Goal: Task Accomplishment & Management: Manage account settings

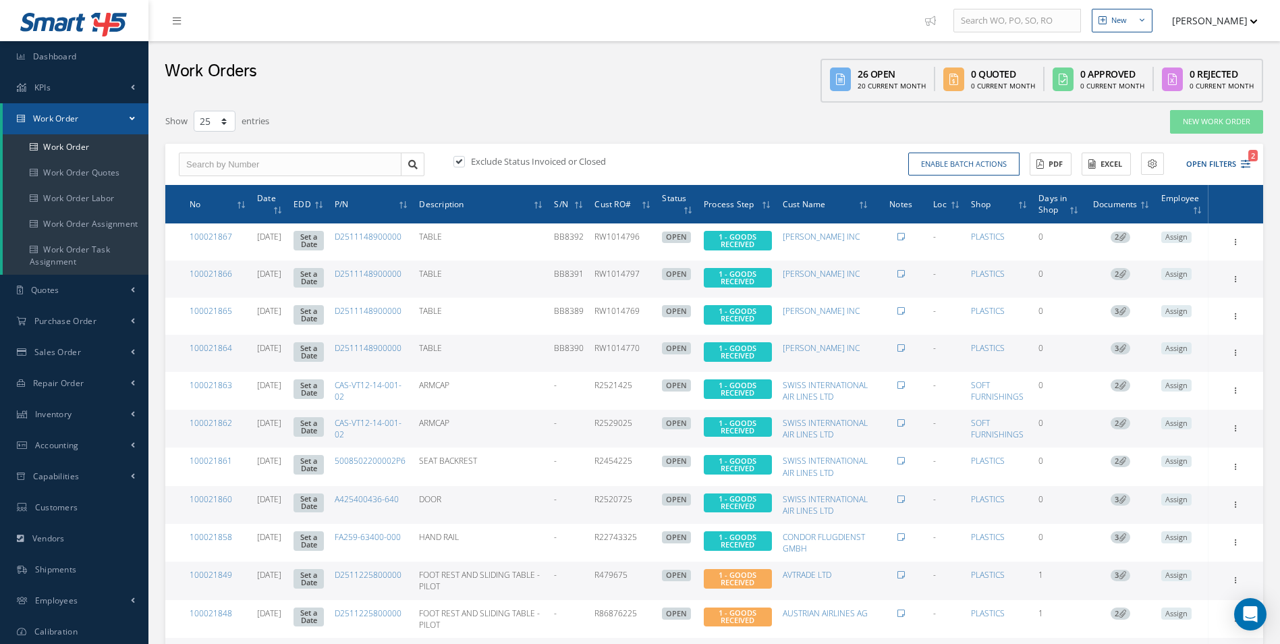
select select "25"
click at [215, 347] on link "100021864" at bounding box center [211, 347] width 43 height 11
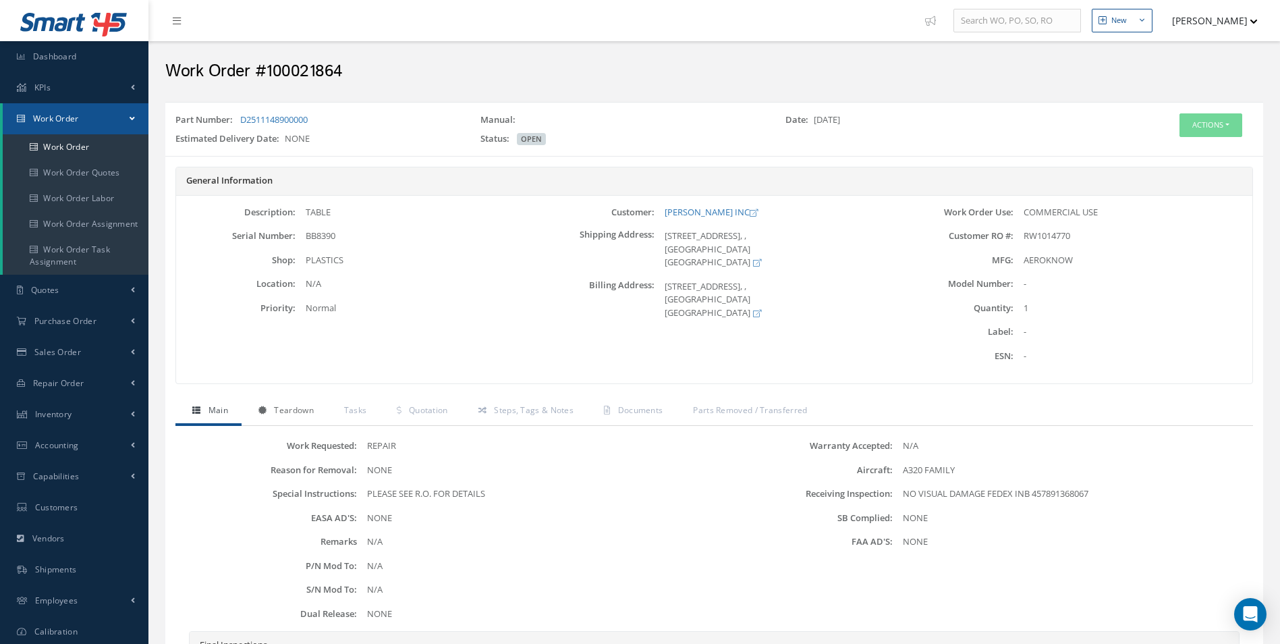
click at [294, 408] on span "Teardown" at bounding box center [293, 409] width 39 height 11
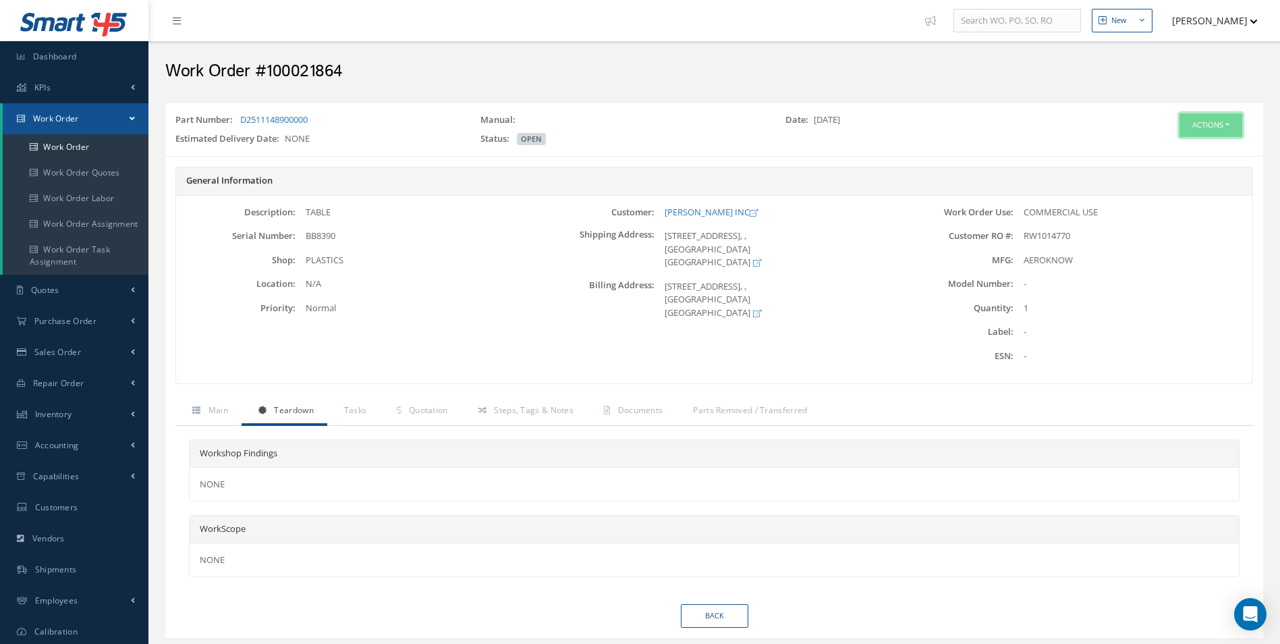
click at [1203, 126] on button "Actions" at bounding box center [1211, 125] width 63 height 24
click at [1187, 143] on link "Edit" at bounding box center [1191, 151] width 108 height 18
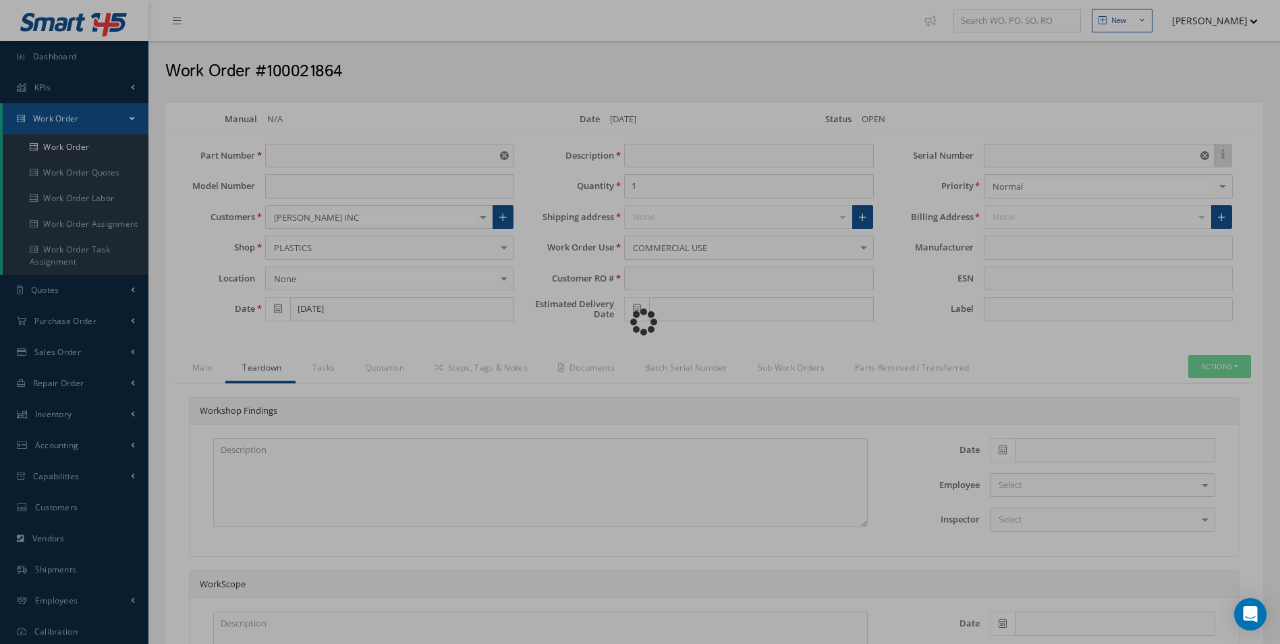
type input "D2511148900000"
type input "TABLE"
type input "RW1014770"
type input "BB8390"
type input "AEROKNOW"
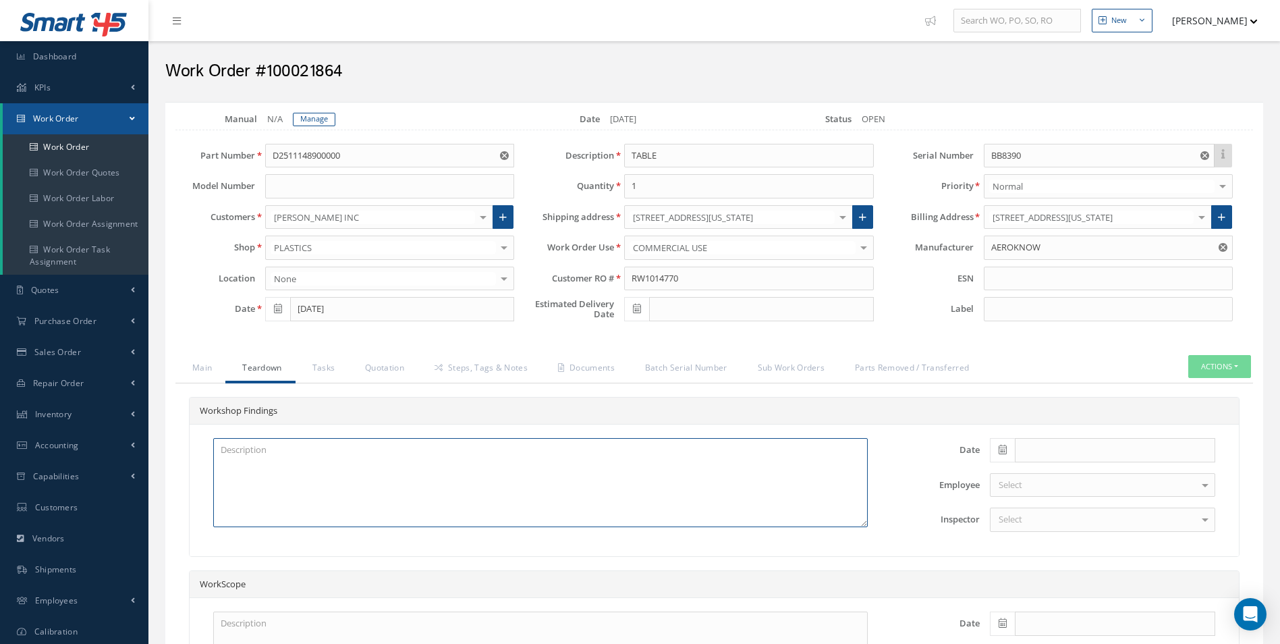
click at [242, 454] on textarea at bounding box center [540, 482] width 655 height 89
drag, startPoint x: 233, startPoint y: 449, endPoint x: 350, endPoint y: 455, distance: 117.6
click at [351, 455] on textarea "x2 disk isolating required" at bounding box center [540, 482] width 655 height 89
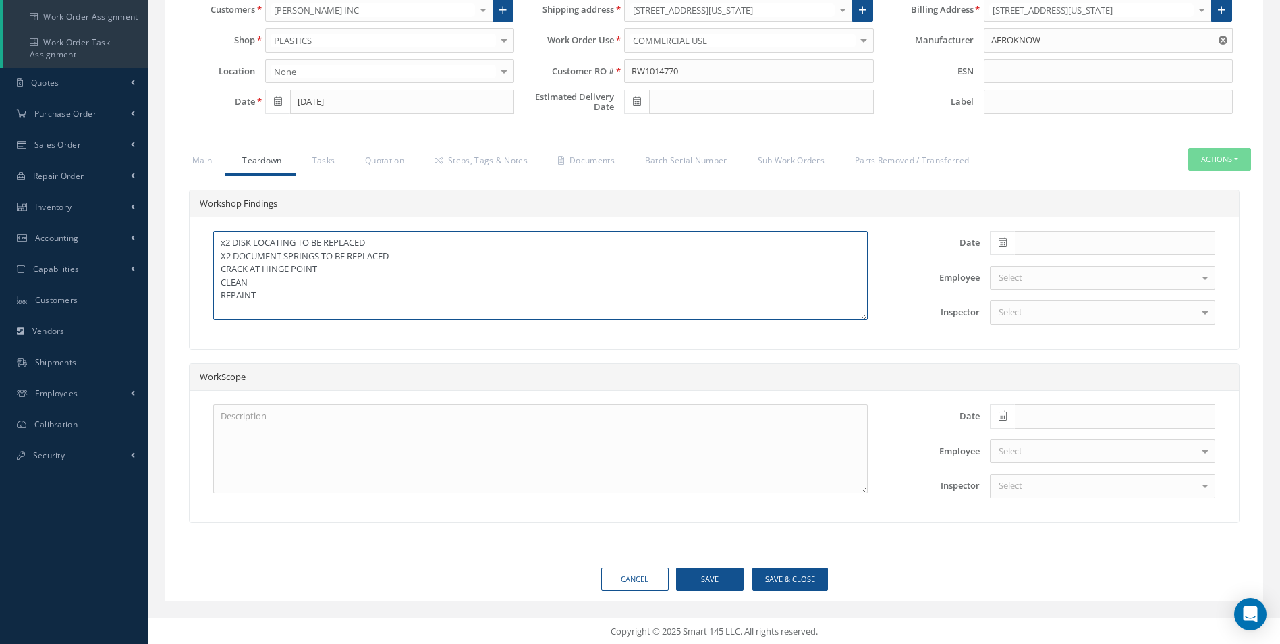
scroll to position [208, 0]
type textarea "x2 DISK LOCATING TO BE REPLACED X2 DOCUMENT SPRINGS TO BE REPLACED CRACK AT HIN…"
click at [254, 418] on textarea at bounding box center [540, 448] width 655 height 89
type textarea "SATTO REPAIR CMM REPAIR"
click at [996, 243] on span at bounding box center [1002, 242] width 25 height 24
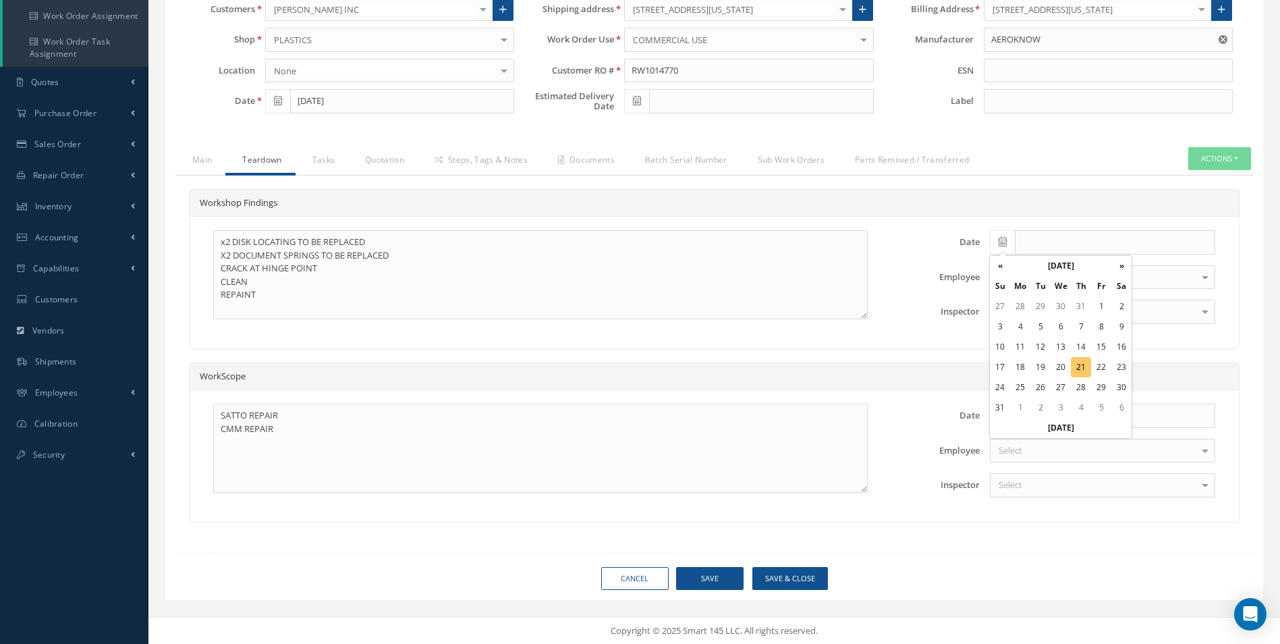
click at [1086, 367] on td "21" at bounding box center [1081, 367] width 20 height 20
type input "[DATE]"
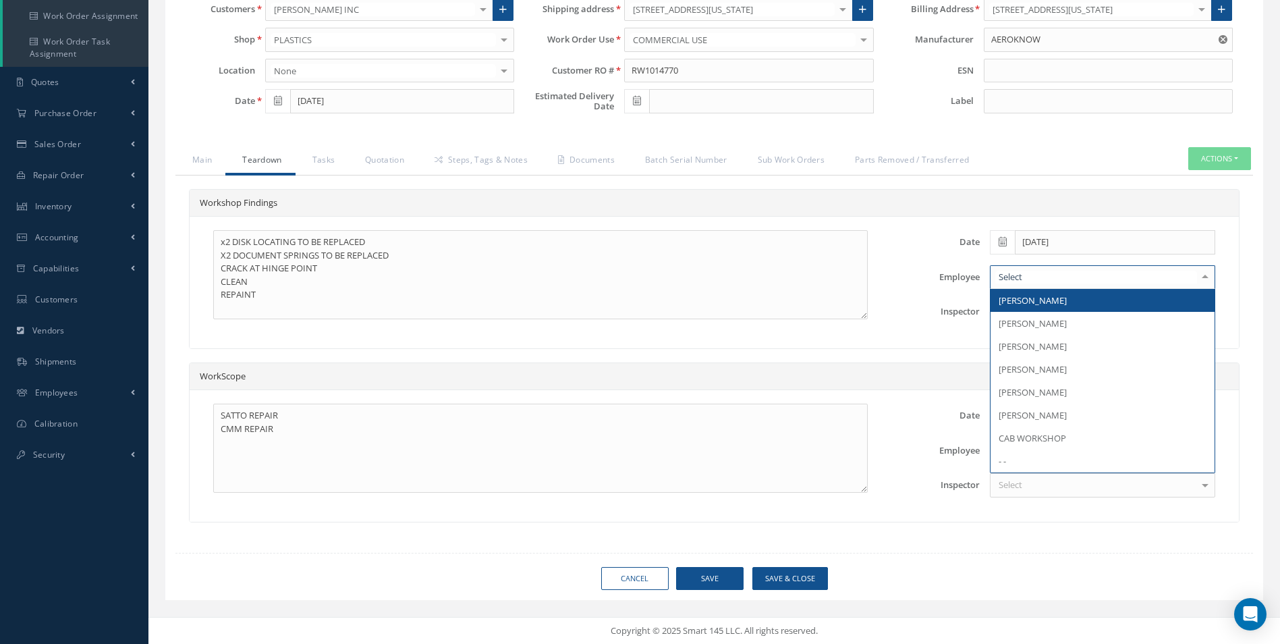
click at [1039, 271] on div at bounding box center [1102, 277] width 225 height 24
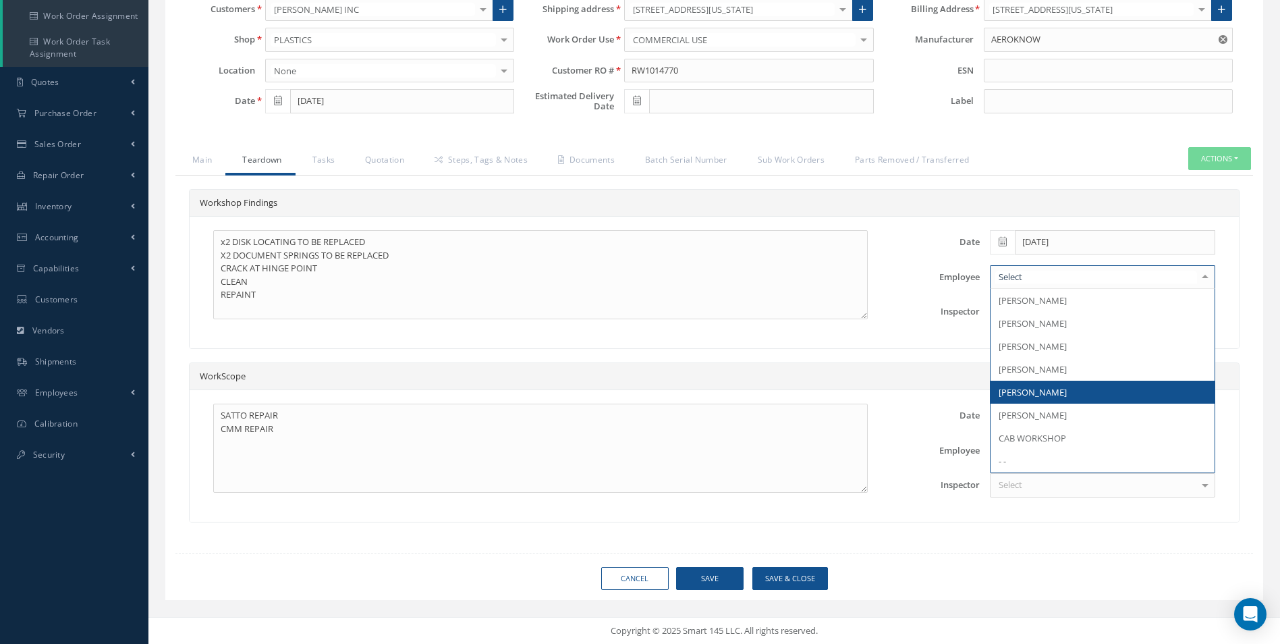
click at [1036, 396] on span "[PERSON_NAME]" at bounding box center [1033, 392] width 68 height 12
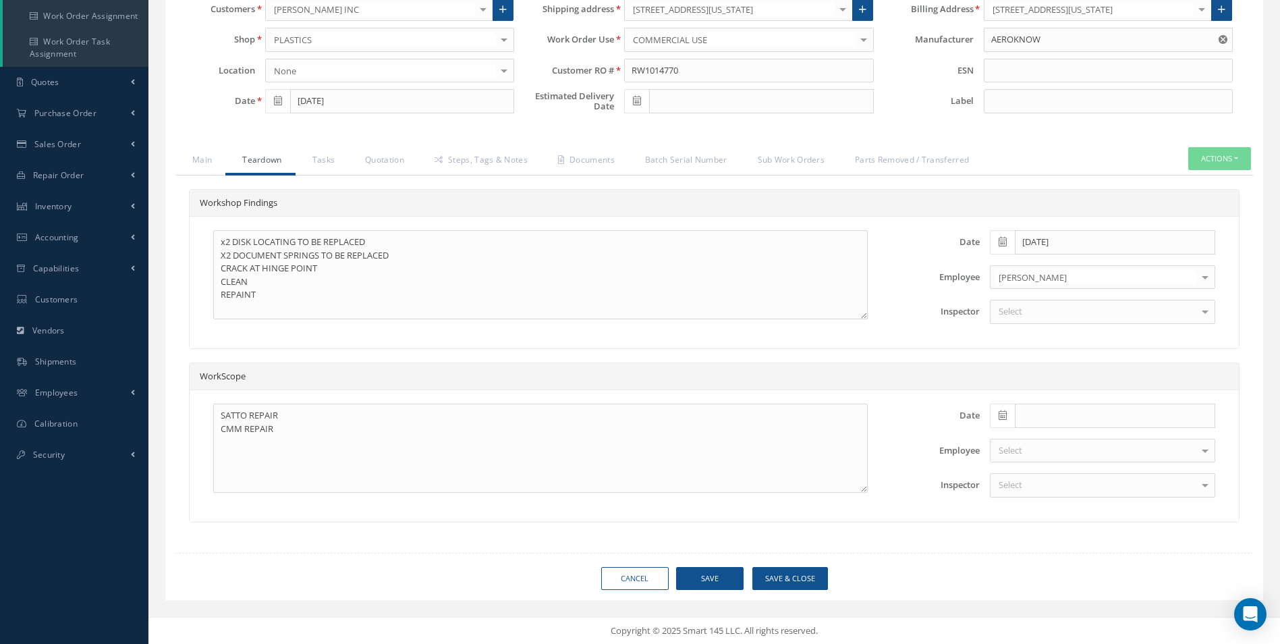
click at [1027, 313] on div "Select" at bounding box center [1102, 312] width 225 height 24
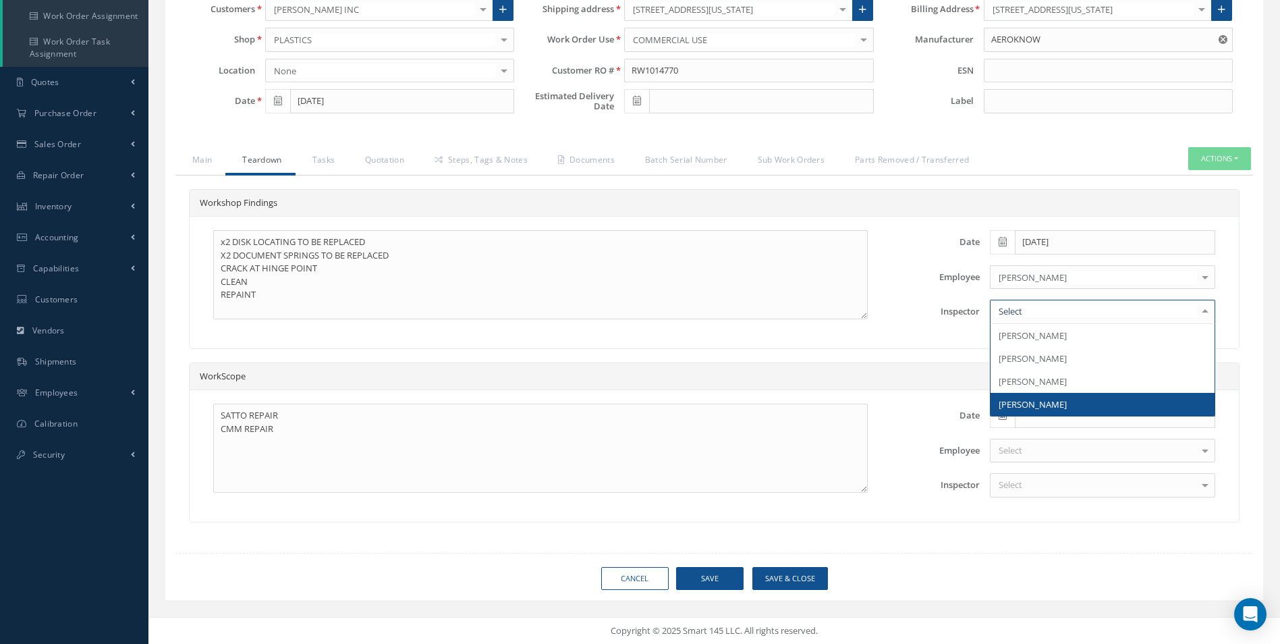
click at [1039, 398] on span "Giuseppe Giosa" at bounding box center [1033, 404] width 68 height 12
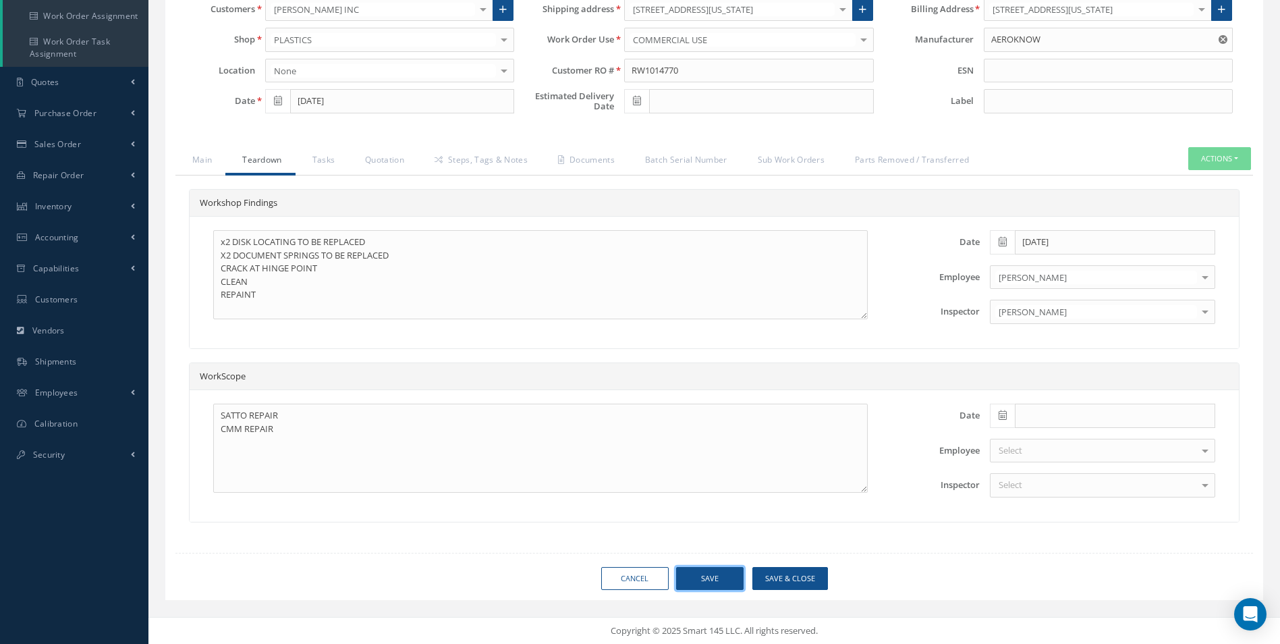
click at [707, 580] on button "Save" at bounding box center [709, 579] width 67 height 24
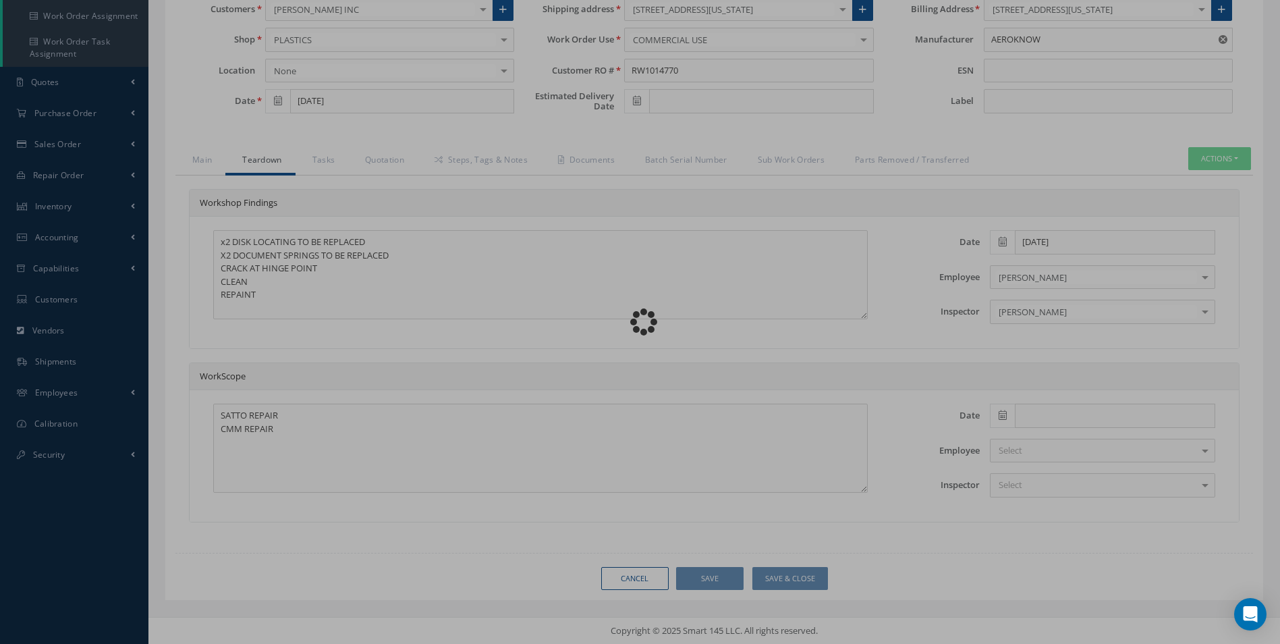
type input "0.00"
checkbox input "false"
type input "0.00"
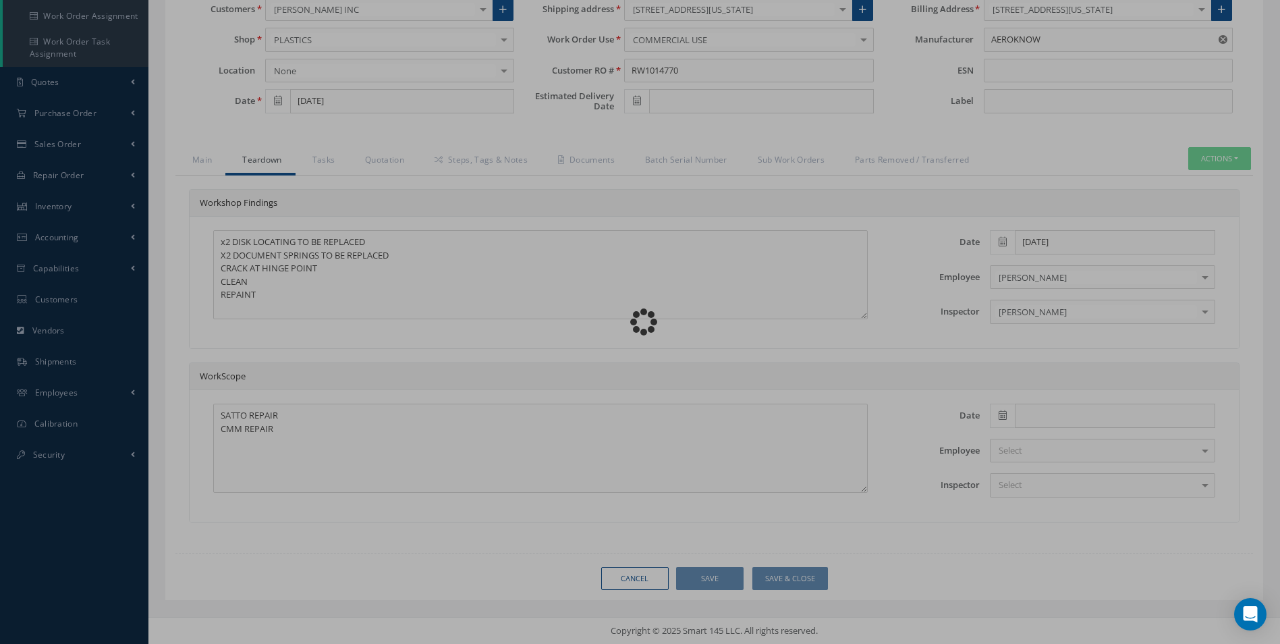
type input "0.00"
checkbox input "false"
radio input "true"
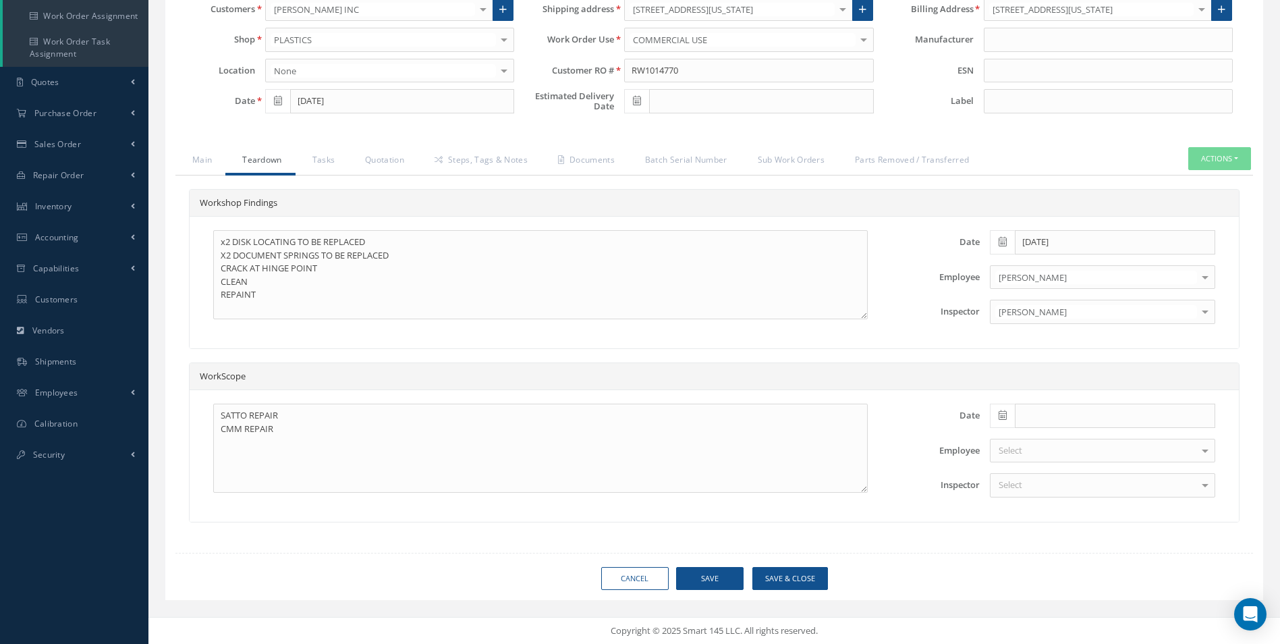
type input "AEROKNOW"
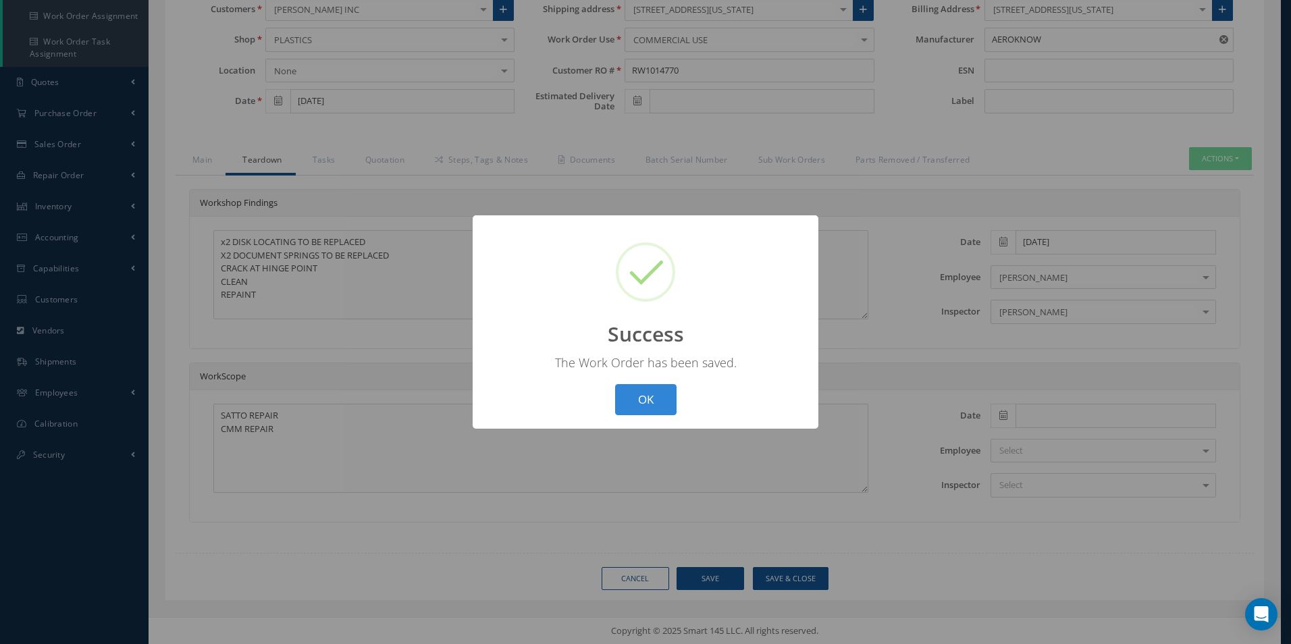
drag, startPoint x: 652, startPoint y: 391, endPoint x: 614, endPoint y: 377, distance: 41.0
click at [651, 391] on button "OK" at bounding box center [645, 400] width 61 height 32
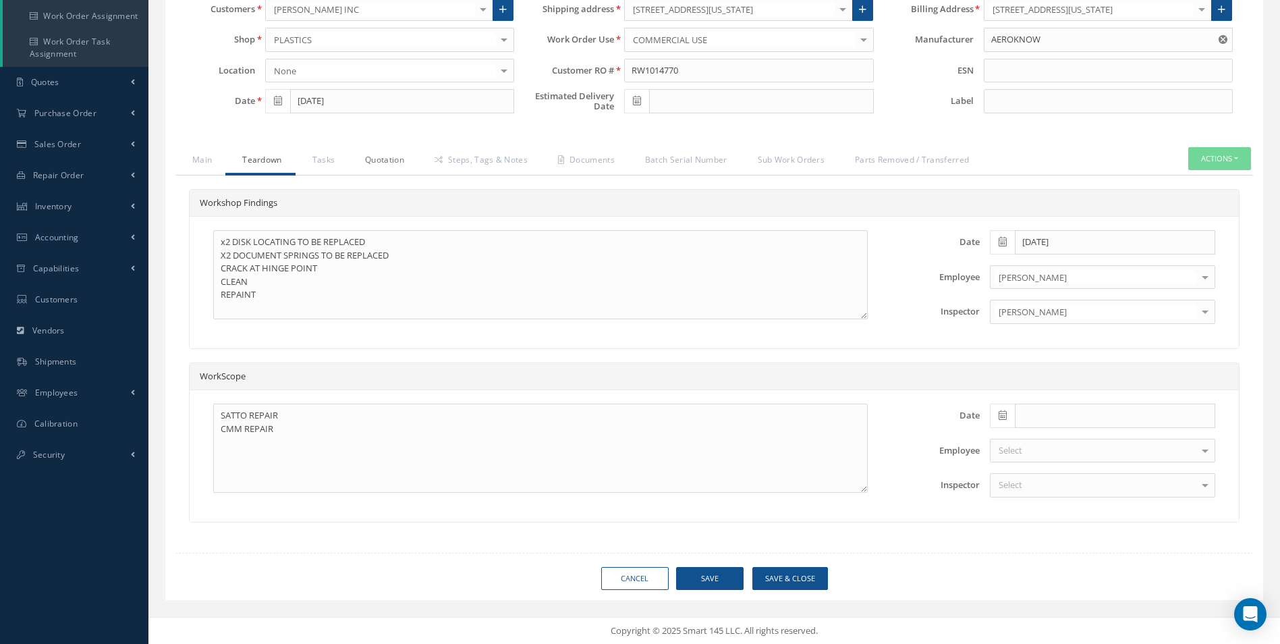
click at [391, 159] on link "Quotation" at bounding box center [383, 161] width 70 height 28
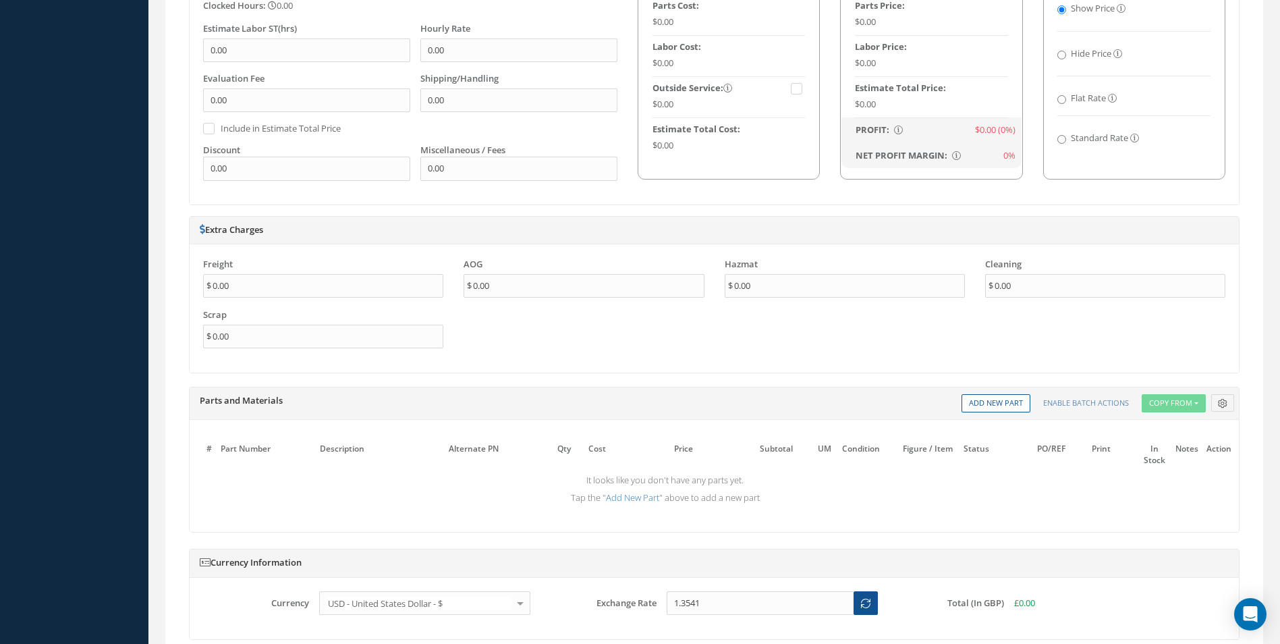
scroll to position [815, 0]
click at [991, 398] on link "Add New Part" at bounding box center [996, 403] width 69 height 18
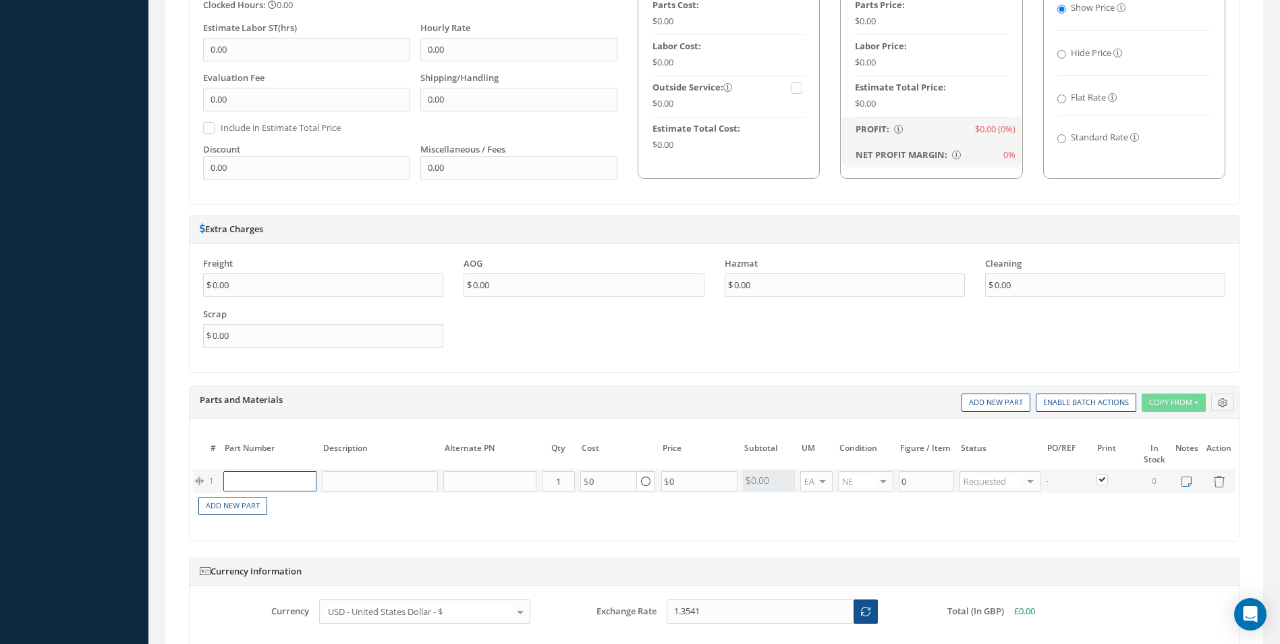
click at [266, 479] on input "text" at bounding box center [269, 481] width 92 height 20
paste input "D2511044420000"
type input "D2511044420000"
click at [304, 508] on span "SPRING" at bounding box center [318, 502] width 28 height 11
type input "SPRING"
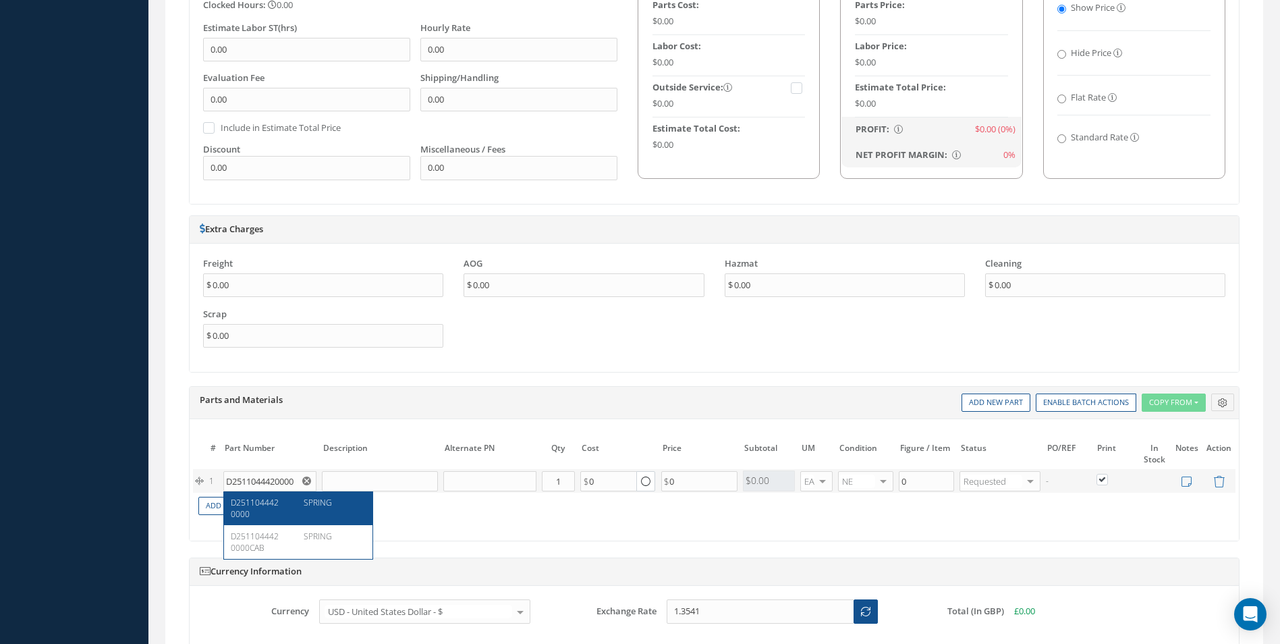
type input "45.55"
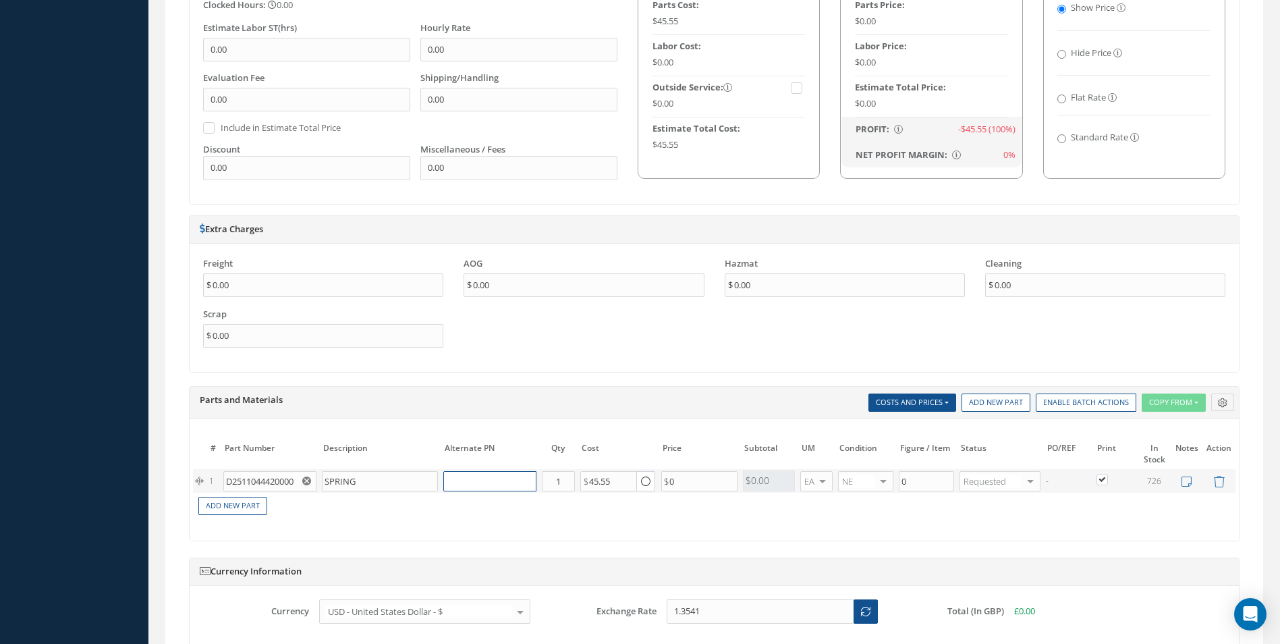
click at [452, 482] on input "text" at bounding box center [489, 481] width 92 height 20
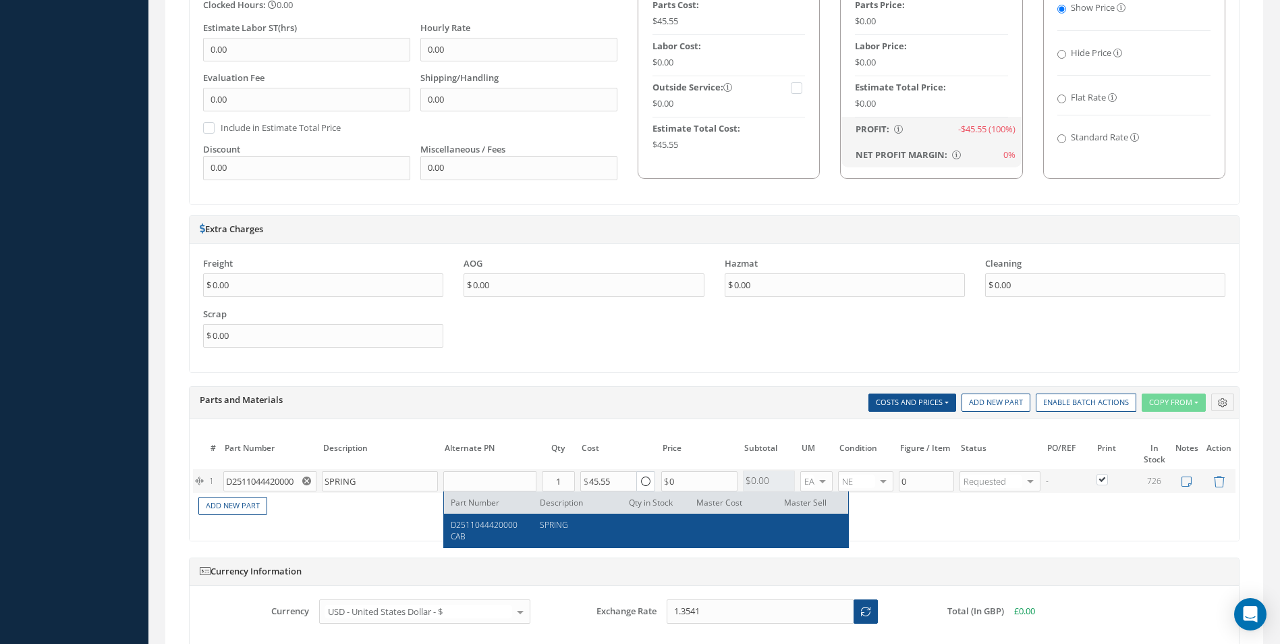
drag, startPoint x: 465, startPoint y: 526, endPoint x: 543, endPoint y: 502, distance: 82.0
click at [468, 526] on span "D2511044420000CAB" at bounding box center [484, 530] width 67 height 23
type input "D2511044420000CAB"
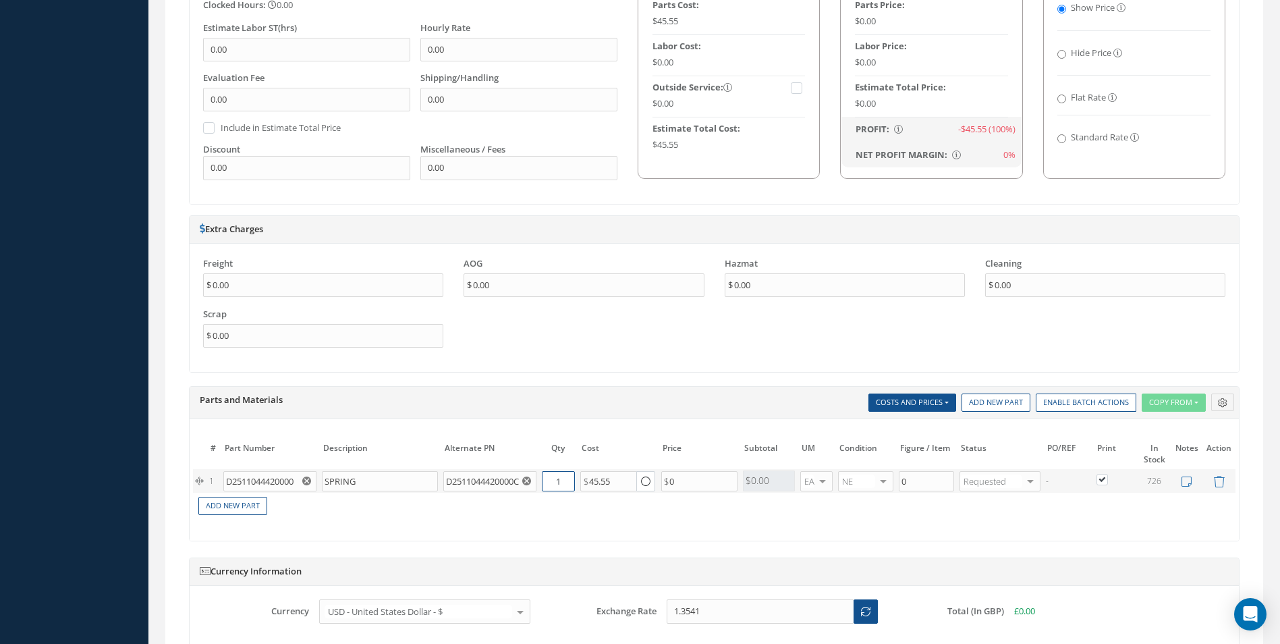
drag, startPoint x: 562, startPoint y: 481, endPoint x: 553, endPoint y: 481, distance: 8.1
click at [553, 481] on input "1" at bounding box center [558, 481] width 33 height 20
type input "2"
click at [245, 495] on td "Add New Part" at bounding box center [665, 505] width 945 height 24
click at [241, 502] on link "Add New Part" at bounding box center [232, 506] width 69 height 18
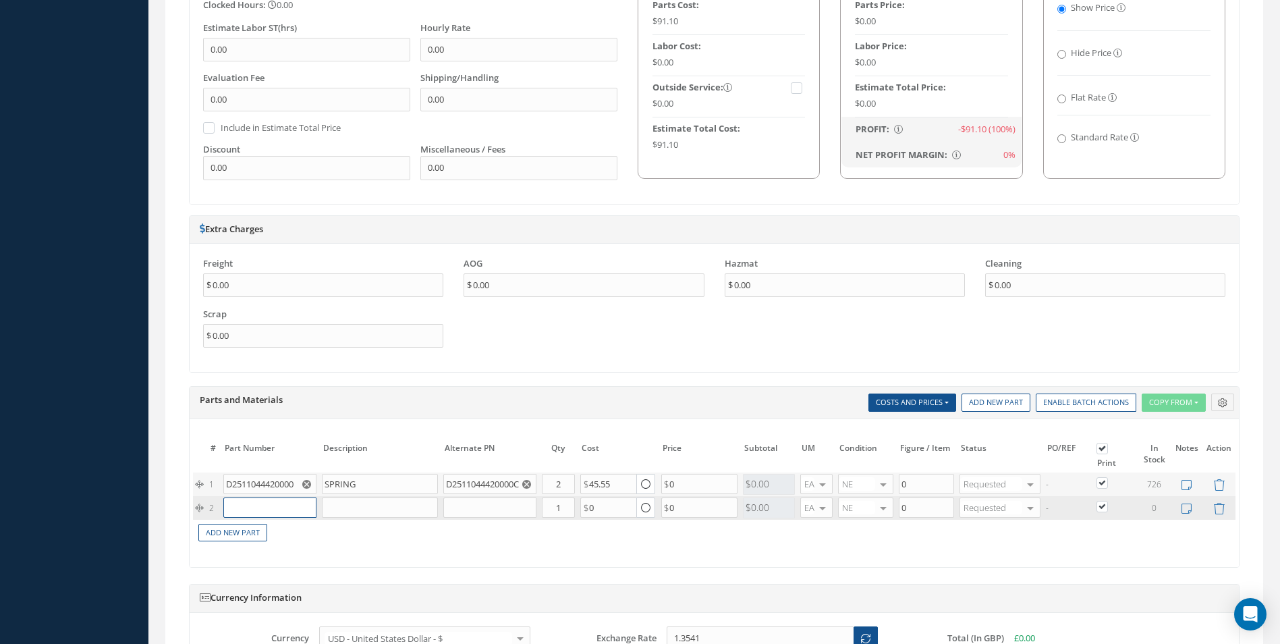
click at [248, 508] on input "text" at bounding box center [269, 507] width 92 height 20
paste input "D2511043720000"
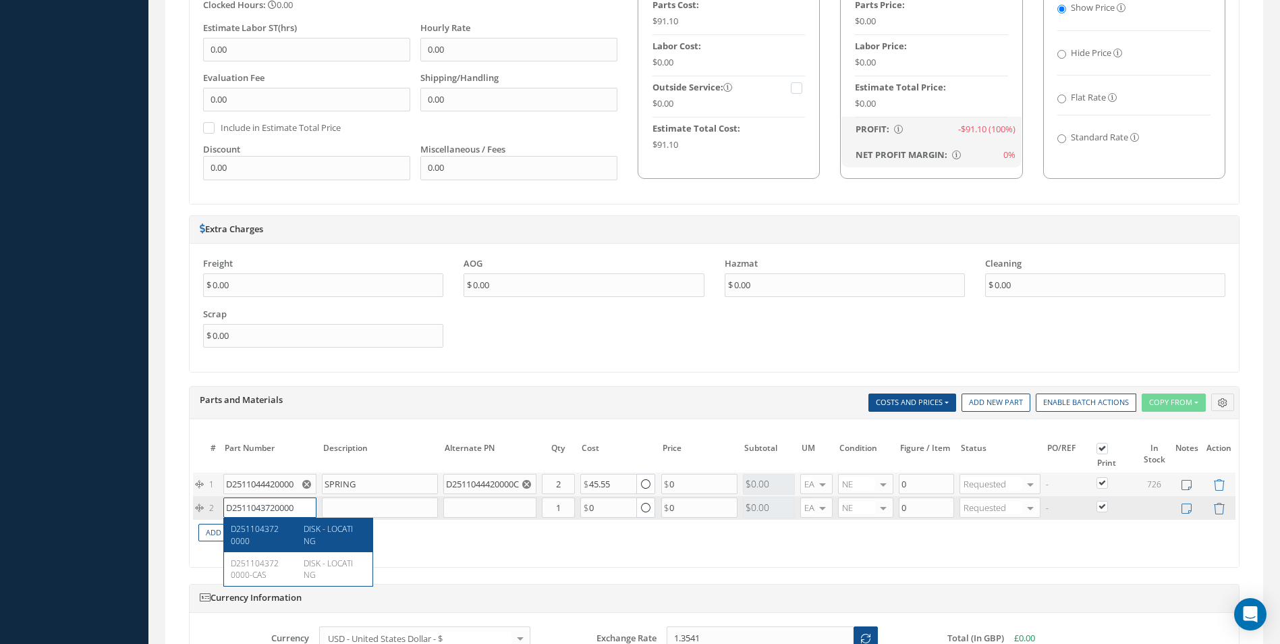
type input "D2511043720000"
click at [298, 537] on div "DISK - LOCATING" at bounding box center [330, 534] width 73 height 23
type input "DISK - LOCATING"
type input "37.00"
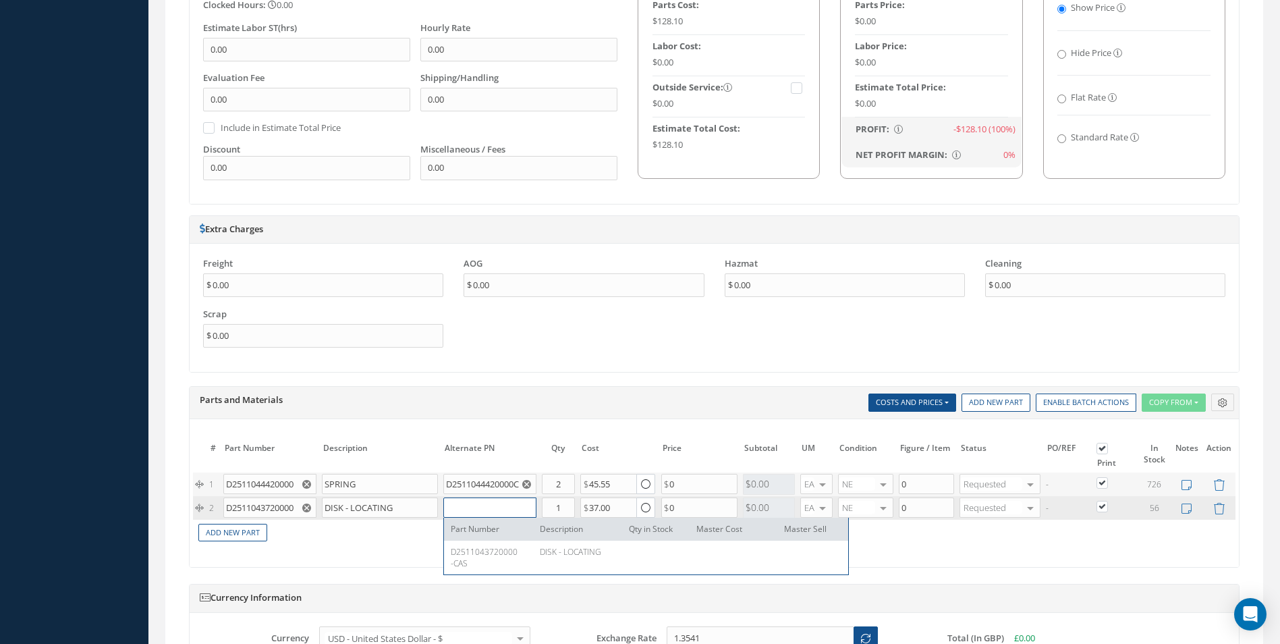
click at [465, 505] on input "text" at bounding box center [489, 507] width 92 height 20
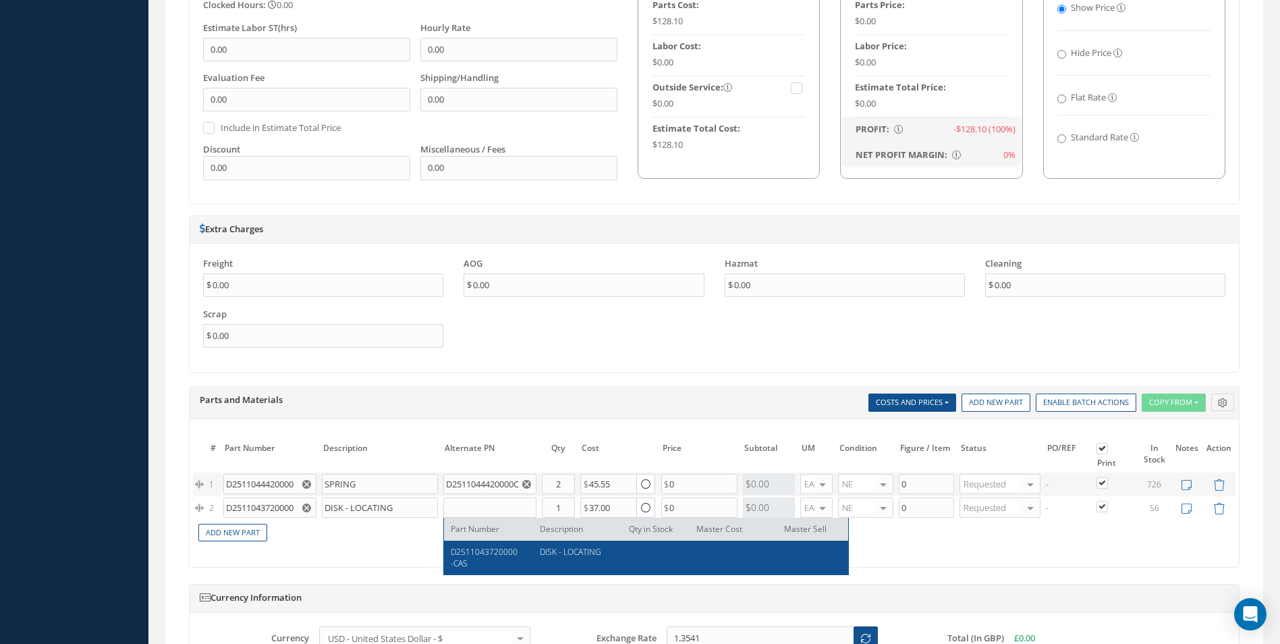
drag, startPoint x: 468, startPoint y: 559, endPoint x: 511, endPoint y: 529, distance: 52.4
click at [475, 553] on div "D2511043720000-CAS" at bounding box center [490, 557] width 79 height 23
type input "D2511043720000-CAS"
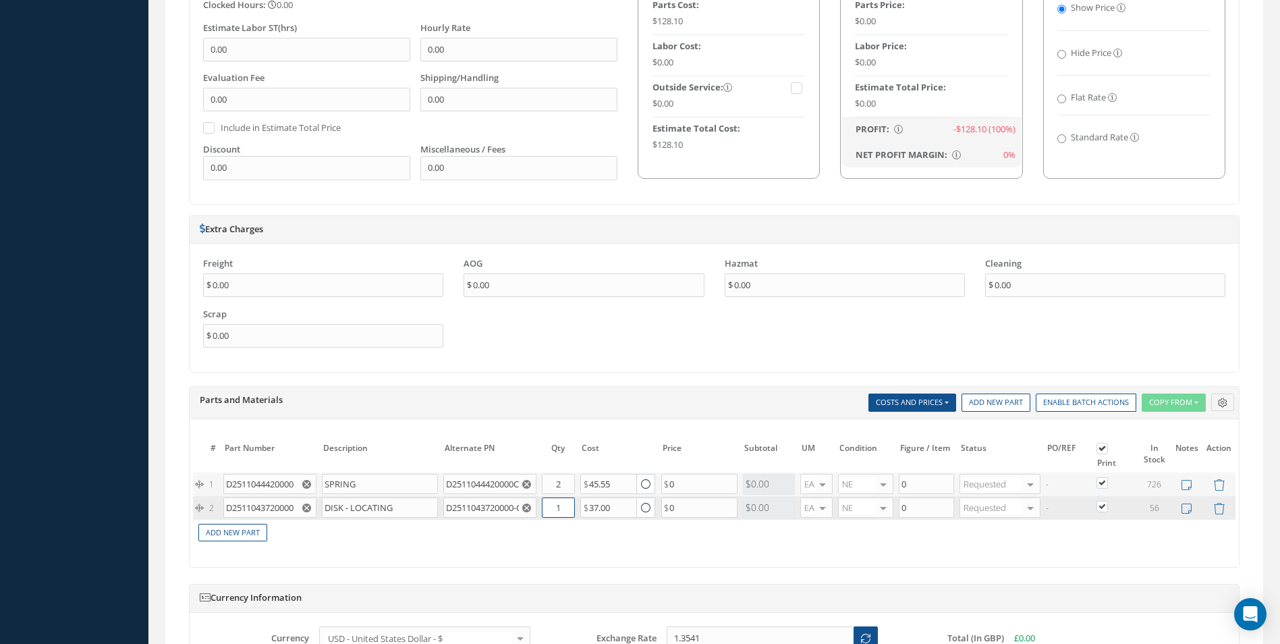
click at [556, 508] on input "1" at bounding box center [558, 507] width 33 height 20
type input "2"
click at [236, 535] on link "Add New Part" at bounding box center [232, 533] width 69 height 18
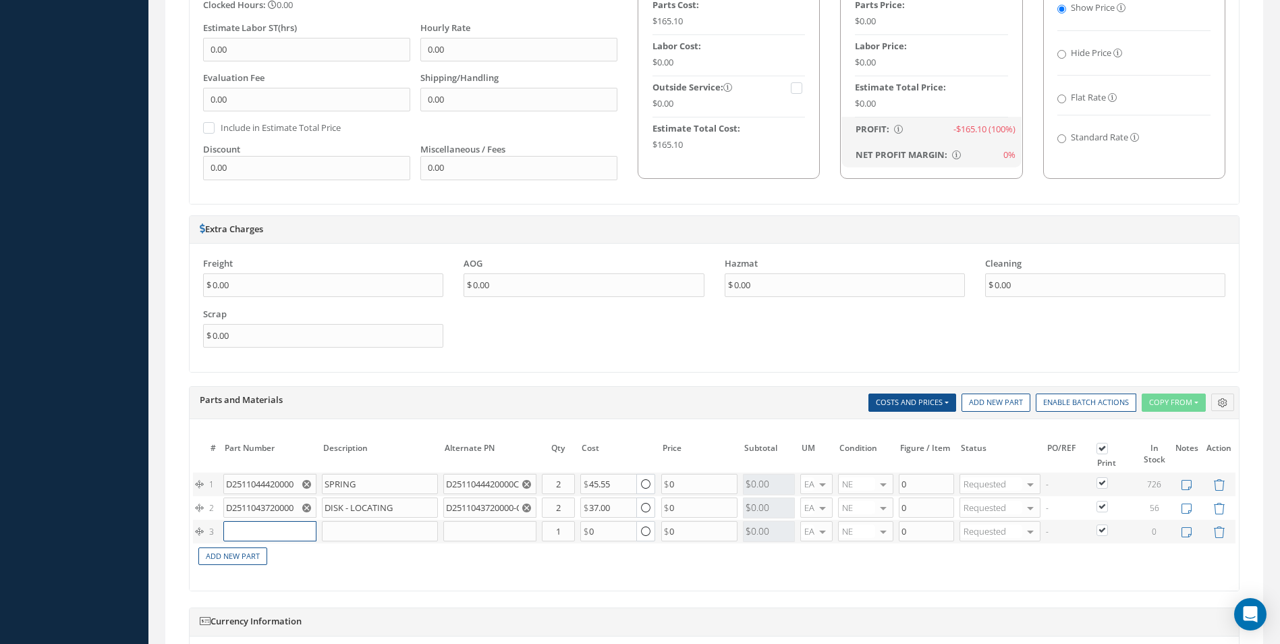
click at [247, 531] on input "text" at bounding box center [269, 531] width 92 height 20
paste input "NAS1921M04-03W"
type input "NAS1921M04-03W"
click at [323, 553] on span "RIVET" at bounding box center [314, 552] width 20 height 11
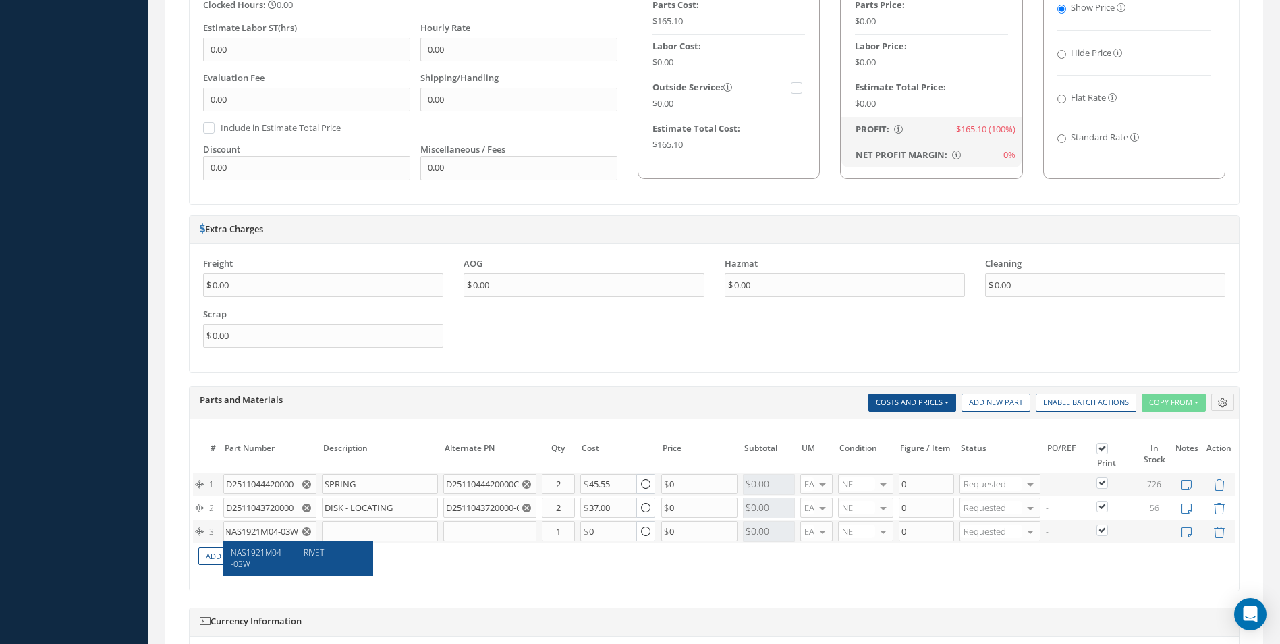
type input "RIVET"
type input "4.07"
drag, startPoint x: 556, startPoint y: 530, endPoint x: 563, endPoint y: 532, distance: 7.7
click at [563, 532] on input "1" at bounding box center [558, 531] width 33 height 20
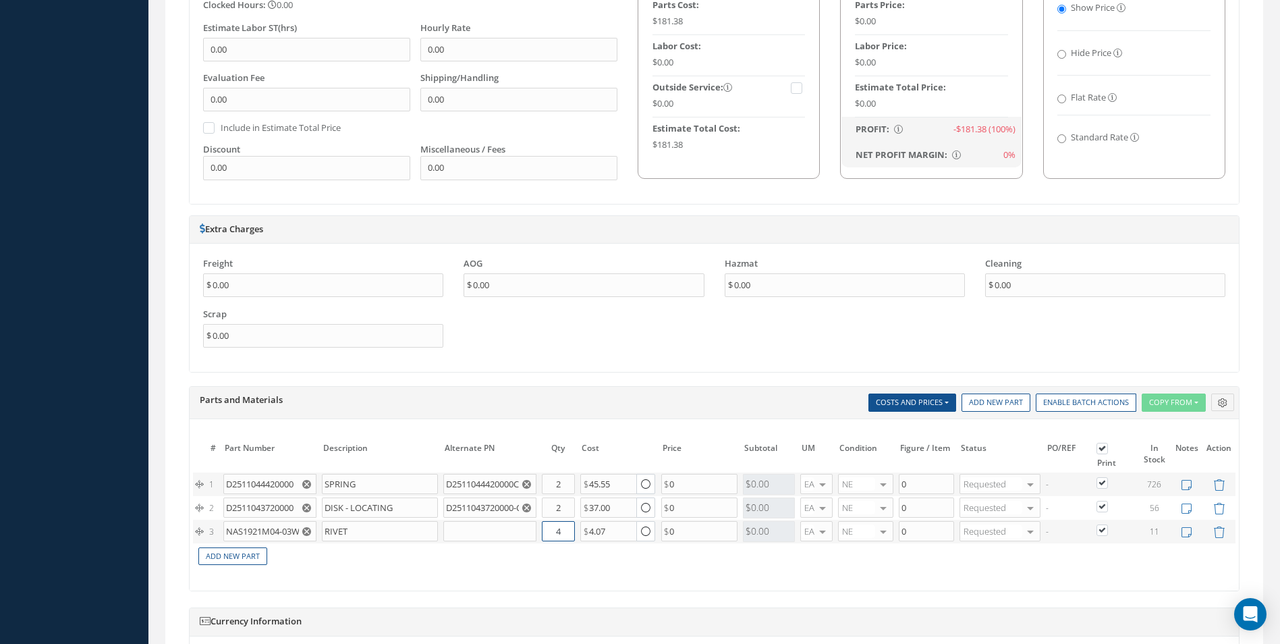
type input "4"
click at [496, 560] on td "Add New Part" at bounding box center [665, 555] width 945 height 24
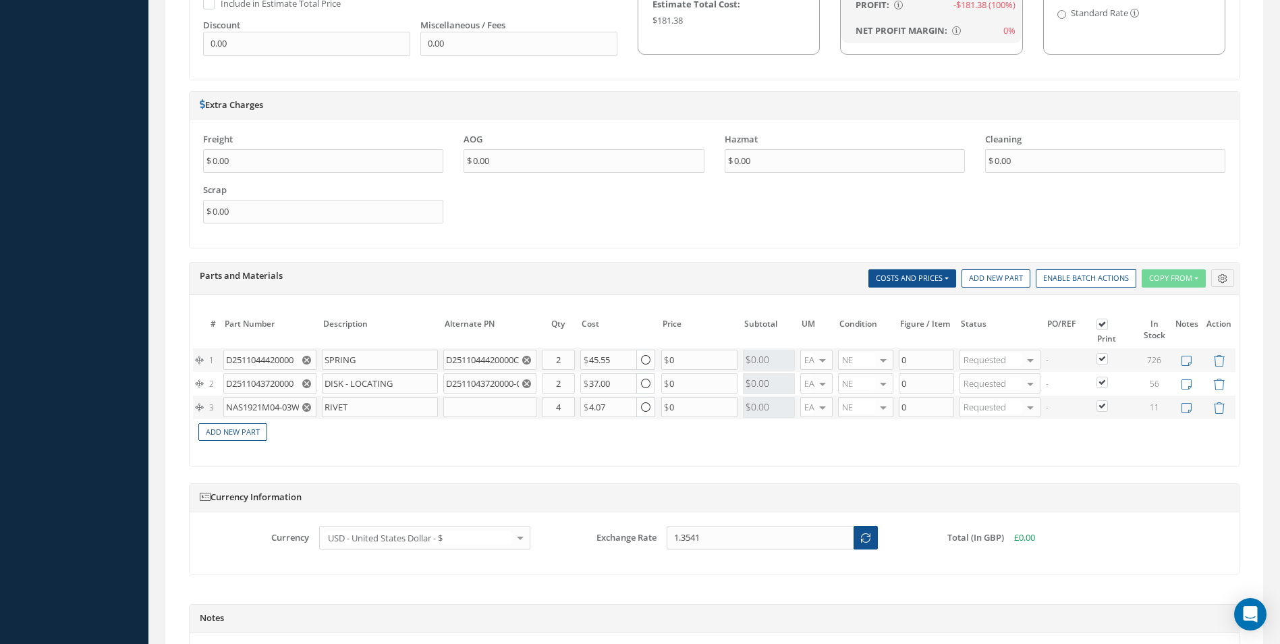
scroll to position [1142, 0]
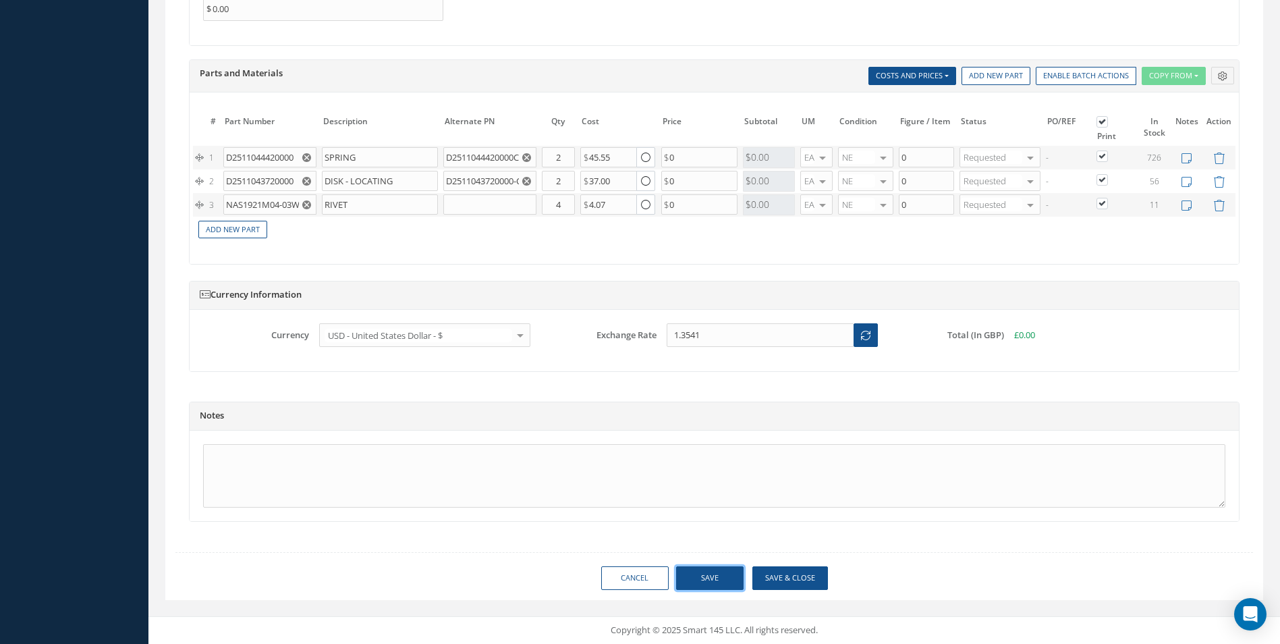
click at [707, 570] on button "Save" at bounding box center [709, 578] width 67 height 24
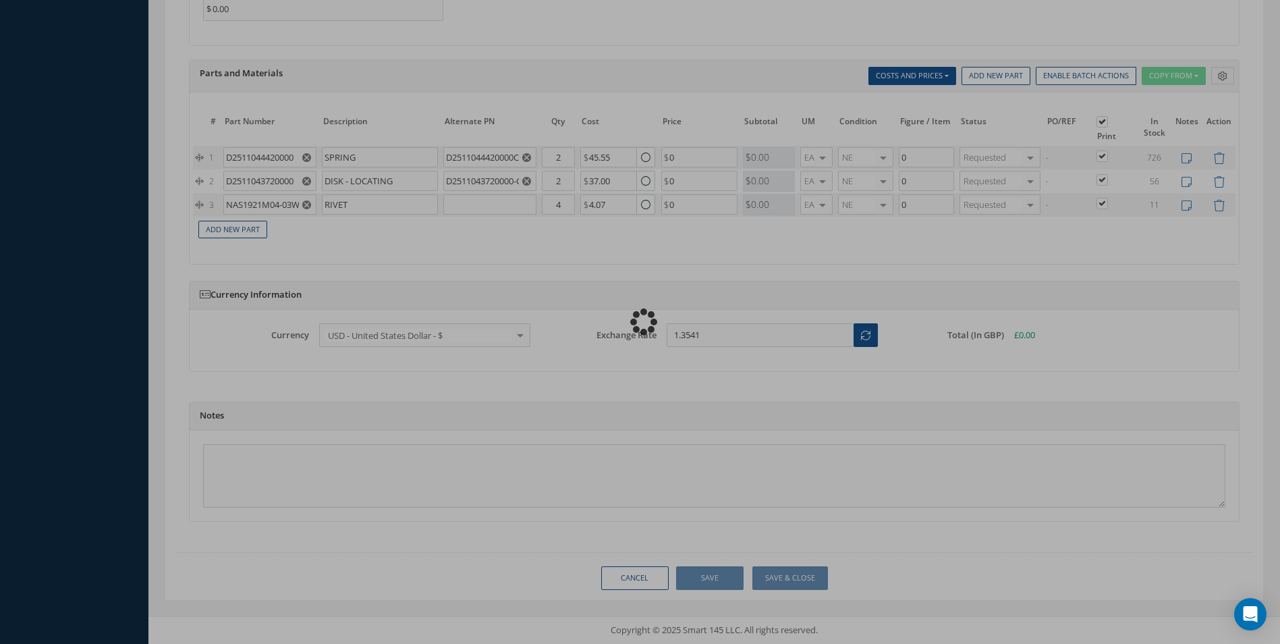
type input "0.00"
checkbox input "true"
type input "0.00"
checkbox input "true"
type input "0.00"
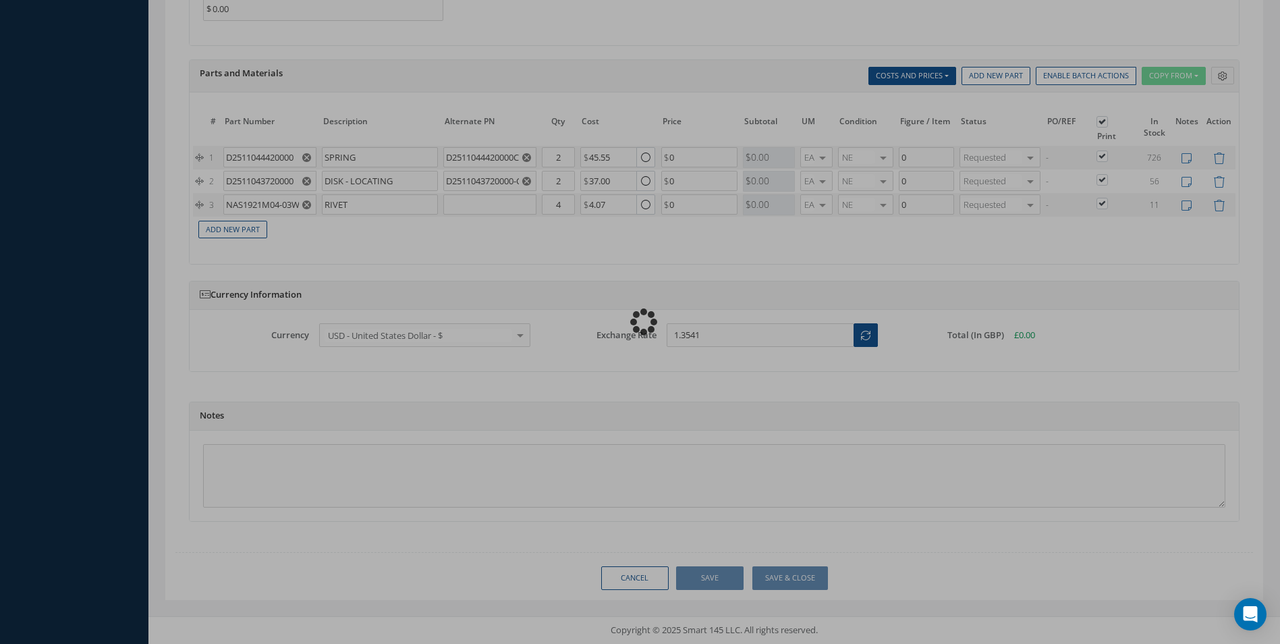
checkbox input "true"
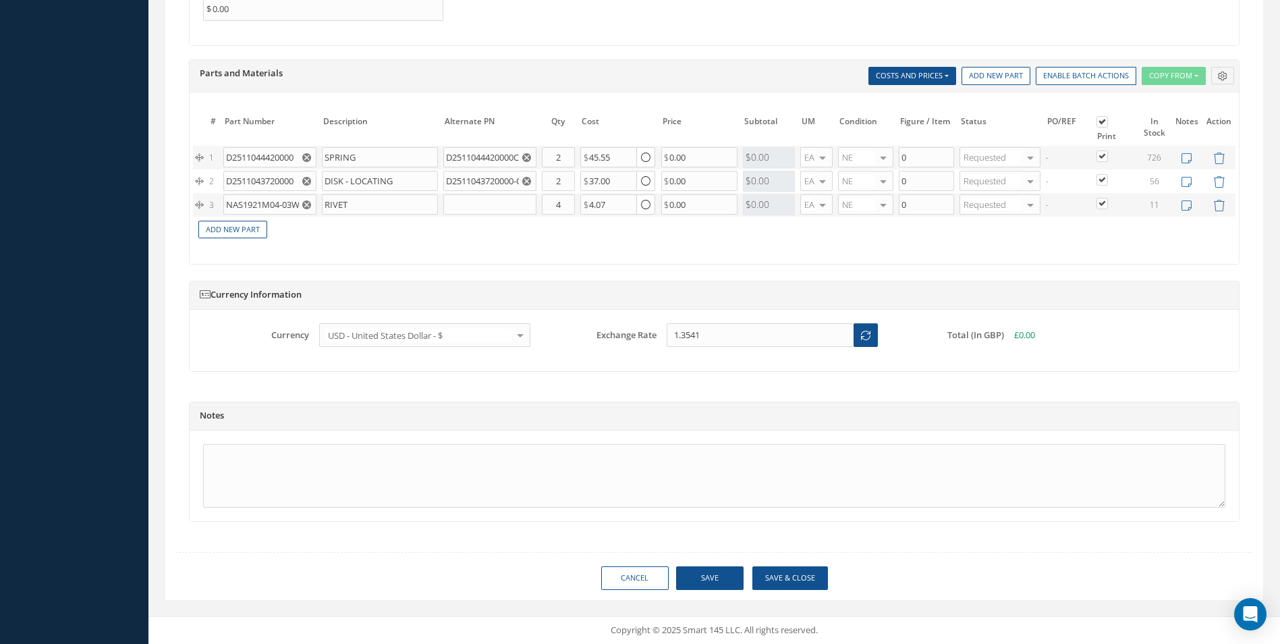
type input "AEROKNOW"
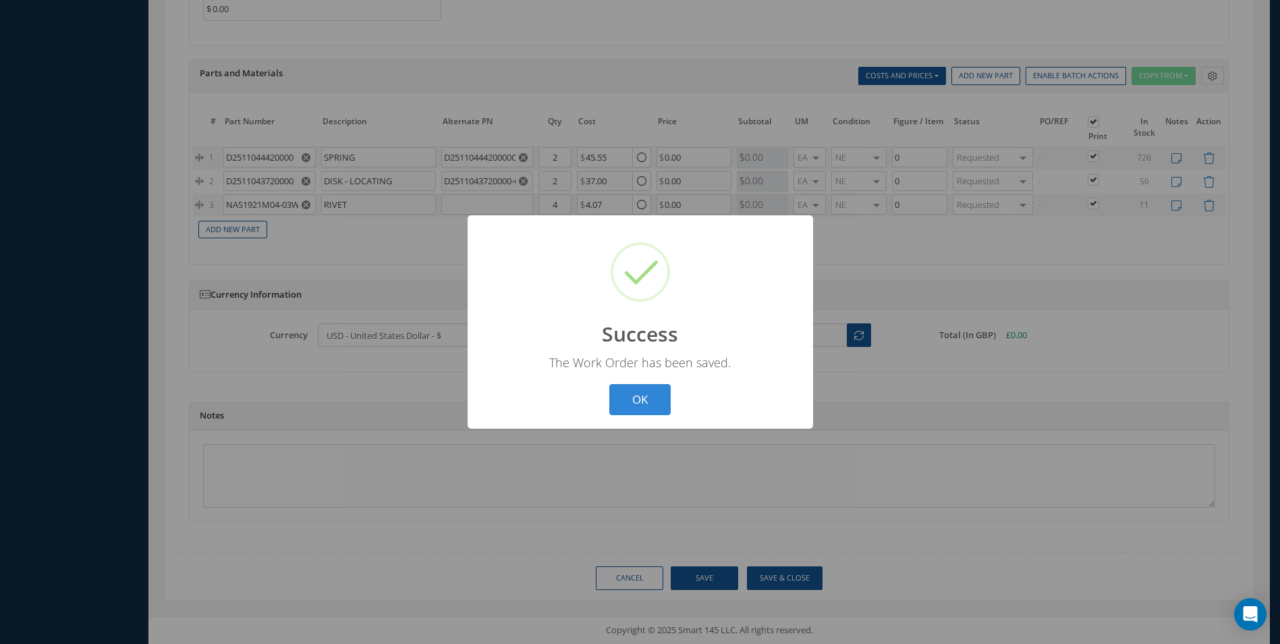
scroll to position [1139, 0]
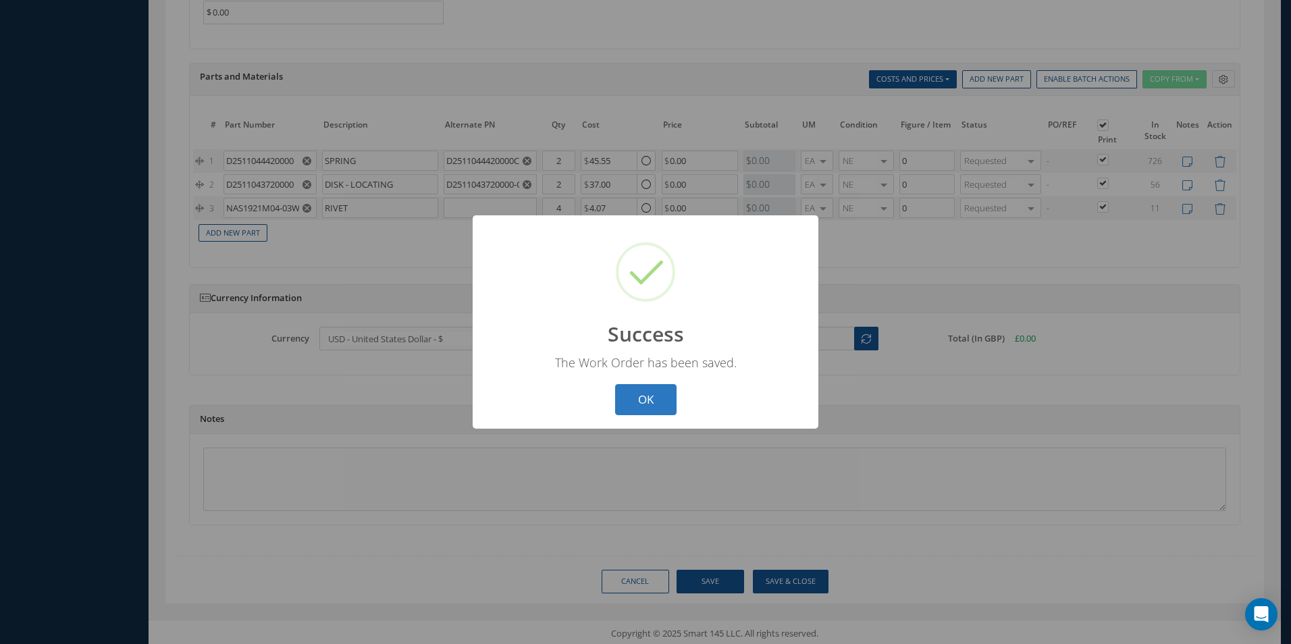
drag, startPoint x: 639, startPoint y: 397, endPoint x: 638, endPoint y: 379, distance: 17.6
click at [633, 393] on button "OK" at bounding box center [645, 400] width 61 height 32
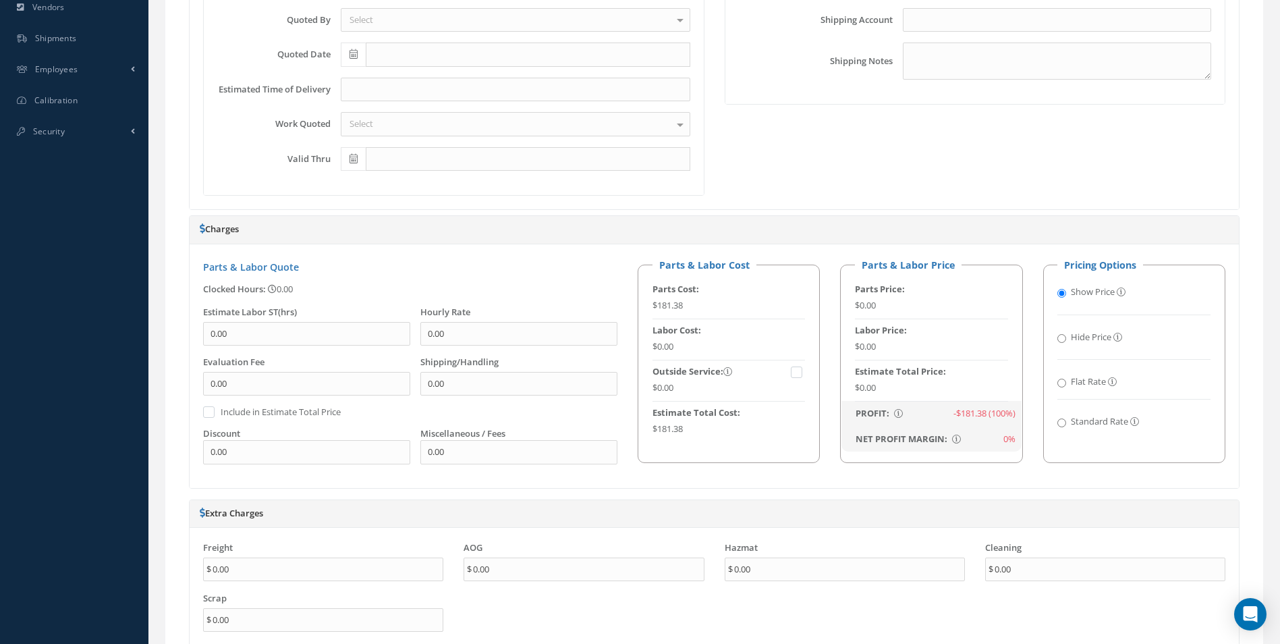
scroll to position [194, 0]
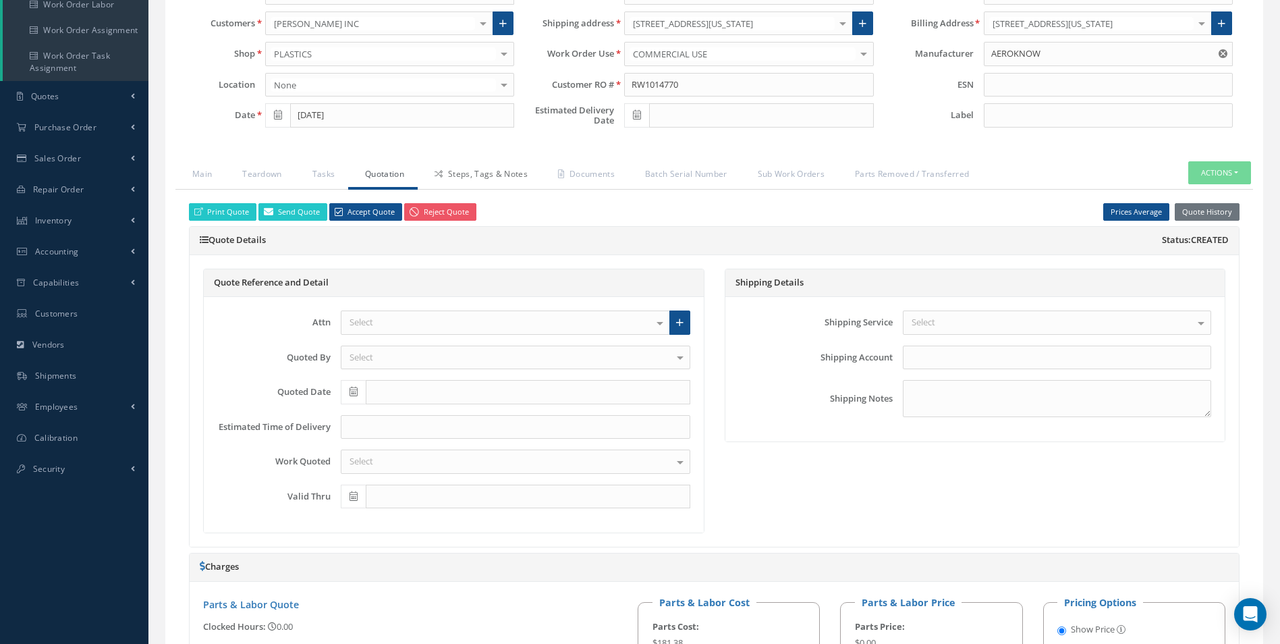
click at [517, 174] on link "Steps, Tags & Notes" at bounding box center [480, 175] width 124 height 28
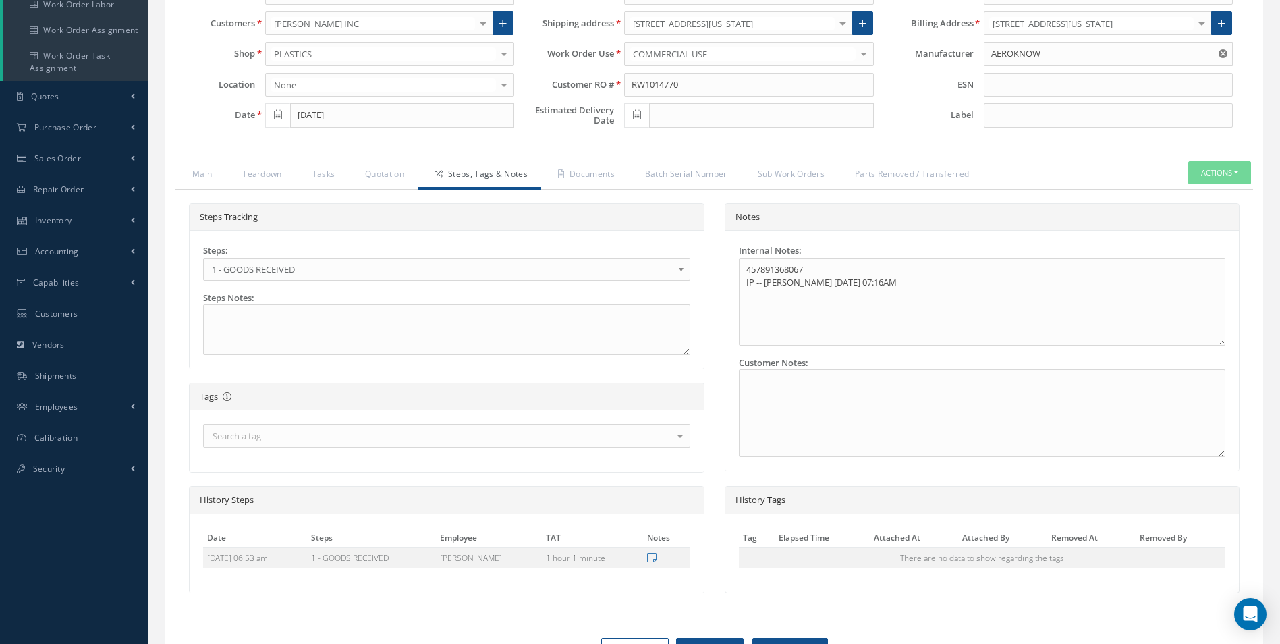
click at [684, 271] on b at bounding box center [684, 273] width 12 height 22
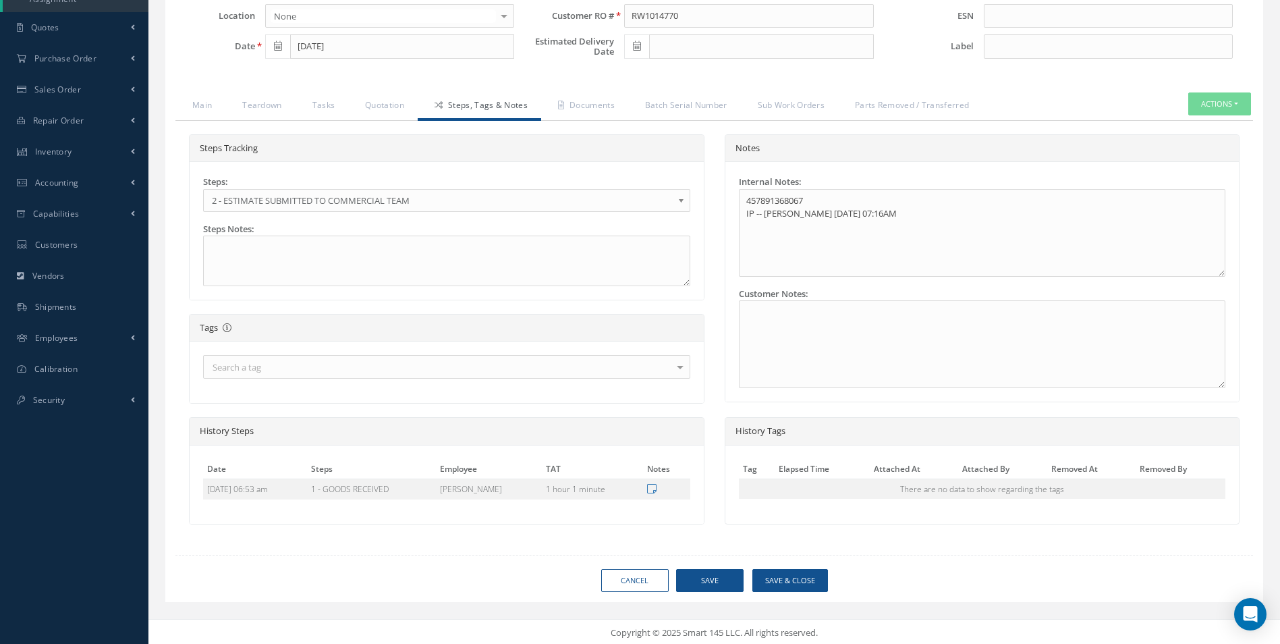
scroll to position [265, 0]
drag, startPoint x: 706, startPoint y: 580, endPoint x: 705, endPoint y: 554, distance: 26.3
click at [706, 580] on button "Save" at bounding box center [709, 579] width 67 height 24
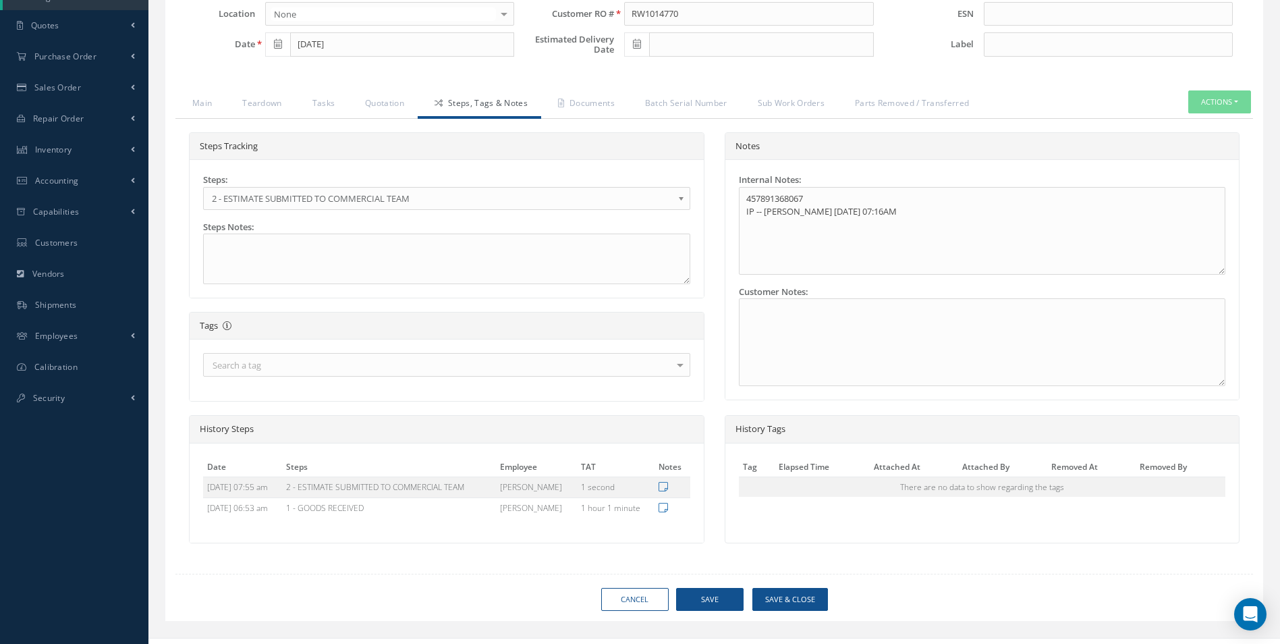
type input "AEROKNOW"
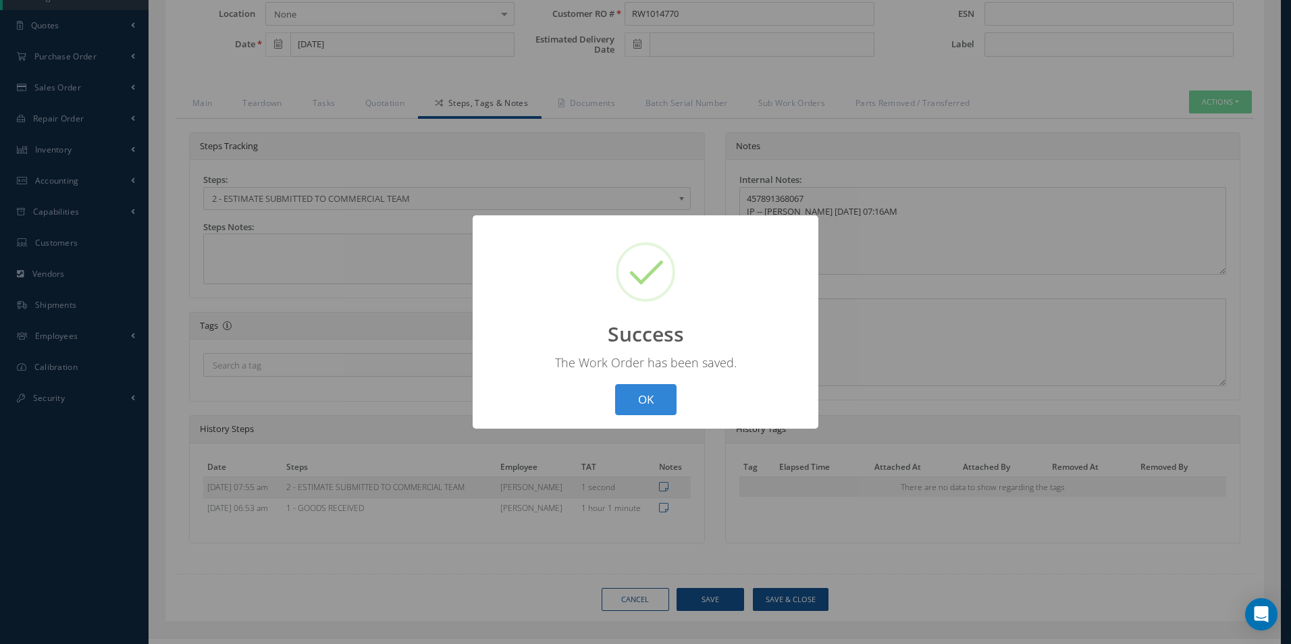
drag, startPoint x: 655, startPoint y: 389, endPoint x: 641, endPoint y: 321, distance: 70.2
click at [653, 388] on button "OK" at bounding box center [645, 400] width 61 height 32
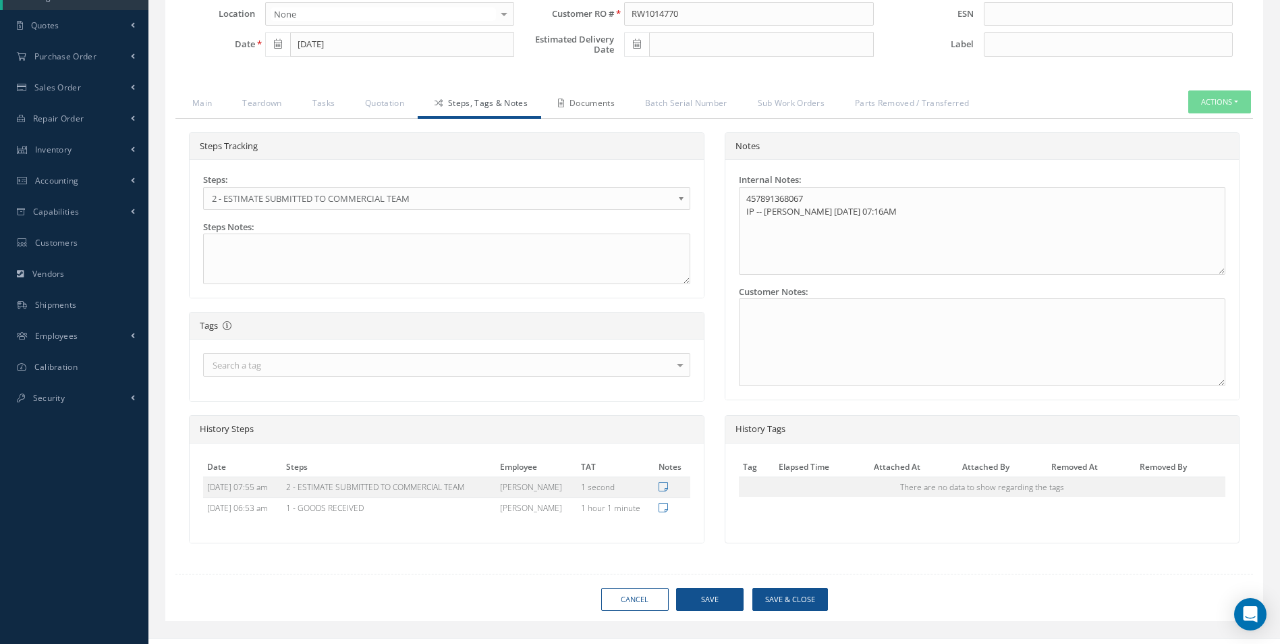
click at [592, 105] on link "Documents" at bounding box center [584, 104] width 87 height 28
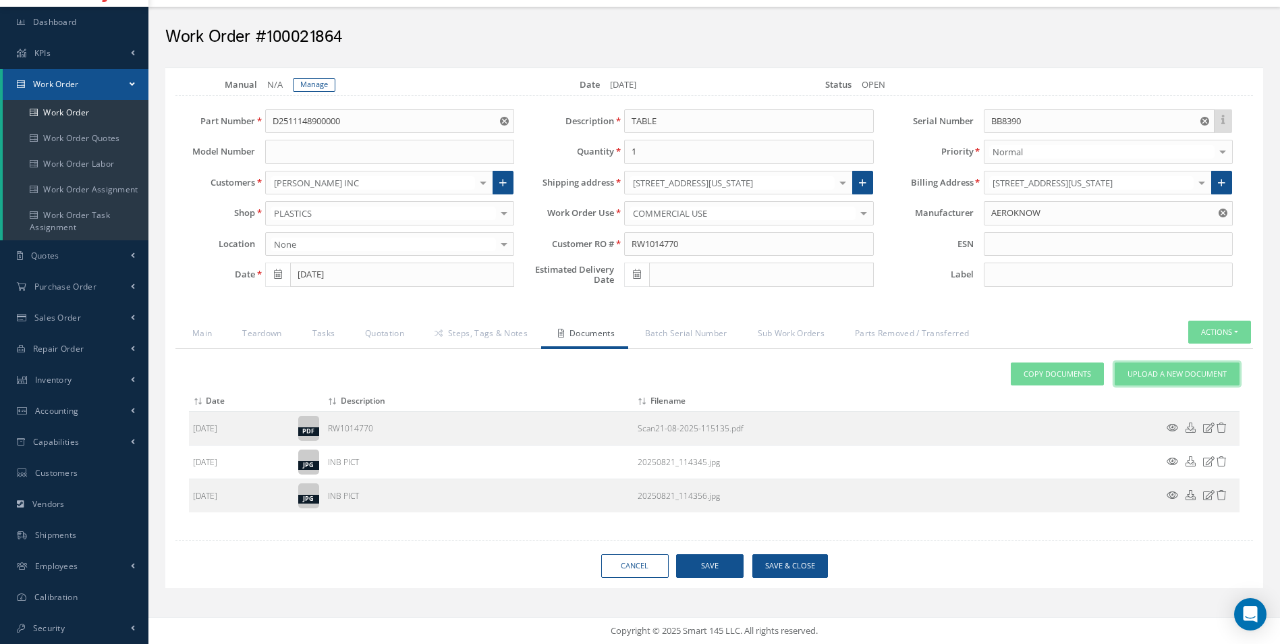
click at [1149, 367] on link "Upload a New Document" at bounding box center [1177, 374] width 125 height 24
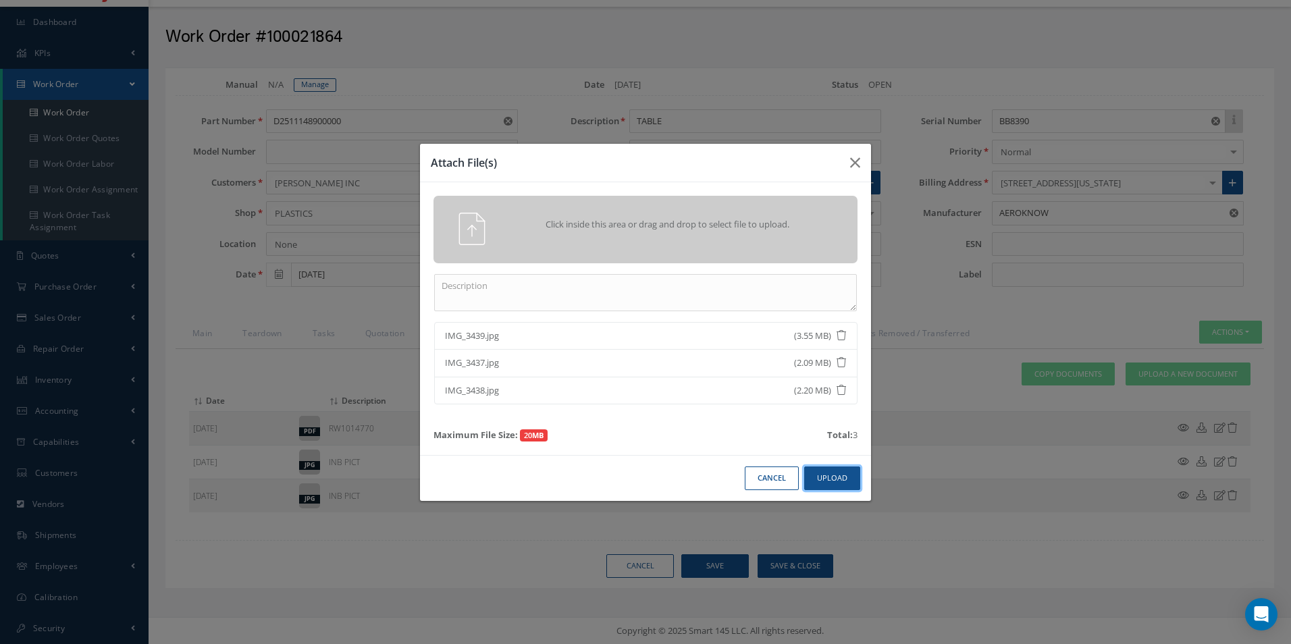
click at [836, 479] on button "Upload" at bounding box center [832, 478] width 56 height 24
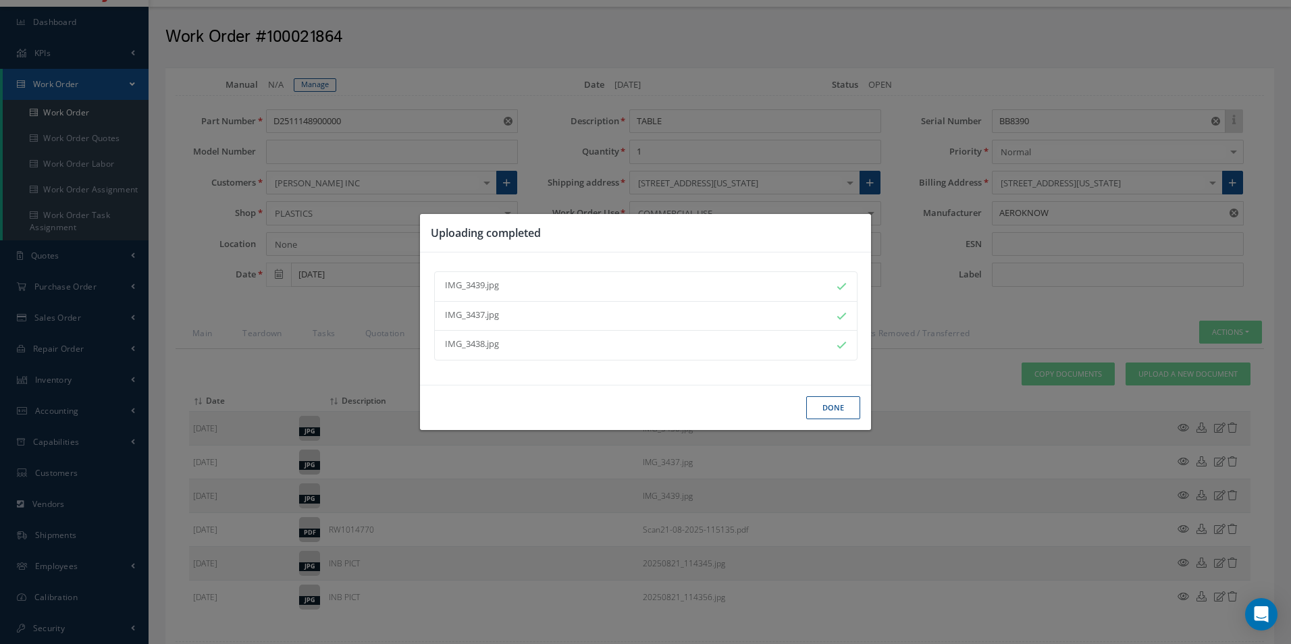
drag, startPoint x: 838, startPoint y: 411, endPoint x: 679, endPoint y: 395, distance: 159.4
click at [837, 411] on button "Done" at bounding box center [833, 408] width 54 height 24
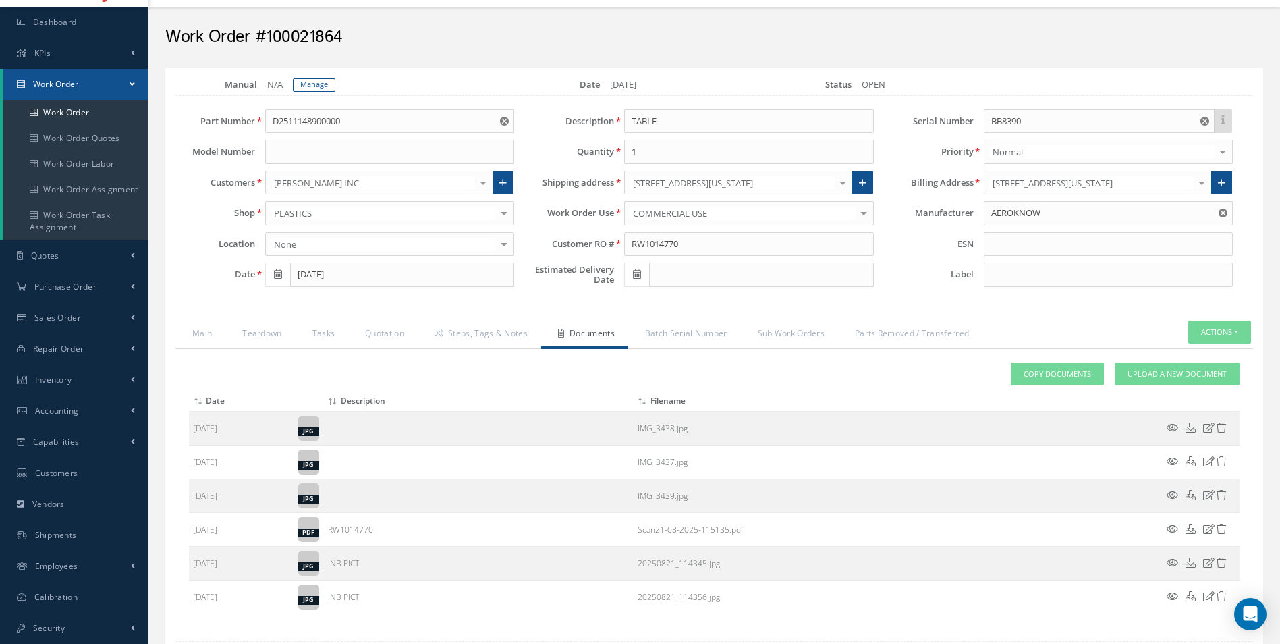
scroll to position [0, 0]
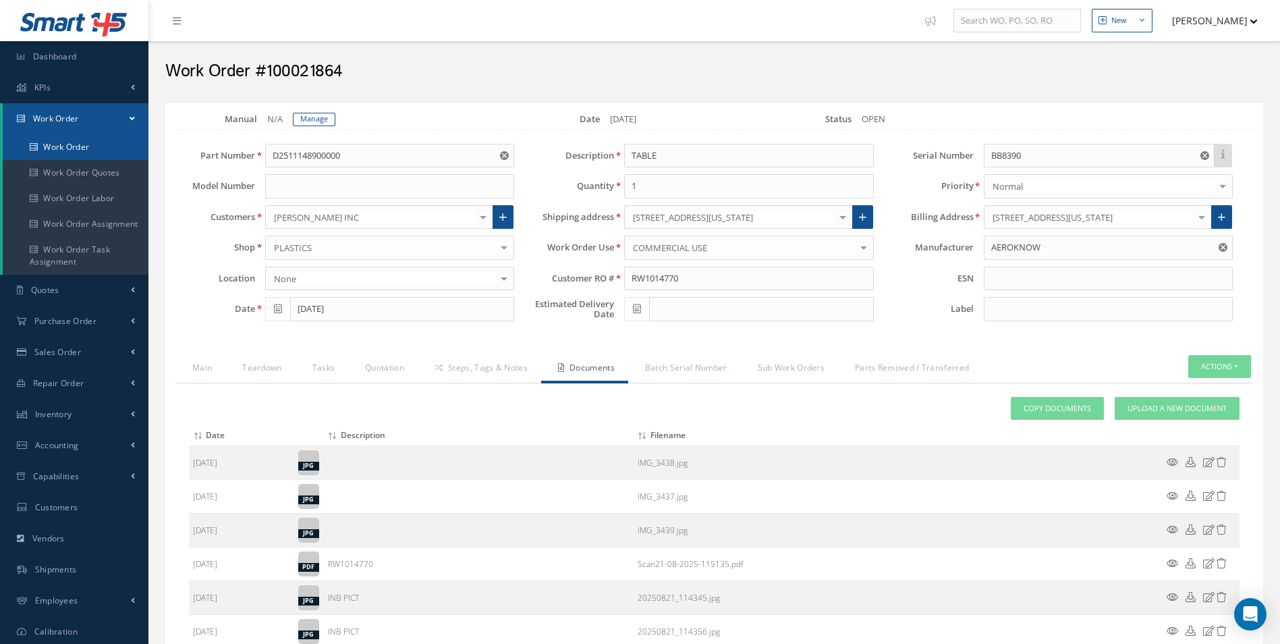
click at [72, 148] on link "Work Order" at bounding box center [76, 147] width 146 height 26
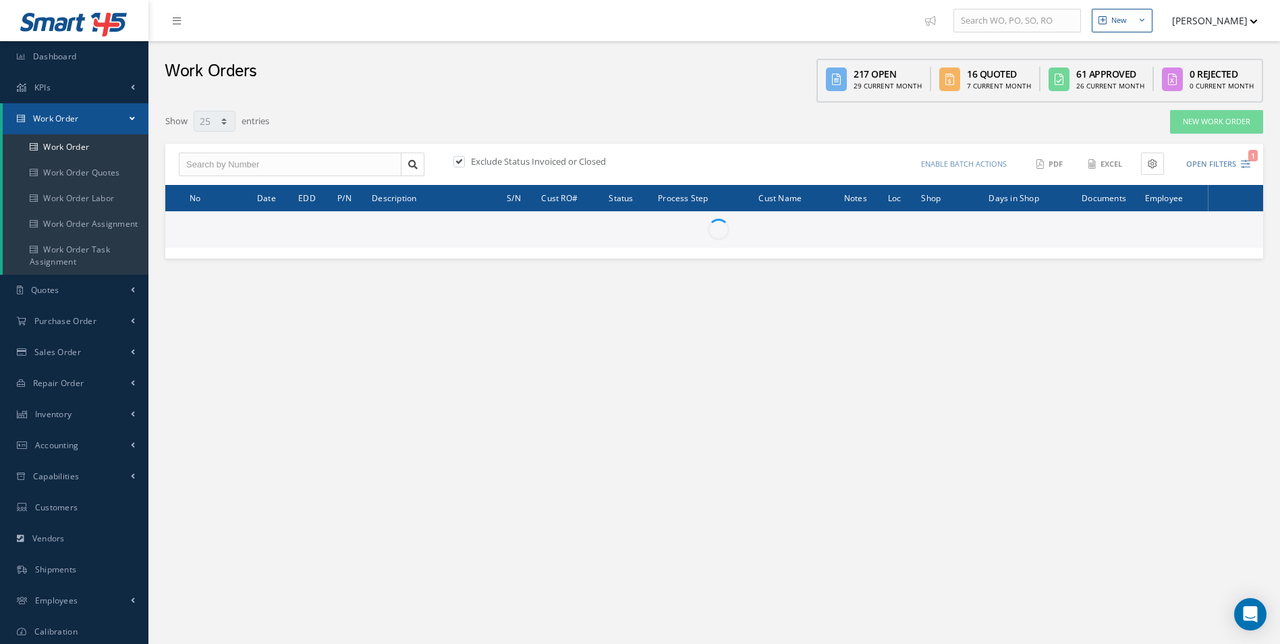
select select "25"
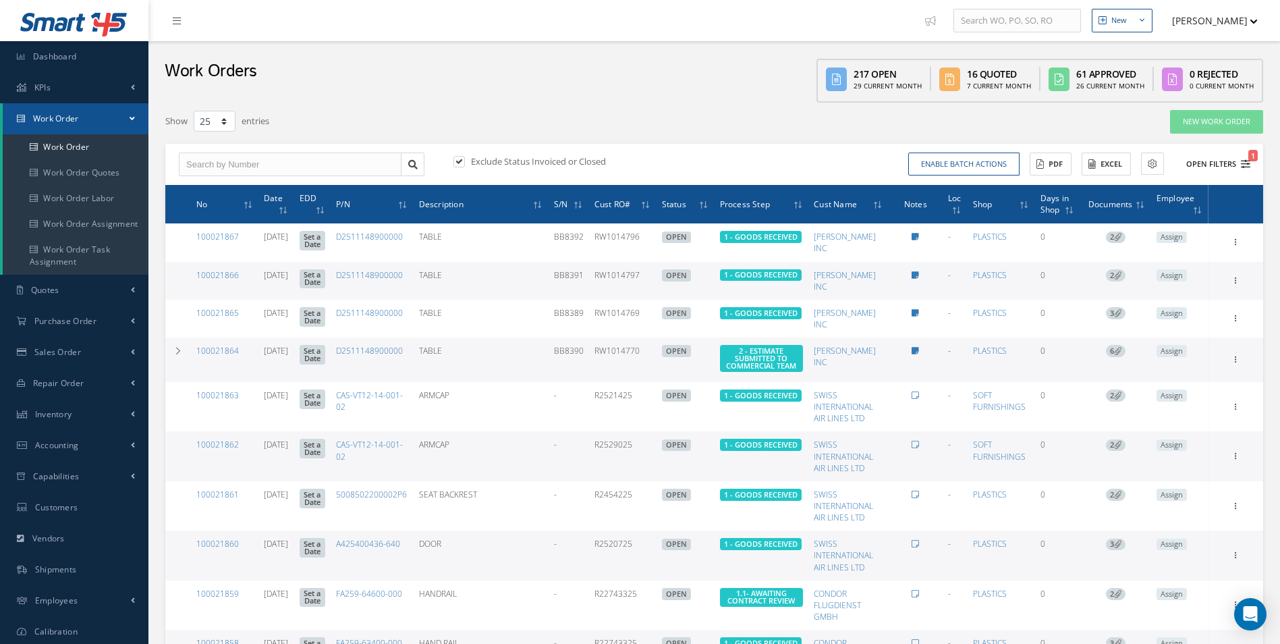
click at [1247, 169] on button "Open Filters 1" at bounding box center [1212, 164] width 76 height 22
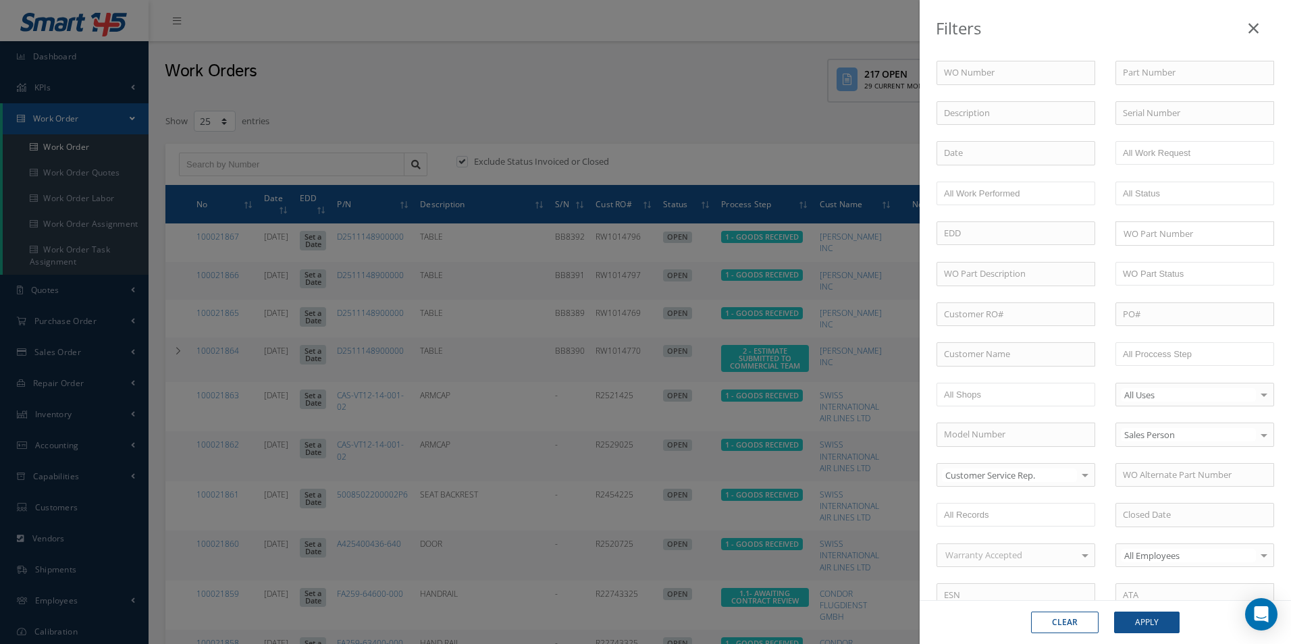
click at [1257, 23] on icon at bounding box center [1253, 28] width 10 height 16
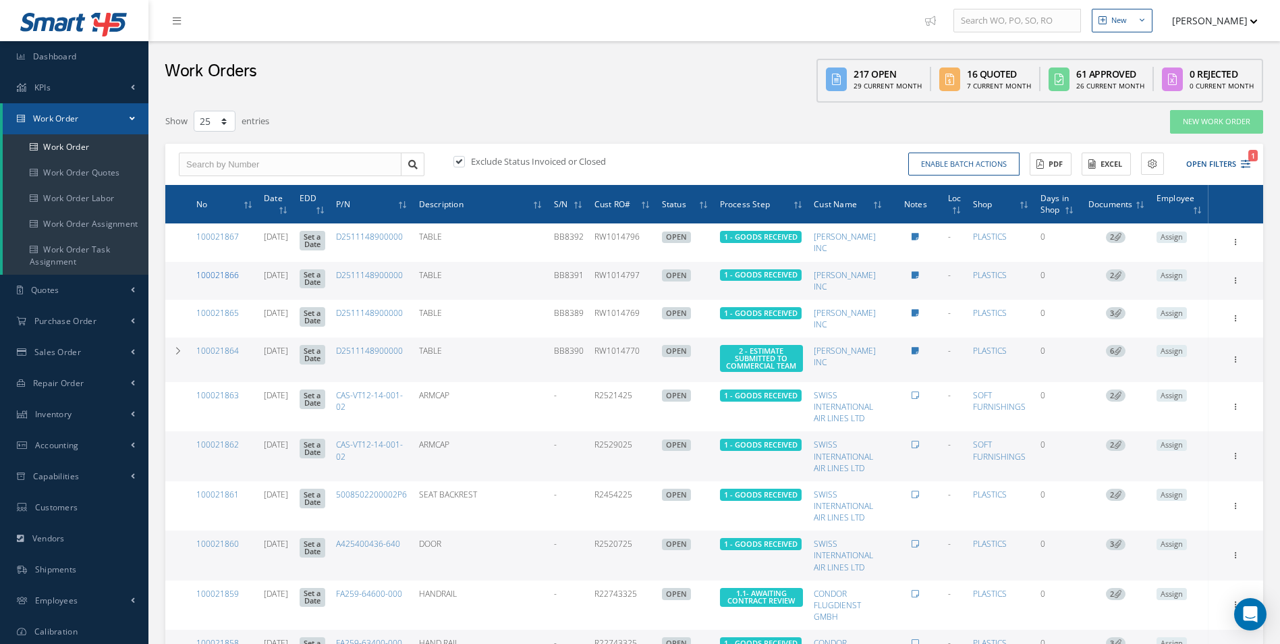
click at [229, 275] on link "100021866" at bounding box center [217, 274] width 43 height 11
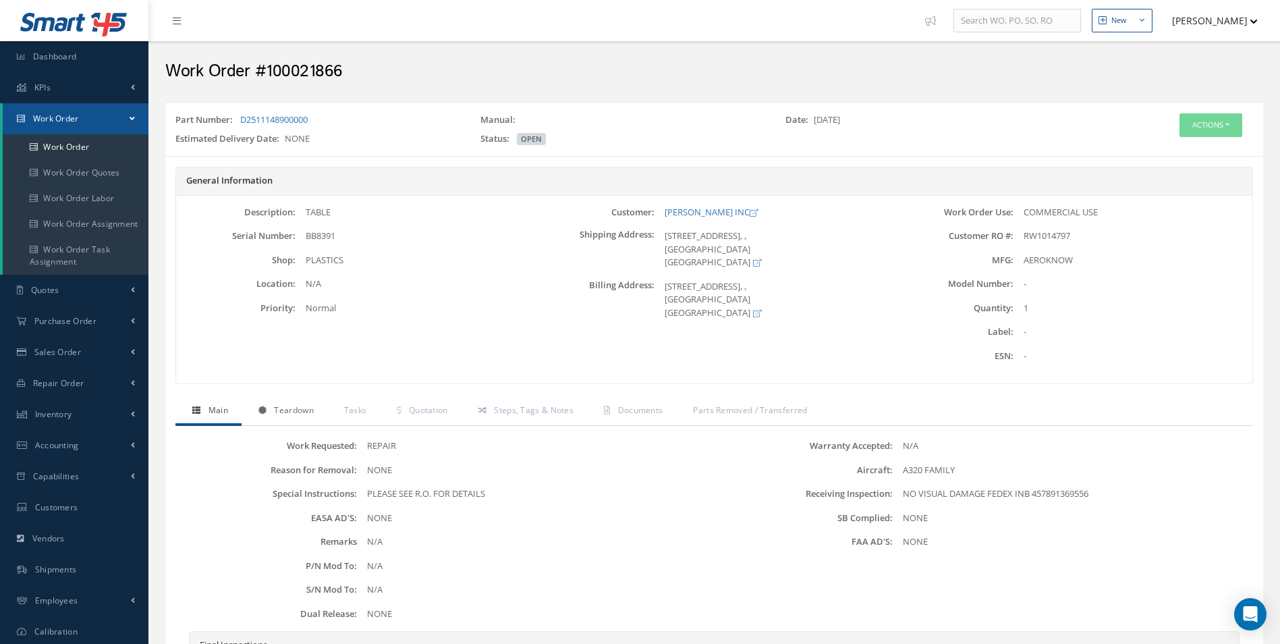
click at [297, 407] on span "Teardown" at bounding box center [293, 409] width 39 height 11
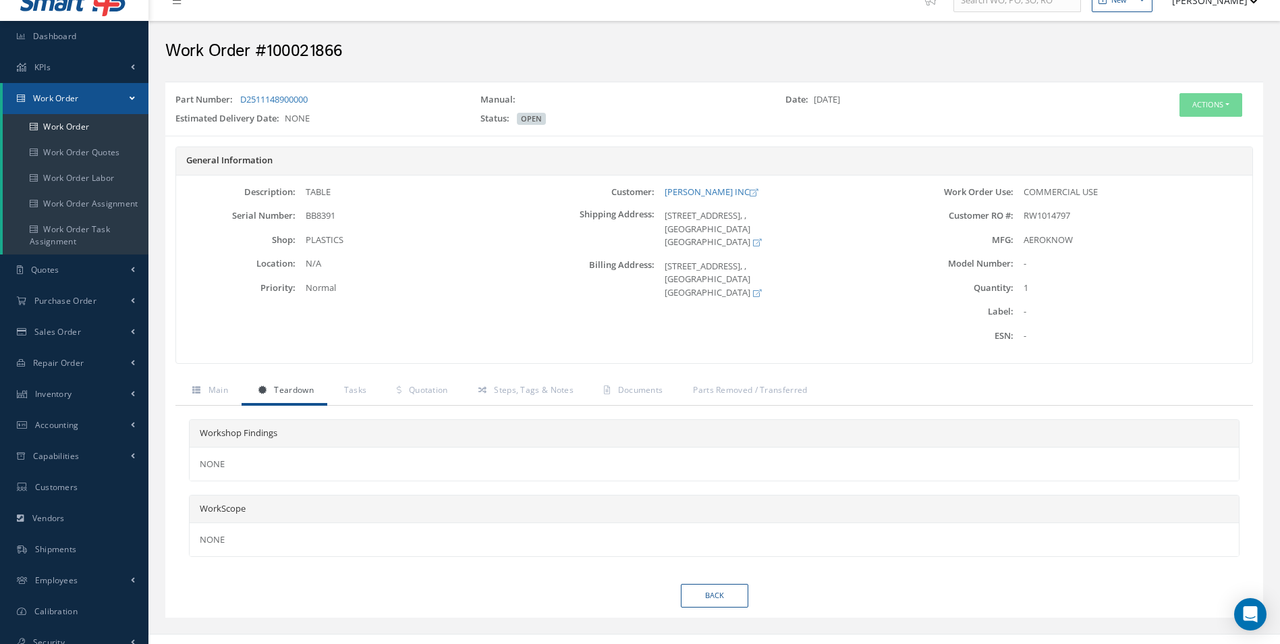
scroll to position [38, 0]
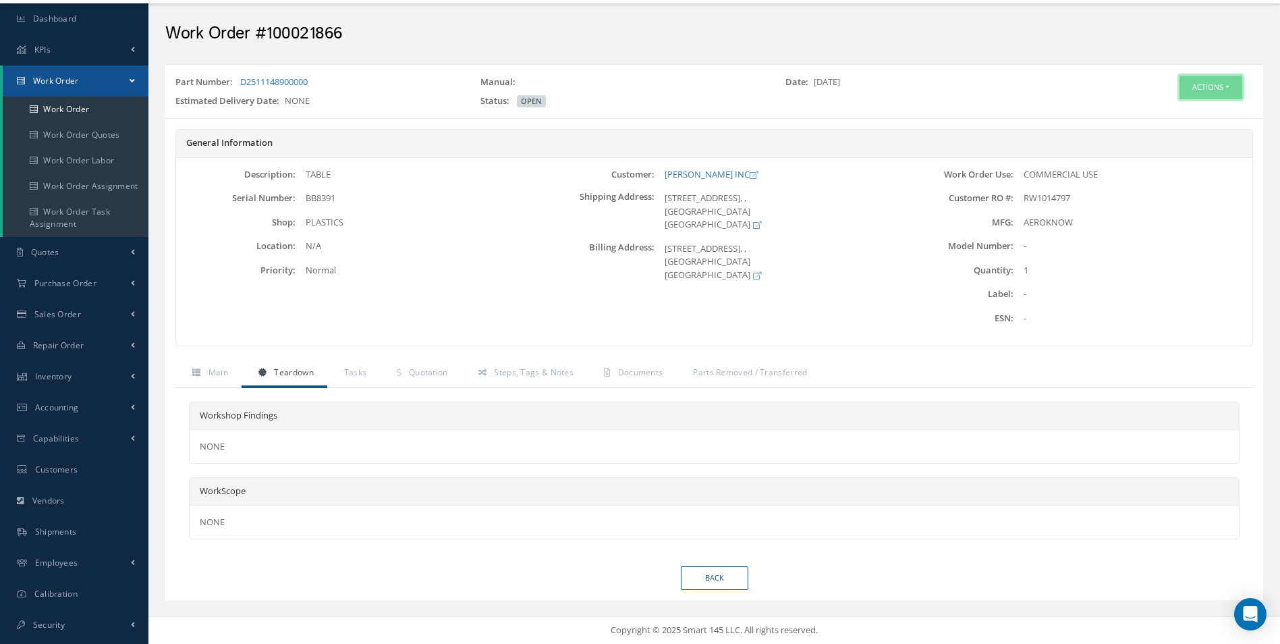
click at [1194, 80] on button "Actions" at bounding box center [1211, 88] width 63 height 24
click at [1169, 110] on link "Edit" at bounding box center [1191, 113] width 108 height 18
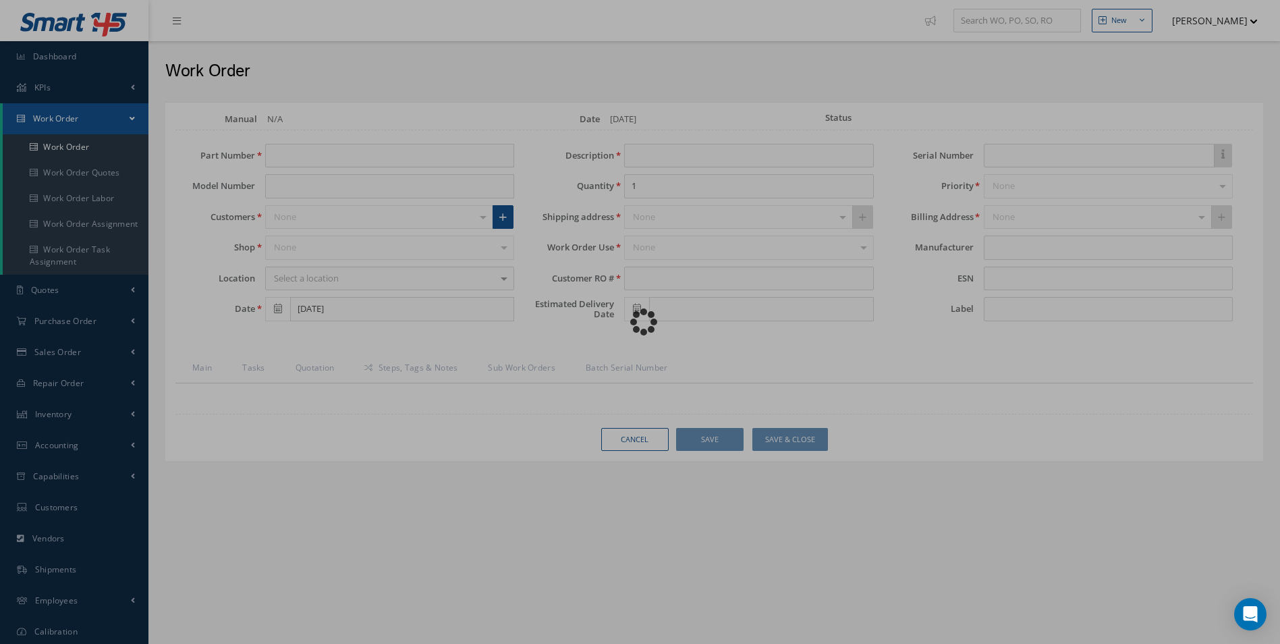
type input "D2511148900000"
type input "TABLE"
type input "RW1014797"
type input "BB8391"
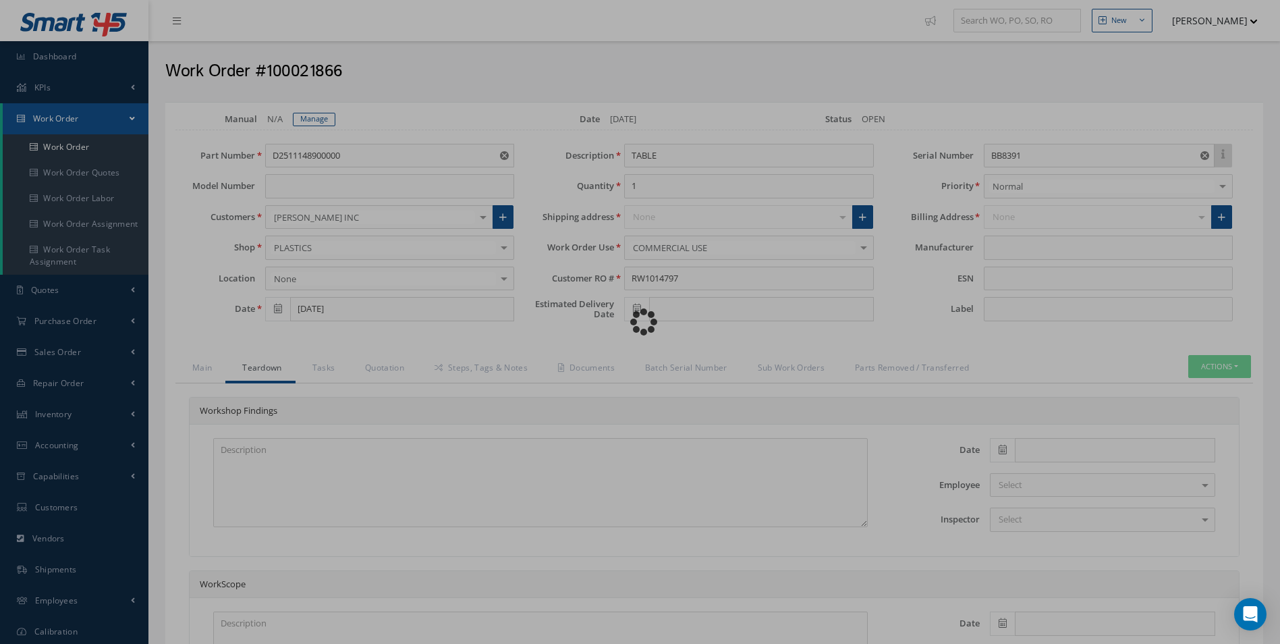
type input "AEROKNOW"
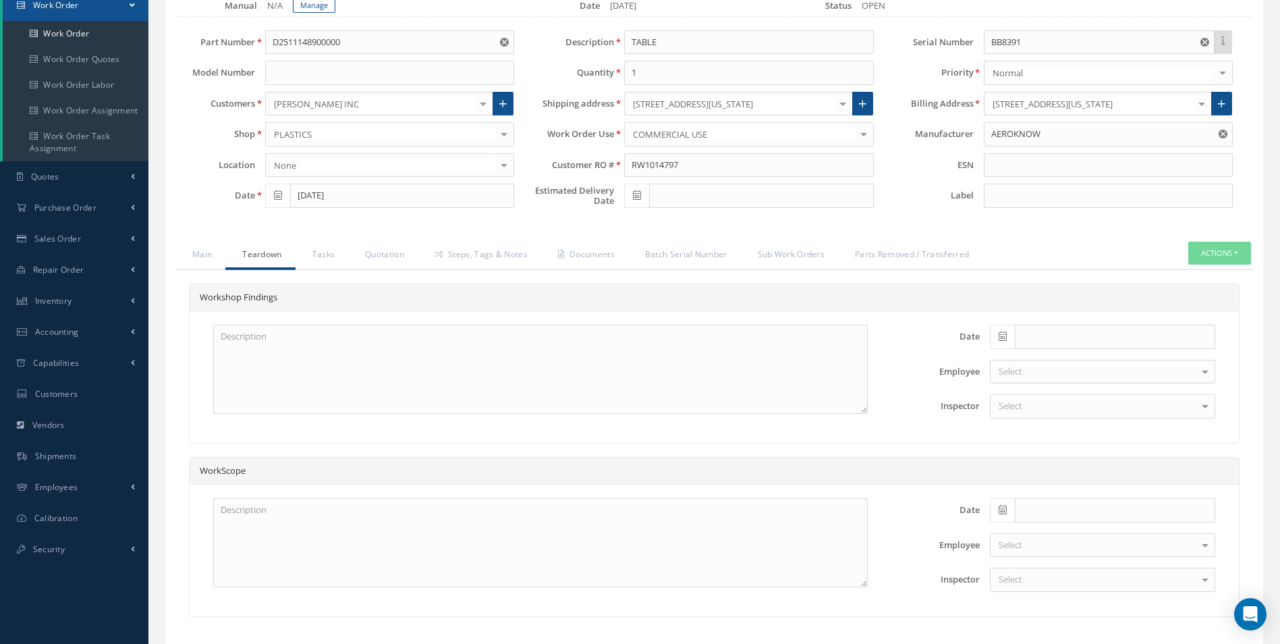
scroll to position [202, 0]
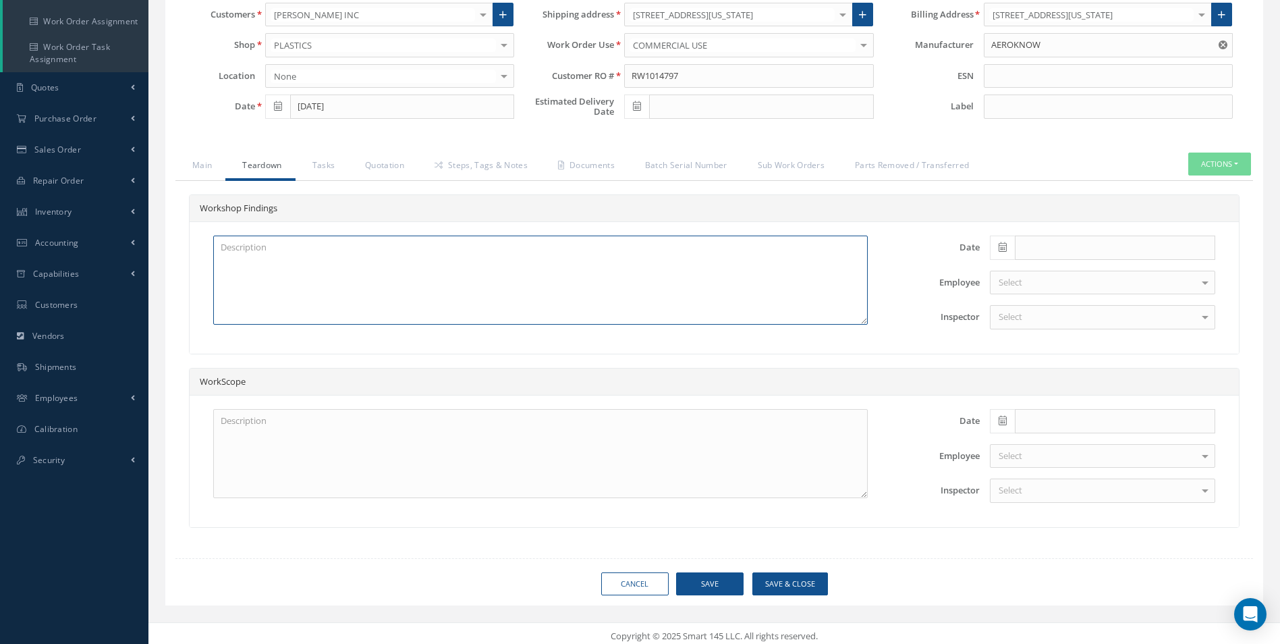
click at [248, 246] on textarea at bounding box center [540, 280] width 655 height 89
click at [223, 274] on textarea "X2 DISK ISOLATING TO BE REPLACED X2 DOCUMENT SPRINGS TO BE REPLACED" at bounding box center [540, 280] width 655 height 89
type textarea "X2 DISK ISOLATING TO BE REPLACED X2 DOCUMENT SPRINGS TO BE REPLACED UPPER SKIN …"
click at [281, 435] on textarea at bounding box center [540, 453] width 655 height 89
type textarea "SATTO REPAIR CMM REPAIR"
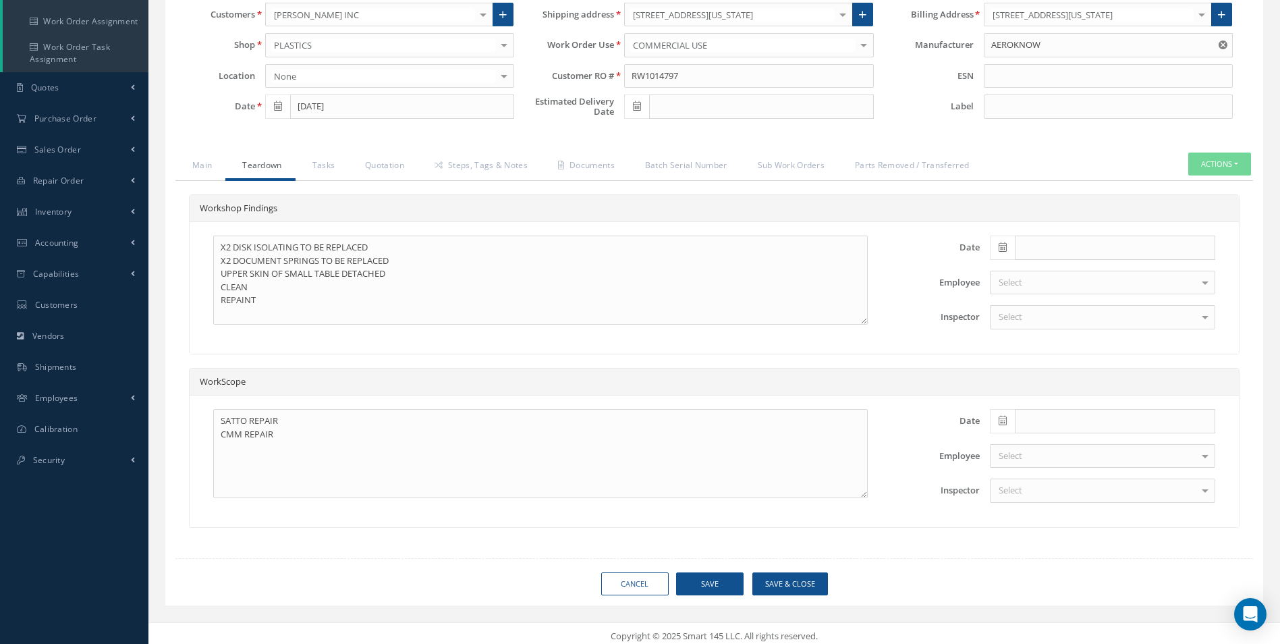
click at [999, 248] on icon at bounding box center [1003, 246] width 8 height 9
click at [1086, 373] on td "21" at bounding box center [1081, 372] width 20 height 20
type input "[DATE]"
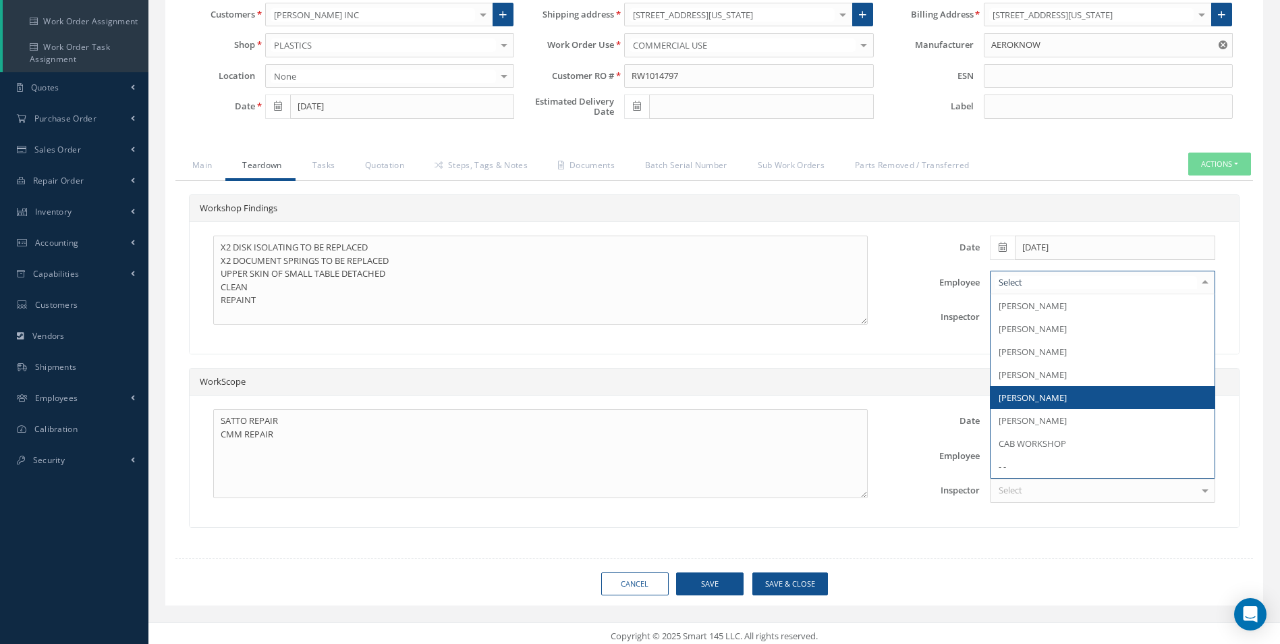
click at [1033, 400] on span "[PERSON_NAME]" at bounding box center [1033, 397] width 68 height 12
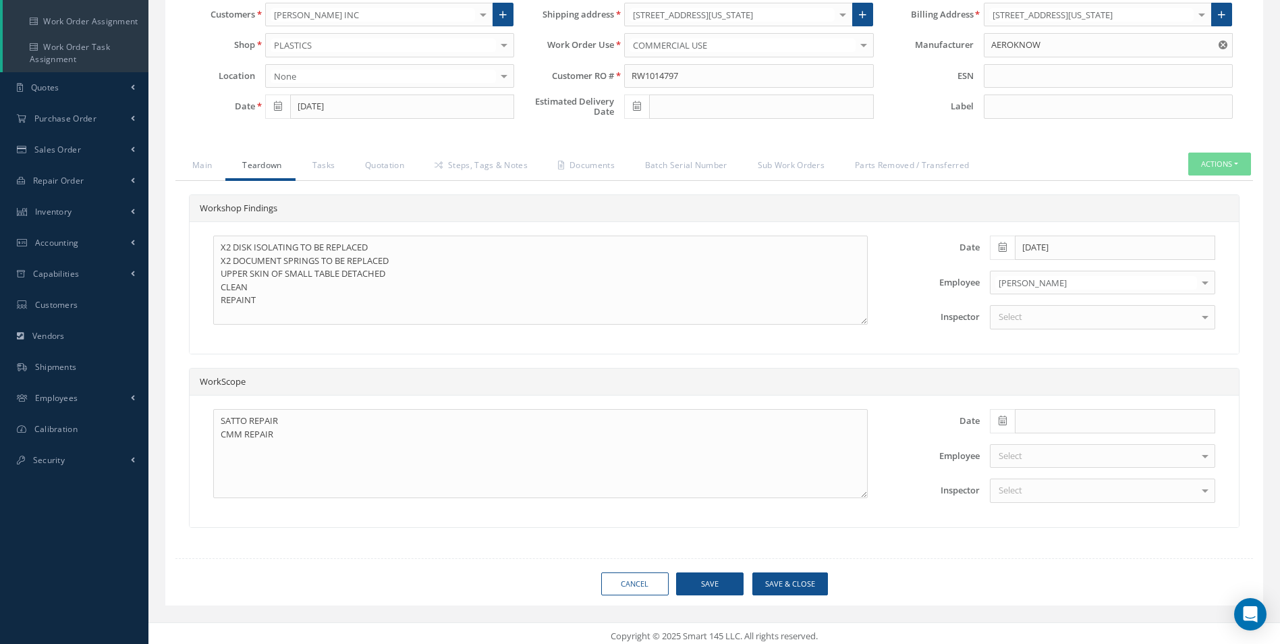
click at [1017, 325] on div "Select" at bounding box center [1102, 317] width 225 height 24
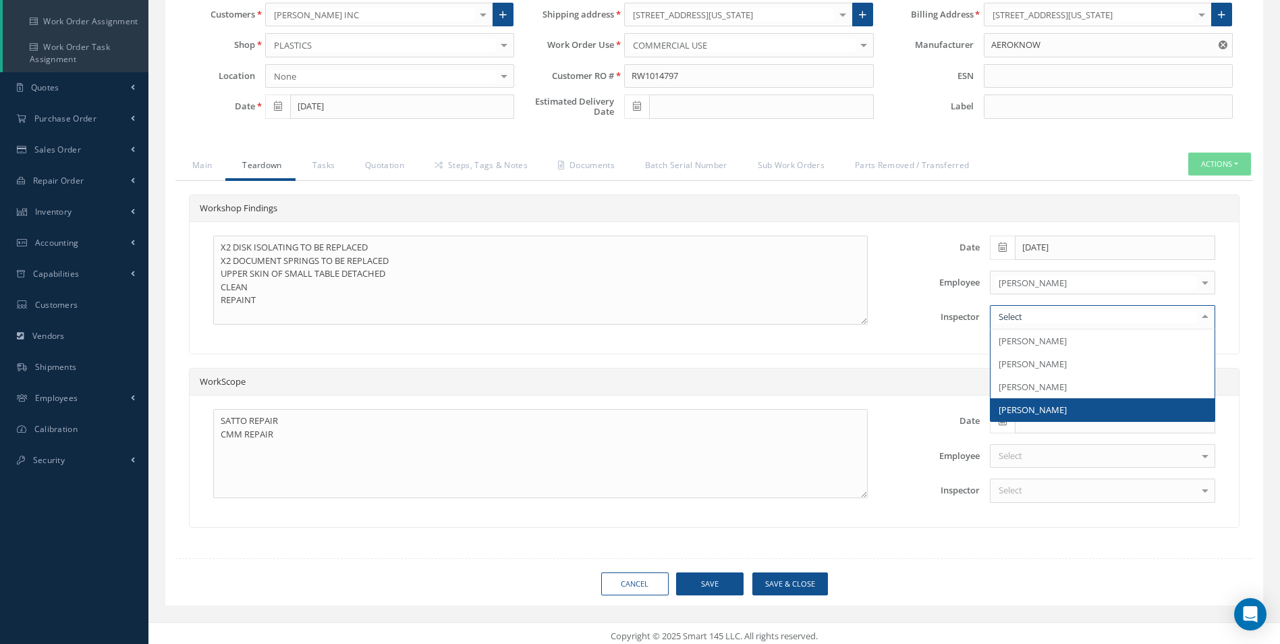
click at [1025, 407] on span "Giuseppe Giosa" at bounding box center [1033, 410] width 68 height 12
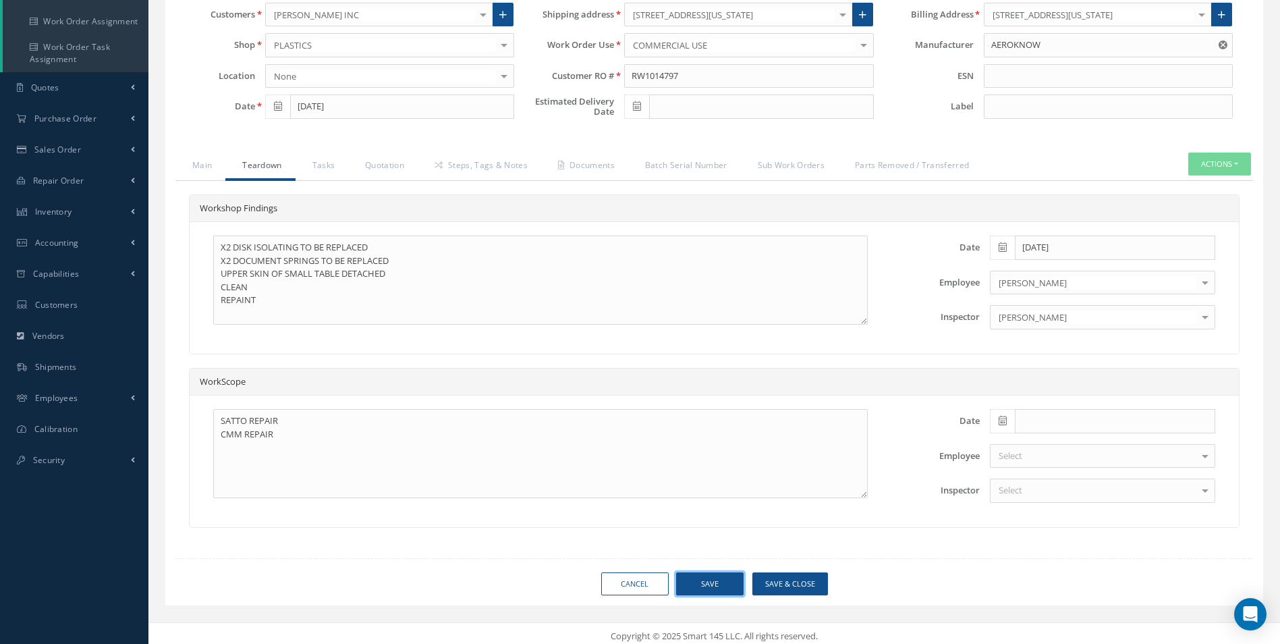
click at [713, 580] on button "Save" at bounding box center [709, 584] width 67 height 24
type input "AEROKNOW"
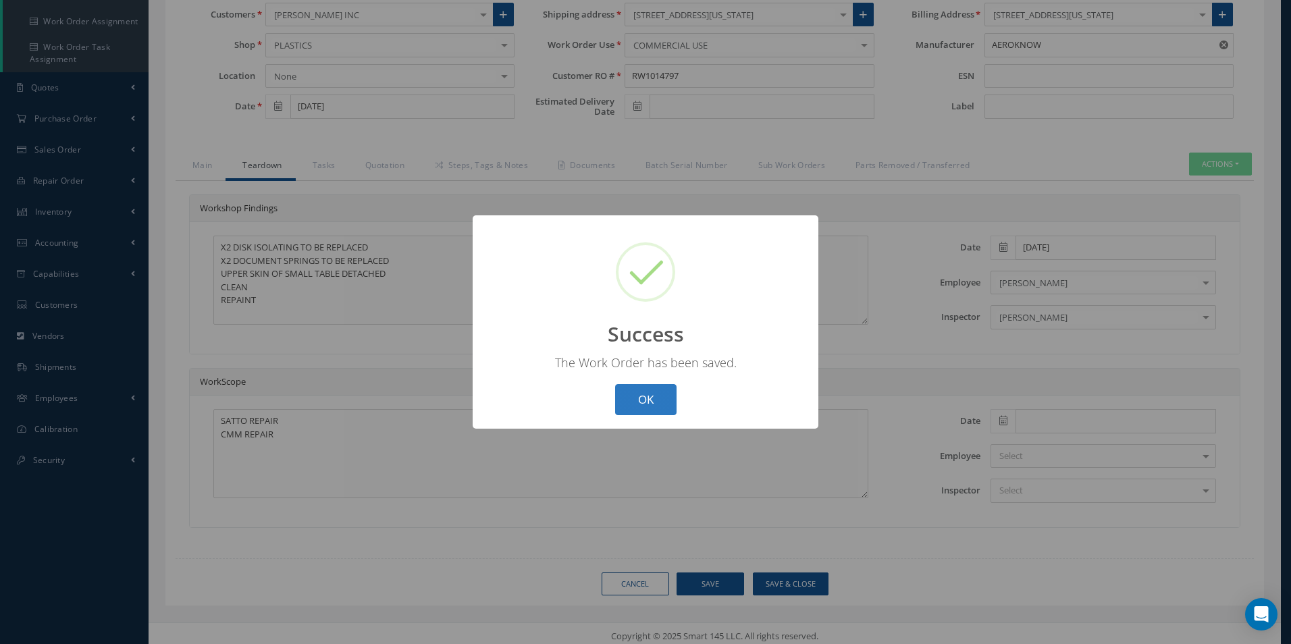
drag, startPoint x: 644, startPoint y: 400, endPoint x: 626, endPoint y: 384, distance: 23.4
click at [632, 387] on button "OK" at bounding box center [645, 400] width 61 height 32
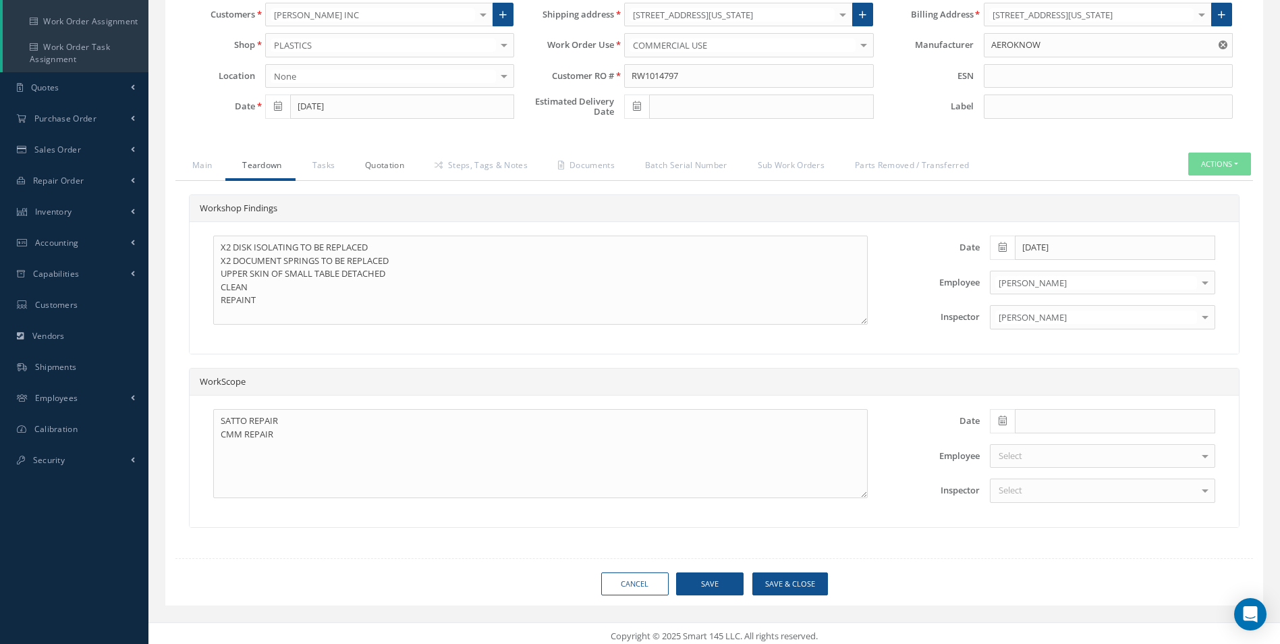
click at [386, 169] on link "Quotation" at bounding box center [383, 167] width 70 height 28
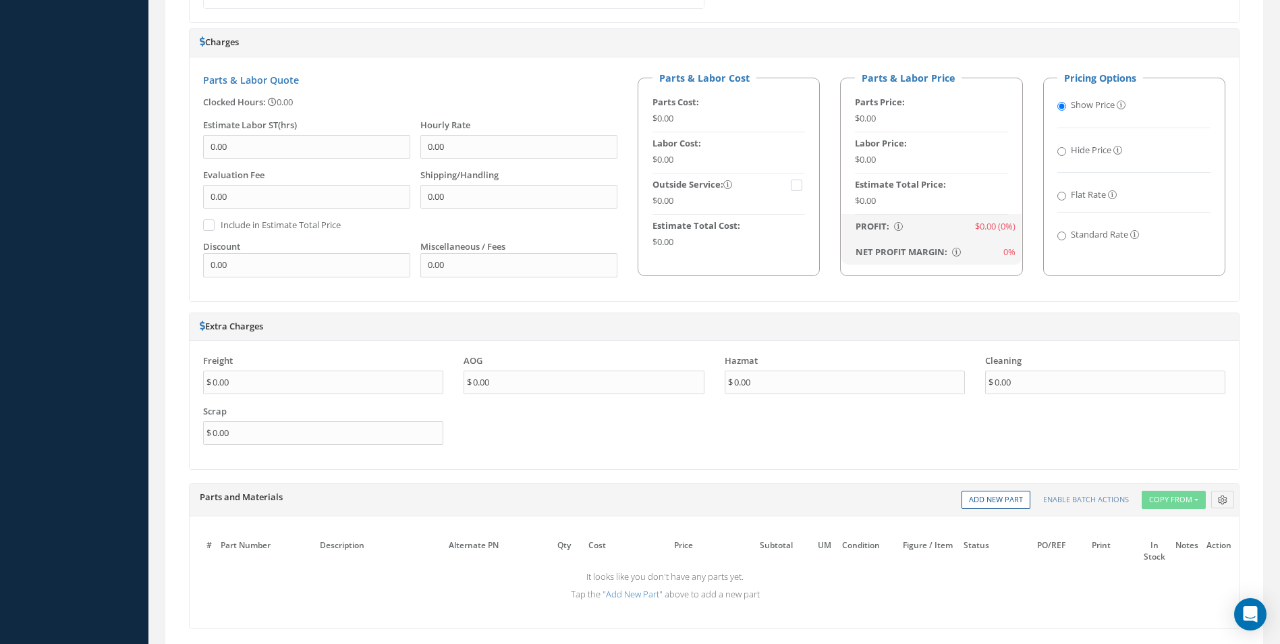
scroll to position [810, 0]
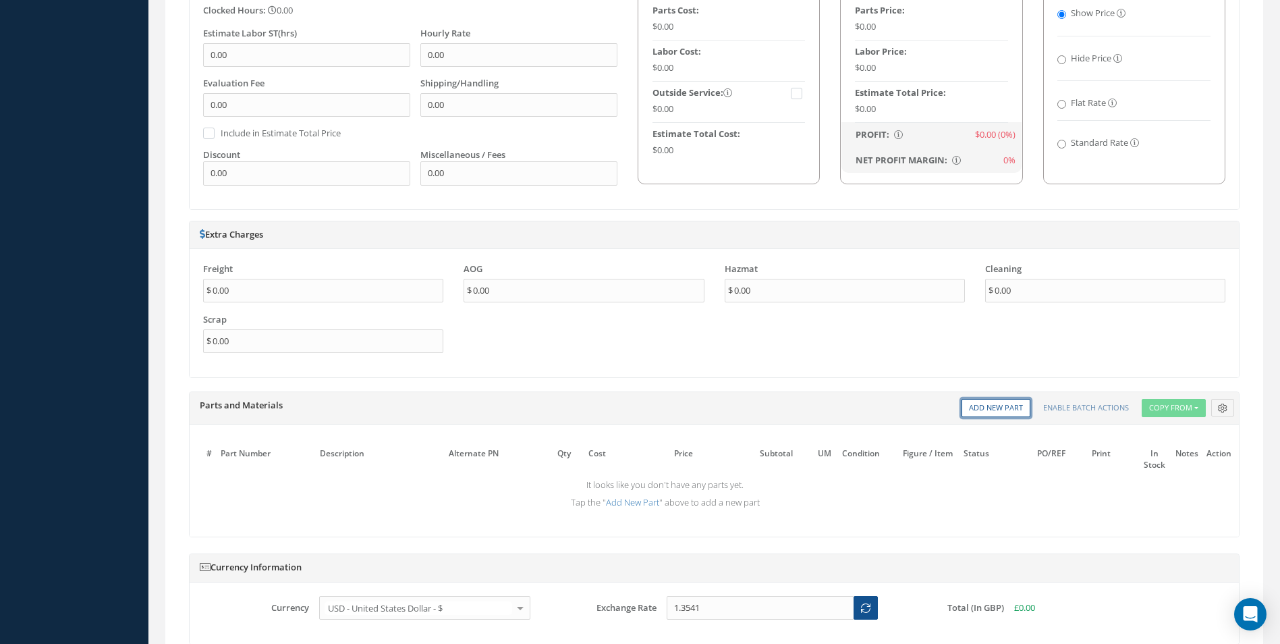
drag, startPoint x: 1001, startPoint y: 410, endPoint x: 892, endPoint y: 412, distance: 109.4
click at [1001, 410] on link "Add New Part" at bounding box center [996, 408] width 69 height 18
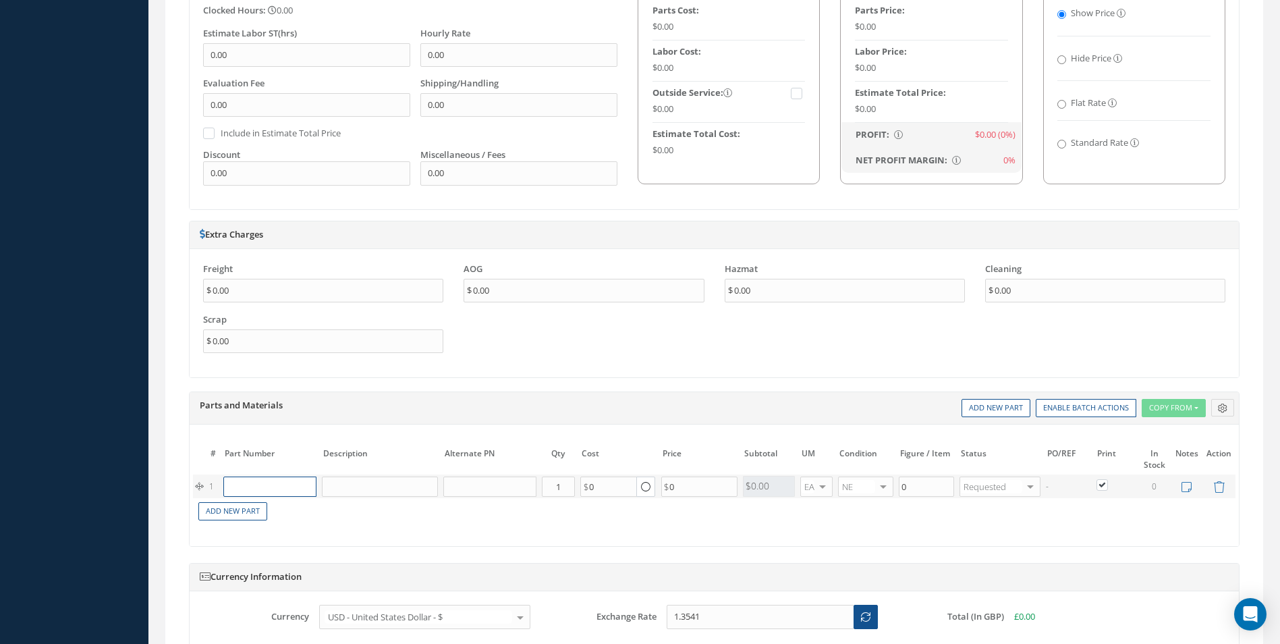
paste input "D2511043720000"
type input "D2511043720000"
click at [277, 512] on span "D2511043720000" at bounding box center [255, 513] width 48 height 23
type input "DISK - LOCATING"
type input "37.00"
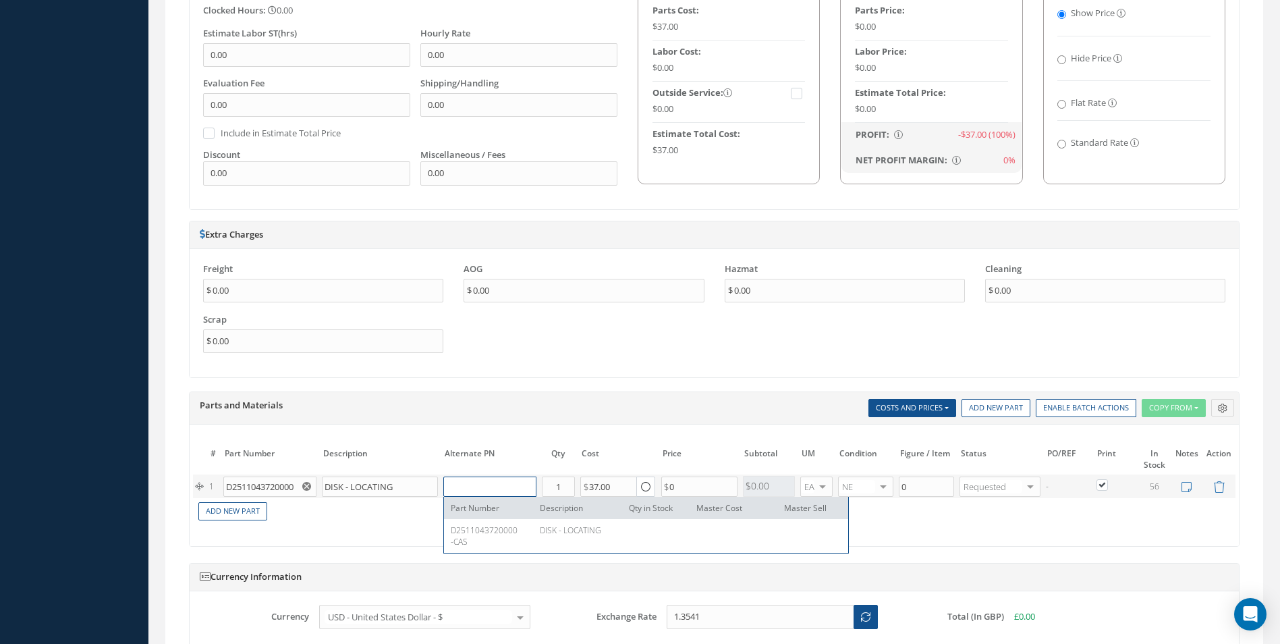
click at [476, 487] on input "text" at bounding box center [489, 487] width 92 height 20
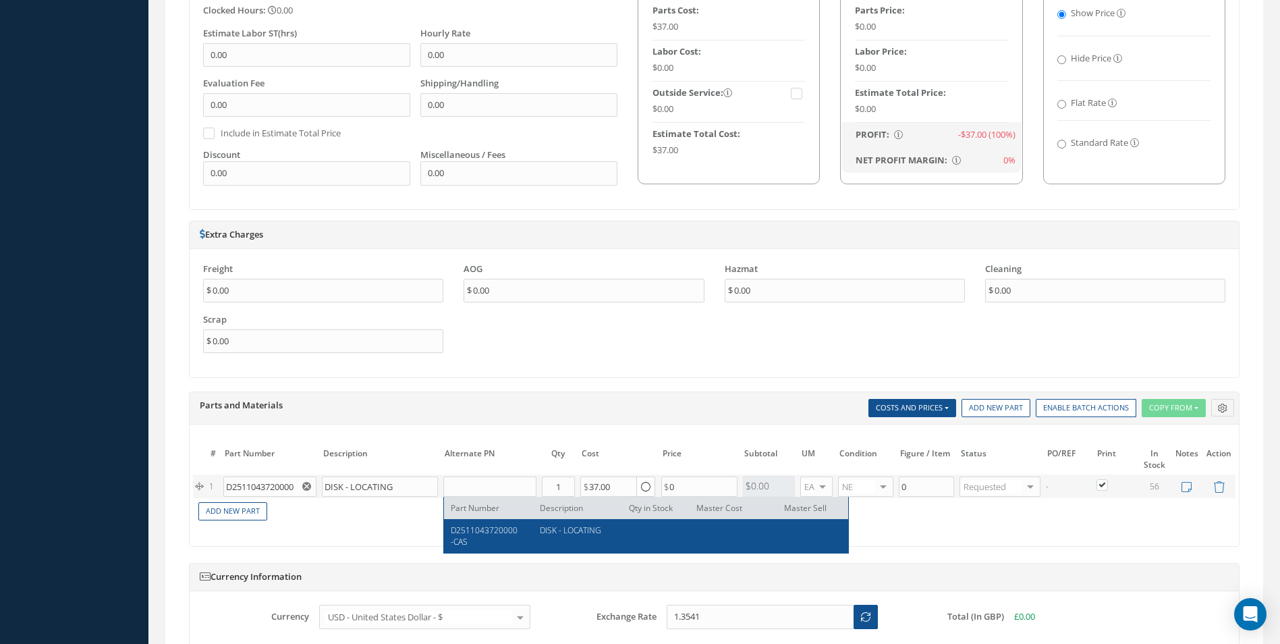
drag, startPoint x: 483, startPoint y: 545, endPoint x: 481, endPoint y: 537, distance: 9.2
click at [481, 538] on div "D2511043720000-CAS" at bounding box center [490, 535] width 79 height 23
type input "D2511043720000-CAS"
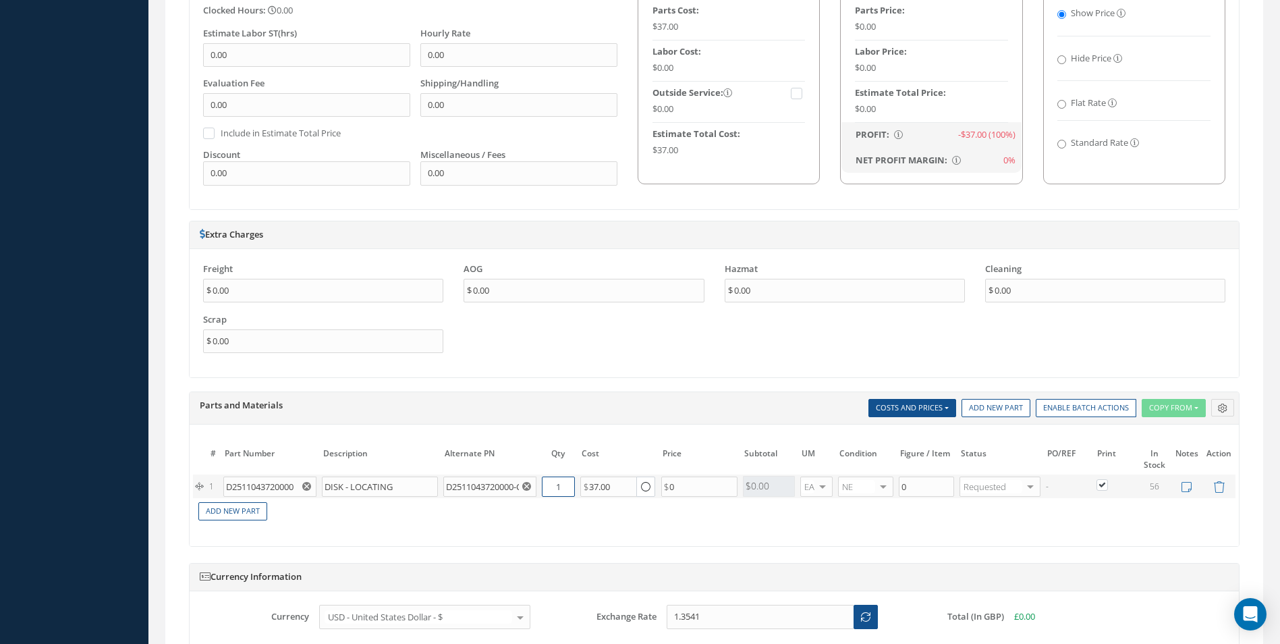
drag, startPoint x: 562, startPoint y: 488, endPoint x: 541, endPoint y: 489, distance: 20.9
click at [542, 489] on input "1" at bounding box center [558, 487] width 33 height 20
type input "2"
click at [238, 509] on link "Add New Part" at bounding box center [232, 511] width 69 height 18
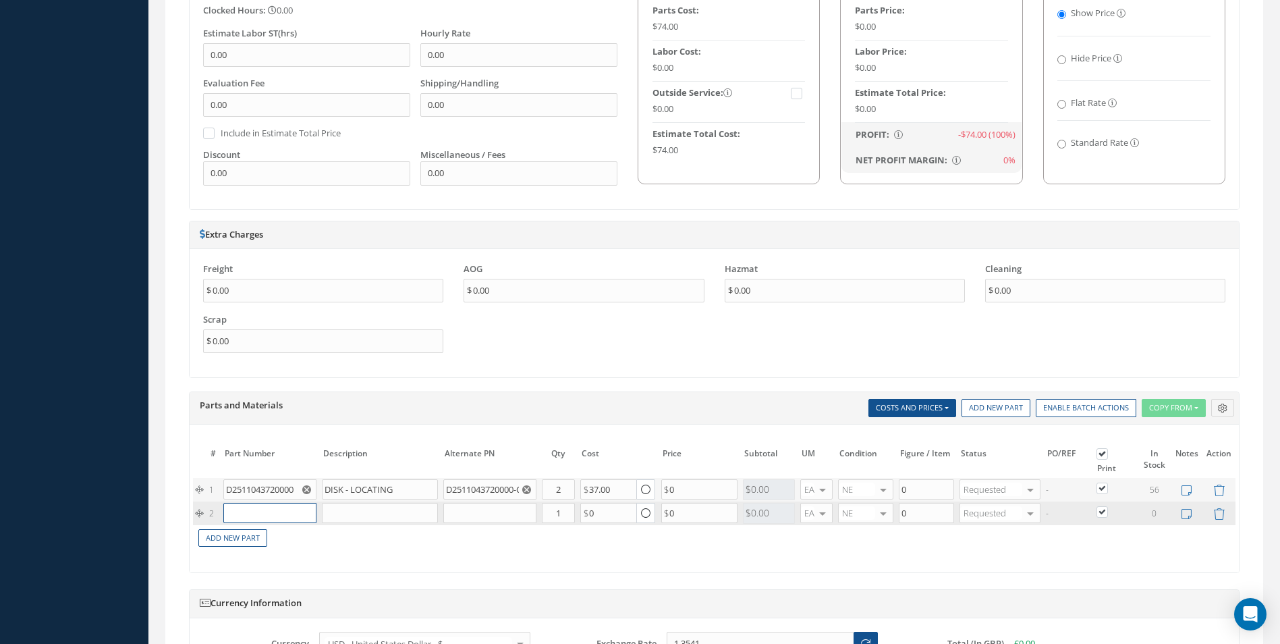
click at [251, 506] on input "text" at bounding box center [269, 513] width 92 height 20
paste input "D2511044420000"
type input "D2511044420000"
click at [263, 539] on span "D2511044420000" at bounding box center [255, 540] width 48 height 23
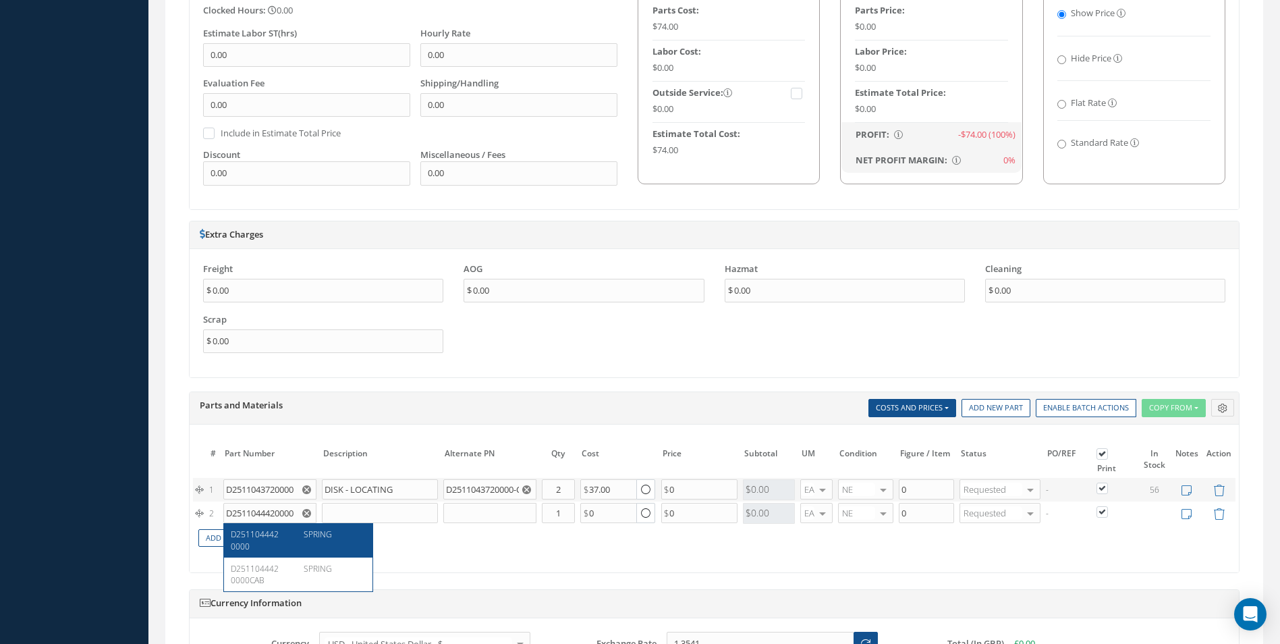
type input "SPRING"
type input "45.55"
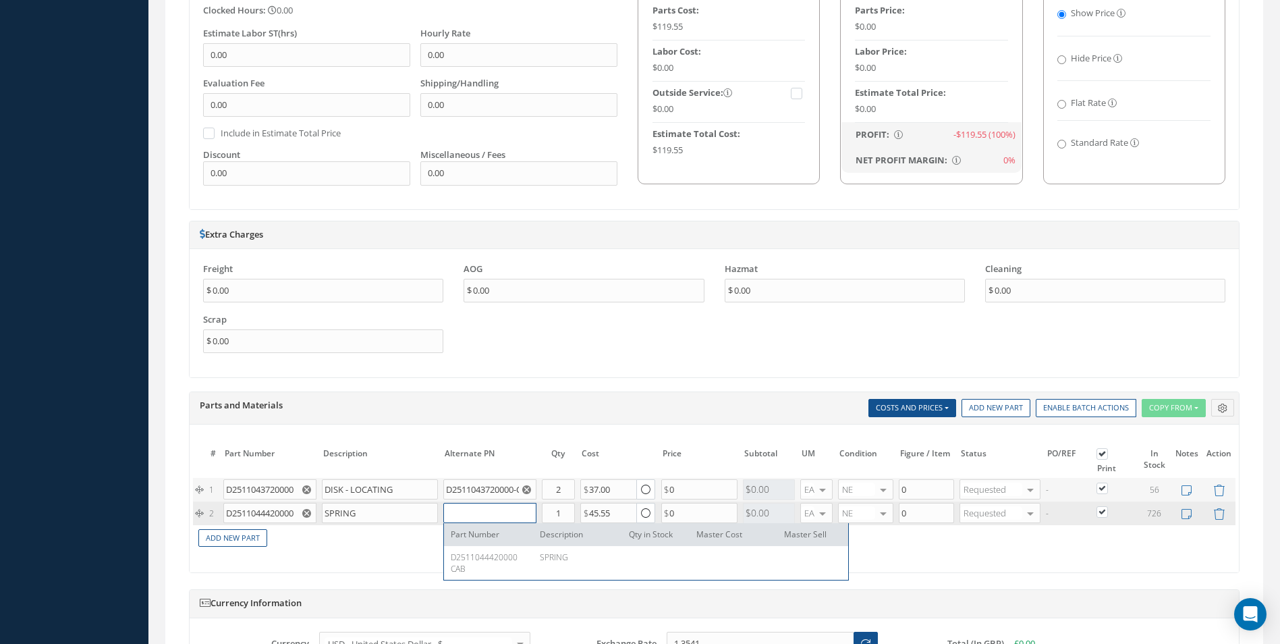
click at [485, 510] on input "text" at bounding box center [489, 513] width 92 height 20
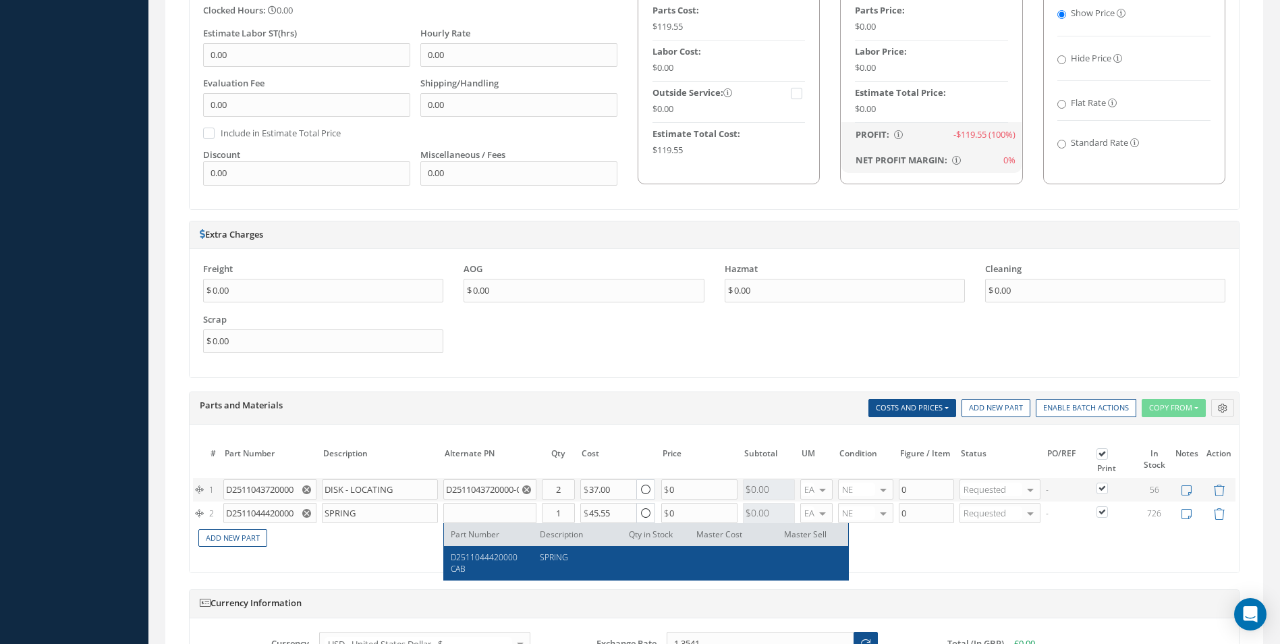
drag, startPoint x: 470, startPoint y: 565, endPoint x: 485, endPoint y: 559, distance: 16.7
click at [472, 562] on div "D2511044420000CAB" at bounding box center [490, 562] width 79 height 23
type input "D2511044420000CAB"
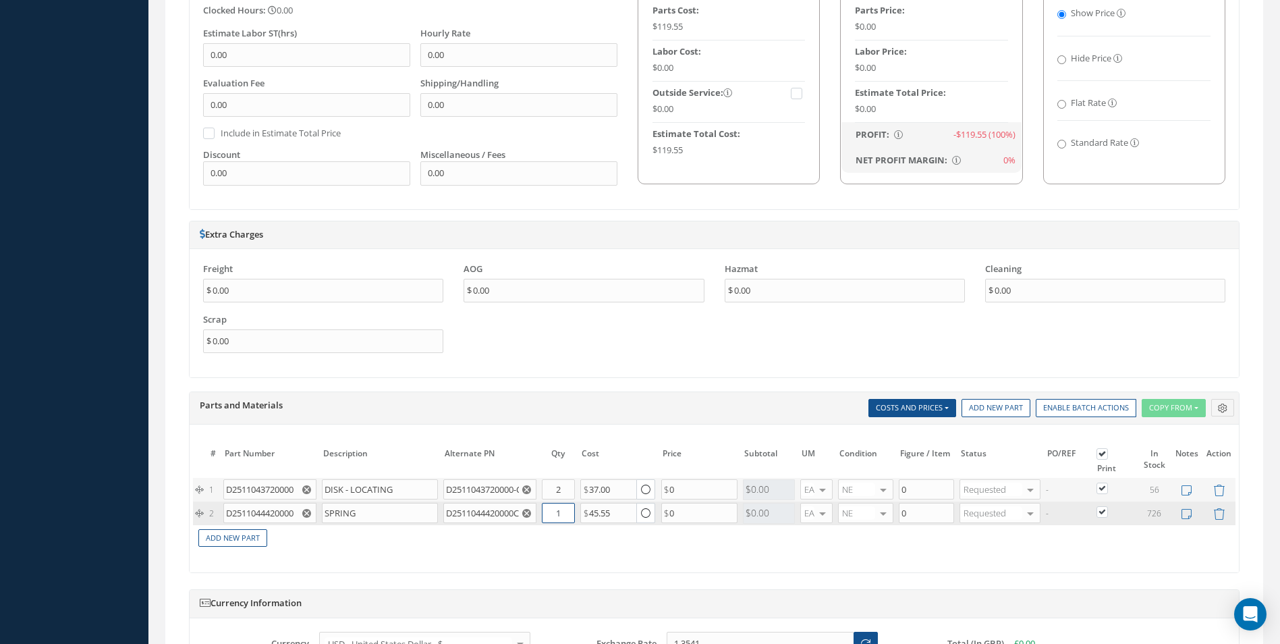
click at [560, 514] on input "1" at bounding box center [558, 513] width 33 height 20
type input "2"
click at [246, 539] on link "Add New Part" at bounding box center [232, 538] width 69 height 18
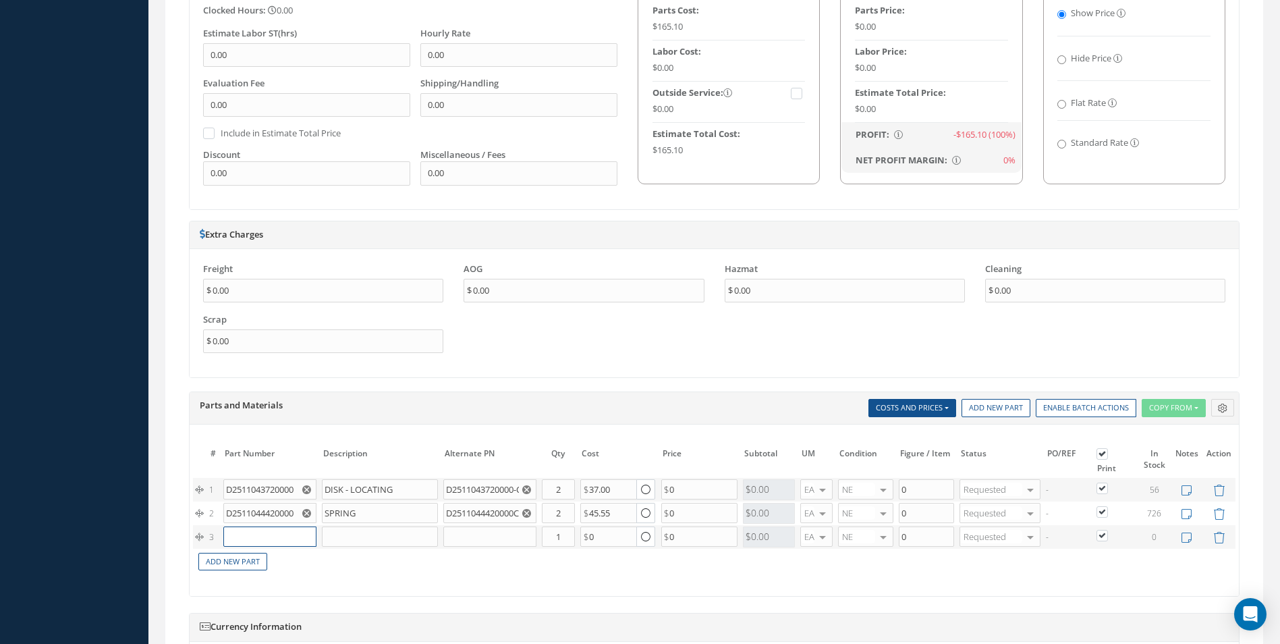
click at [247, 536] on input "text" at bounding box center [269, 536] width 92 height 20
paste input "NAS1921M04-03W"
type input "NAS1921M04-03W"
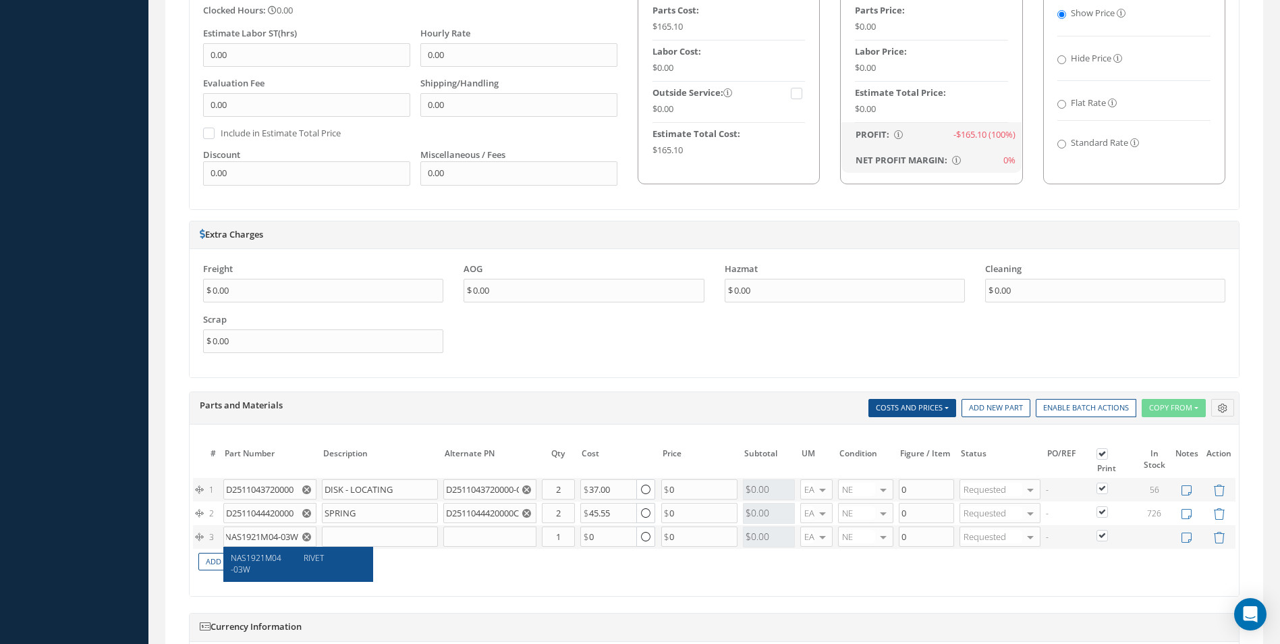
click at [331, 556] on div "RIVET" at bounding box center [330, 563] width 73 height 23
type input "RIVET"
type input "4.07"
drag, startPoint x: 562, startPoint y: 536, endPoint x: 553, endPoint y: 536, distance: 8.8
click at [553, 536] on input "1" at bounding box center [558, 536] width 33 height 20
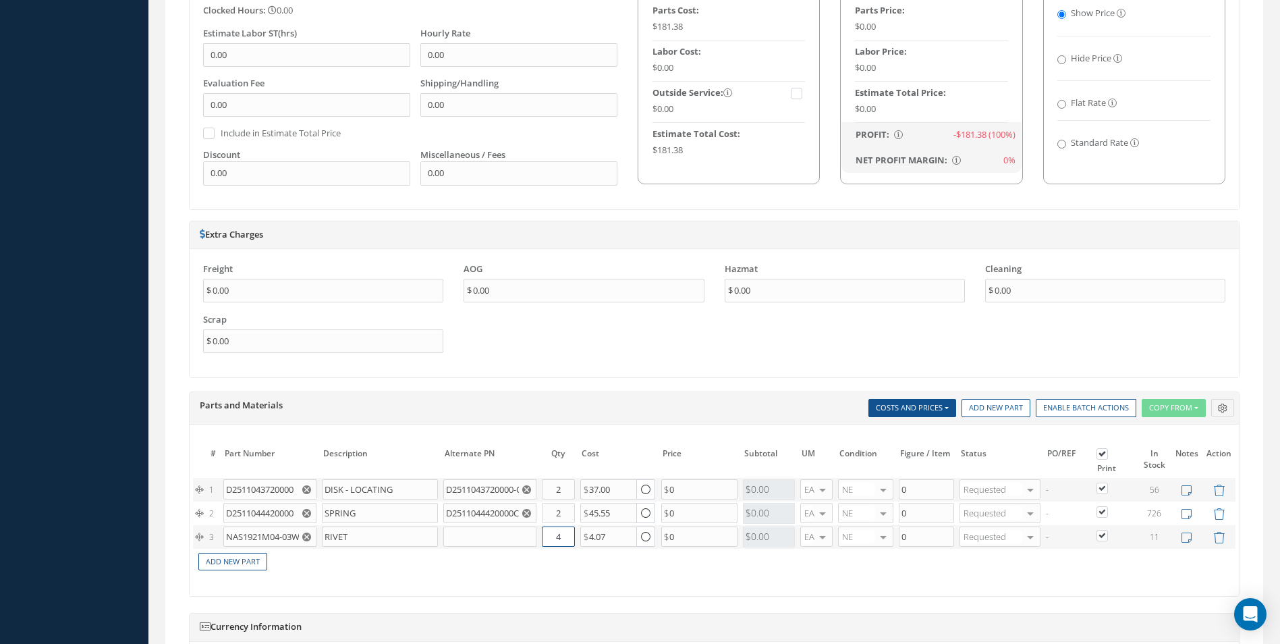
type input "4"
click at [682, 564] on td "Add New Part" at bounding box center [665, 561] width 945 height 24
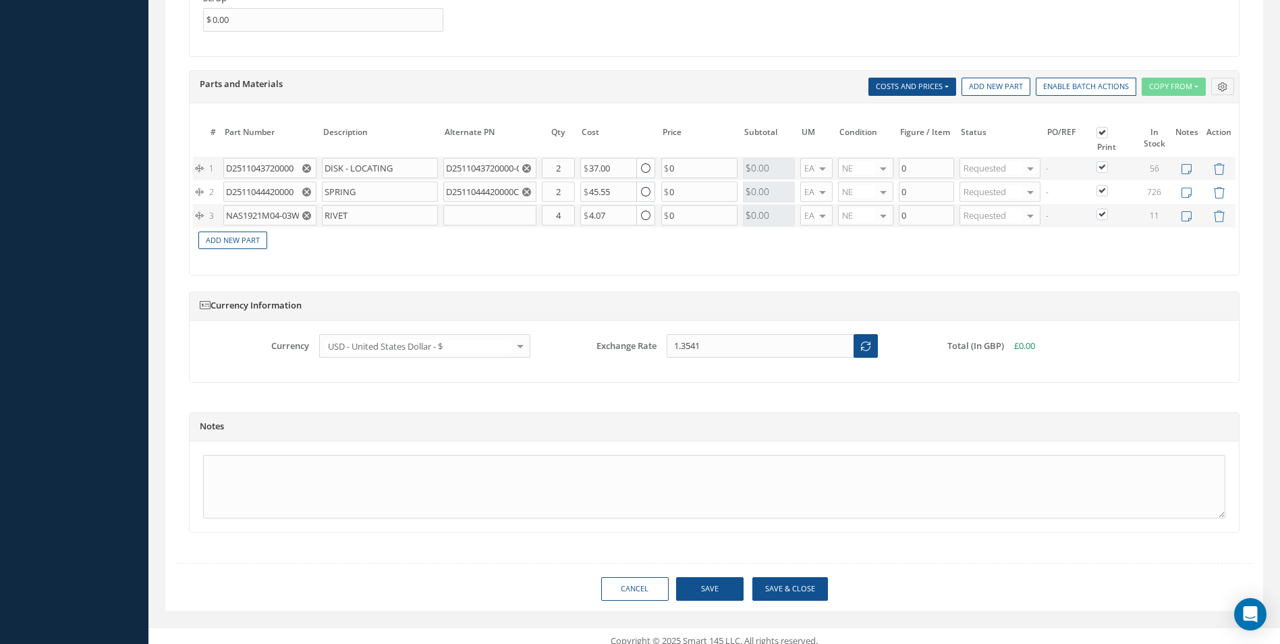
scroll to position [1142, 0]
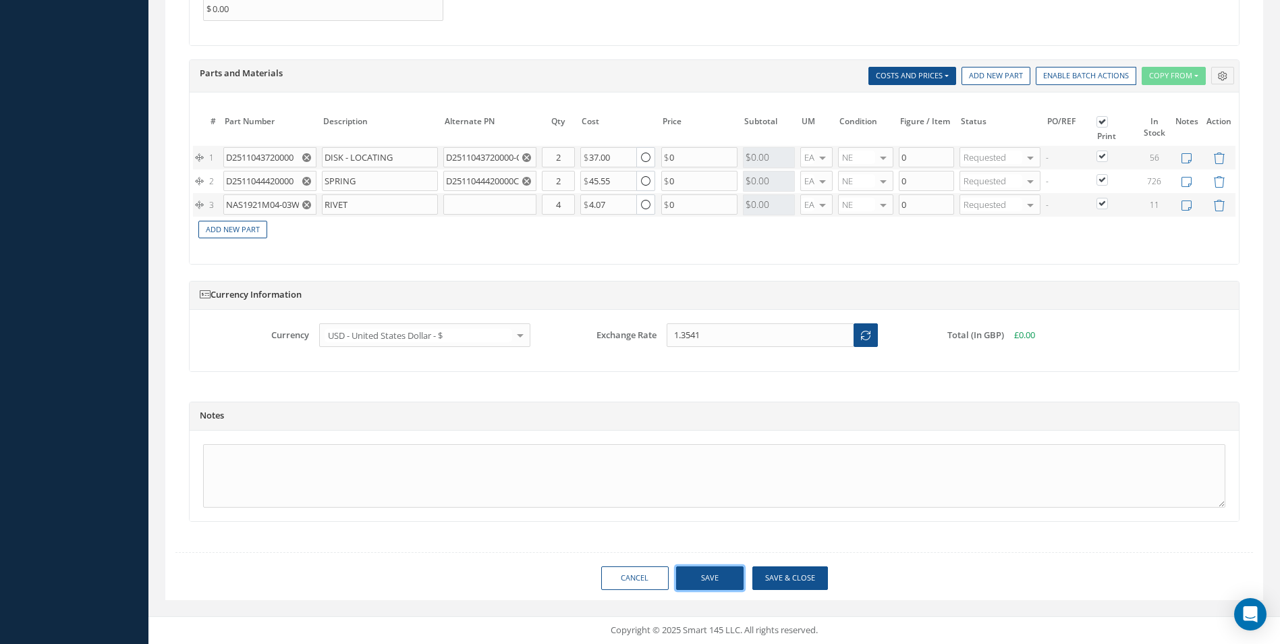
click at [726, 576] on button "Save" at bounding box center [709, 578] width 67 height 24
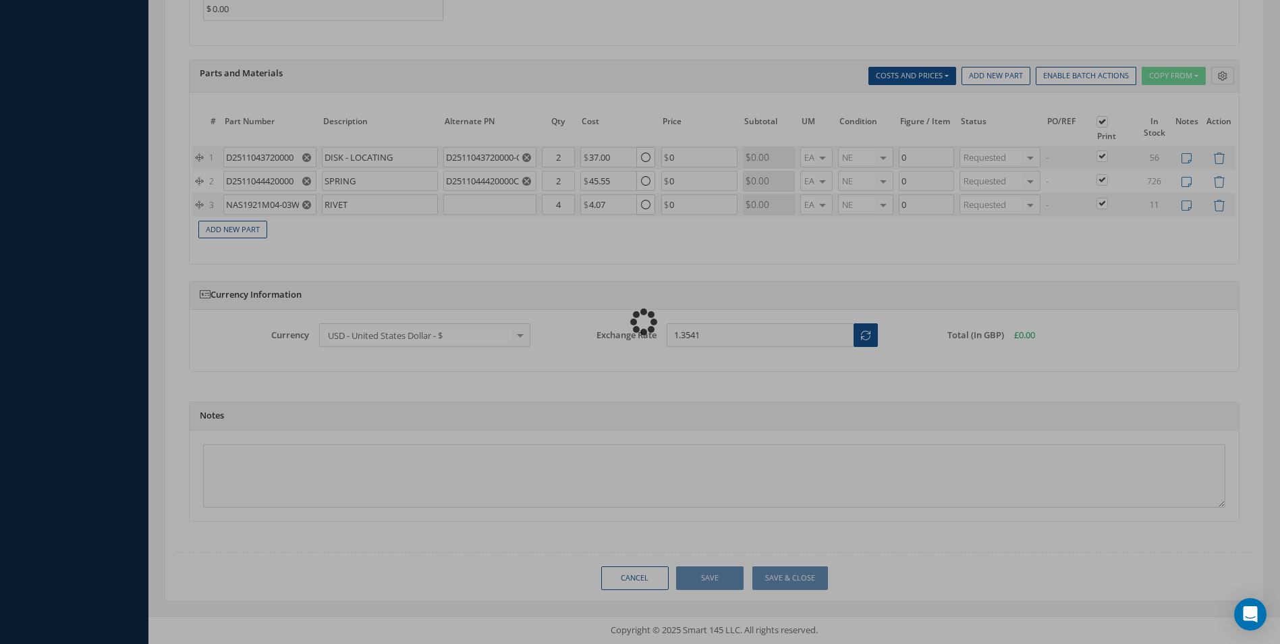
type input "0.00"
checkbox input "true"
type input "0.00"
checkbox input "true"
type input "0.00"
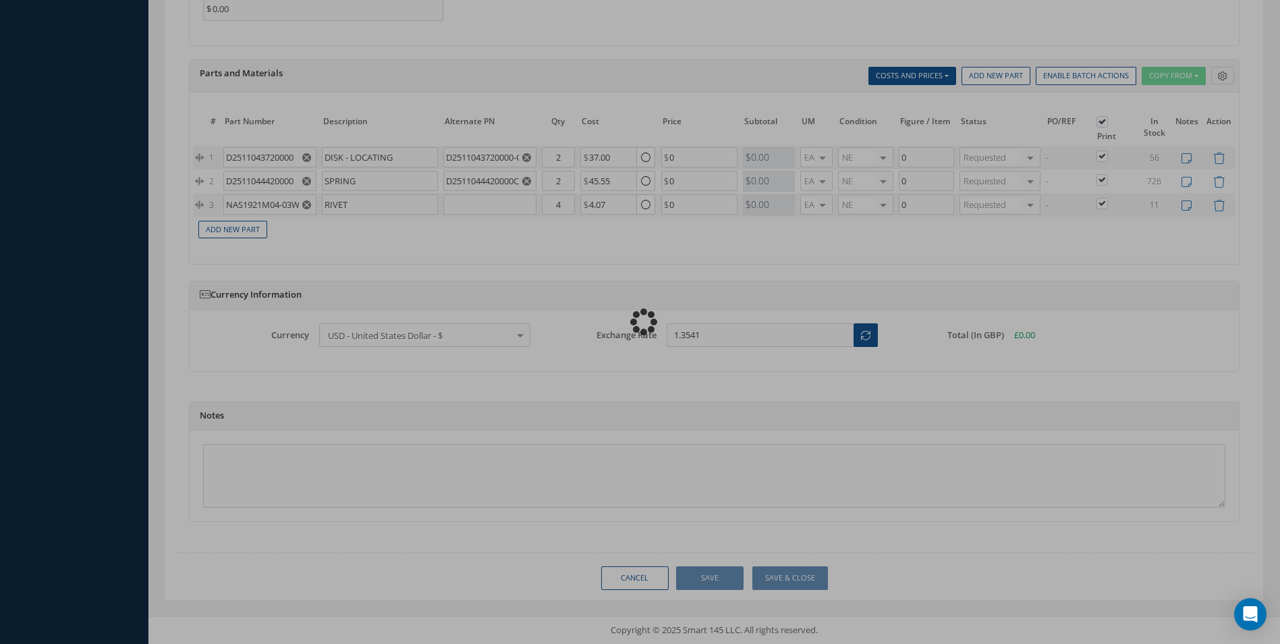
checkbox input "true"
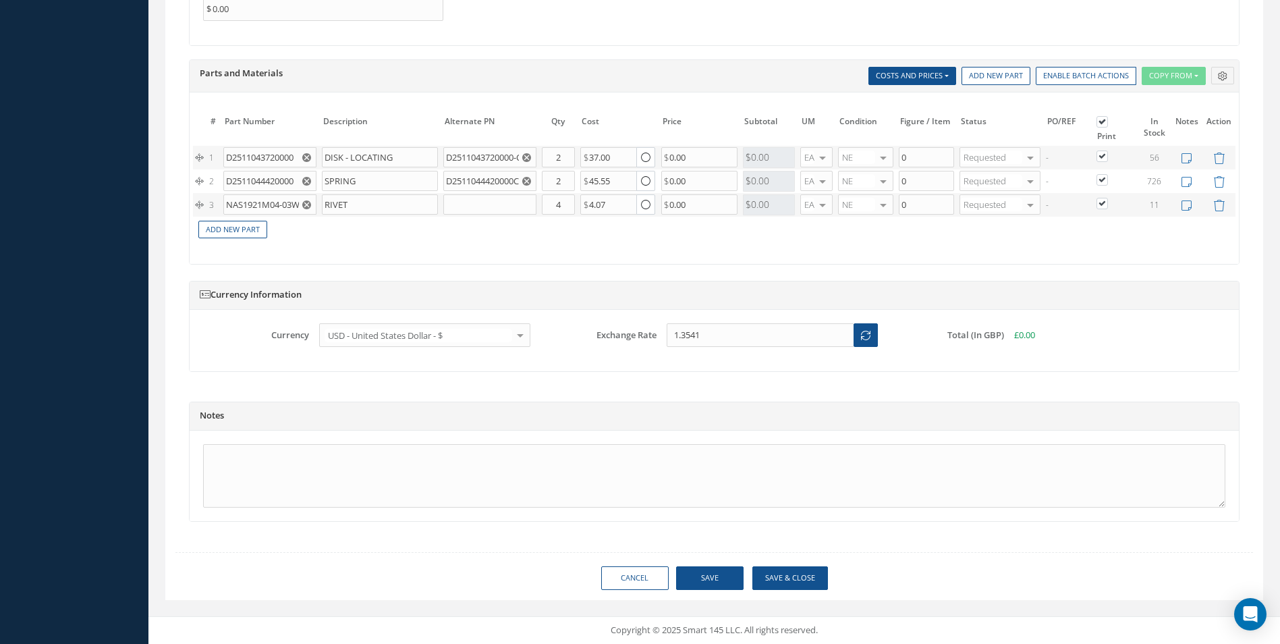
type input "AEROKNOW"
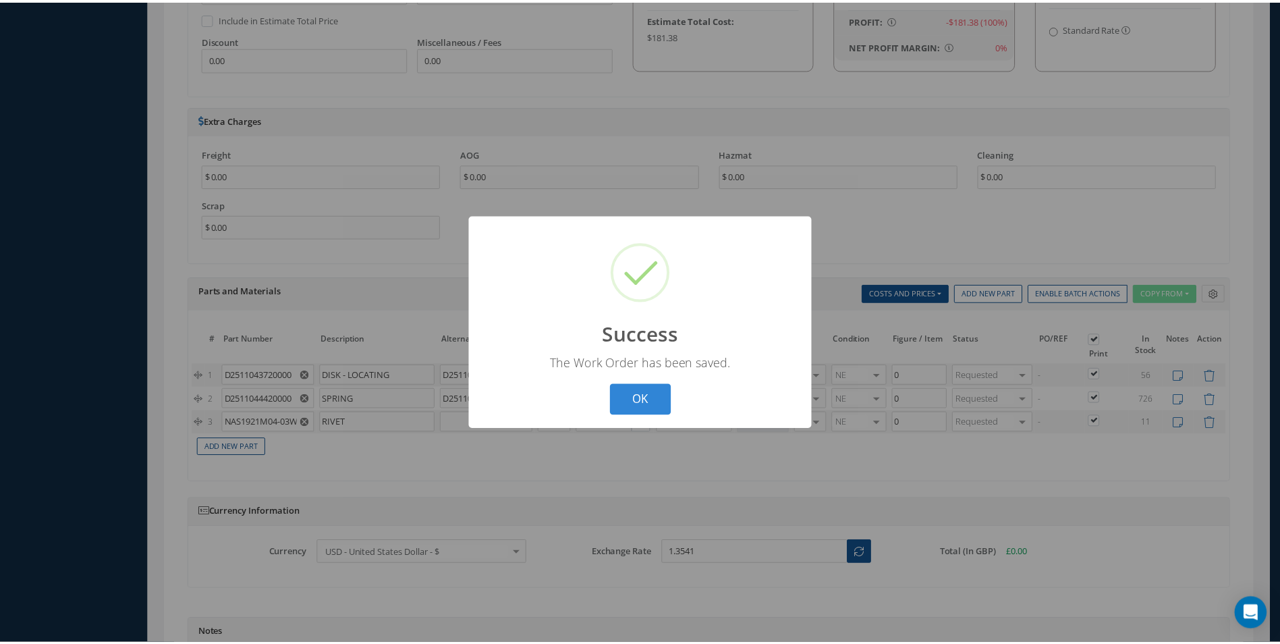
scroll to position [805, 0]
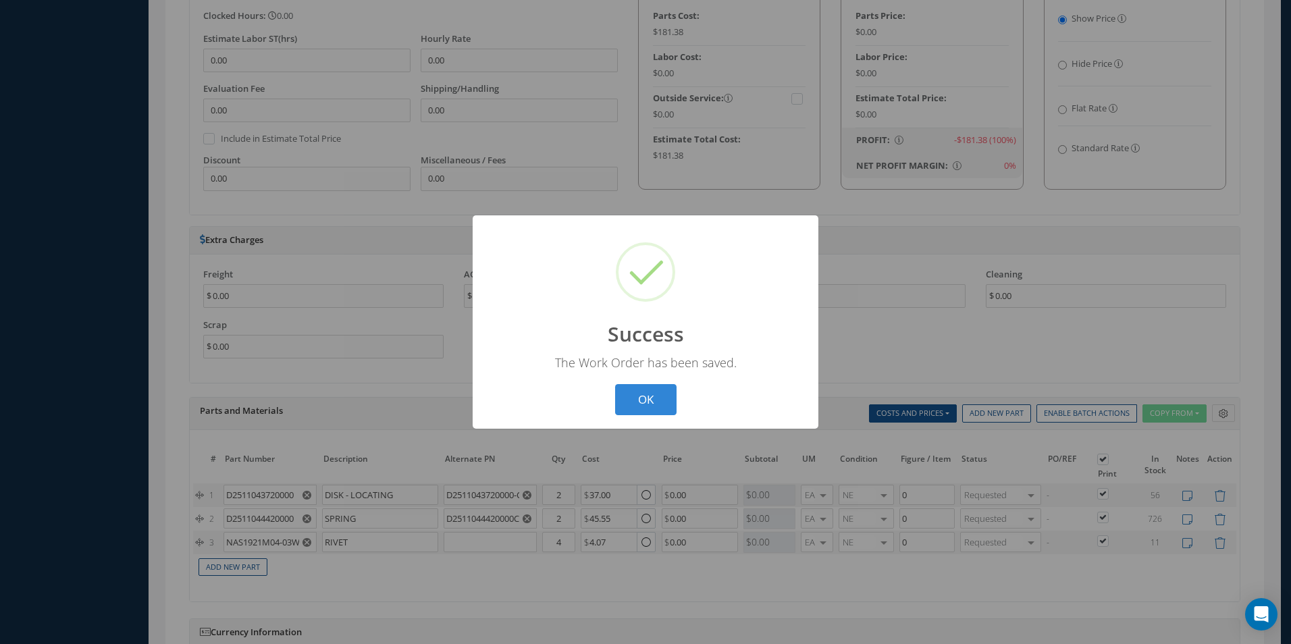
drag, startPoint x: 634, startPoint y: 400, endPoint x: 635, endPoint y: 391, distance: 8.8
click at [634, 396] on button "OK" at bounding box center [645, 400] width 61 height 32
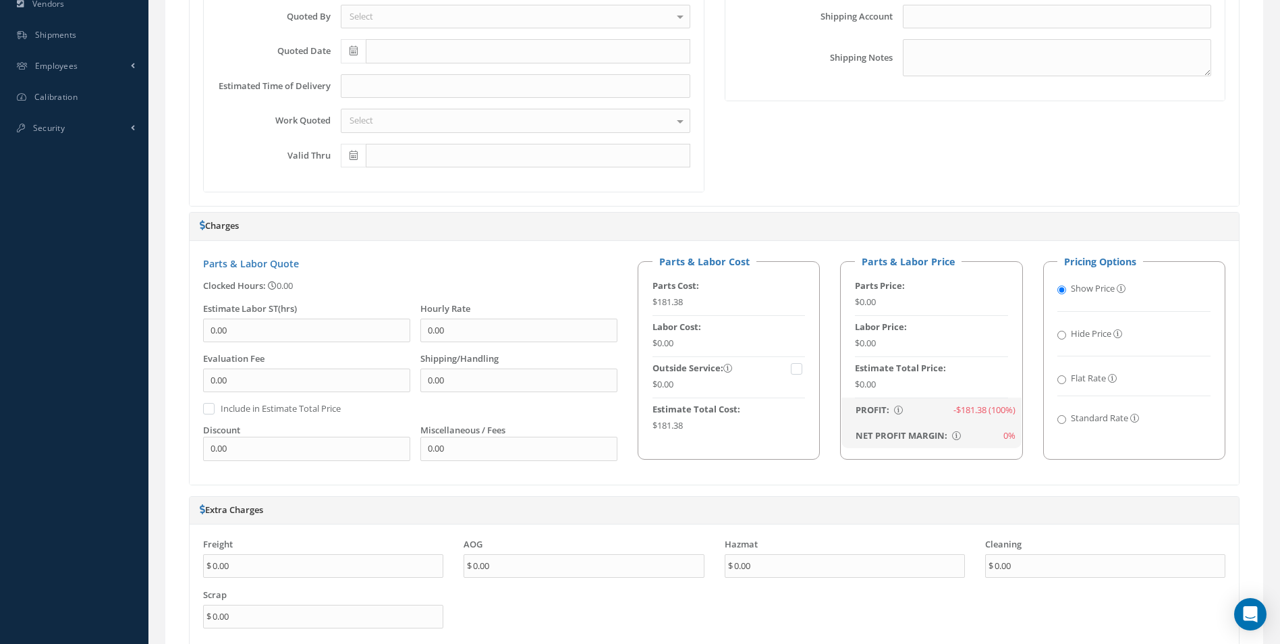
scroll to position [197, 0]
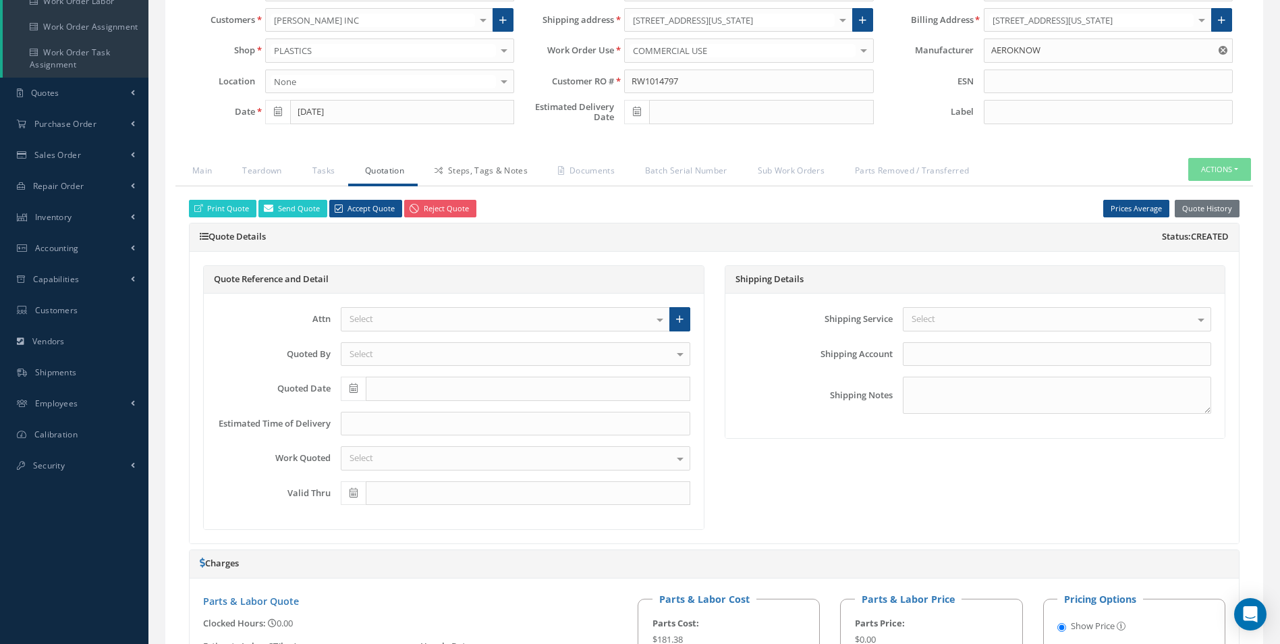
click at [485, 171] on link "Steps, Tags & Notes" at bounding box center [480, 172] width 124 height 28
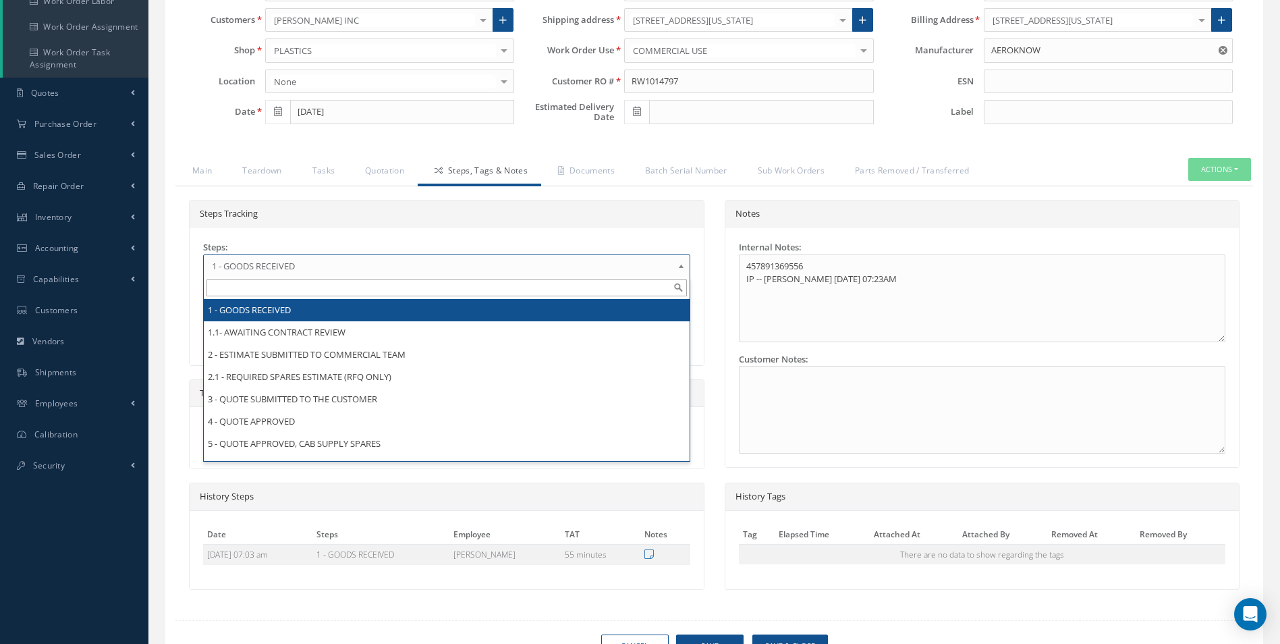
click at [681, 263] on b at bounding box center [684, 270] width 12 height 22
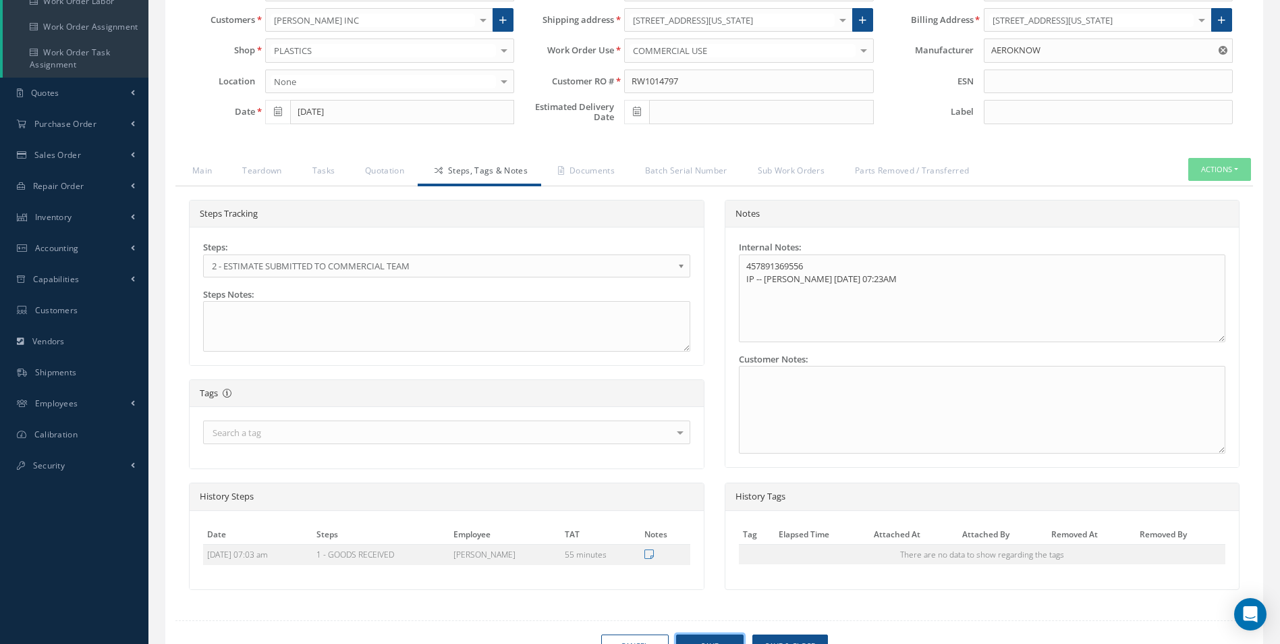
click at [700, 634] on button "Save" at bounding box center [709, 646] width 67 height 24
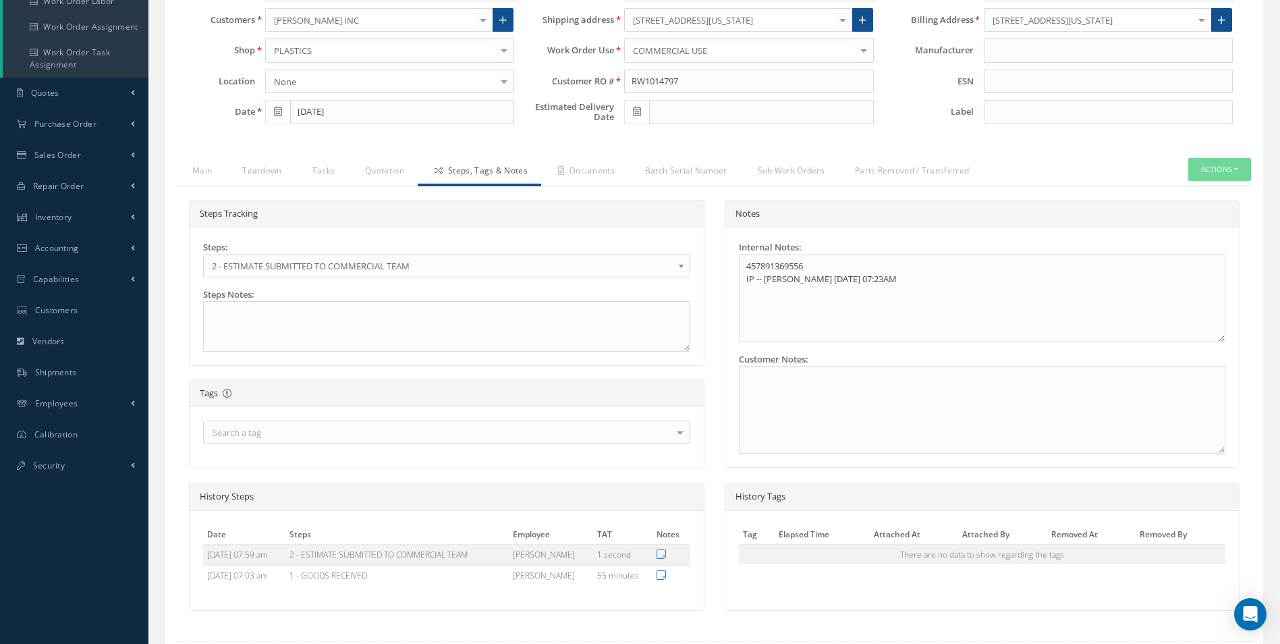
type input "AEROKNOW"
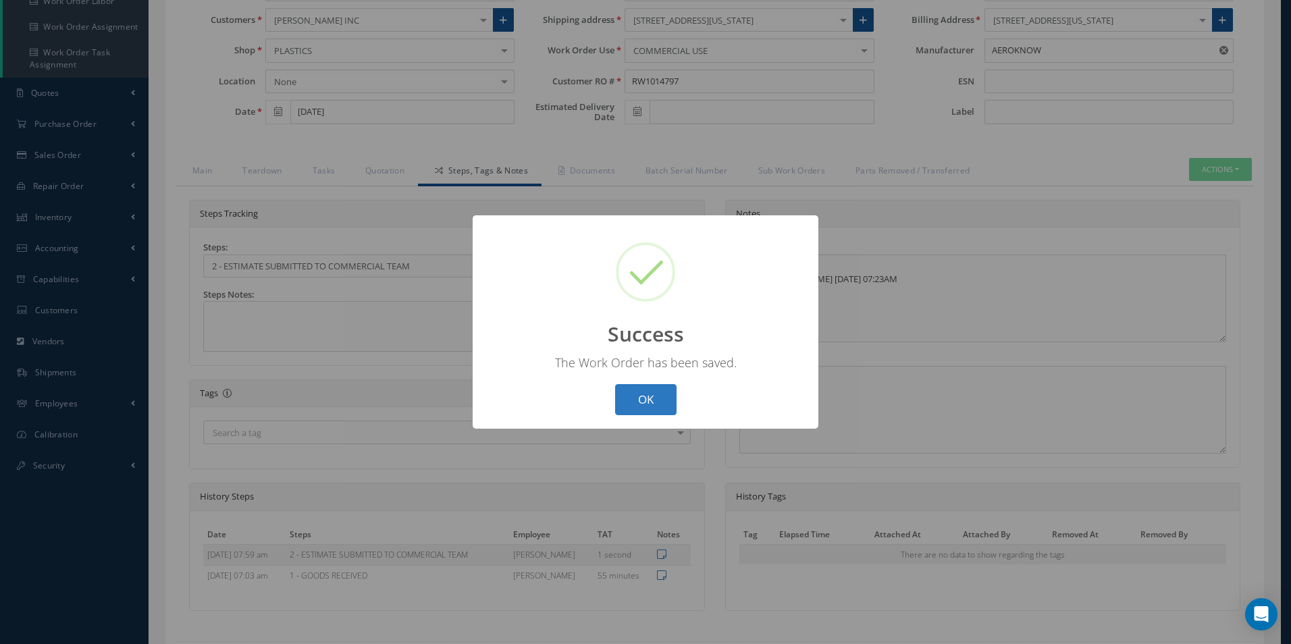
click at [656, 394] on button "OK" at bounding box center [645, 400] width 61 height 32
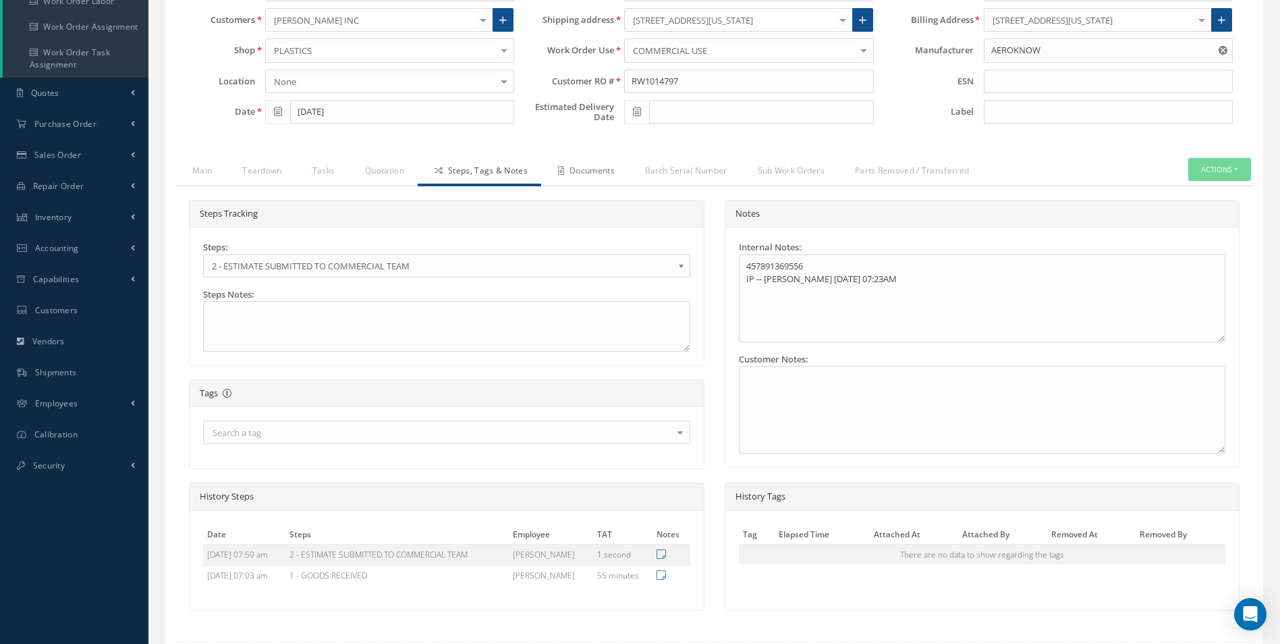
click at [597, 172] on link "Documents" at bounding box center [584, 172] width 87 height 28
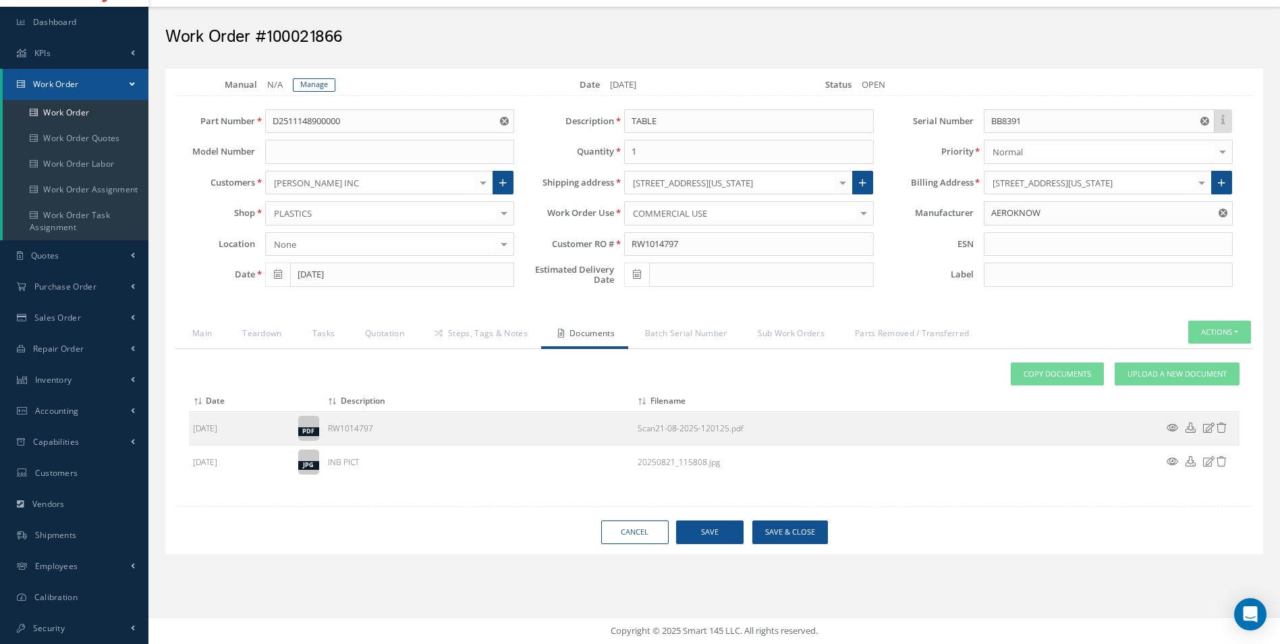
scroll to position [34, 0]
click at [1148, 375] on span "Upload a New Document" at bounding box center [1177, 374] width 99 height 11
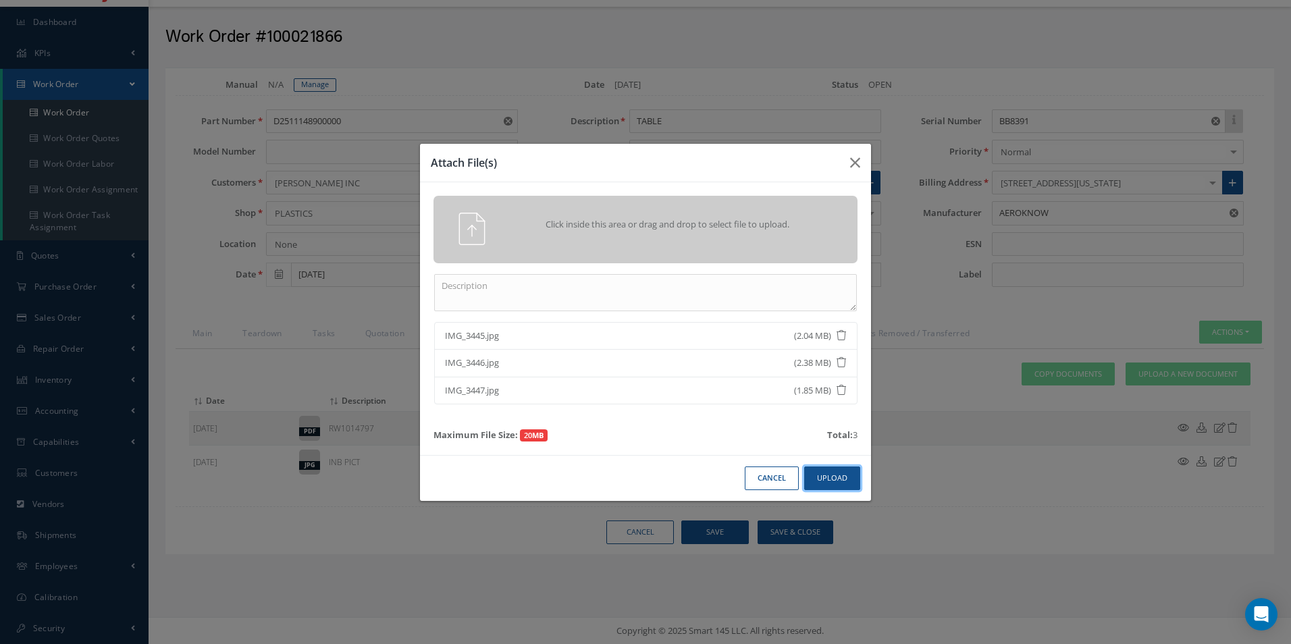
click at [828, 475] on button "Upload" at bounding box center [832, 478] width 56 height 24
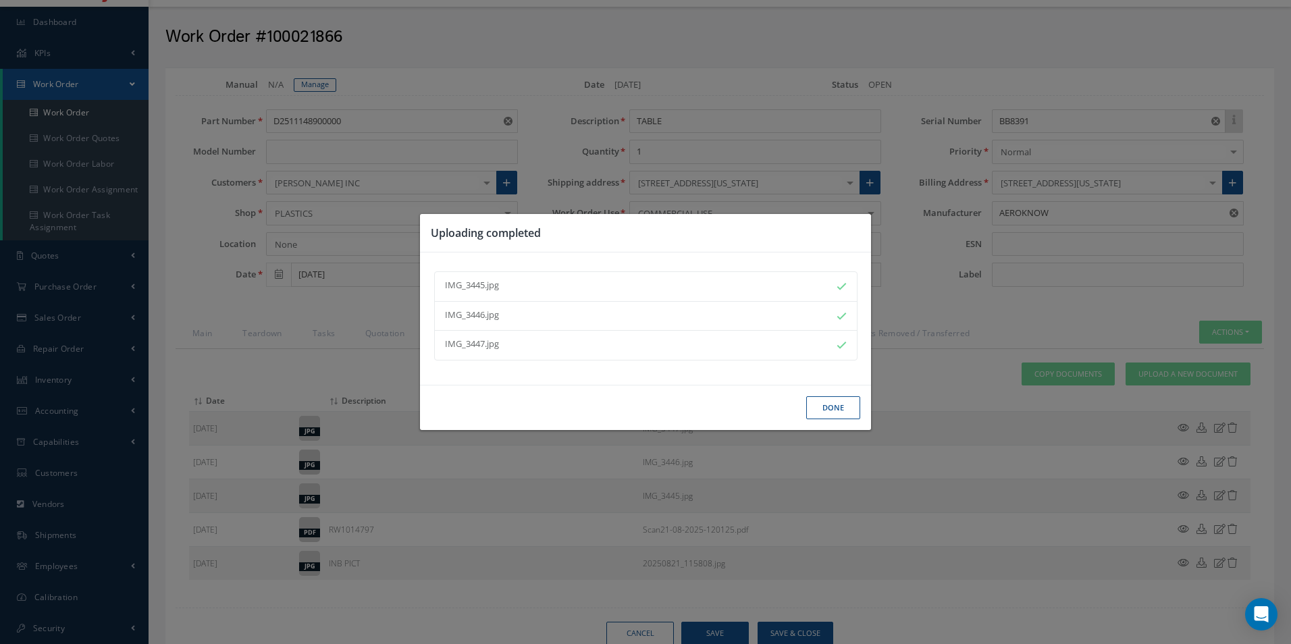
click at [835, 411] on button "Done" at bounding box center [833, 408] width 54 height 24
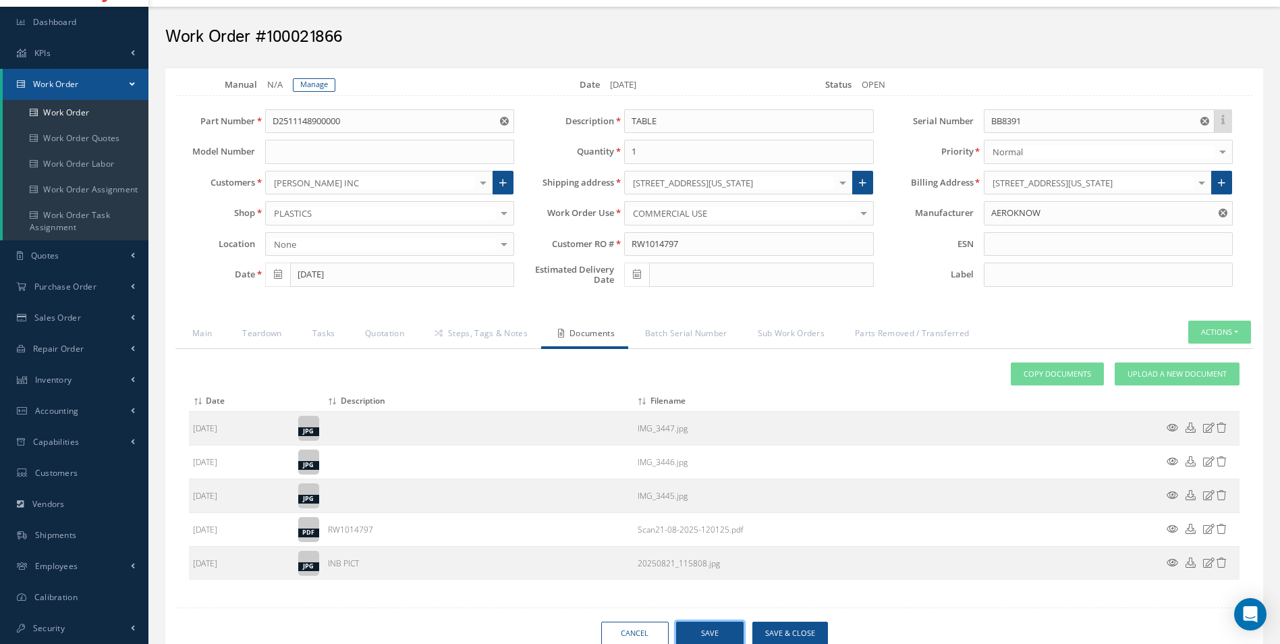
click at [709, 620] on div "Loading… Manual N/A Manage Date 08/21/2025 Status OPEN Part Number D25111489000…" at bounding box center [714, 361] width 1098 height 588
click at [710, 632] on button "Save" at bounding box center [709, 634] width 67 height 24
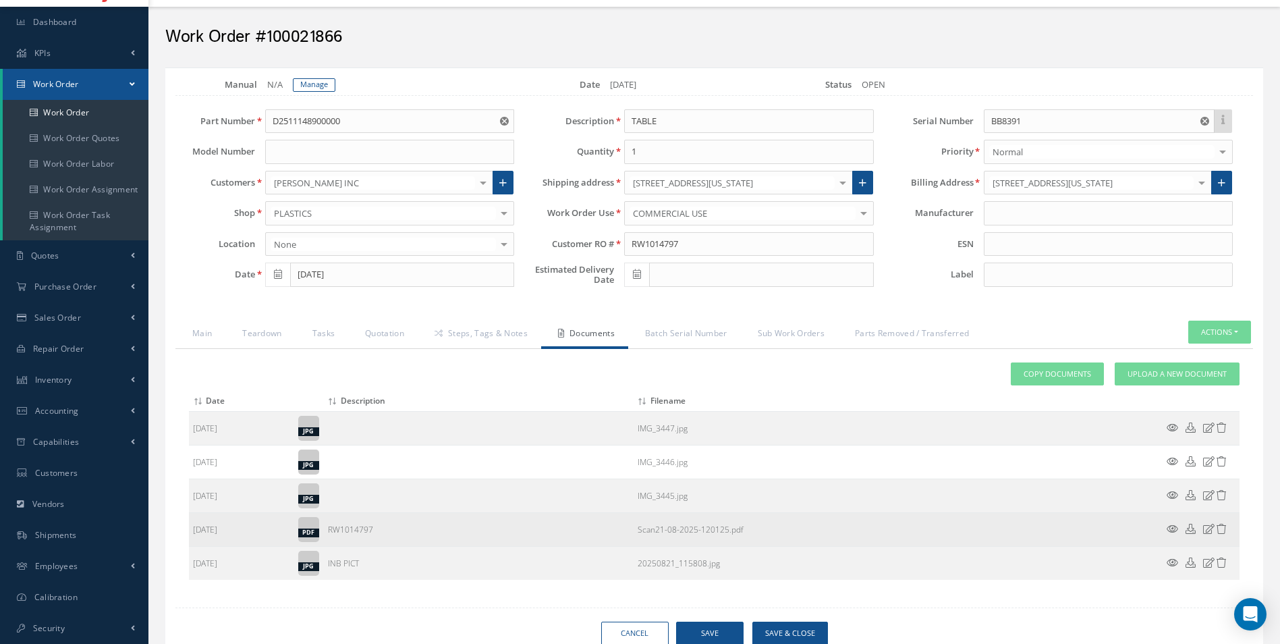
type input "AEROKNOW"
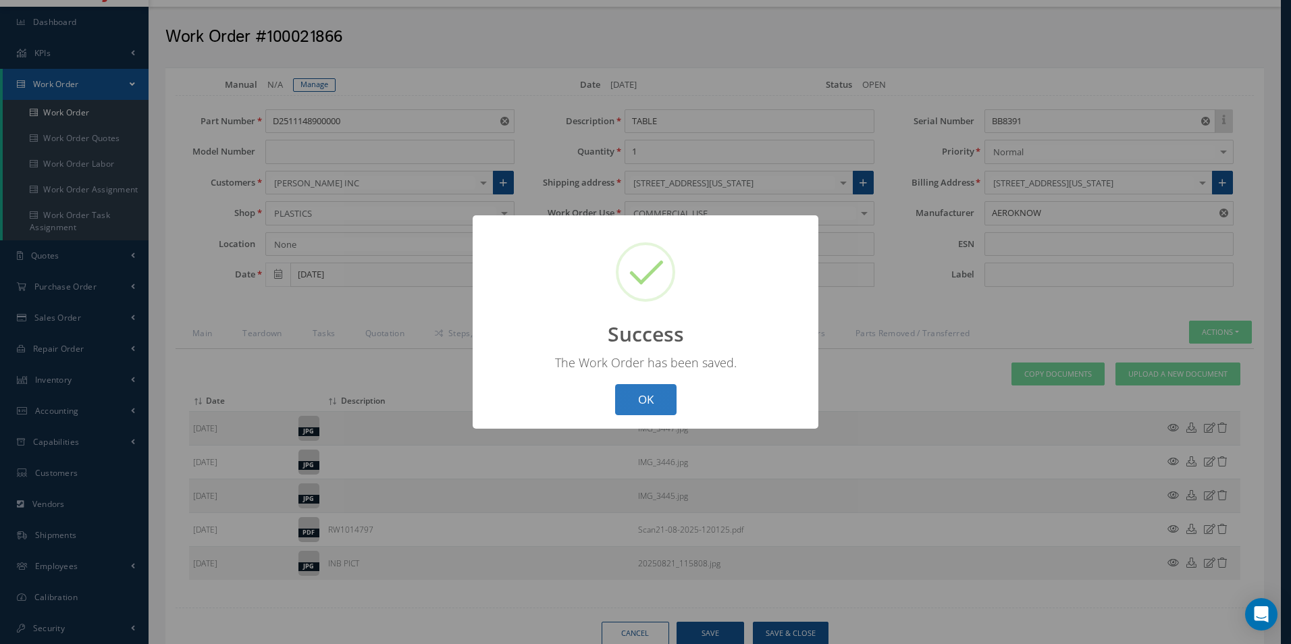
click at [649, 393] on button "OK" at bounding box center [645, 400] width 61 height 32
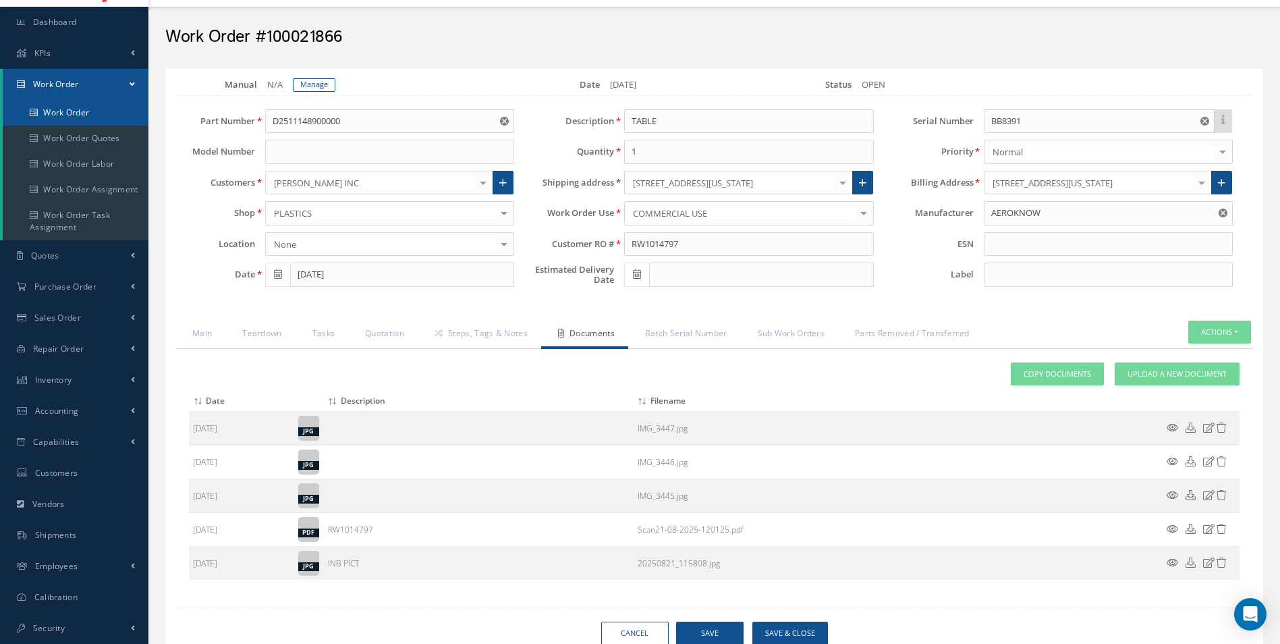
click at [69, 115] on link "Work Order" at bounding box center [76, 113] width 146 height 26
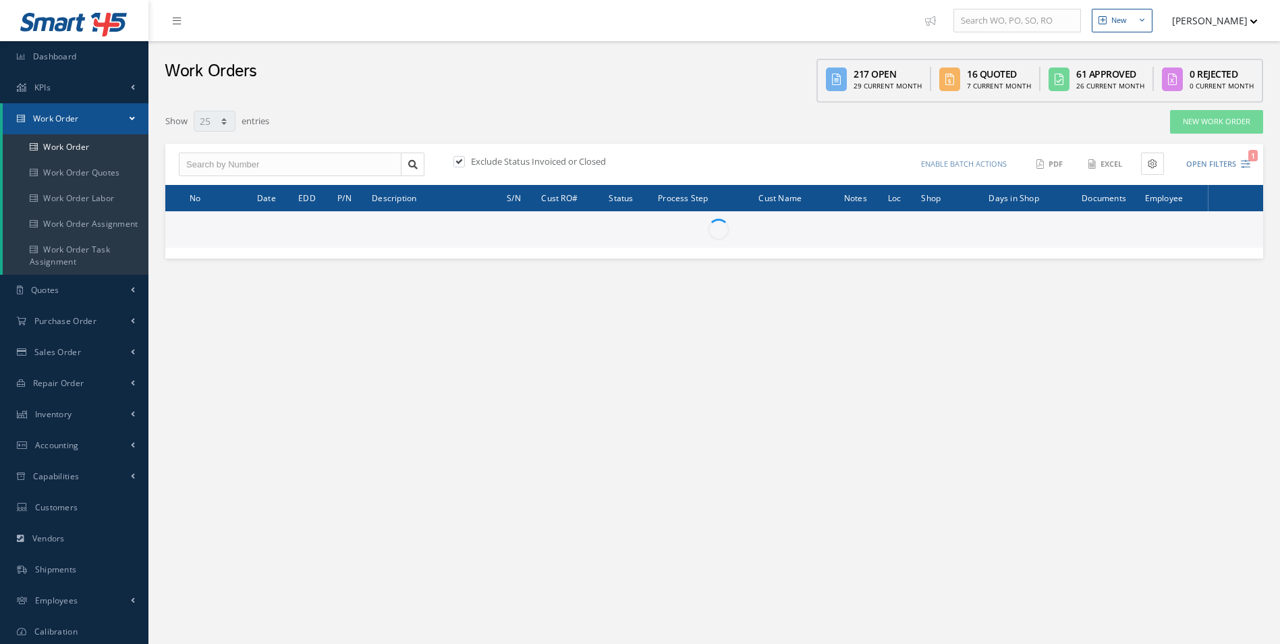
select select "25"
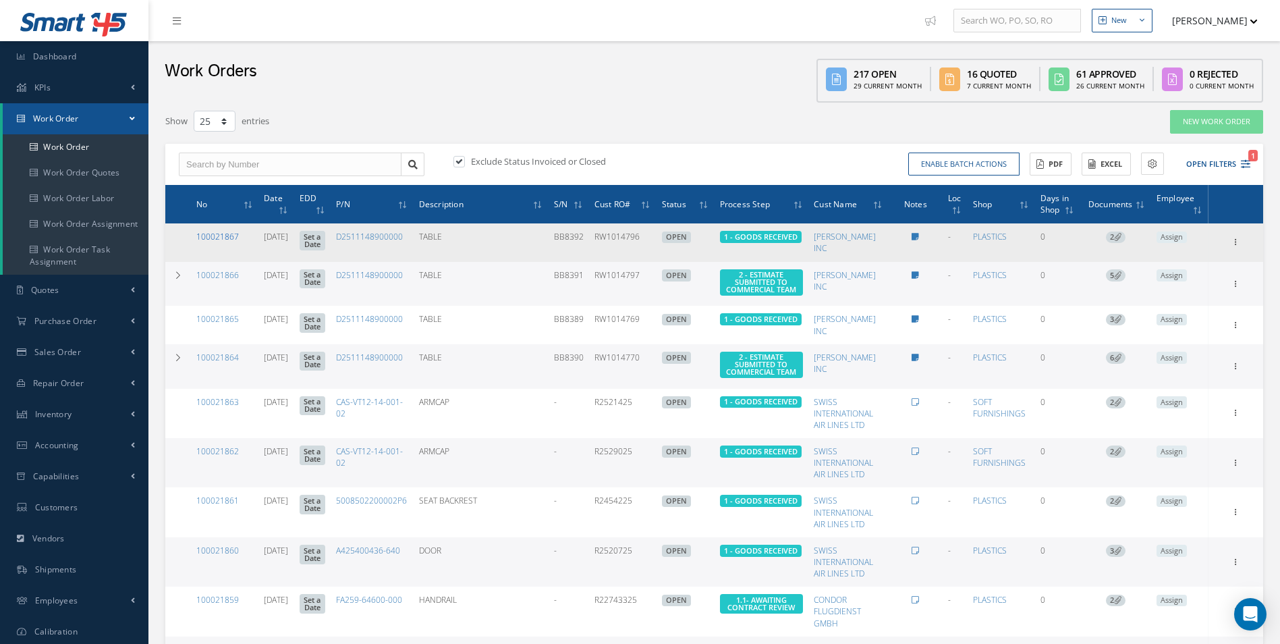
click at [213, 234] on link "100021867" at bounding box center [217, 236] width 43 height 11
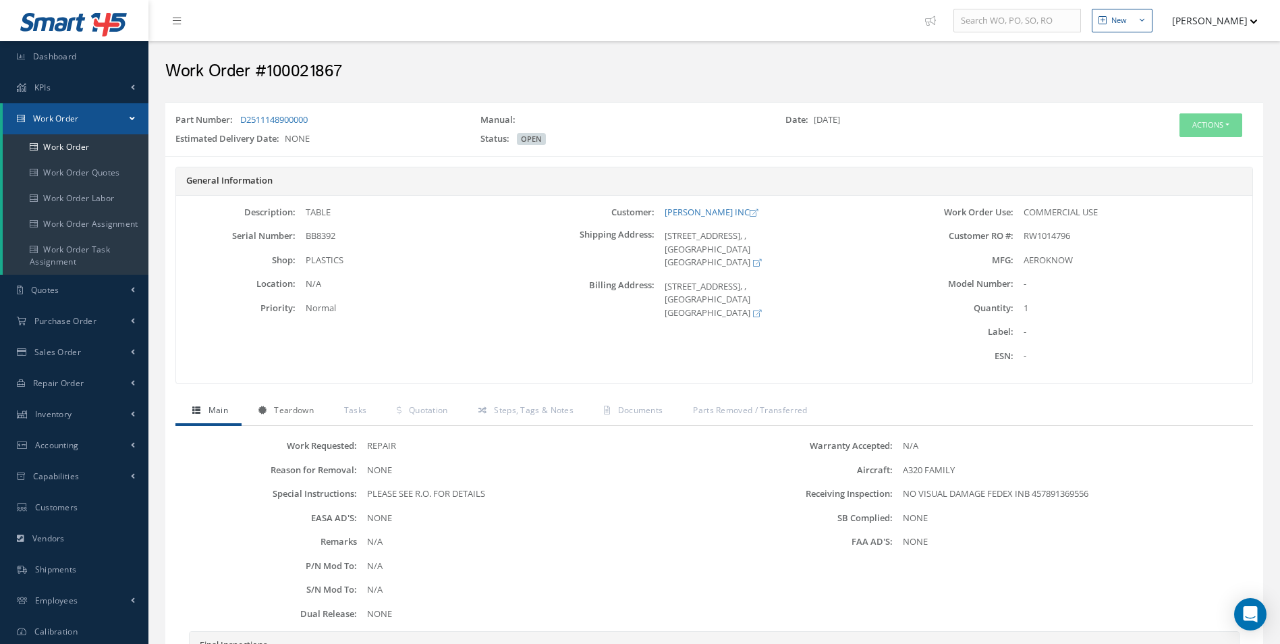
click at [291, 406] on span "Teardown" at bounding box center [293, 409] width 39 height 11
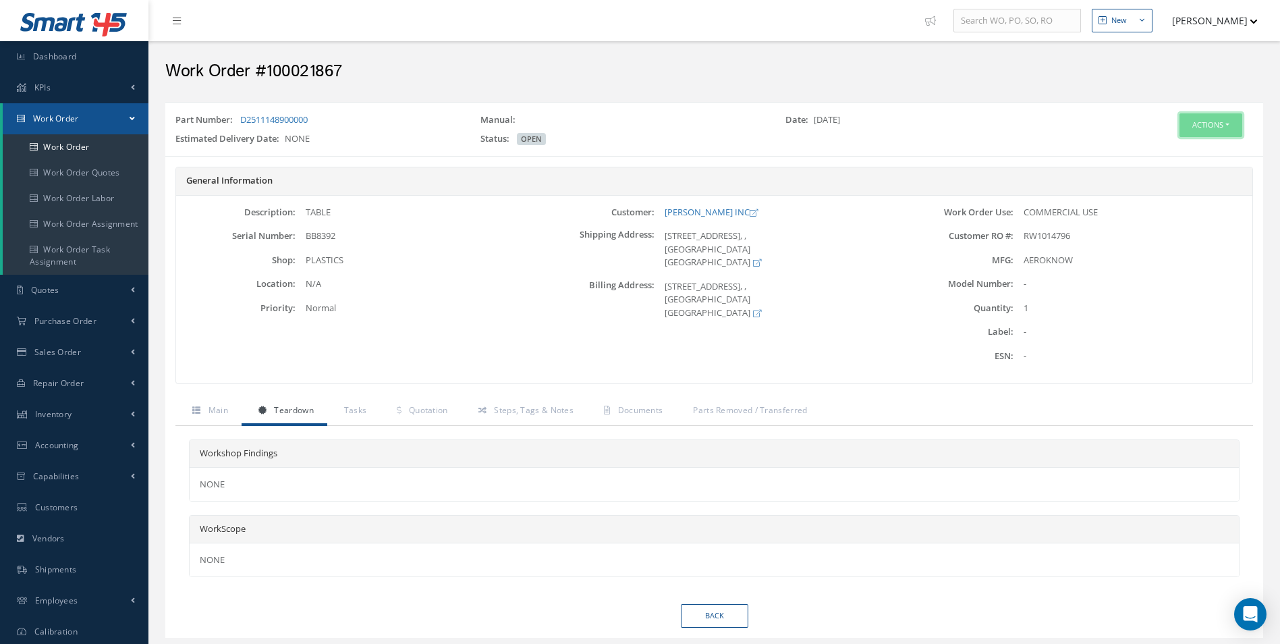
click at [1194, 122] on button "Actions" at bounding box center [1211, 125] width 63 height 24
click at [1170, 148] on link "Edit" at bounding box center [1191, 151] width 108 height 18
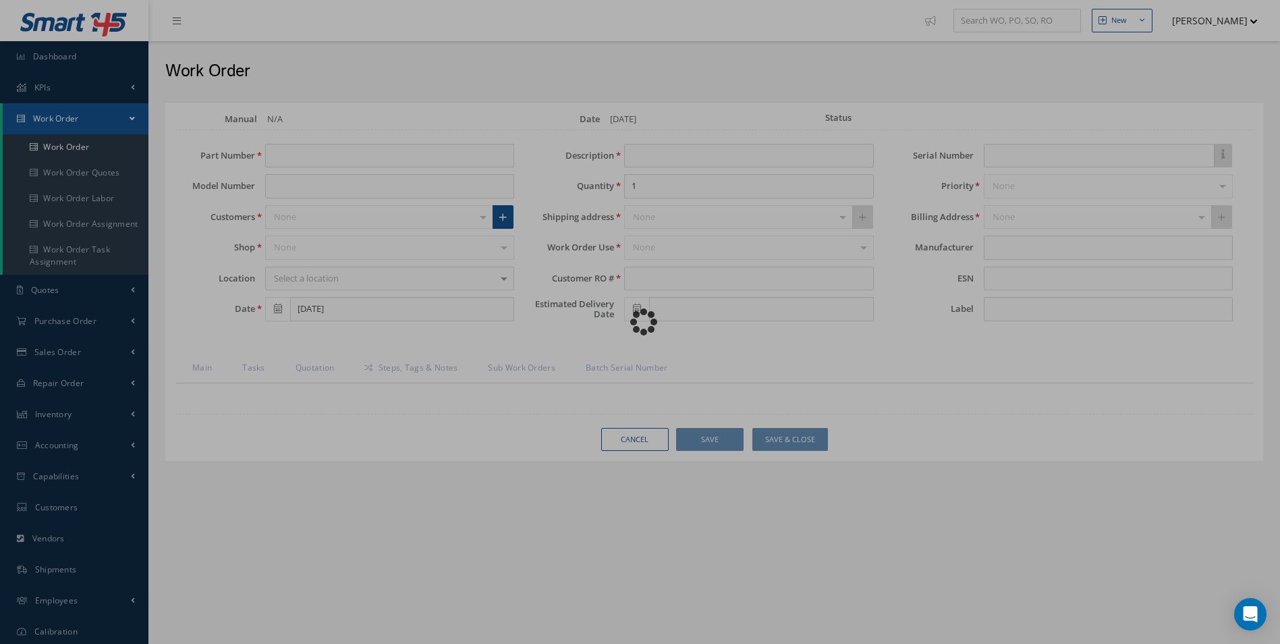
type input "D2511148900000"
type input "TABLE"
type input "RW1014796"
type input "BB8392"
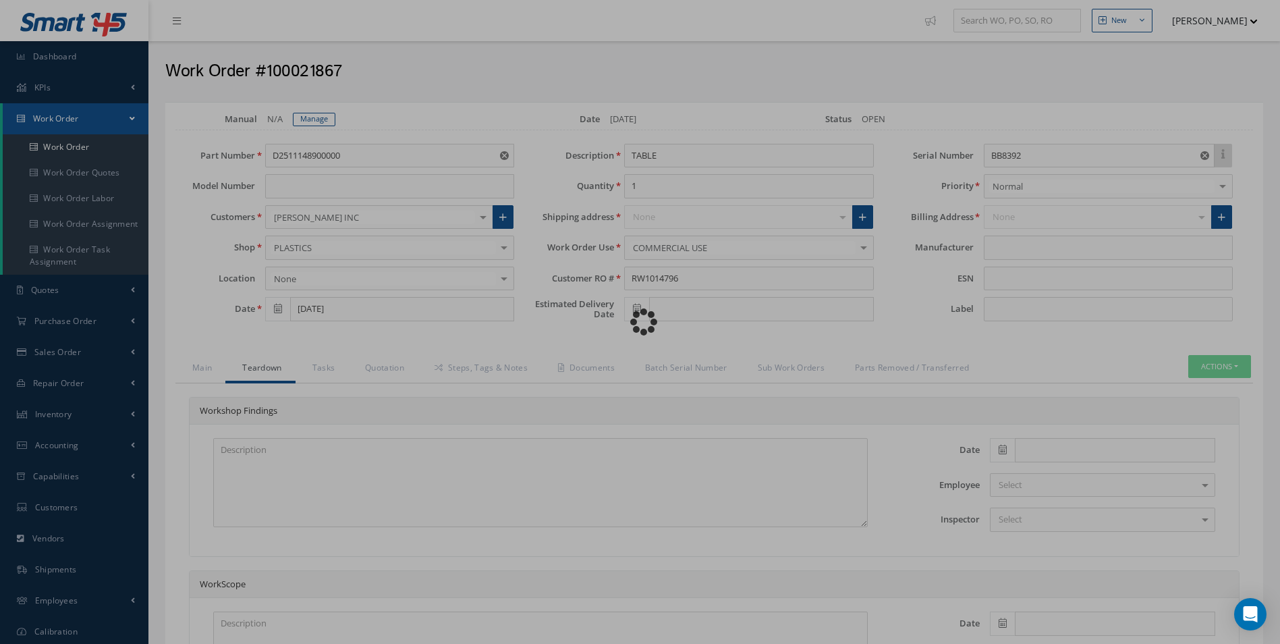
type input "AEROKNOW"
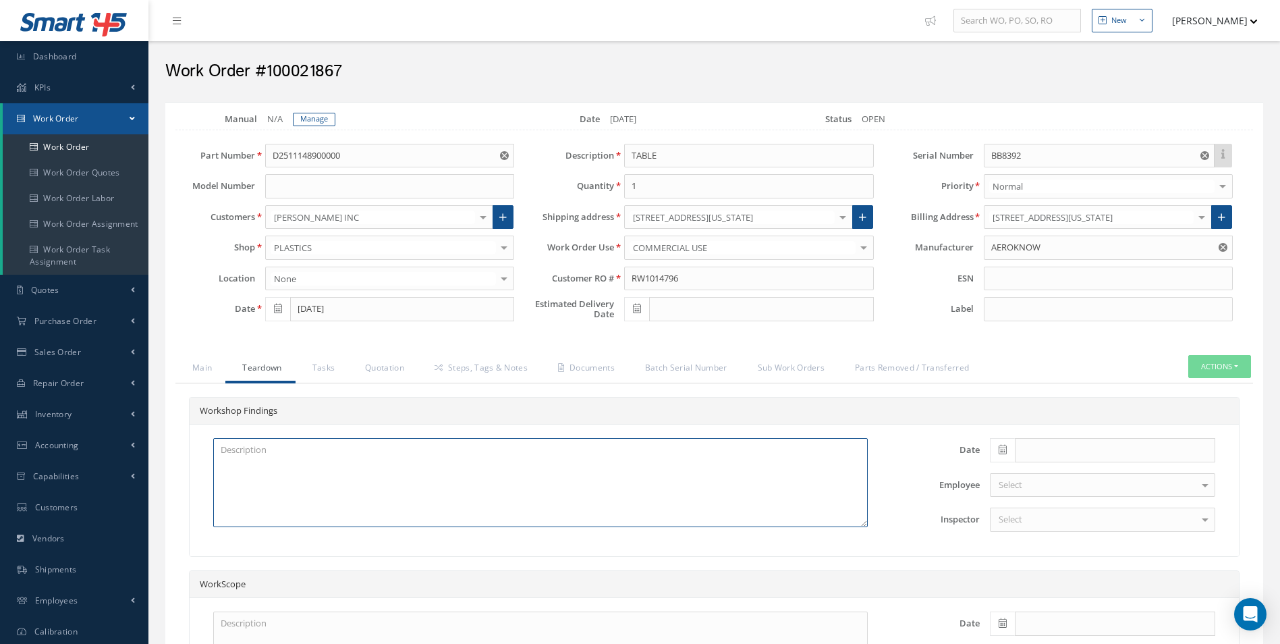
click at [238, 456] on textarea at bounding box center [540, 482] width 655 height 89
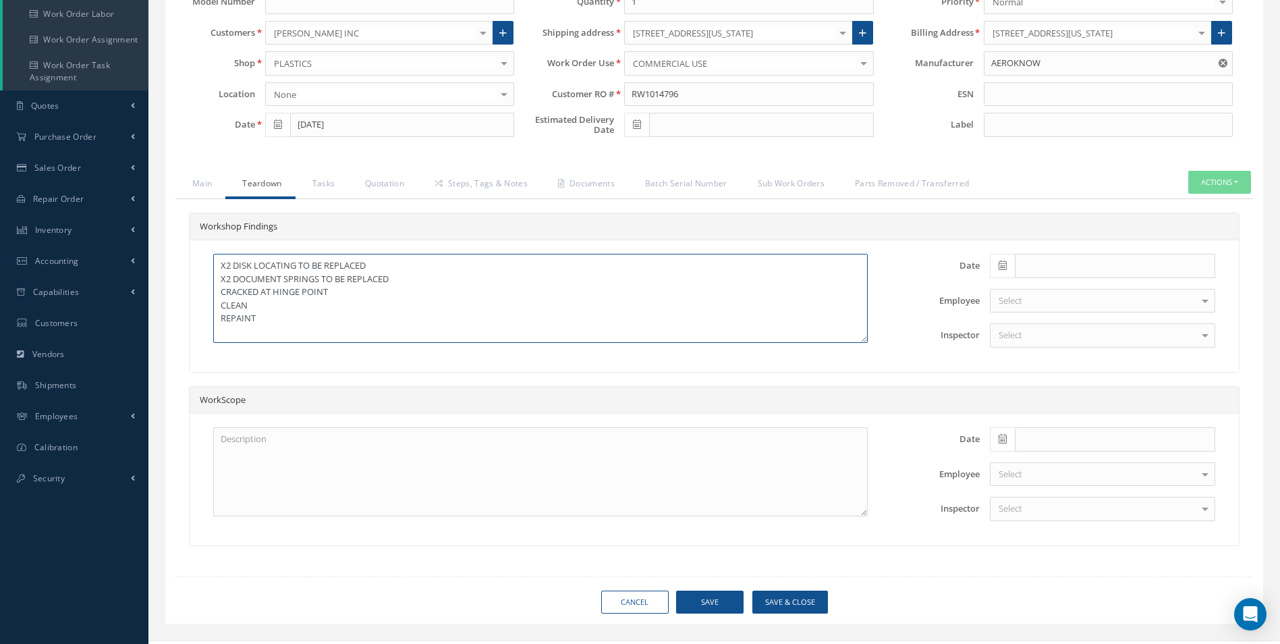
scroll to position [202, 0]
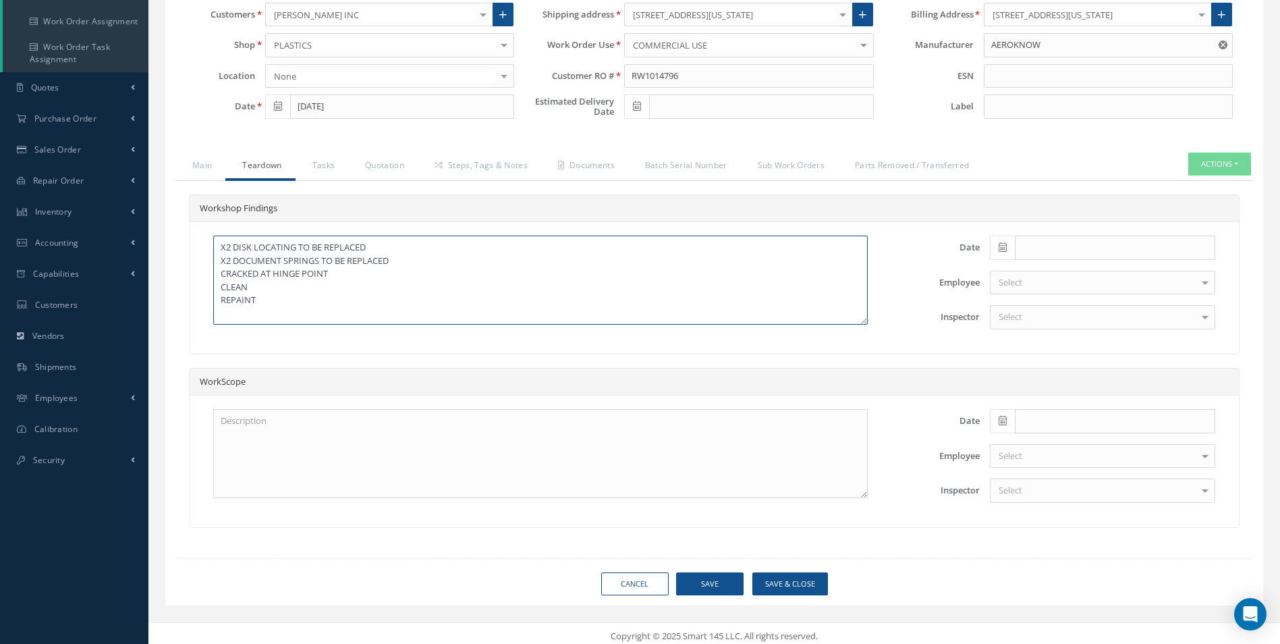
type textarea "X2 DISK LOCATING TO BE REPLACED X2 DOCUMENT SPRINGS TO BE REPLACED CRACKED AT H…"
click at [1002, 251] on span at bounding box center [1002, 248] width 25 height 24
click at [1084, 376] on td "21" at bounding box center [1081, 372] width 20 height 20
type input "[DATE]"
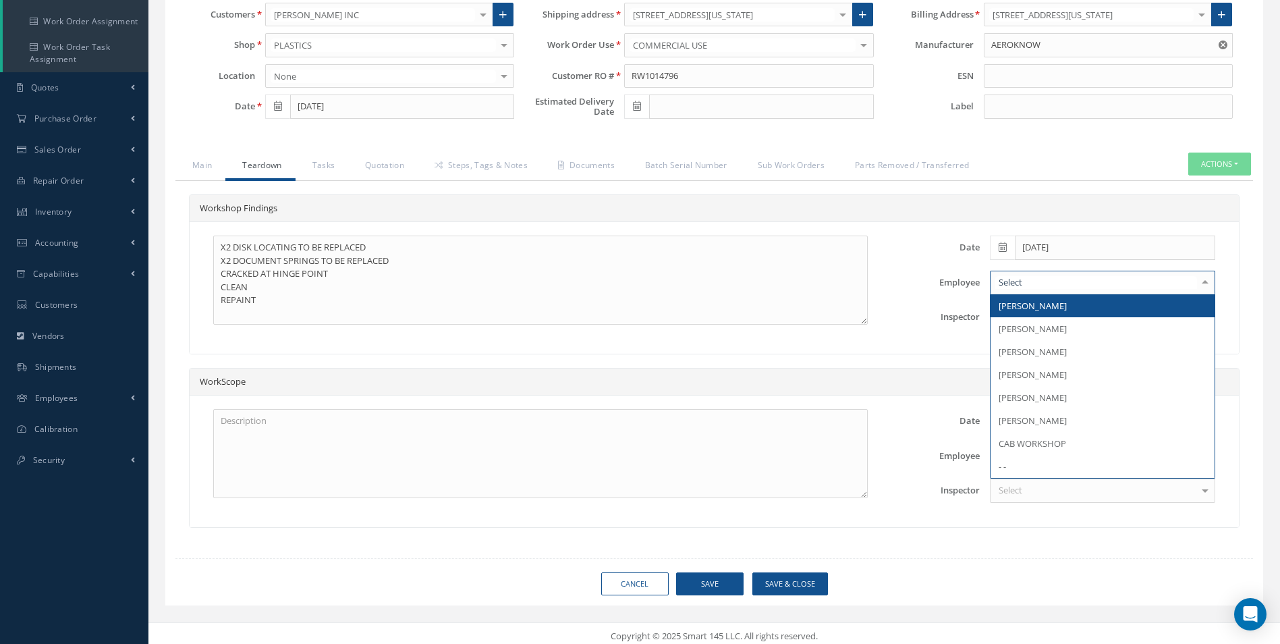
click at [1029, 282] on div at bounding box center [1102, 283] width 225 height 24
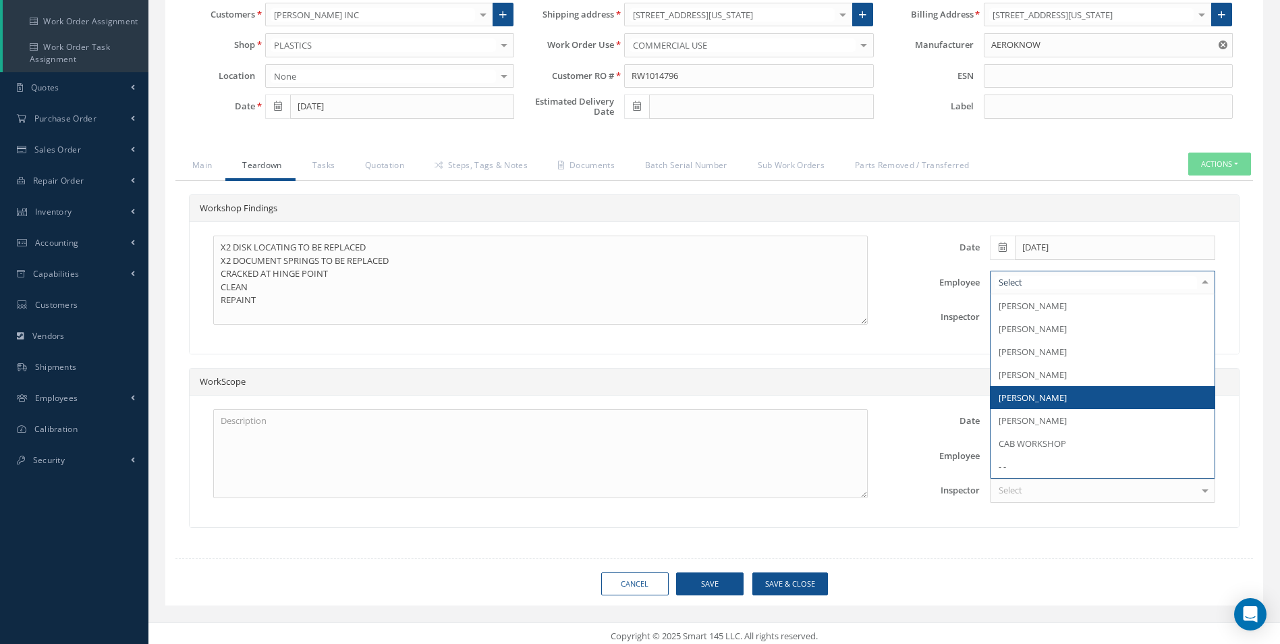
click at [1030, 390] on span "[PERSON_NAME]" at bounding box center [1103, 397] width 224 height 23
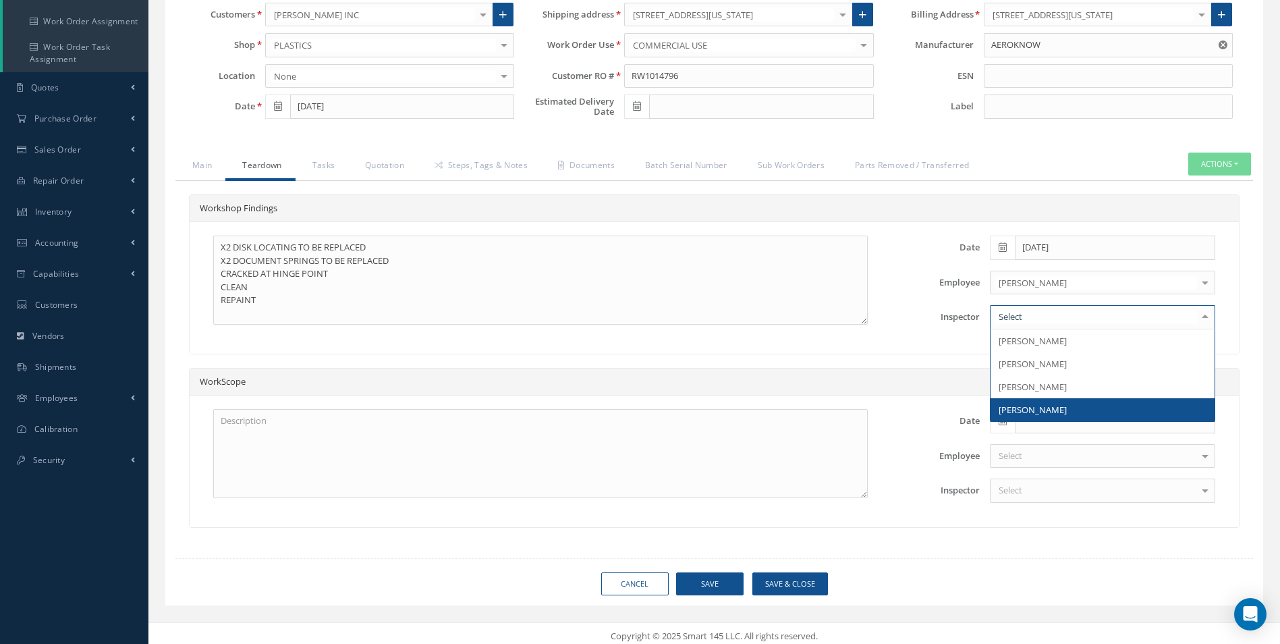
click at [1029, 402] on span "[PERSON_NAME]" at bounding box center [1103, 409] width 224 height 23
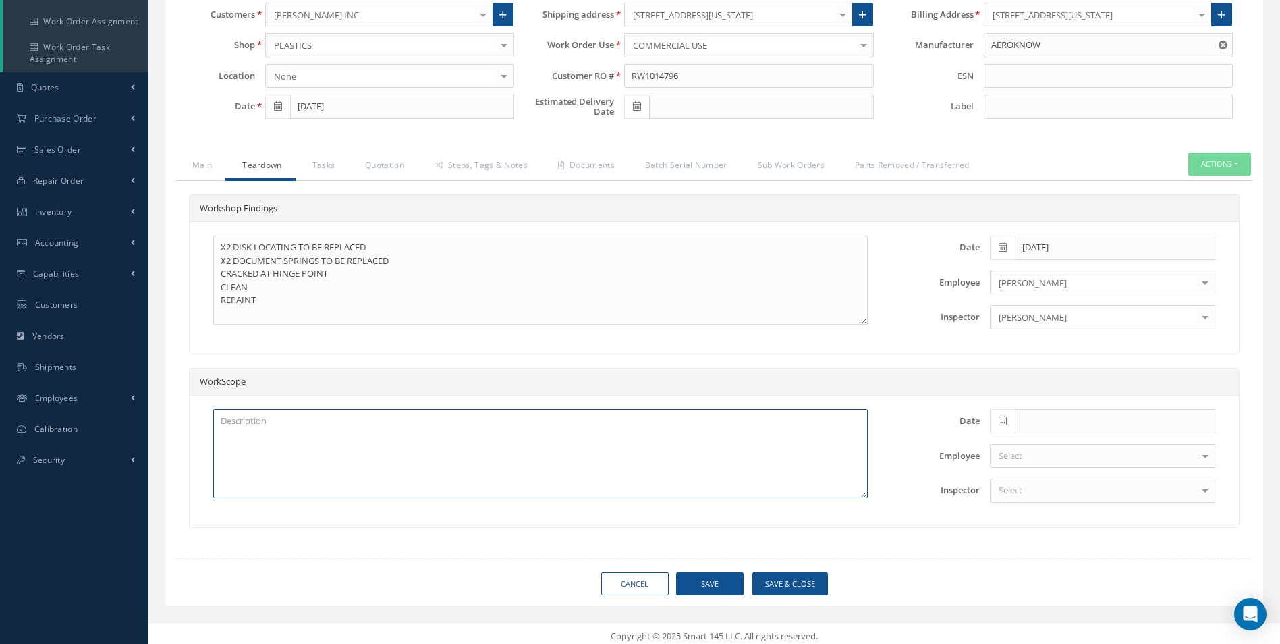
click at [404, 443] on textarea at bounding box center [540, 453] width 655 height 89
type textarea "SATTO REPAIR CMM REPAIR"
click at [720, 587] on button "Save" at bounding box center [709, 584] width 67 height 24
type input "AEROKNOW"
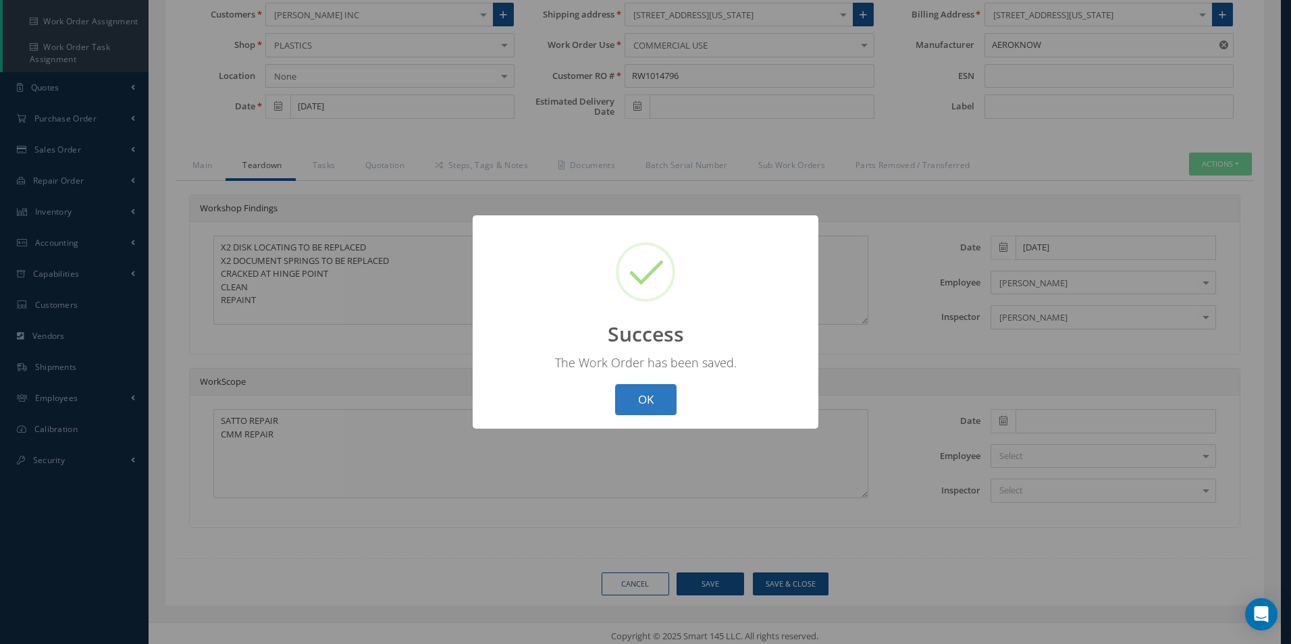
click at [651, 403] on button "OK" at bounding box center [645, 400] width 61 height 32
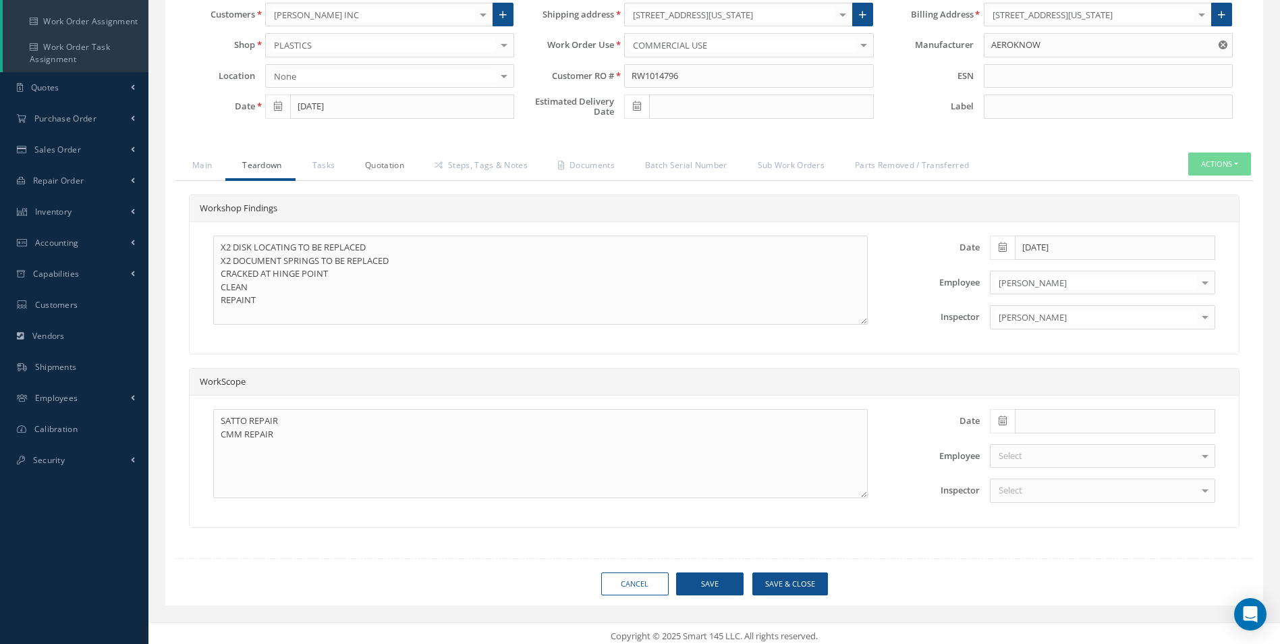
click at [391, 164] on link "Quotation" at bounding box center [383, 167] width 70 height 28
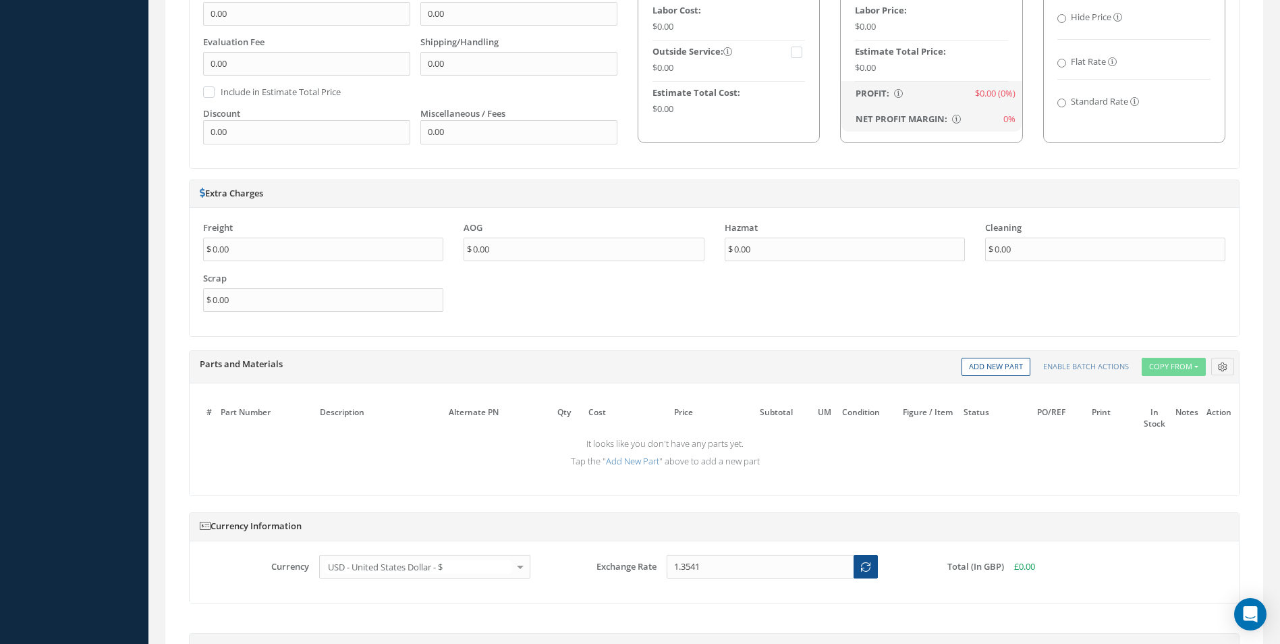
scroll to position [877, 0]
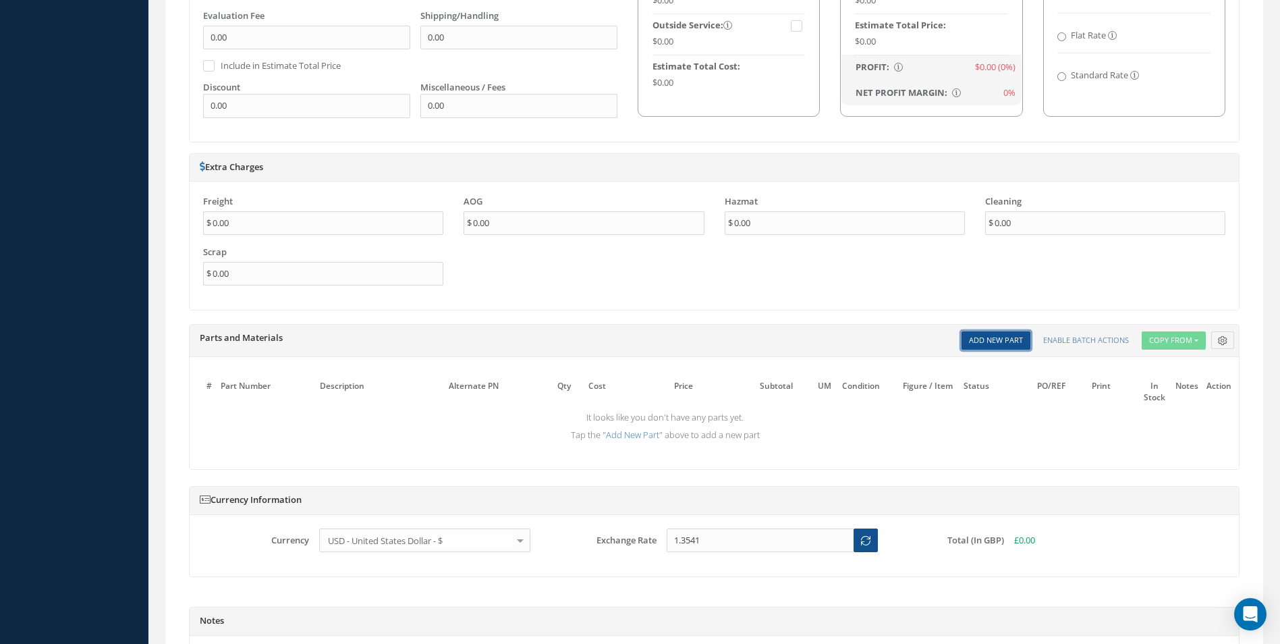
click at [1000, 337] on link "Add New Part" at bounding box center [996, 340] width 69 height 18
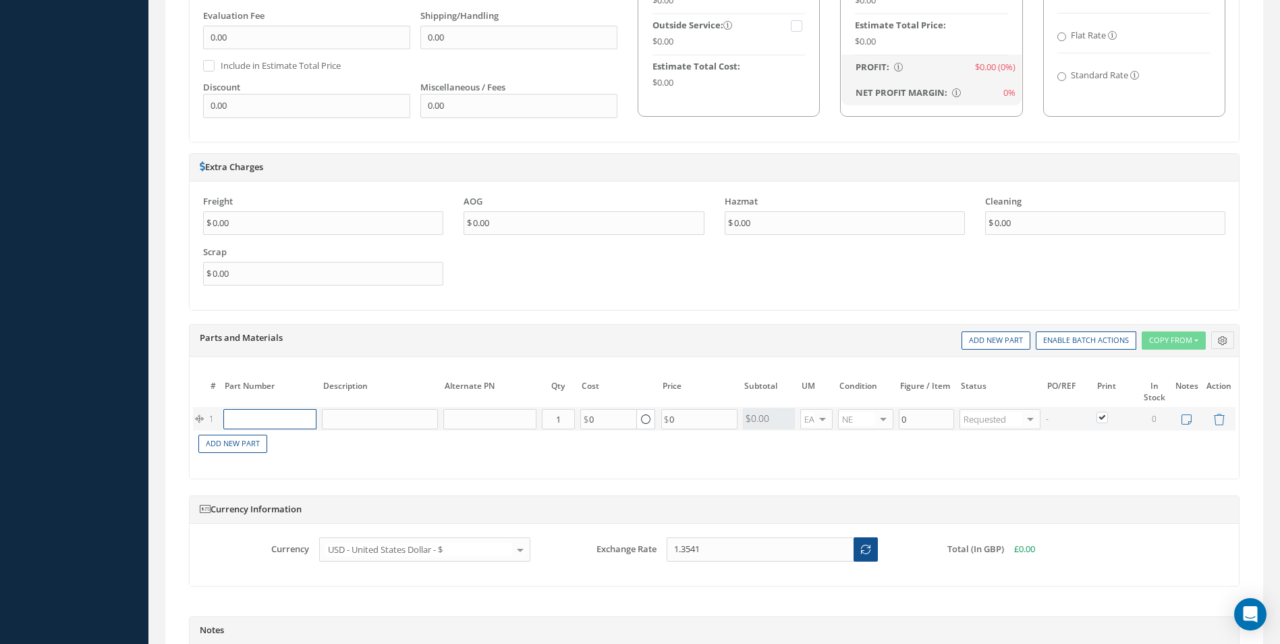
click at [239, 422] on input "text" at bounding box center [269, 419] width 92 height 20
paste input "D2511043720000"
type input "D2511043720000"
click at [268, 450] on div "D2511043720000" at bounding box center [262, 446] width 63 height 23
type input "DISK - LOCATING"
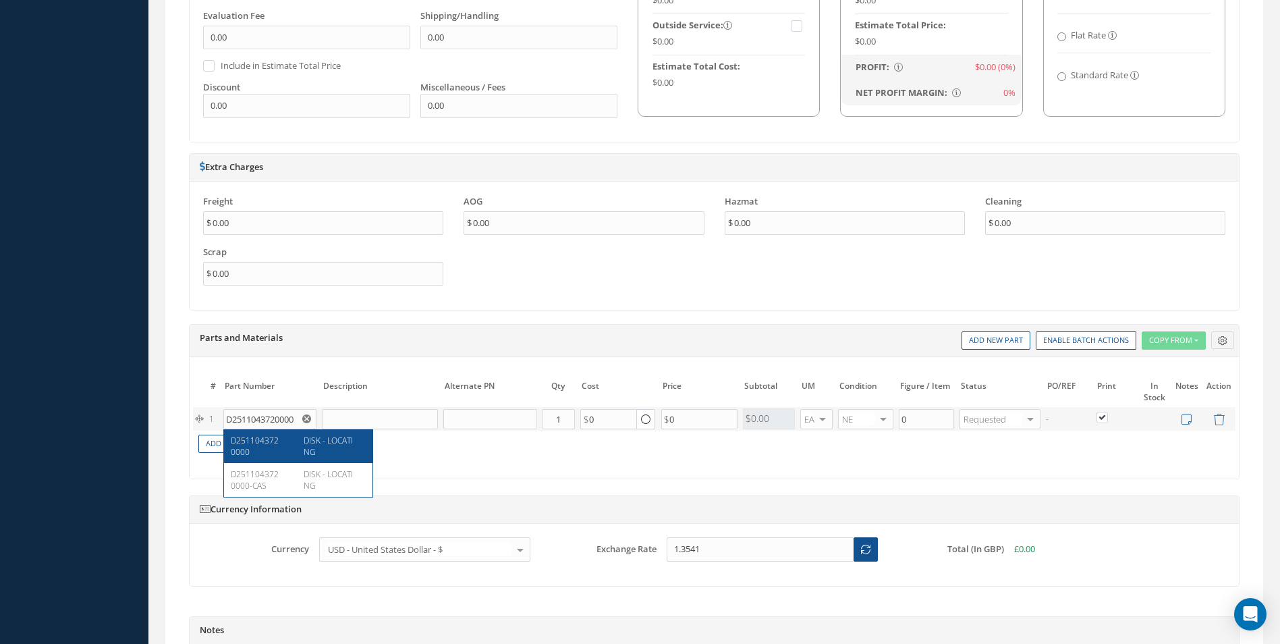
type input "37.00"
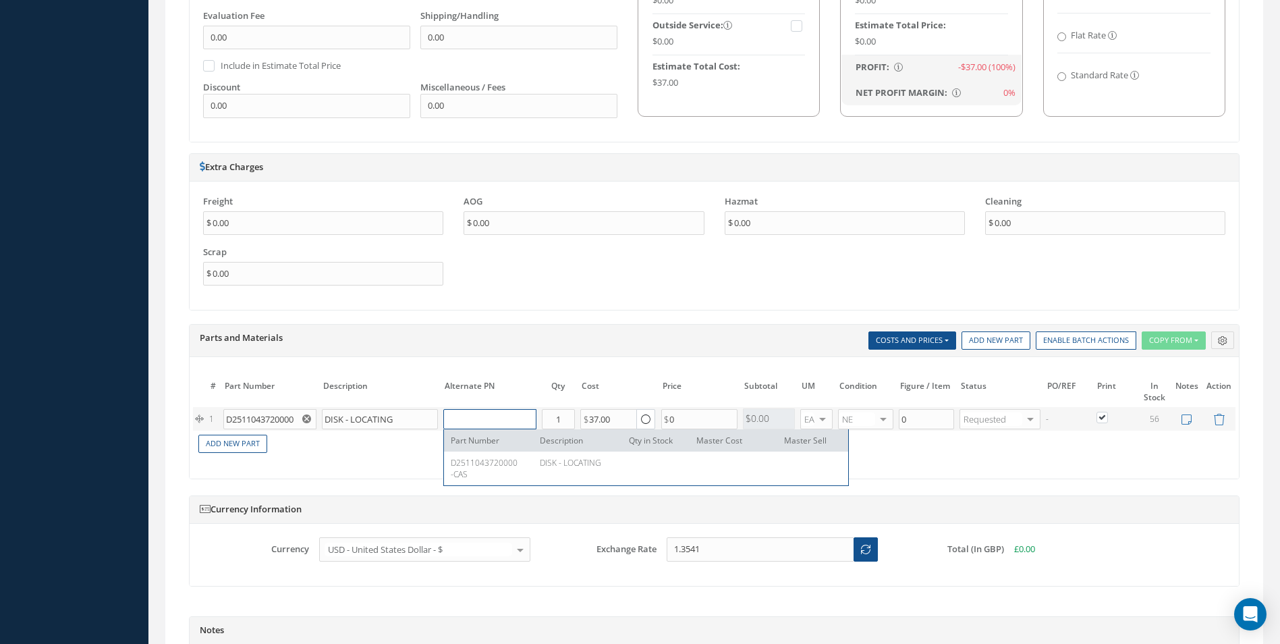
click at [479, 420] on input "text" at bounding box center [489, 419] width 92 height 20
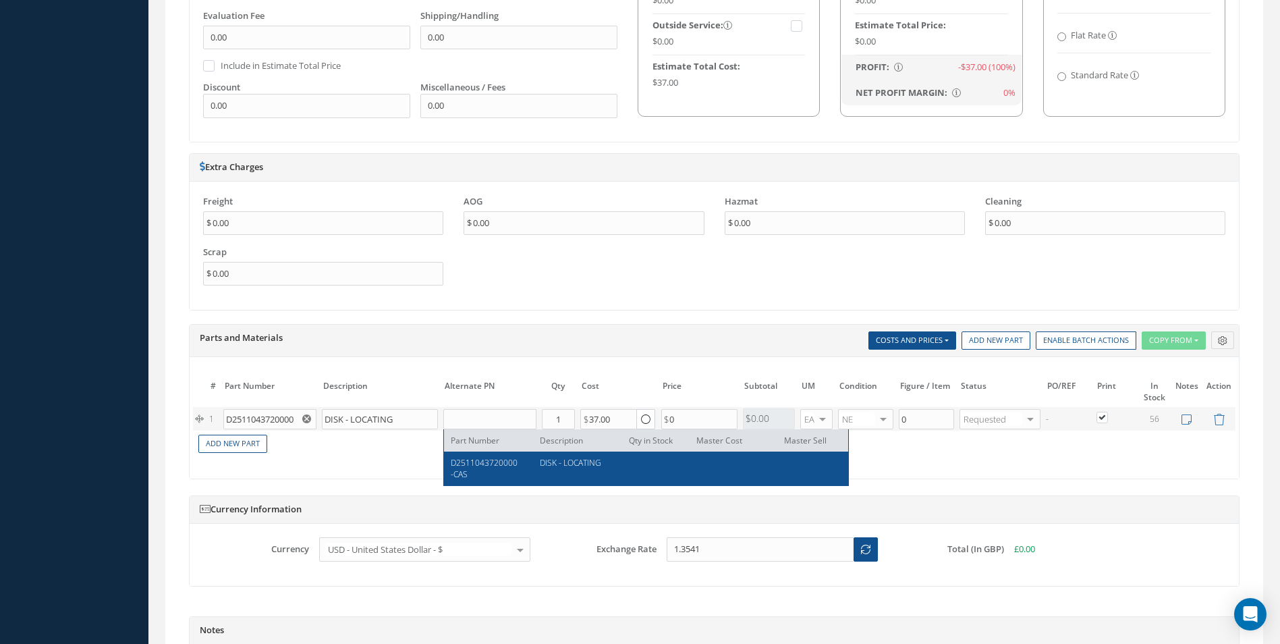
click at [497, 463] on span "D2511043720000-CAS" at bounding box center [484, 468] width 67 height 23
type input "D2511043720000-CAS"
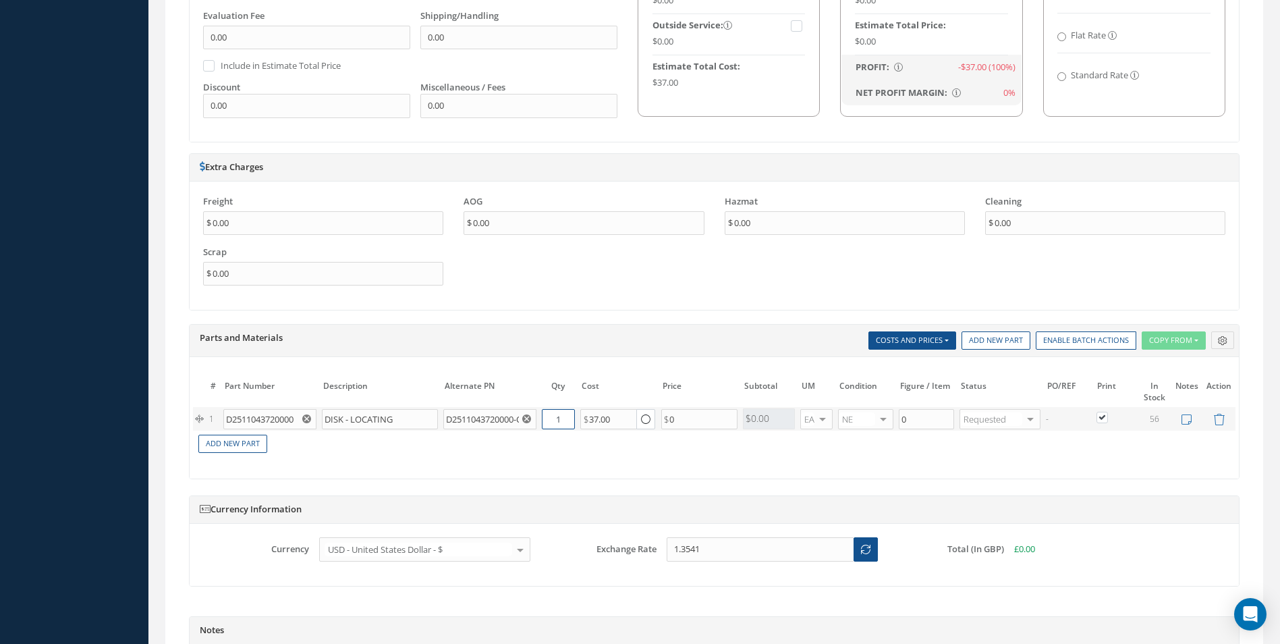
click at [554, 420] on input "1" at bounding box center [558, 419] width 33 height 20
type input "2"
click at [246, 444] on link "Add New Part" at bounding box center [232, 444] width 69 height 18
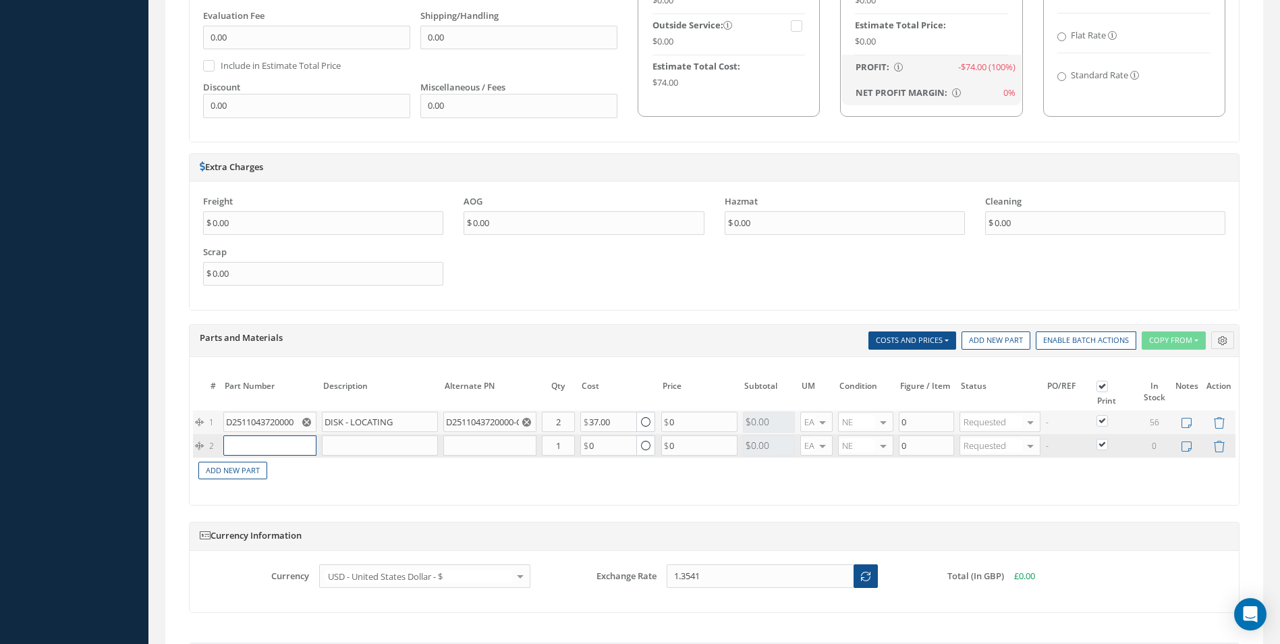
click at [277, 444] on input "text" at bounding box center [269, 445] width 92 height 20
paste input "D2511044420000"
type input "D2511044420000"
click at [298, 475] on div "SPRING" at bounding box center [330, 472] width 73 height 23
type input "SPRING"
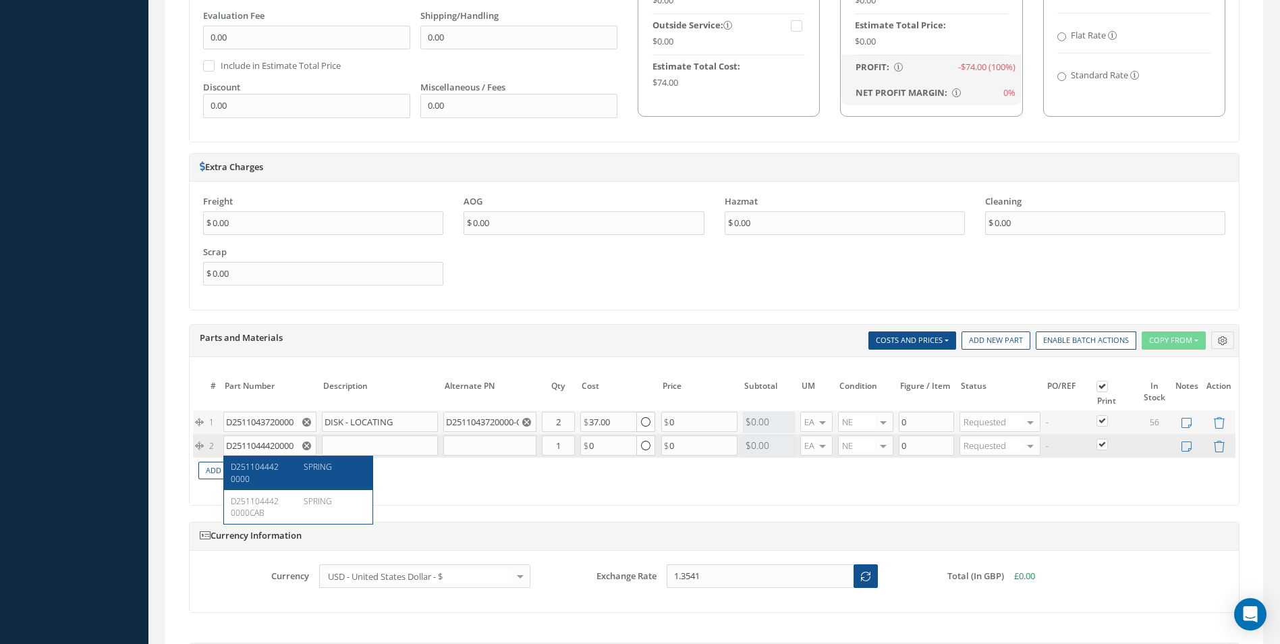
type input "45.55"
click at [469, 445] on input "text" at bounding box center [489, 445] width 92 height 20
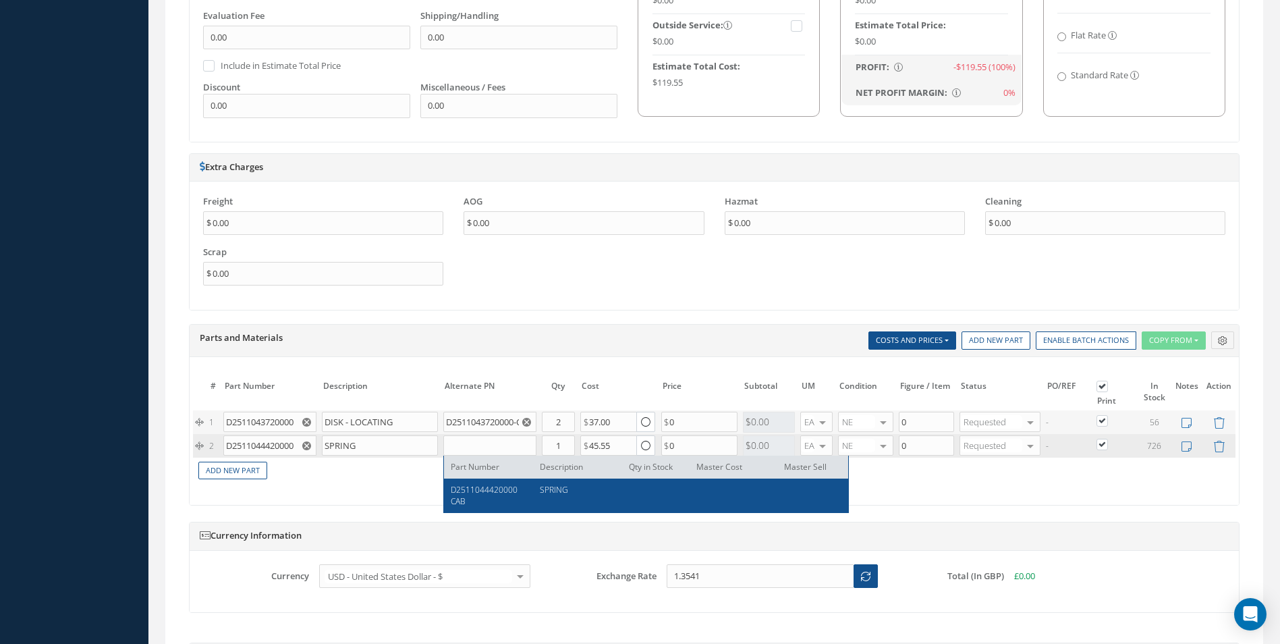
click at [492, 495] on span "D2511044420000CAB" at bounding box center [484, 495] width 67 height 23
type input "D2511044420000CAB"
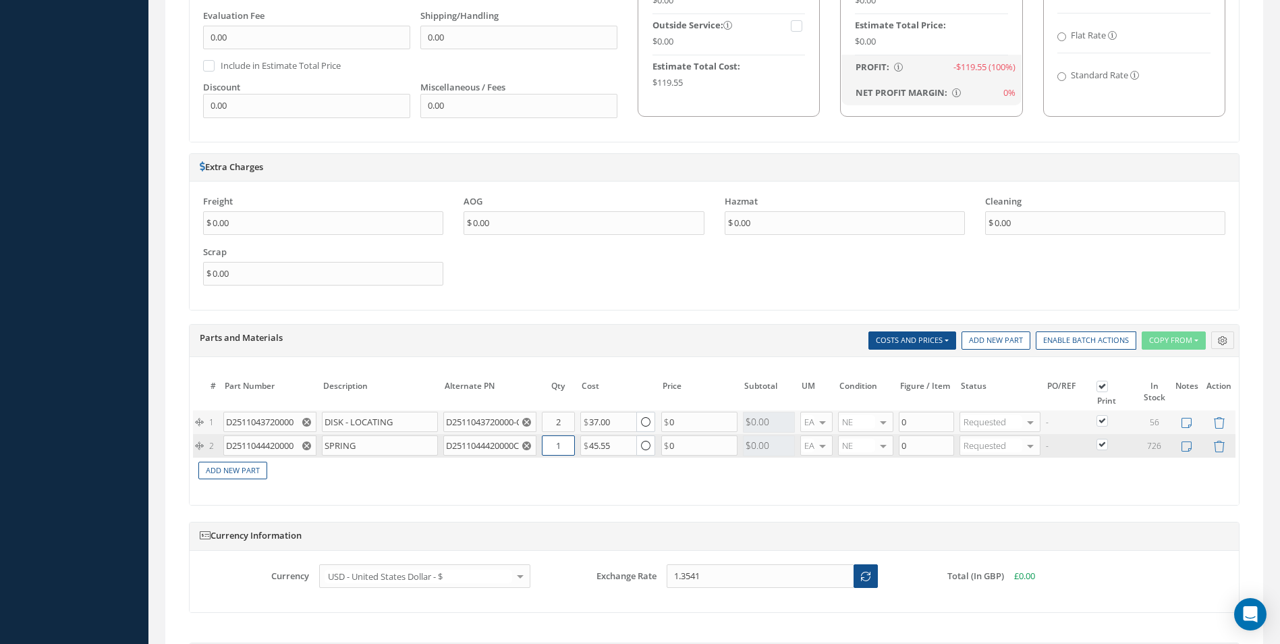
drag, startPoint x: 565, startPoint y: 445, endPoint x: 552, endPoint y: 450, distance: 13.9
click at [552, 450] on input "1" at bounding box center [558, 445] width 33 height 20
type input "2"
click at [246, 466] on link "Add New Part" at bounding box center [232, 471] width 69 height 18
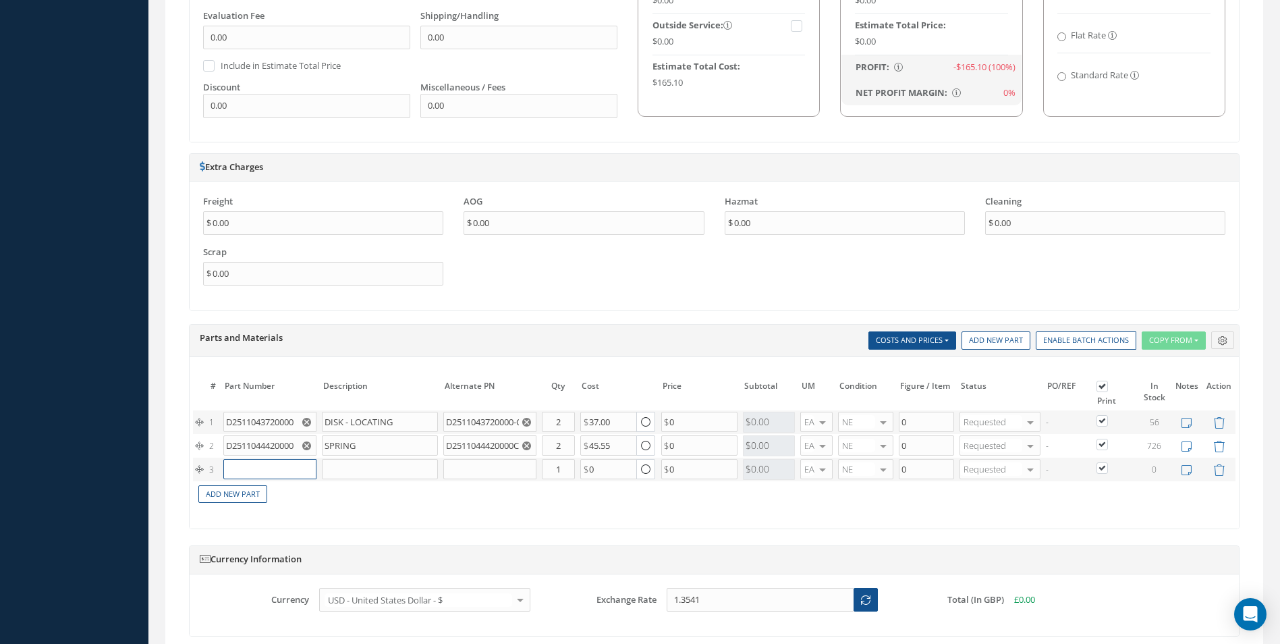
click at [246, 469] on input "text" at bounding box center [269, 469] width 92 height 20
paste input "NAS1921M04-03W"
type input "NAS1921M04-03W"
click at [324, 488] on div "RIVET" at bounding box center [330, 496] width 73 height 23
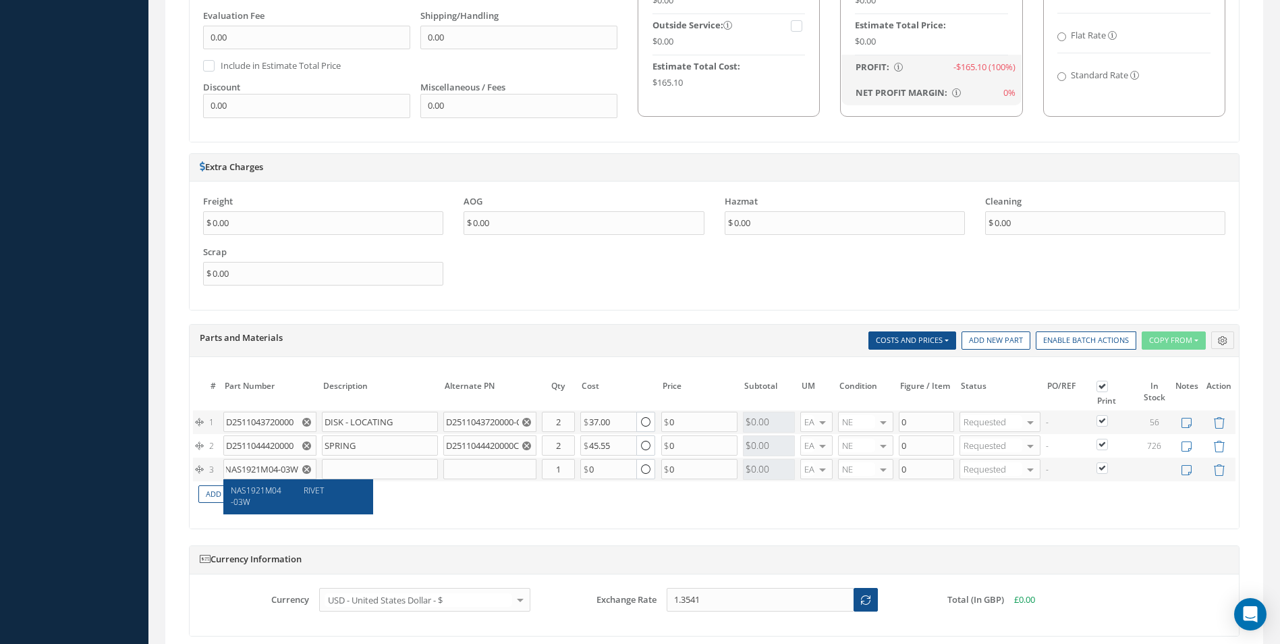
type input "RIVET"
type input "4.07"
drag, startPoint x: 562, startPoint y: 468, endPoint x: 555, endPoint y: 470, distance: 7.3
click at [555, 470] on input "1" at bounding box center [558, 469] width 33 height 20
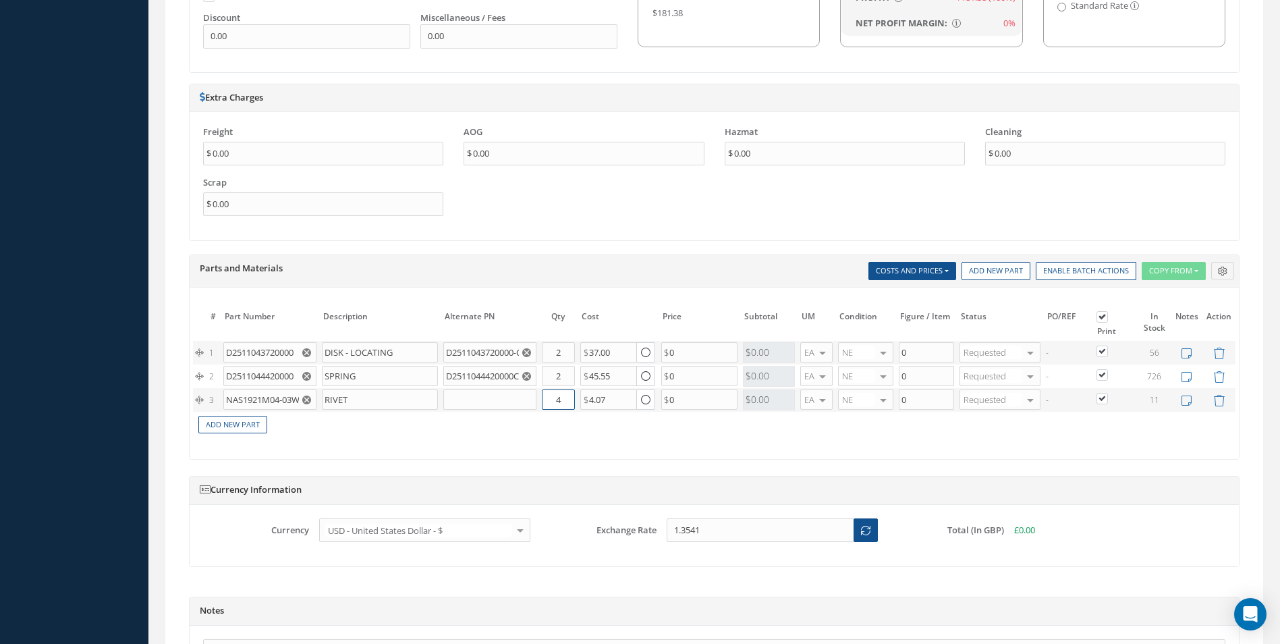
scroll to position [1142, 0]
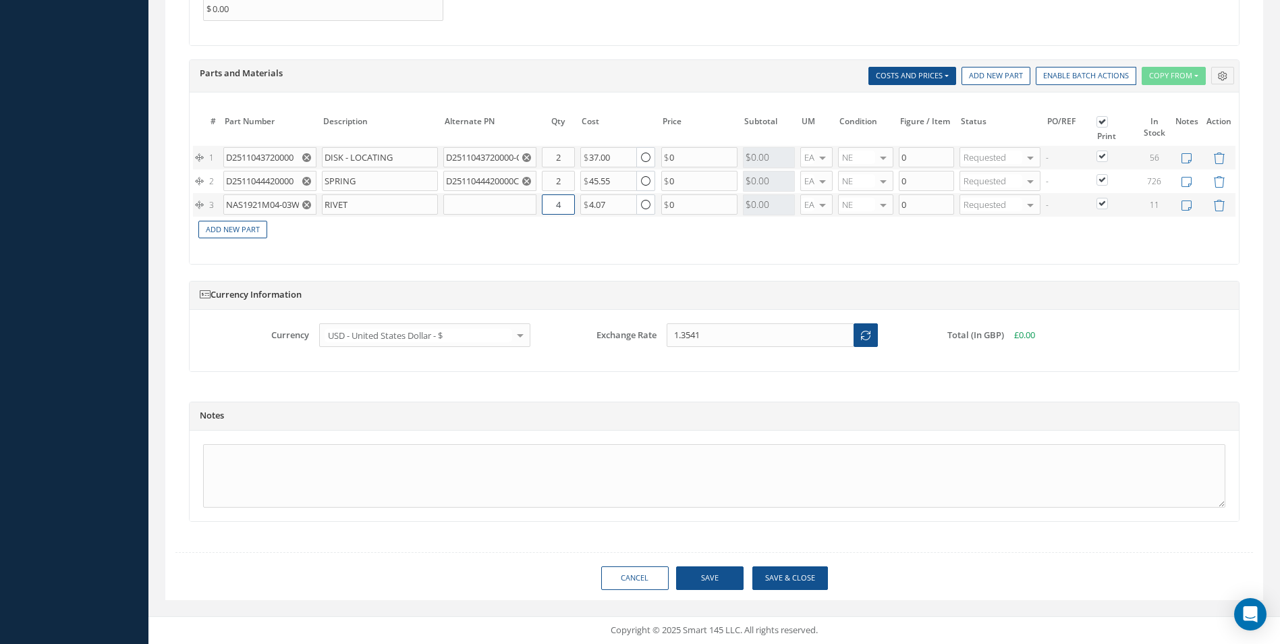
type input "4"
click at [713, 579] on button "Save" at bounding box center [709, 578] width 67 height 24
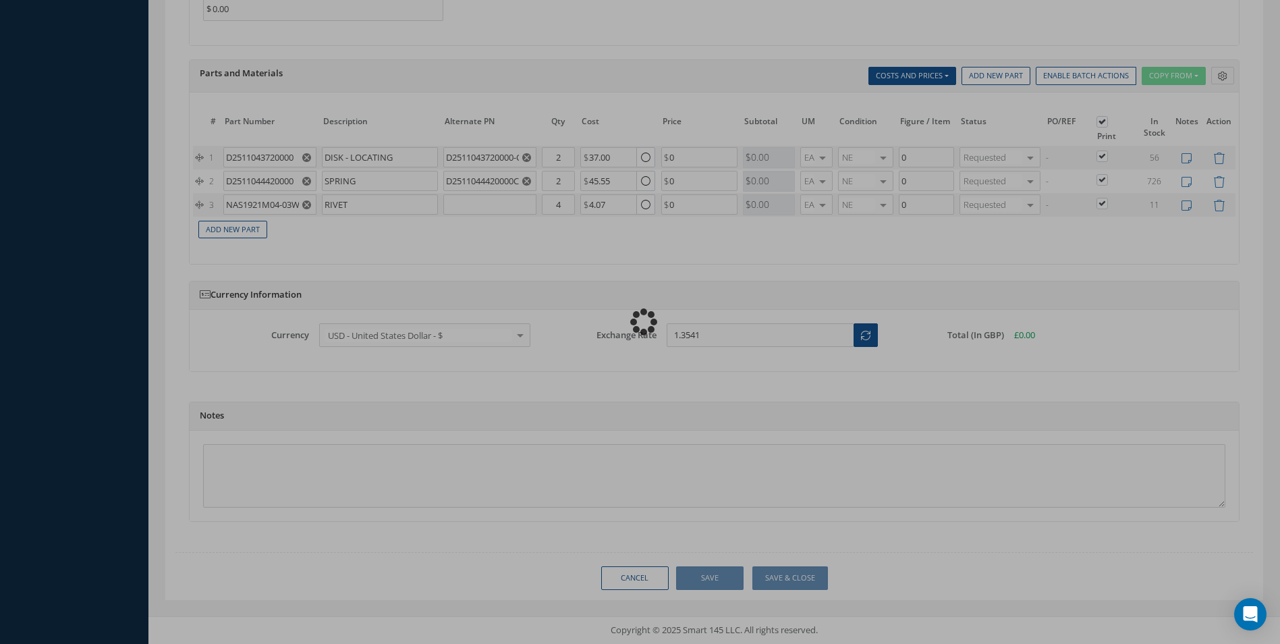
type input "0.00"
checkbox input "true"
type input "0.00"
checkbox input "true"
type input "0.00"
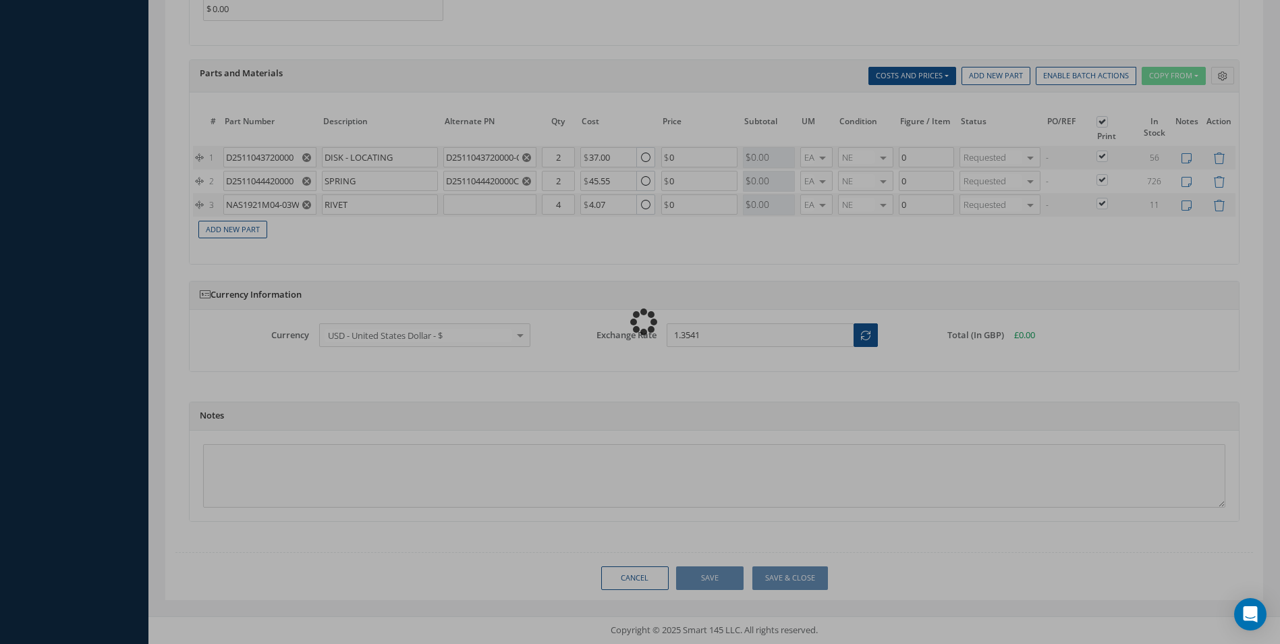
checkbox input "true"
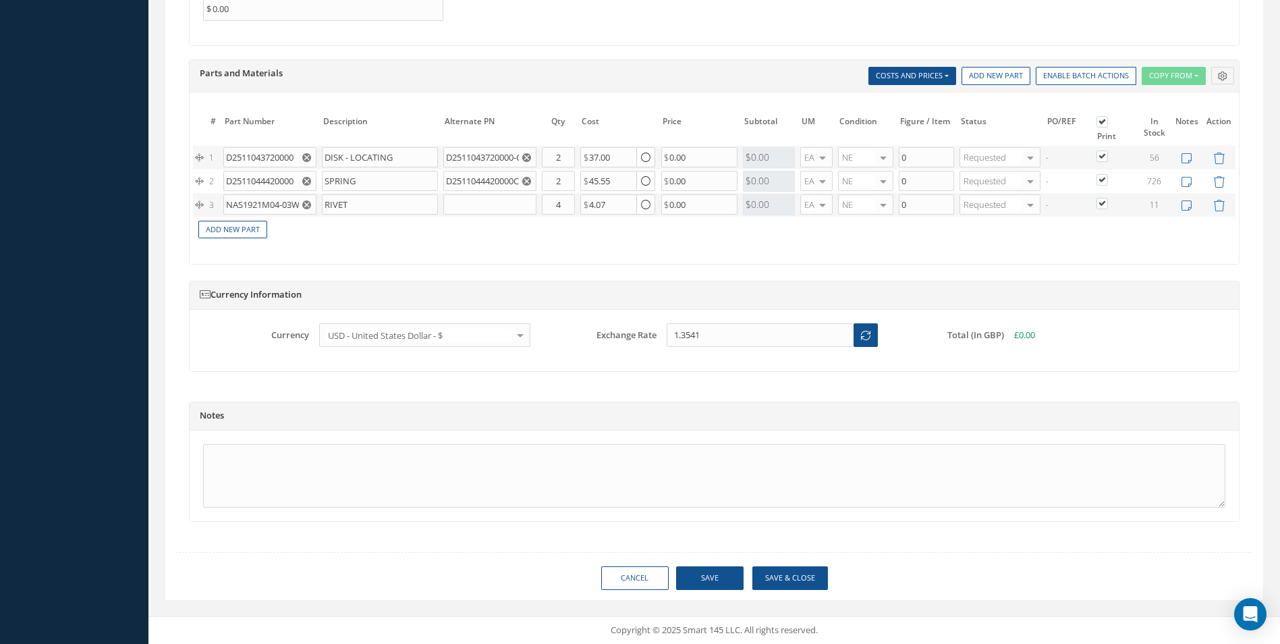
type input "AEROKNOW"
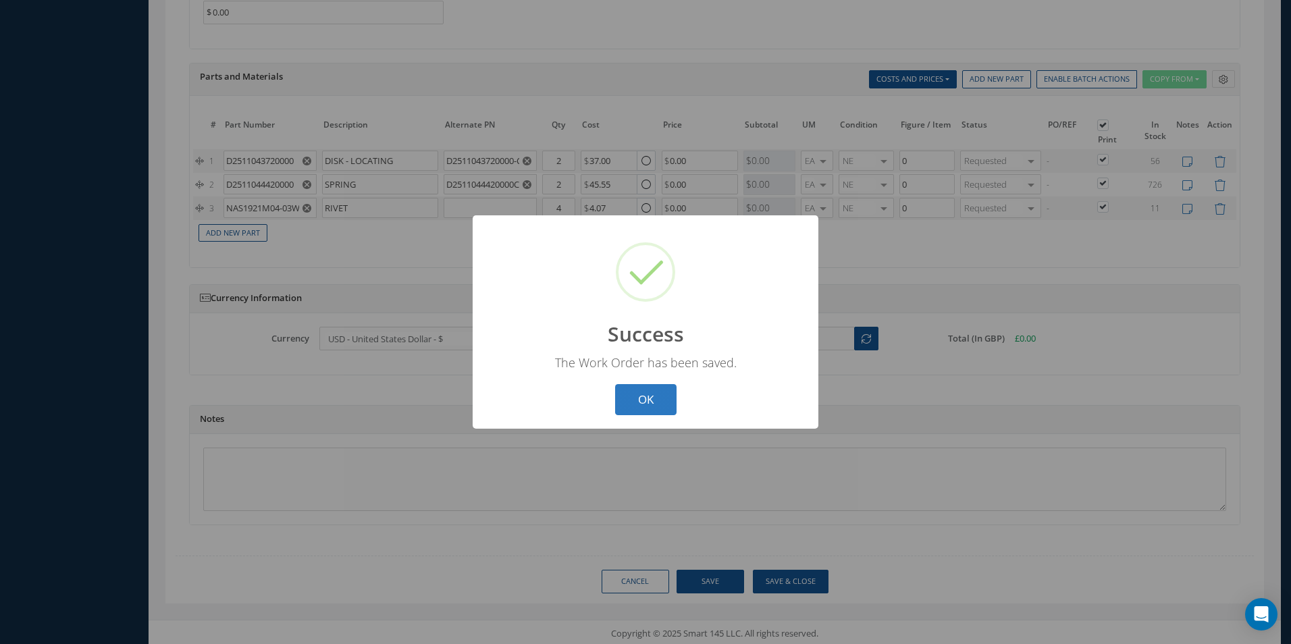
click at [643, 390] on button "OK" at bounding box center [645, 400] width 61 height 32
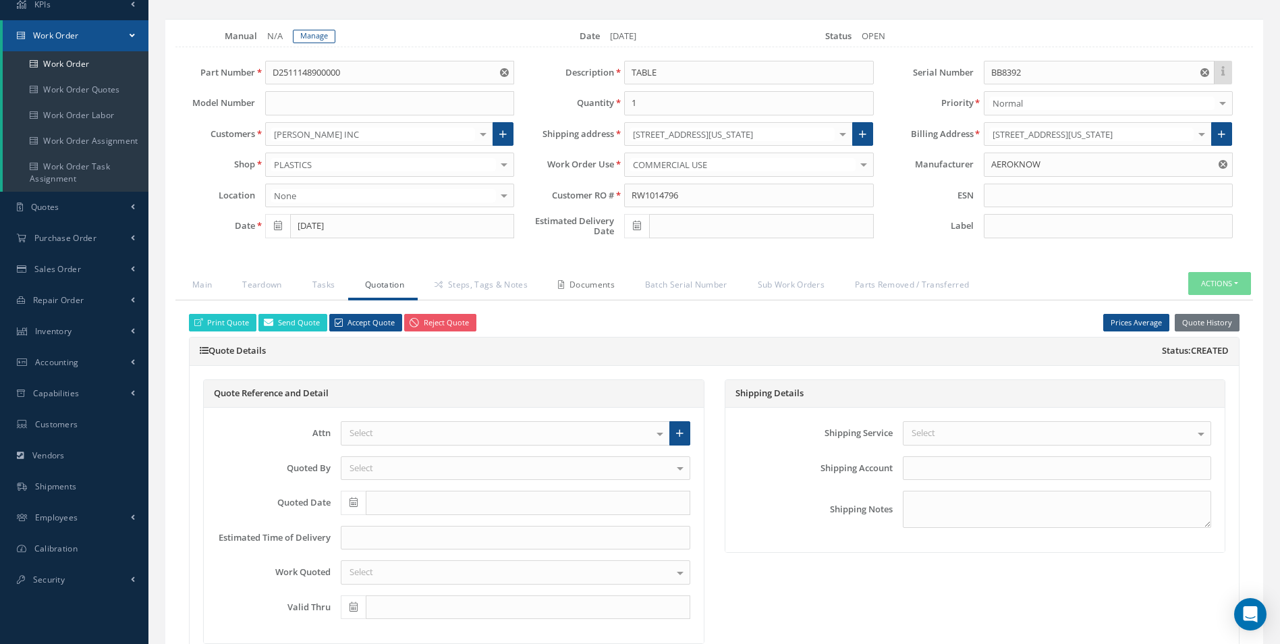
scroll to position [0, 0]
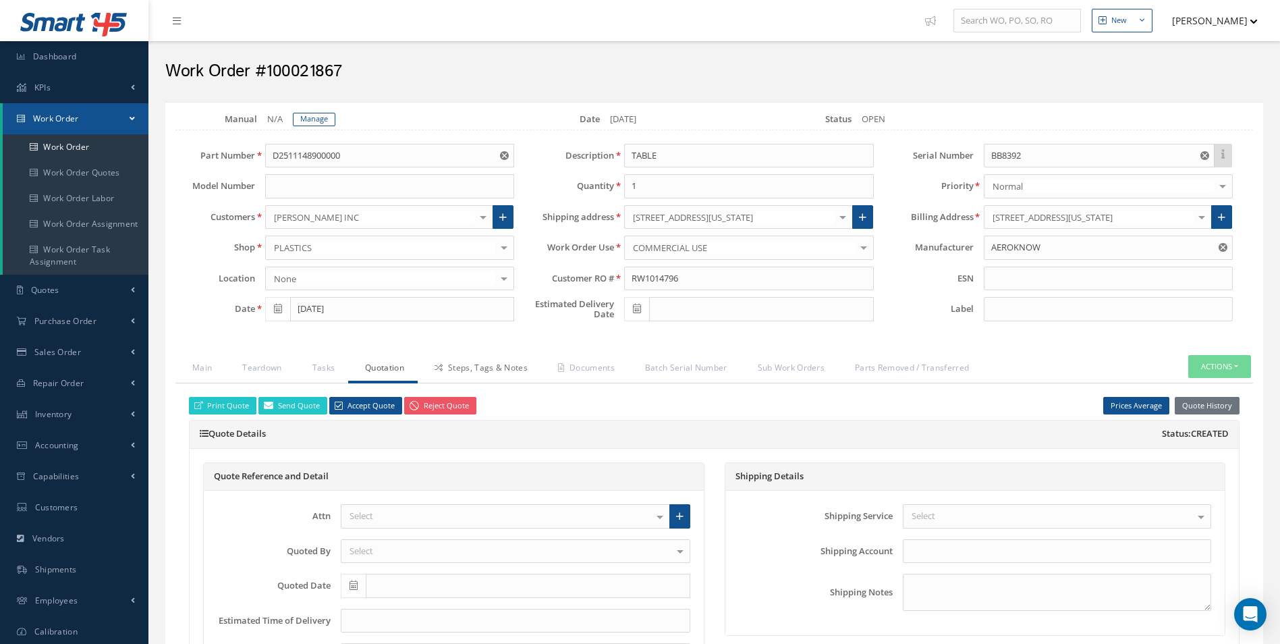
click at [502, 367] on link "Steps, Tags & Notes" at bounding box center [480, 369] width 124 height 28
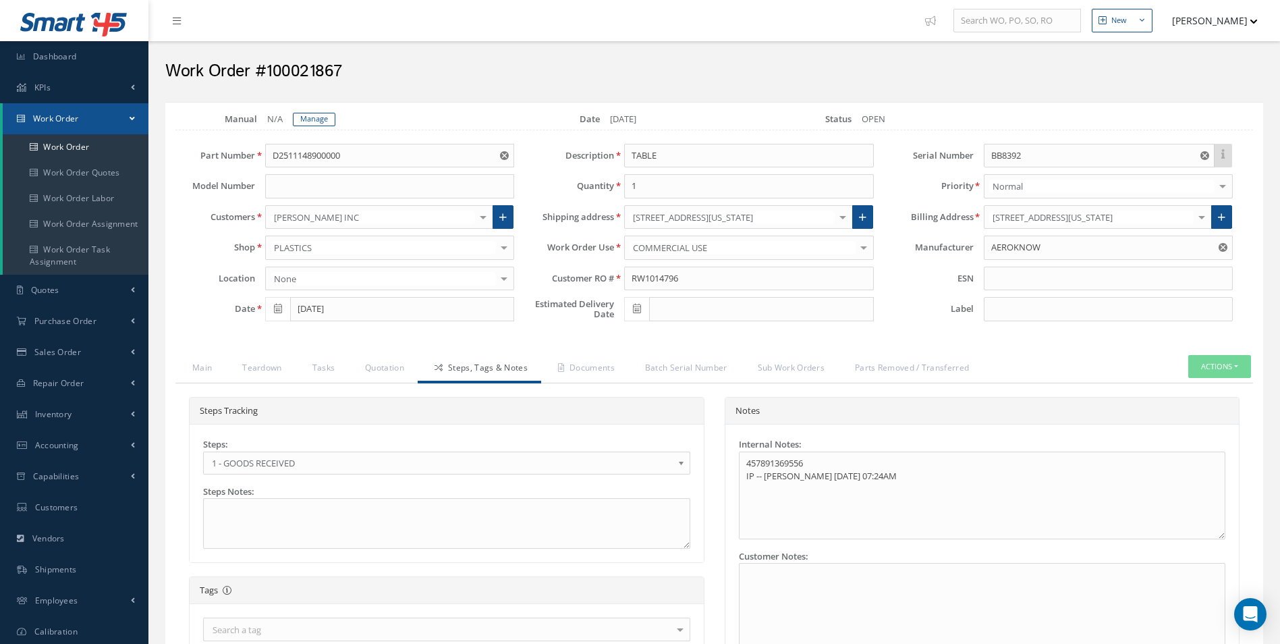
click at [684, 462] on b at bounding box center [684, 467] width 12 height 22
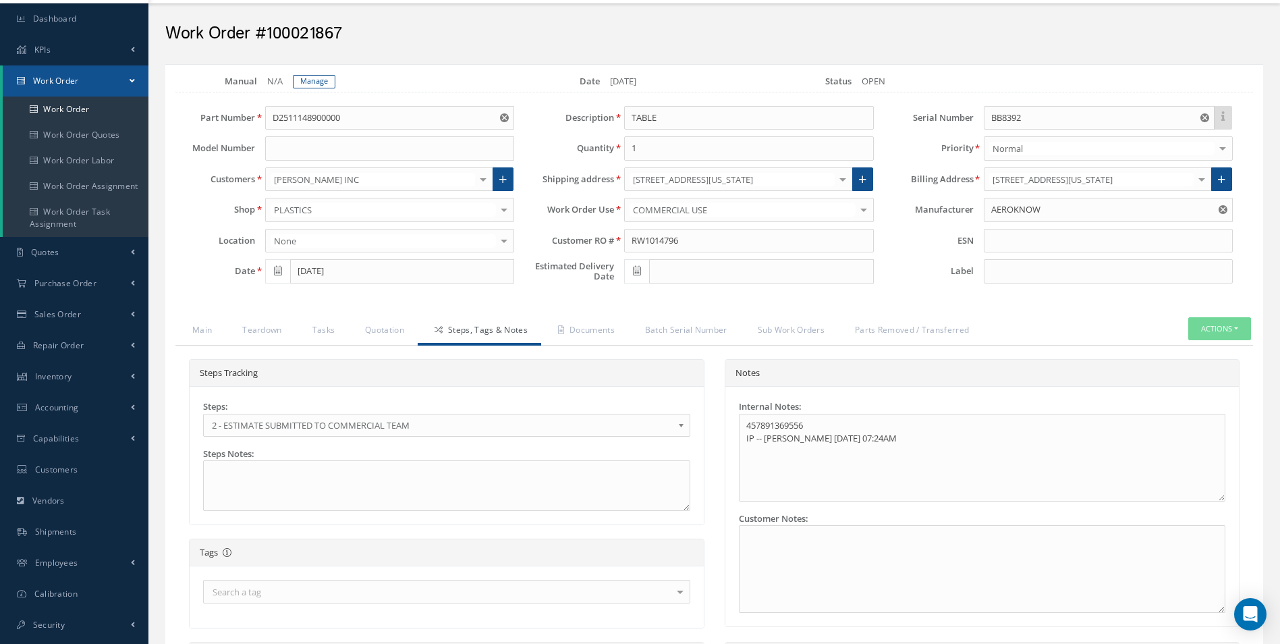
scroll to position [265, 0]
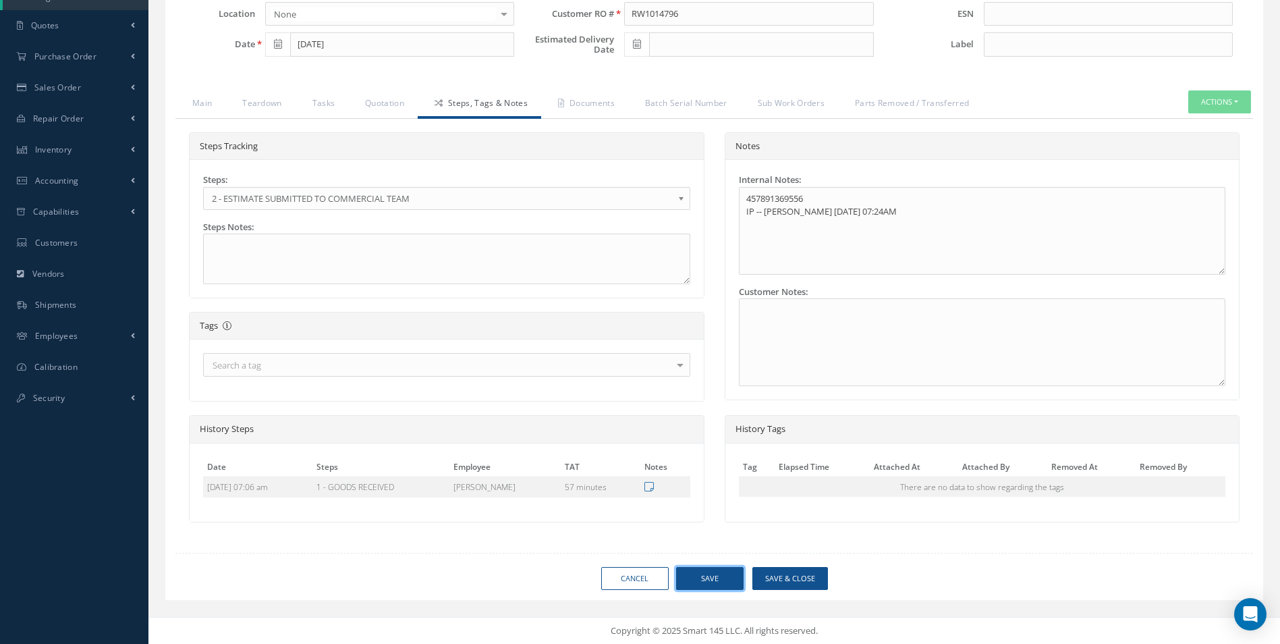
click at [715, 576] on button "Save" at bounding box center [709, 579] width 67 height 24
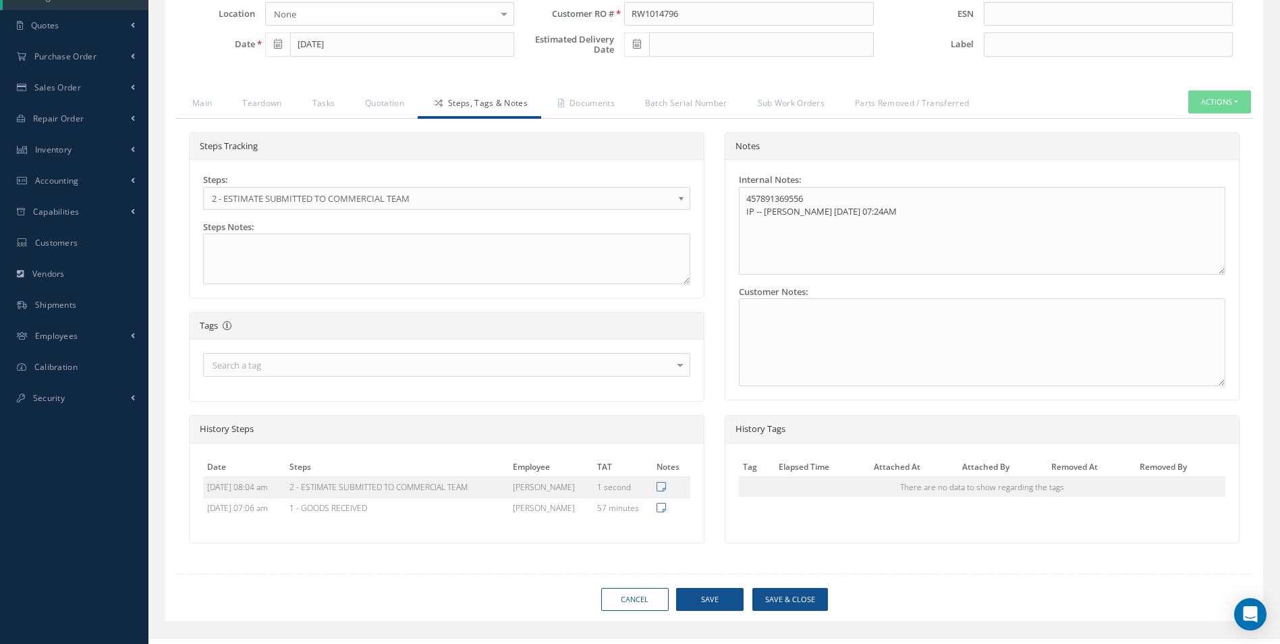
type input "AEROKNOW"
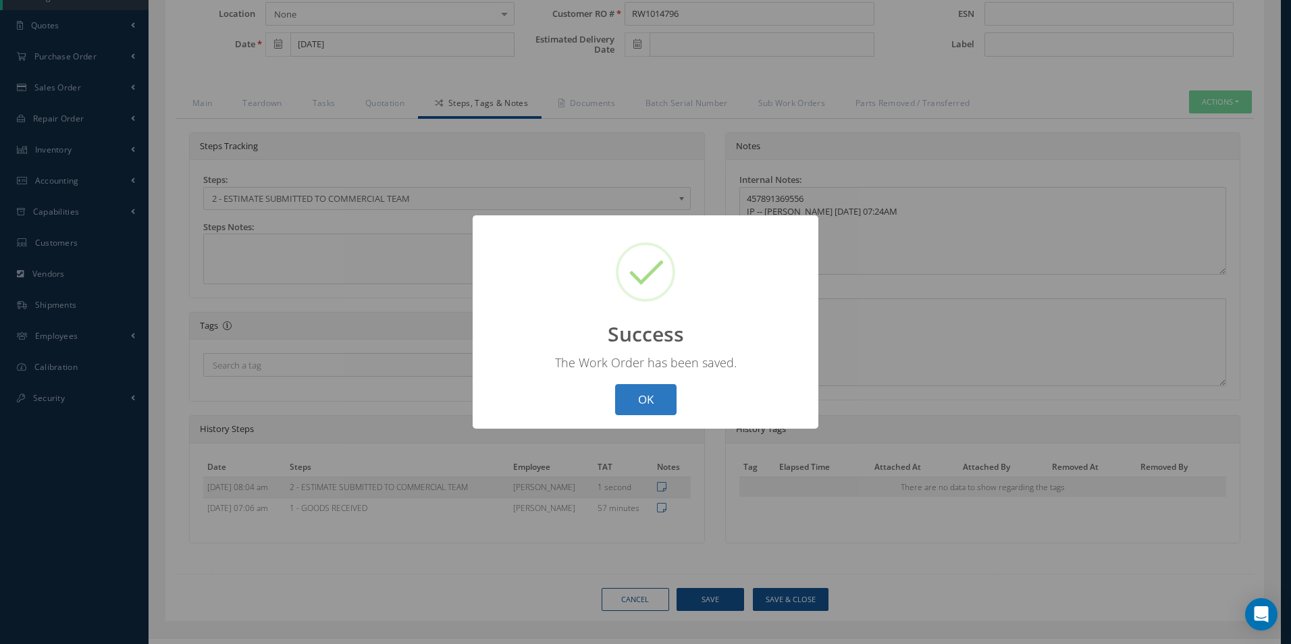
drag, startPoint x: 641, startPoint y: 400, endPoint x: 647, endPoint y: 397, distance: 7.3
click at [641, 399] on button "OK" at bounding box center [645, 400] width 61 height 32
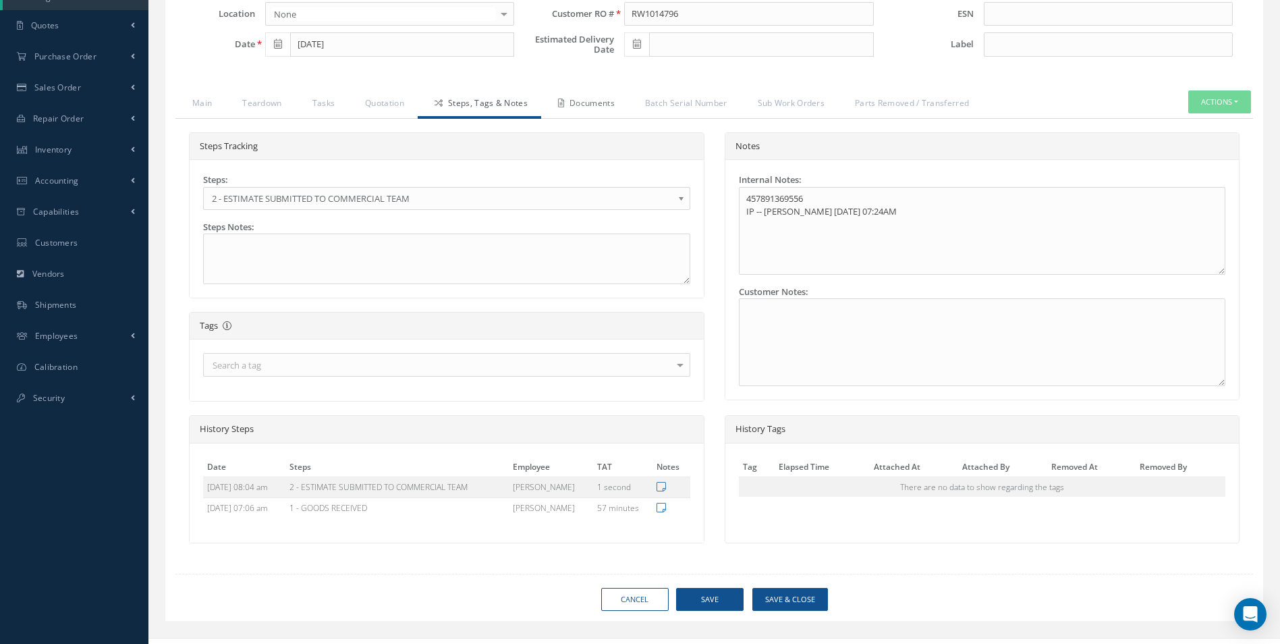
click at [601, 105] on link "Documents" at bounding box center [584, 104] width 87 height 28
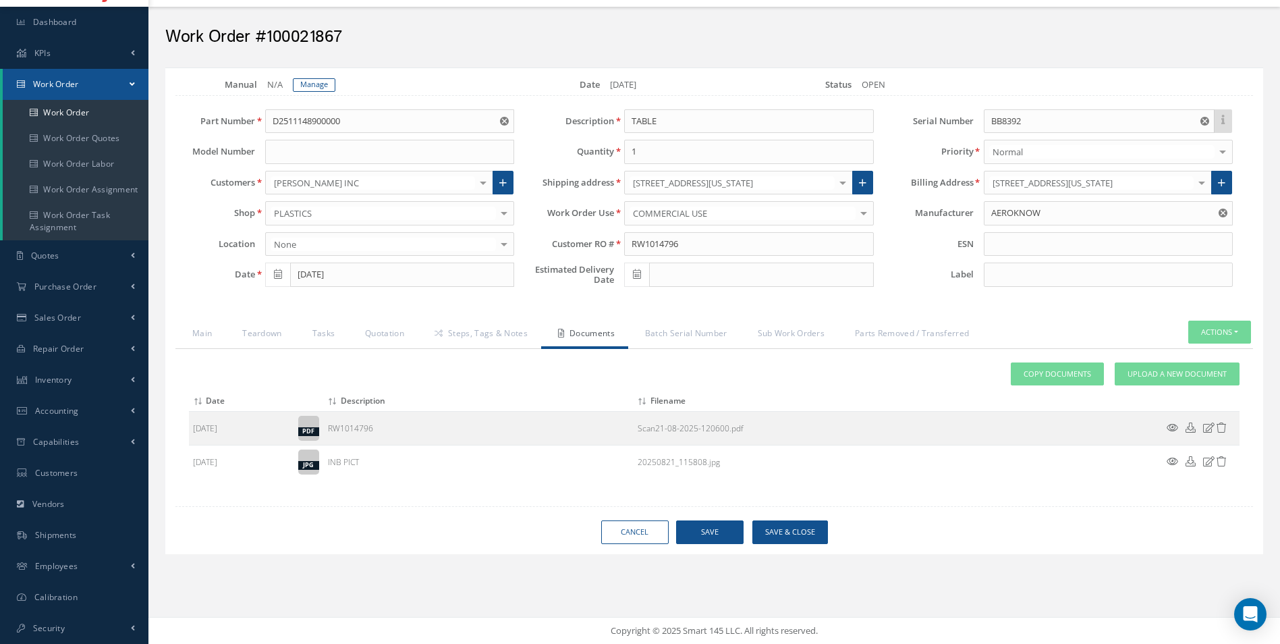
scroll to position [34, 0]
click at [1158, 376] on span "Upload a New Document" at bounding box center [1177, 374] width 99 height 11
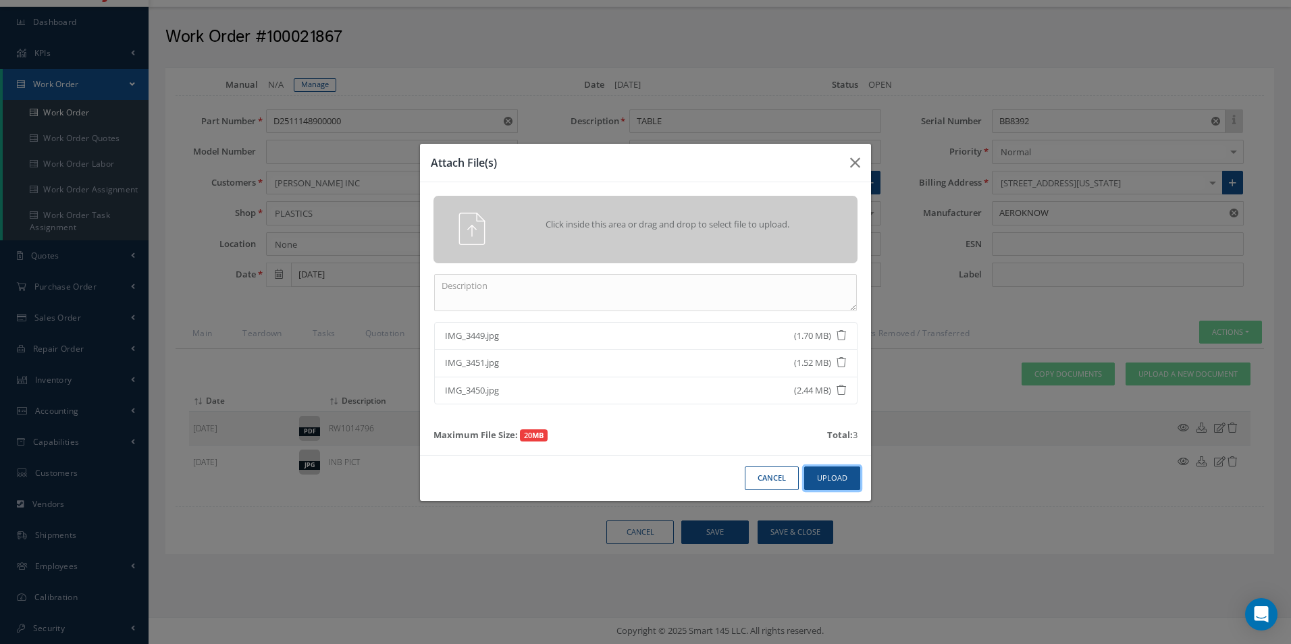
click at [850, 483] on button "Upload" at bounding box center [832, 478] width 56 height 24
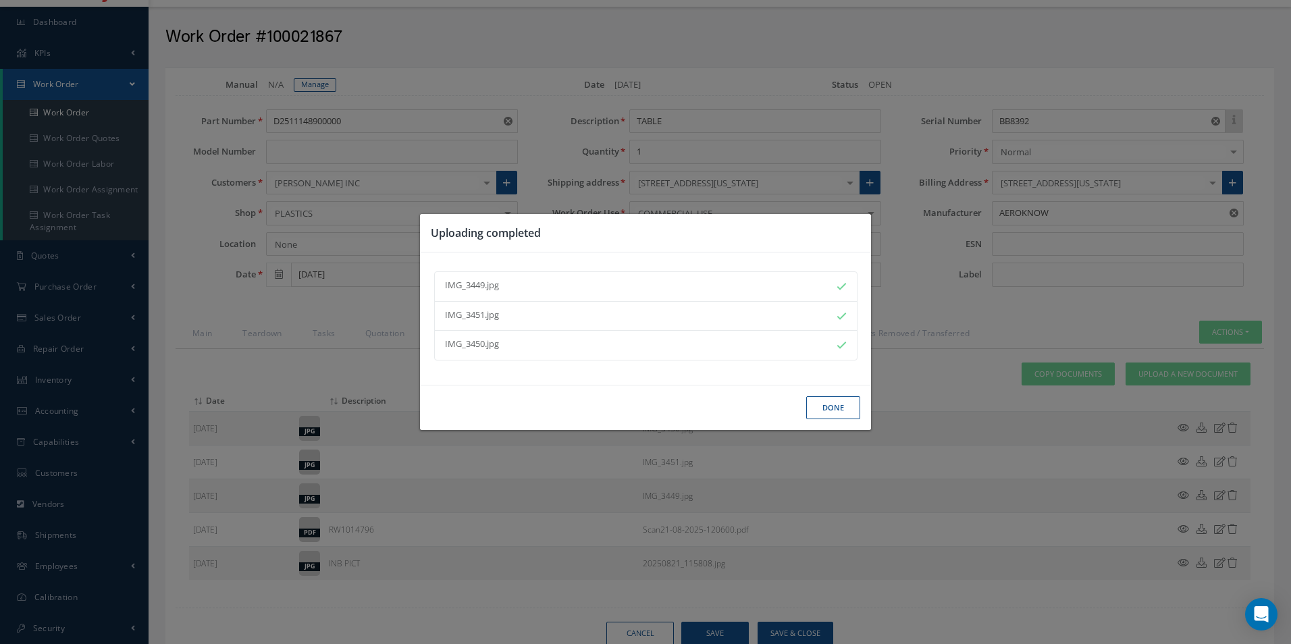
click at [834, 404] on button "Done" at bounding box center [833, 408] width 54 height 24
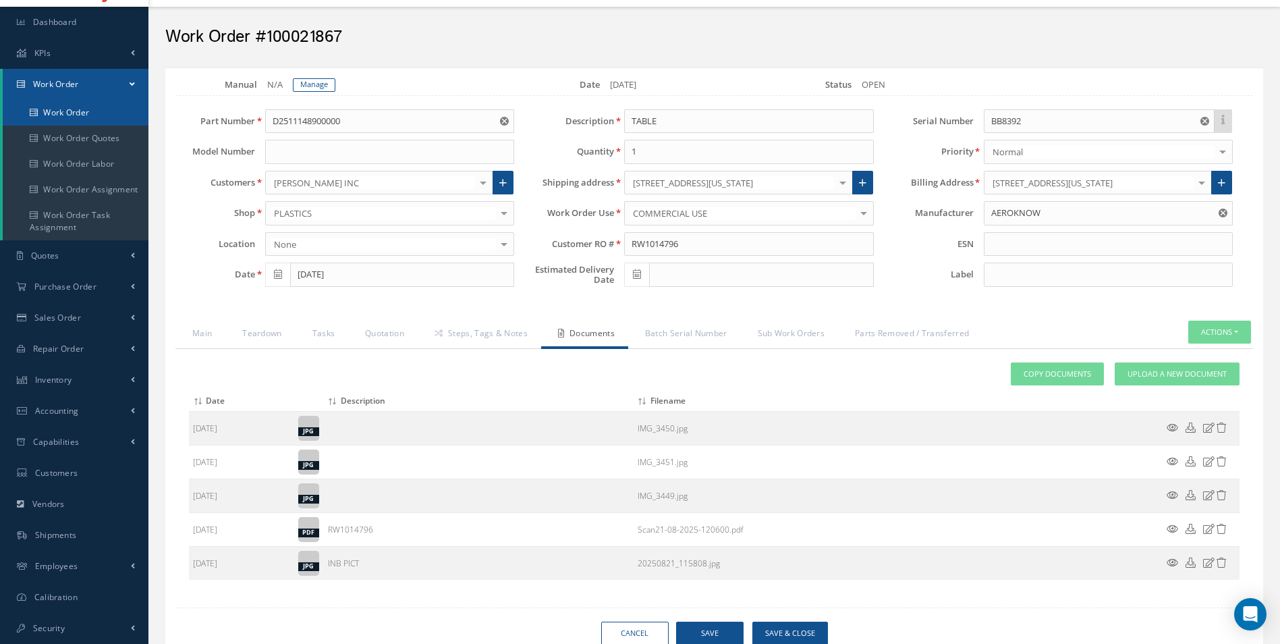
click at [88, 111] on link "Work Order" at bounding box center [76, 113] width 146 height 26
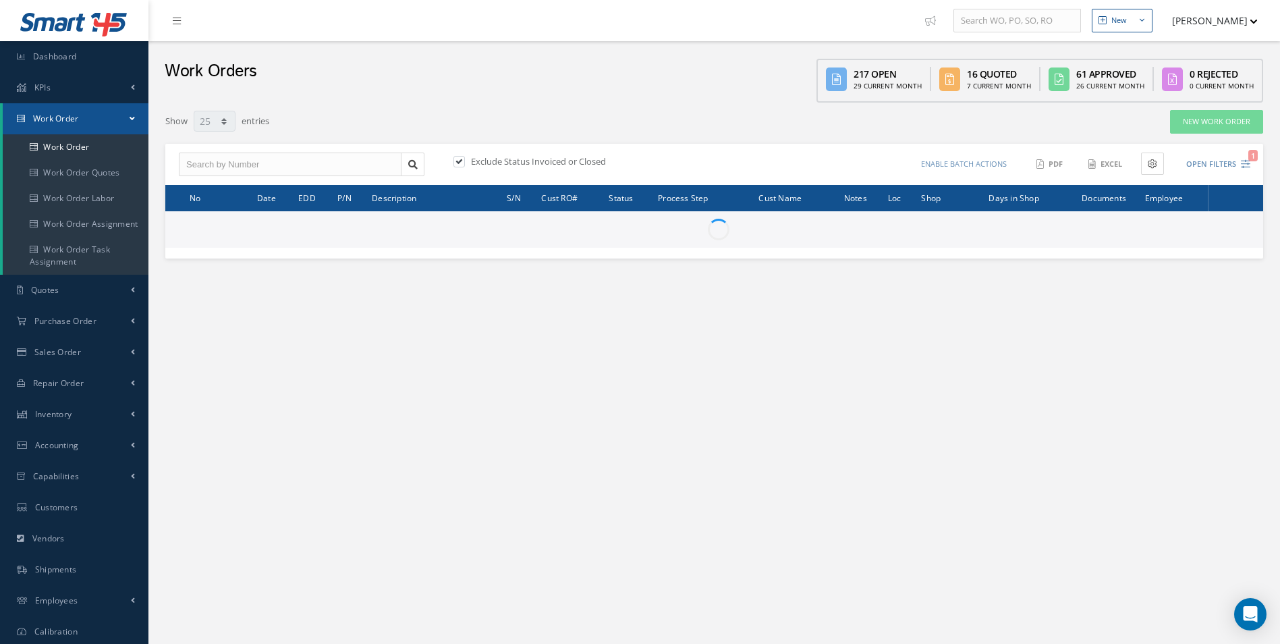
select select "25"
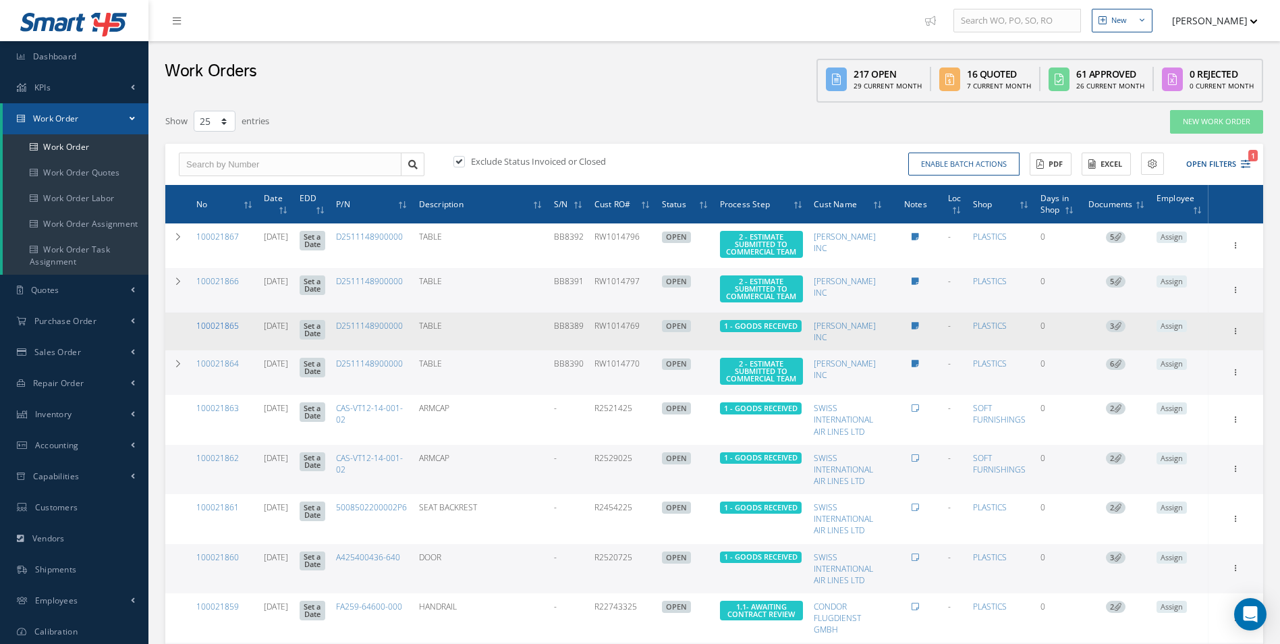
click at [214, 331] on link "100021865" at bounding box center [217, 325] width 43 height 11
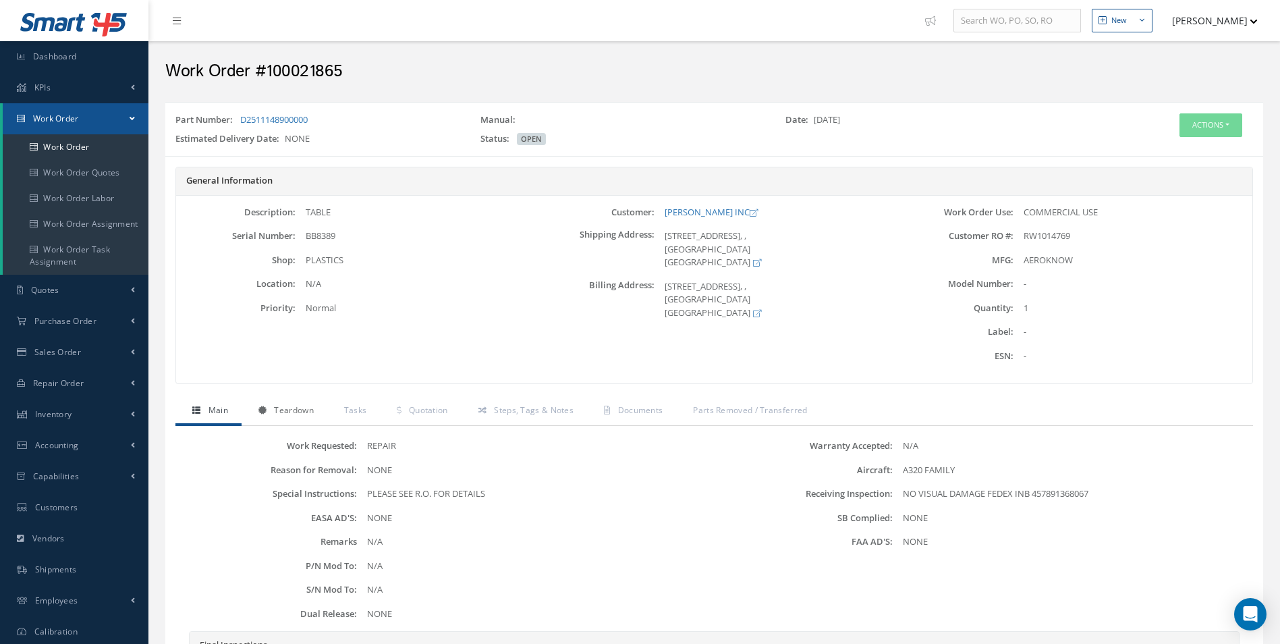
click at [301, 413] on span "Teardown" at bounding box center [293, 409] width 39 height 11
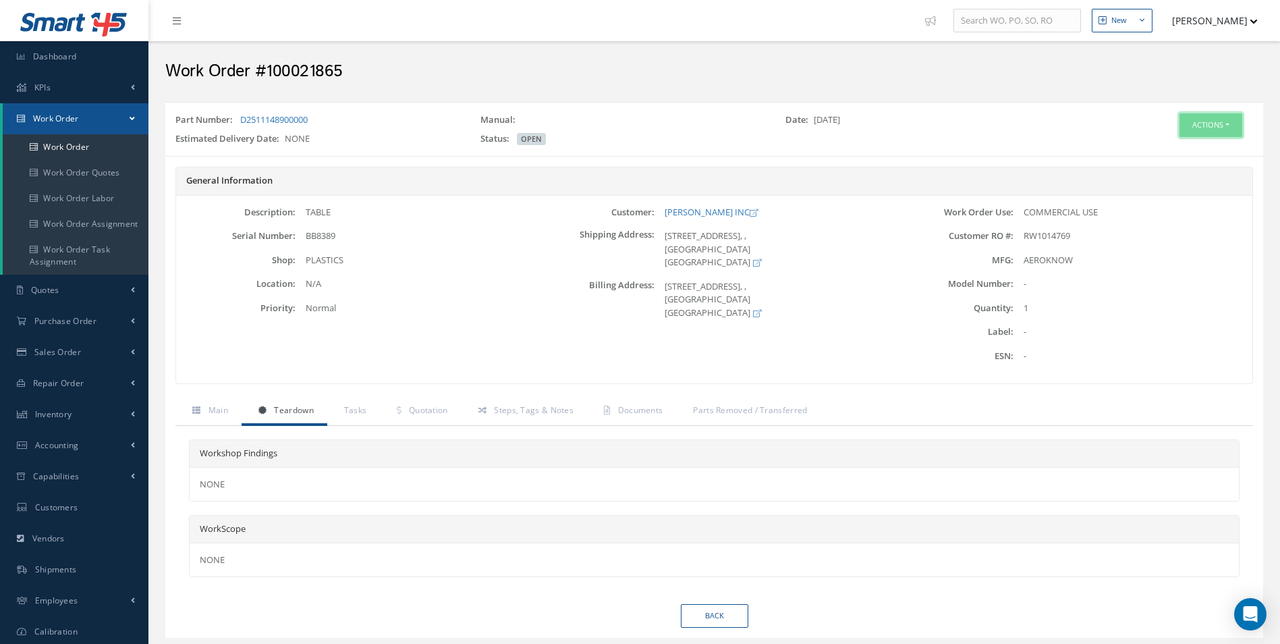
click at [1230, 117] on button "Actions" at bounding box center [1211, 125] width 63 height 24
click at [1178, 155] on link "Edit" at bounding box center [1191, 151] width 108 height 18
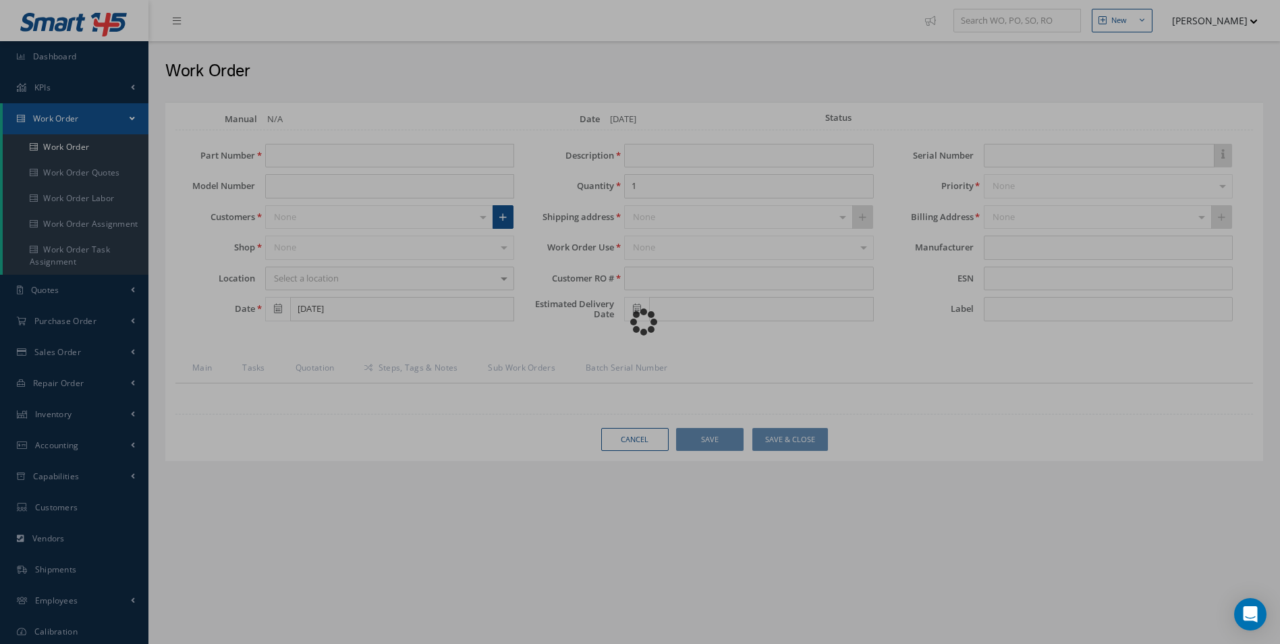
type input "D2511148900000"
type input "TABLE"
type input "RW1014769"
type input "BB8389"
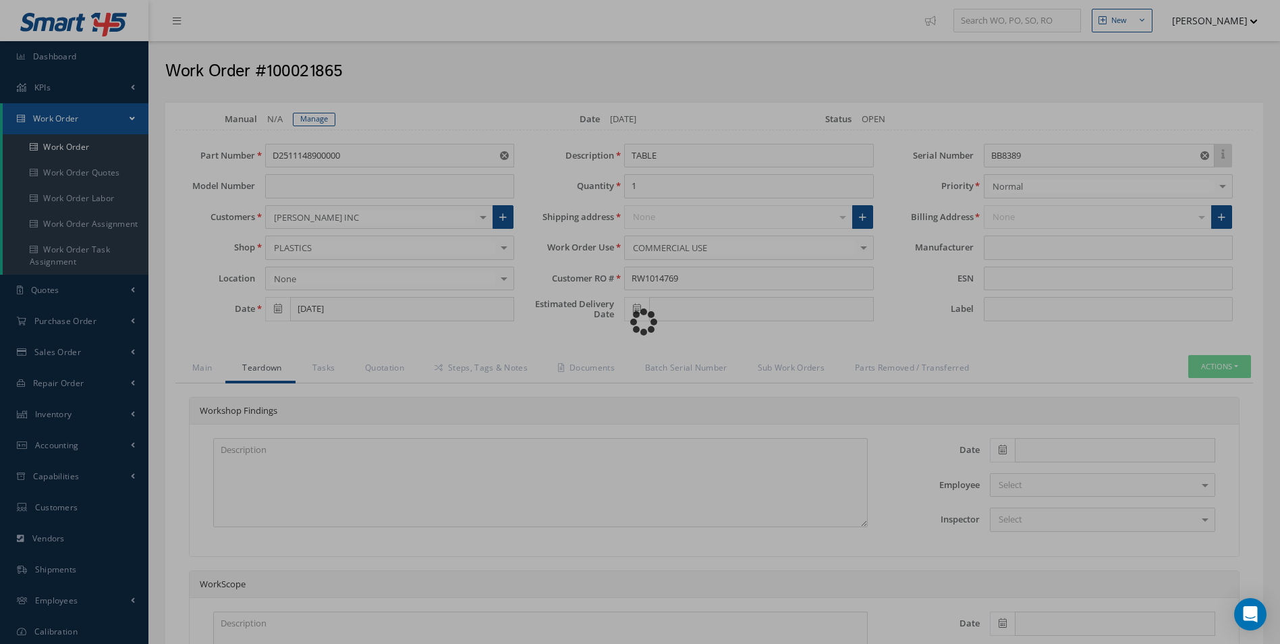
type input "AEROKNOW"
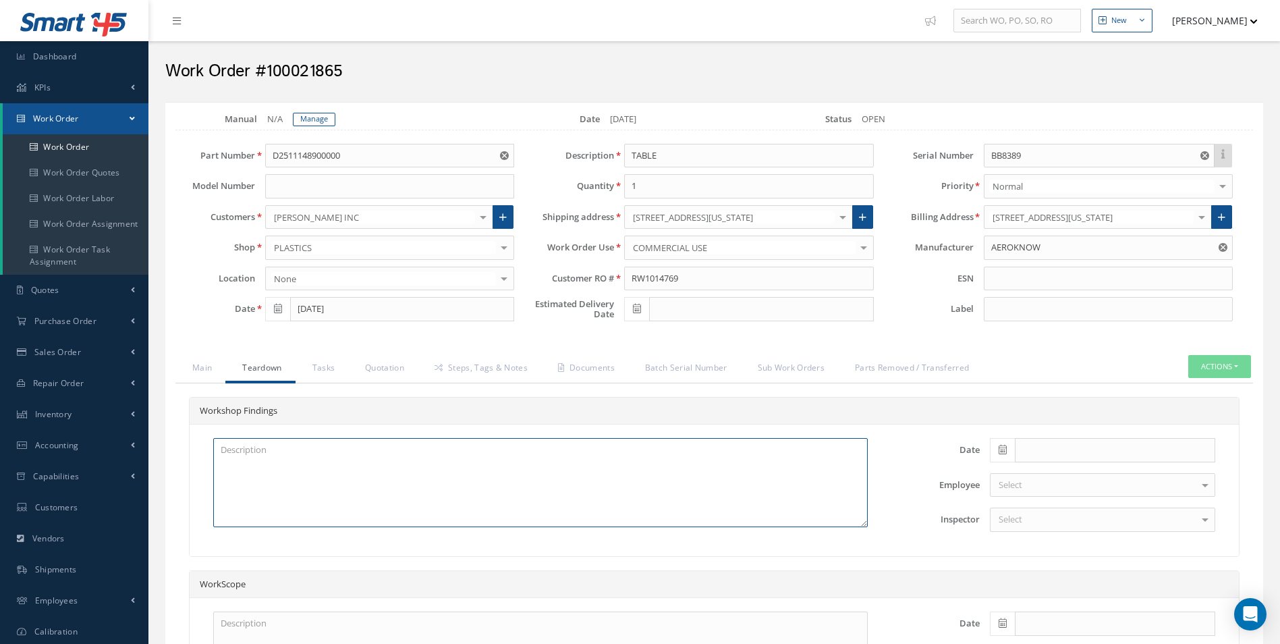
click at [244, 454] on textarea at bounding box center [540, 482] width 655 height 89
type textarea "X2 DISK LOCATING TO BE REPLACED X2 DOCUMENT SPRINGS TO BE REPLACED CRACKED AT H…"
click at [1003, 452] on icon at bounding box center [1003, 449] width 8 height 9
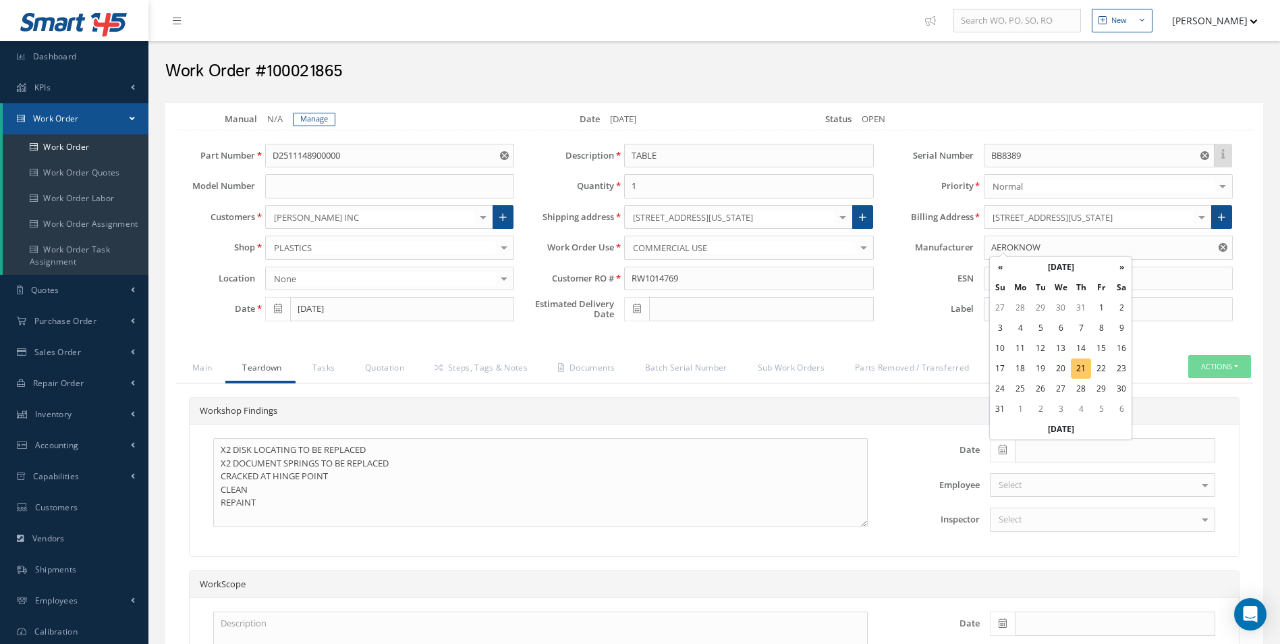
click at [1079, 362] on td "21" at bounding box center [1081, 368] width 20 height 20
type input "[DATE]"
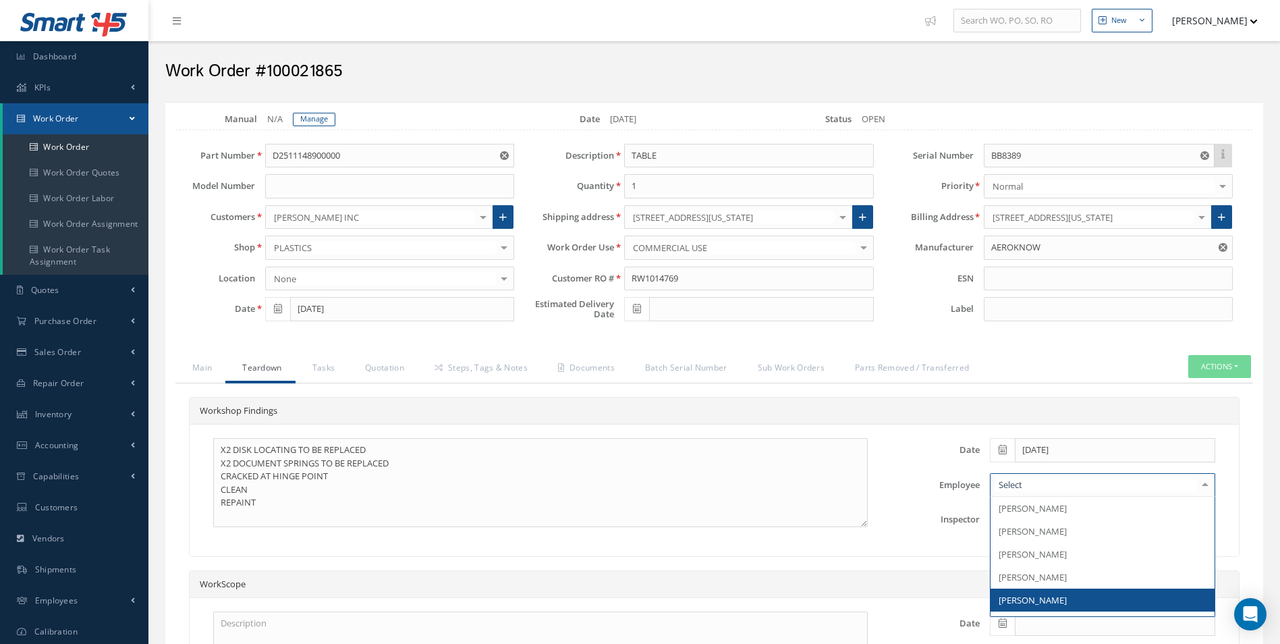
click at [1031, 601] on span "[PERSON_NAME]" at bounding box center [1033, 600] width 68 height 12
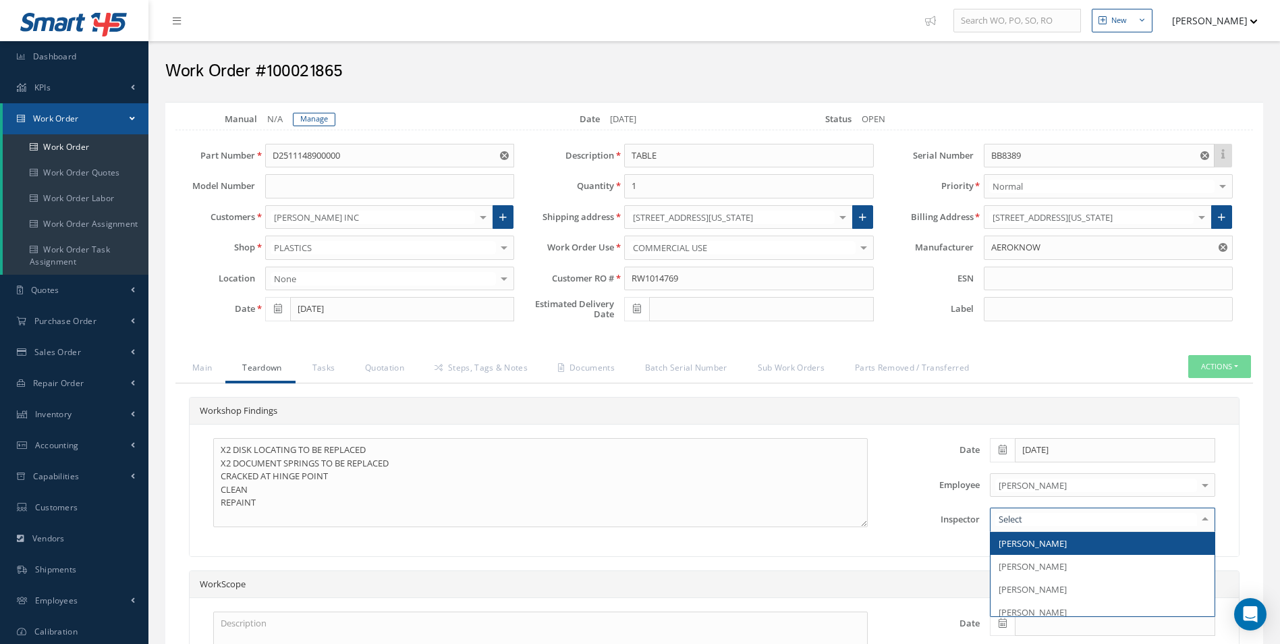
click at [1029, 524] on div at bounding box center [1102, 520] width 225 height 24
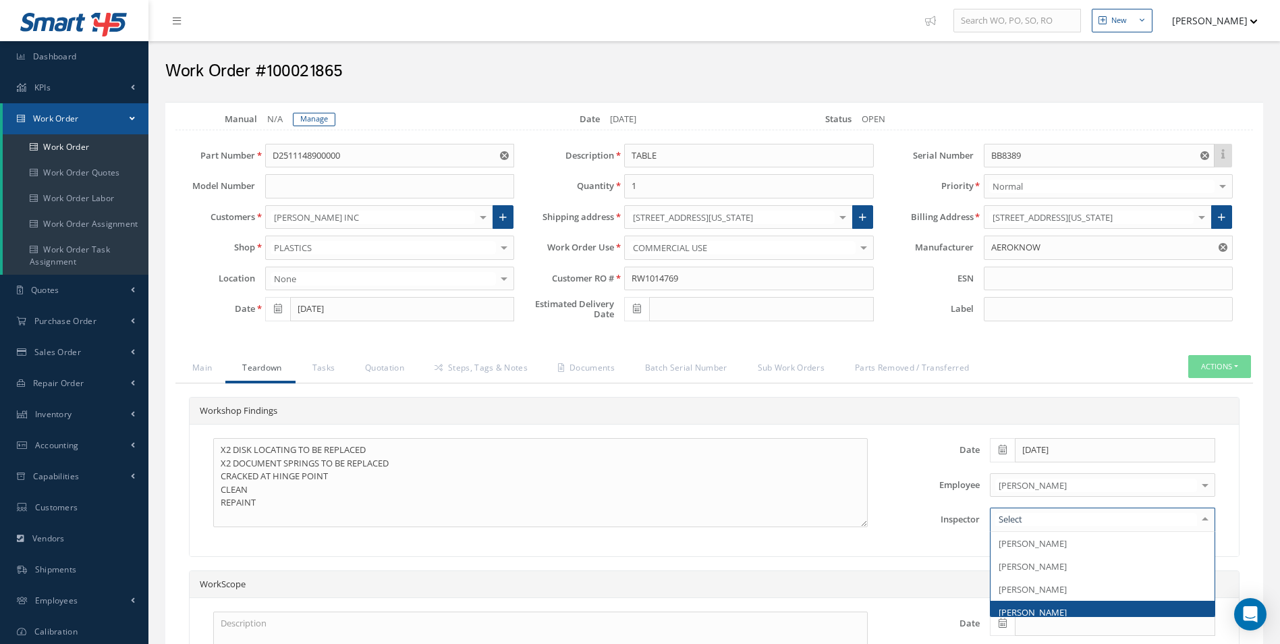
click at [1031, 612] on span "[PERSON_NAME]" at bounding box center [1033, 612] width 68 height 12
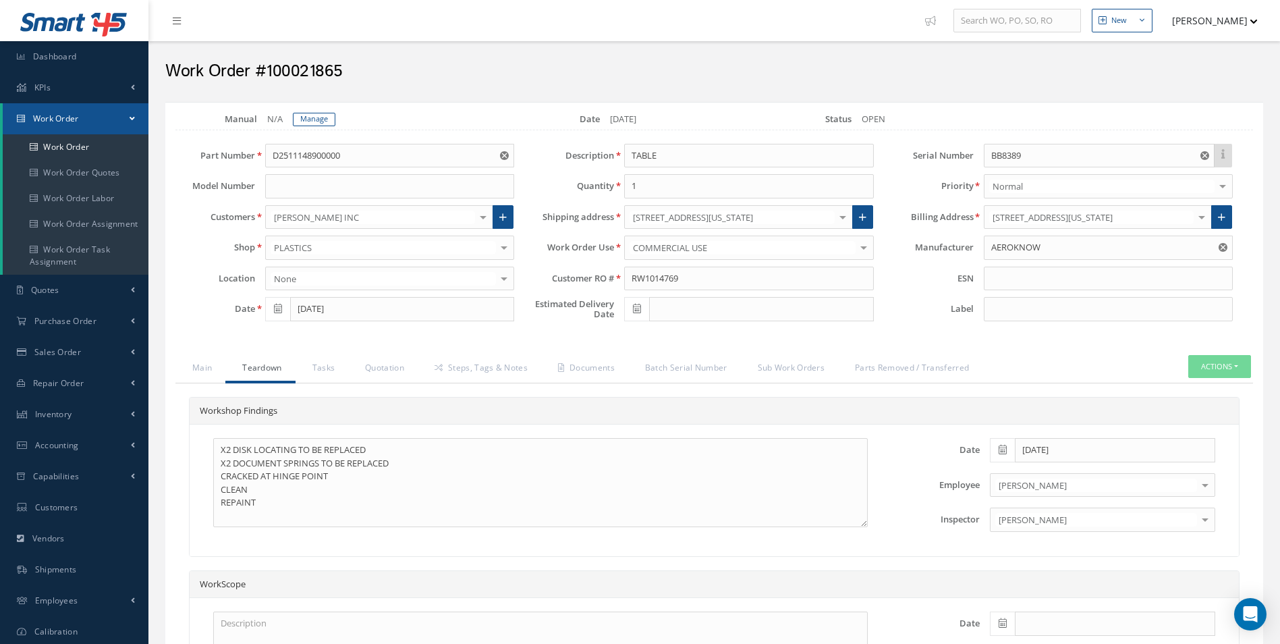
scroll to position [208, 0]
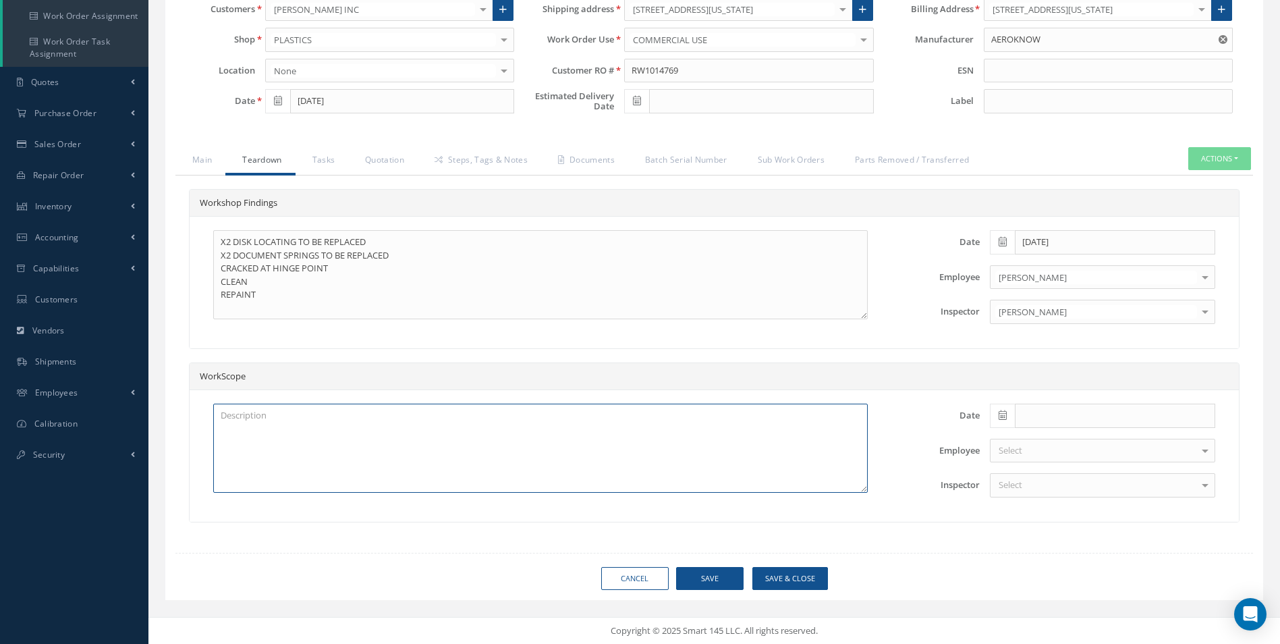
click at [269, 416] on textarea at bounding box center [540, 448] width 655 height 89
type textarea "SATTO REPAIR CMM REPAIR"
click at [724, 575] on button "Save" at bounding box center [709, 579] width 67 height 24
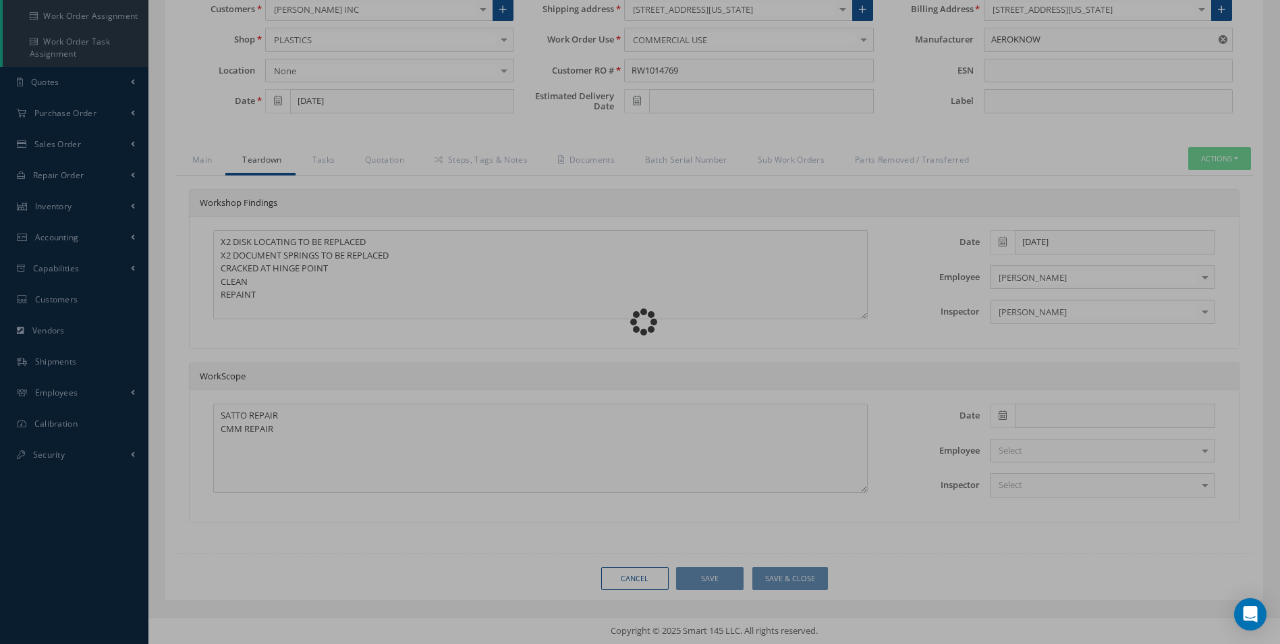
type input "0.00"
checkbox input "false"
type input "0.00"
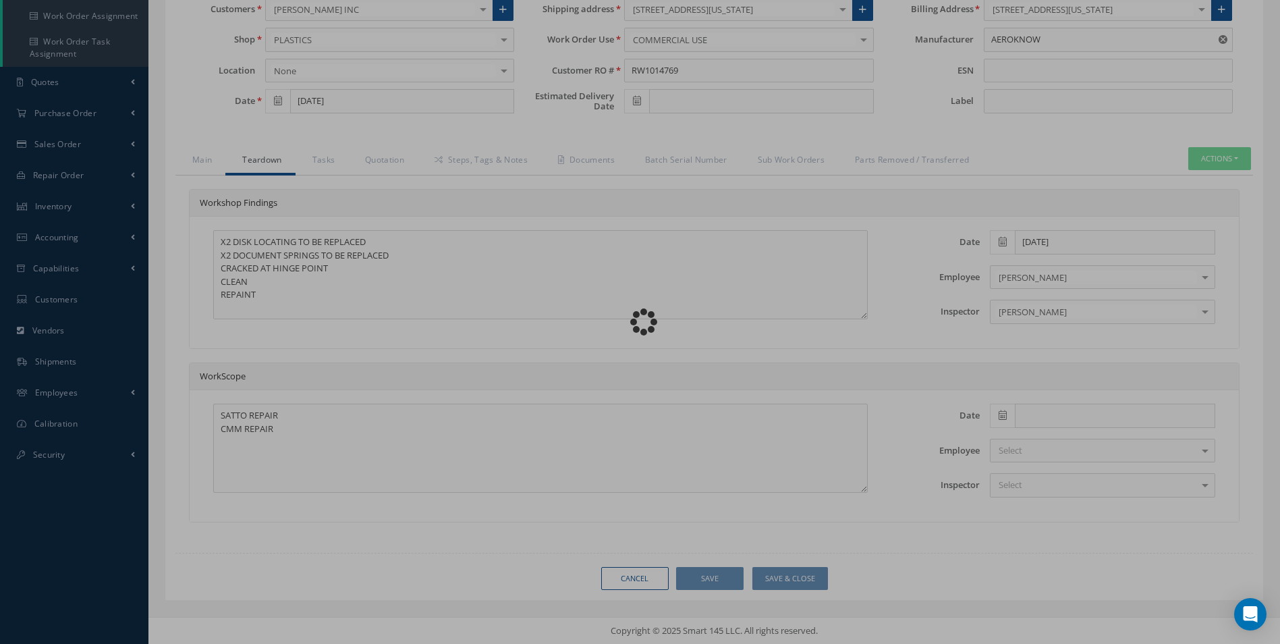
type input "0.00"
checkbox input "false"
radio input "true"
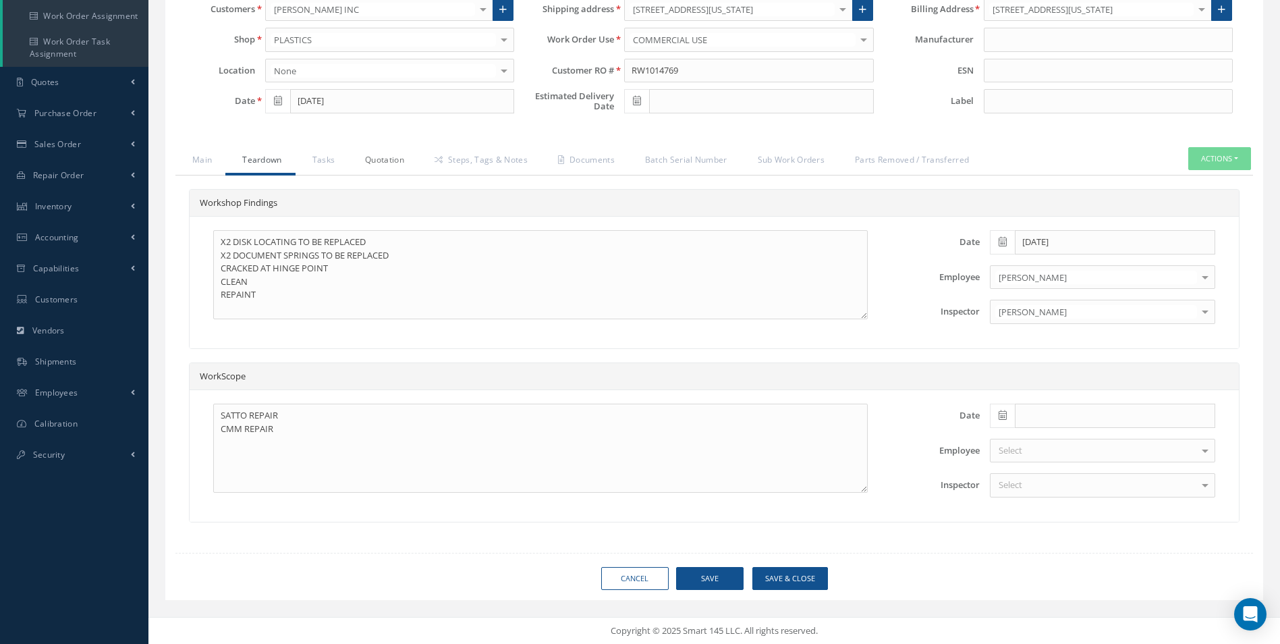
type input "AEROKNOW"
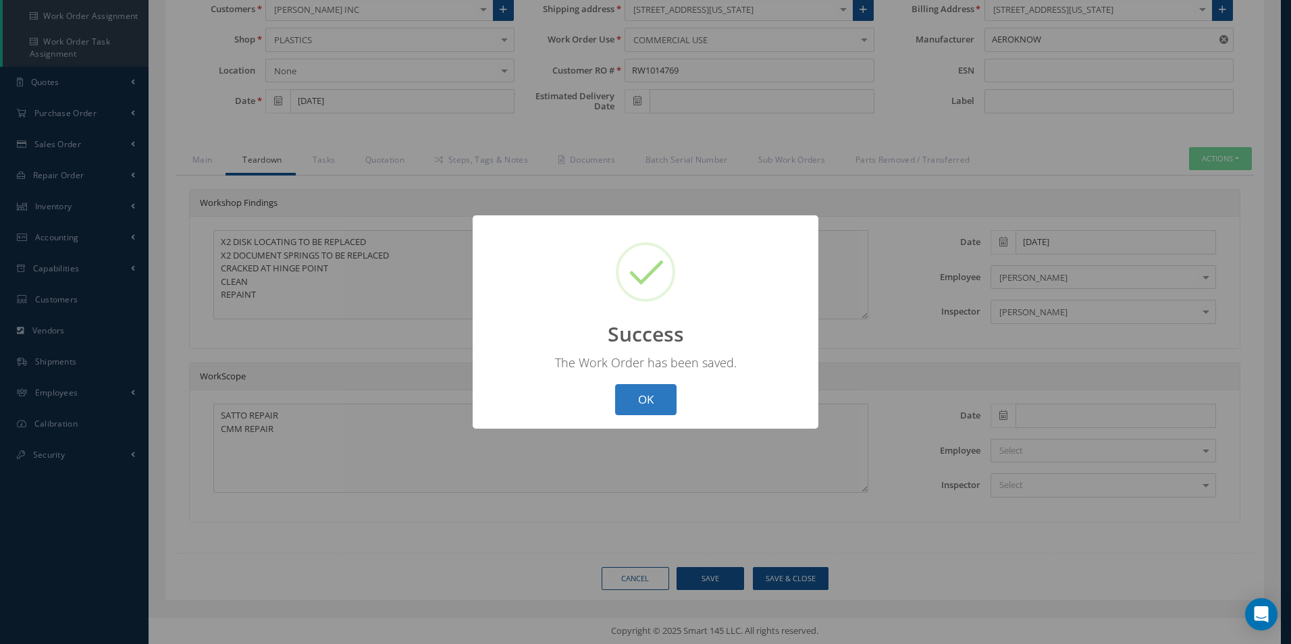
drag, startPoint x: 667, startPoint y: 401, endPoint x: 441, endPoint y: 279, distance: 256.7
click at [667, 400] on button "OK" at bounding box center [645, 400] width 61 height 32
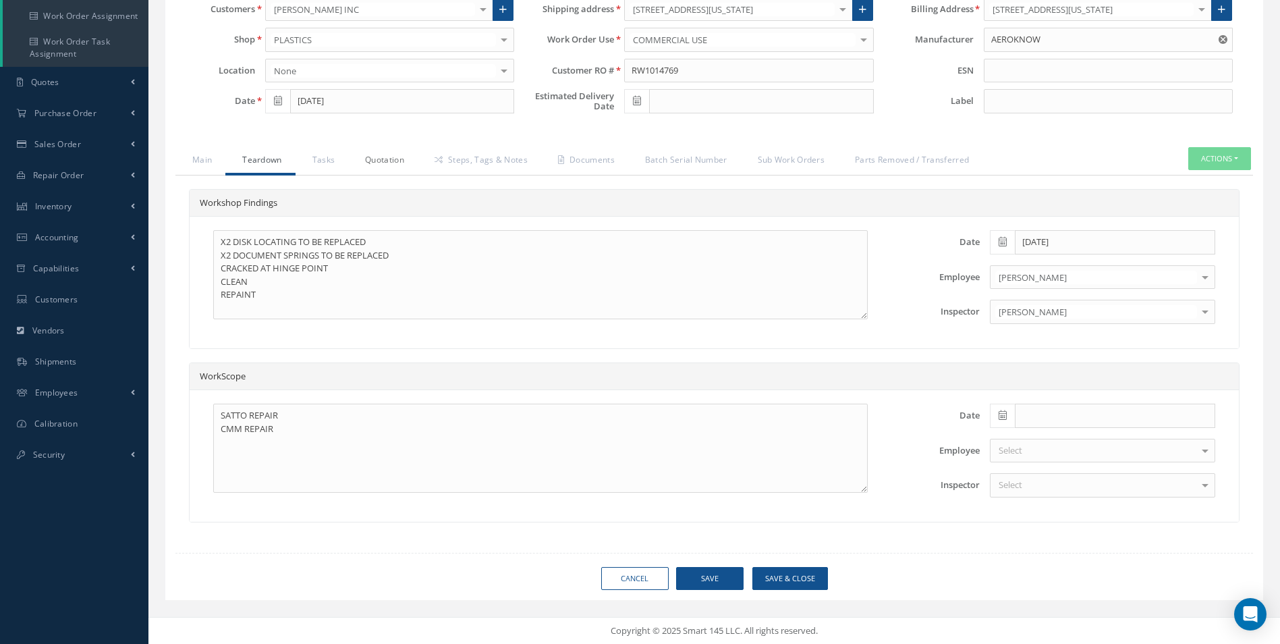
click at [383, 162] on link "Quotation" at bounding box center [383, 161] width 70 height 28
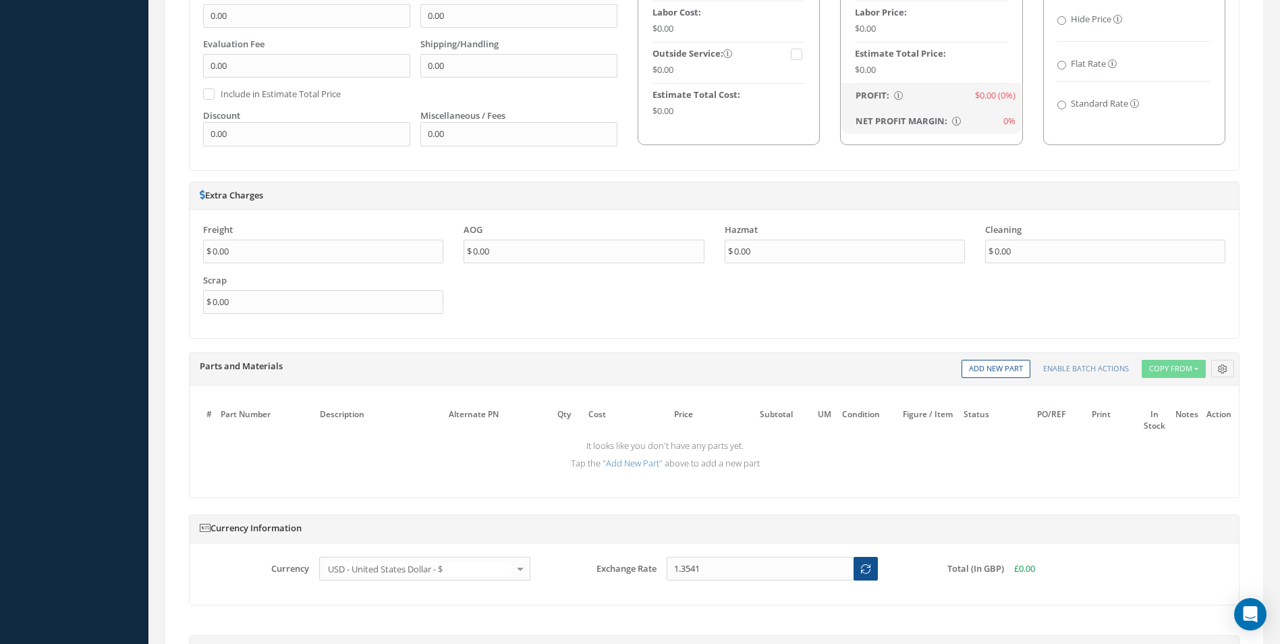
scroll to position [883, 0]
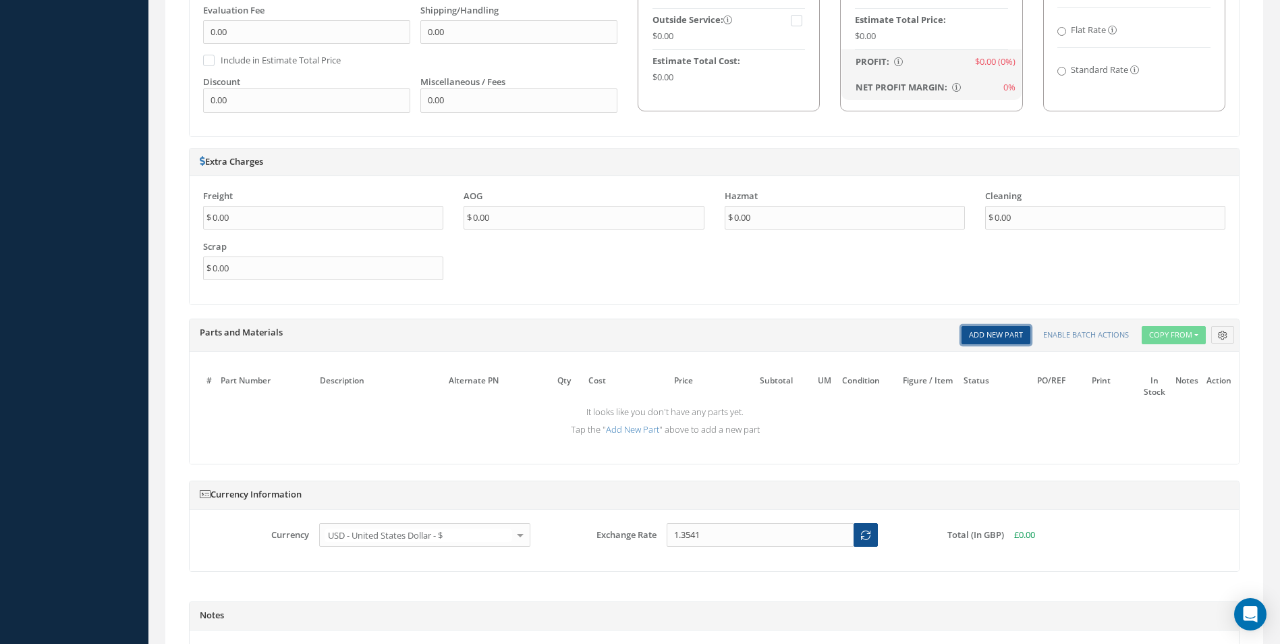
click at [1006, 331] on link "Add New Part" at bounding box center [996, 335] width 69 height 18
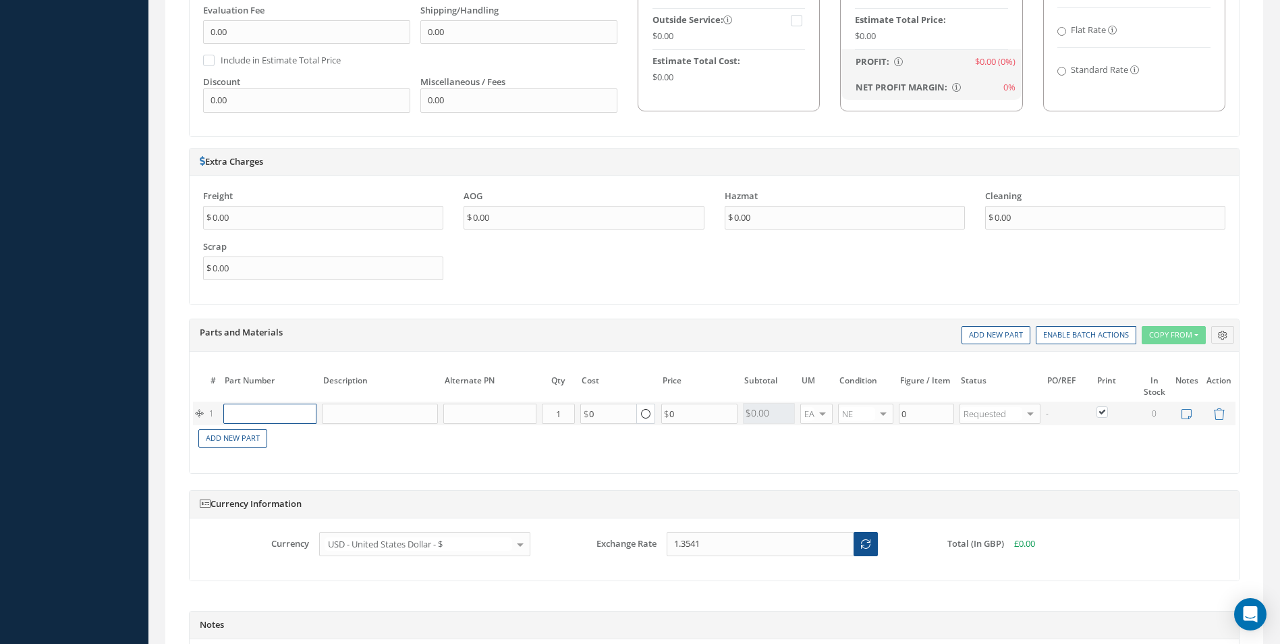
click at [251, 416] on input "text" at bounding box center [269, 414] width 92 height 20
paste input "D2511043720000"
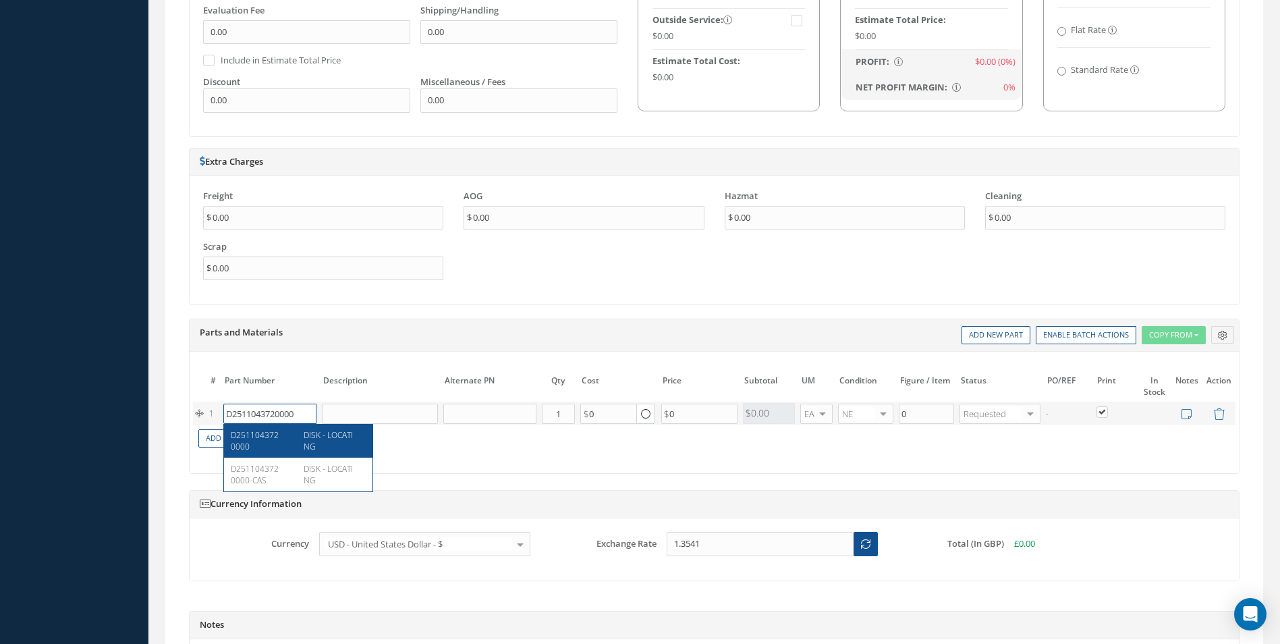
type input "D2511043720000"
click at [267, 445] on div "D2511043720000" at bounding box center [262, 440] width 63 height 23
type input "DISK - LOCATING"
type input "37.00"
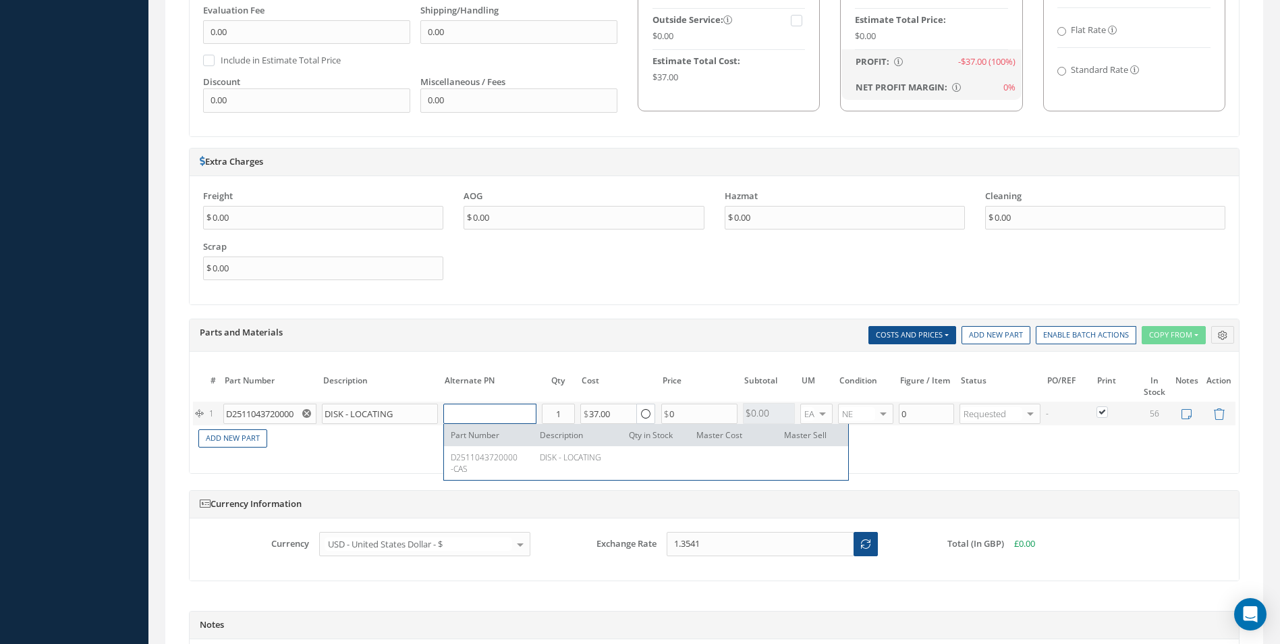
click at [464, 418] on input "text" at bounding box center [489, 414] width 92 height 20
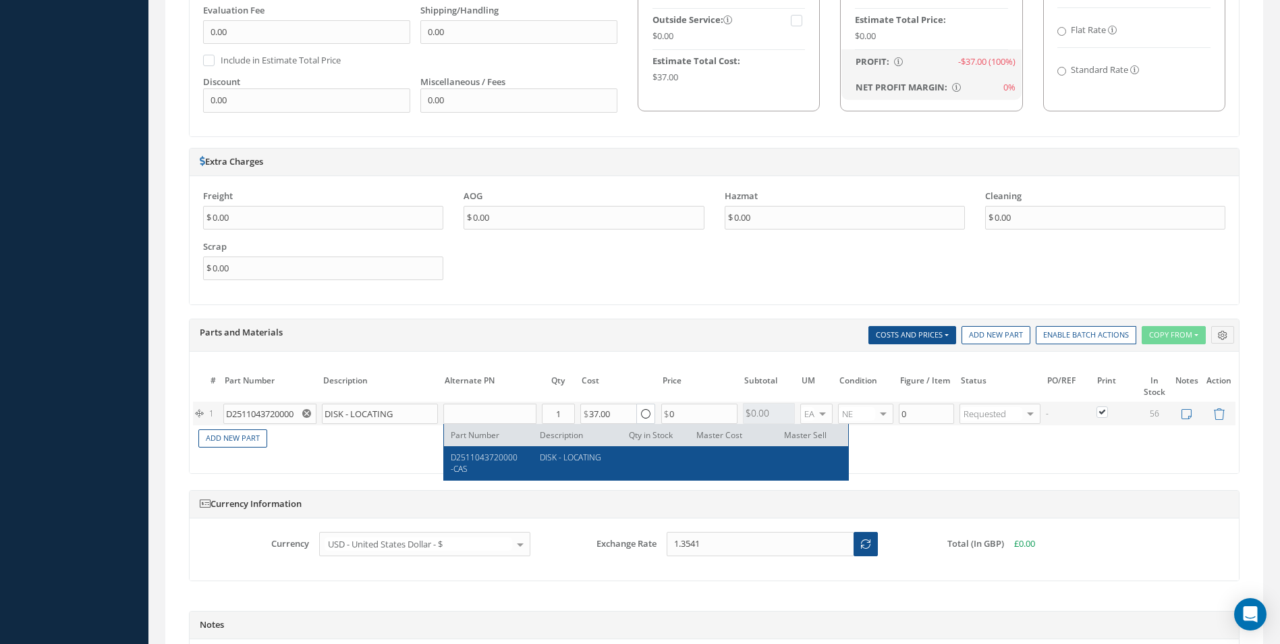
click at [471, 455] on span "D2511043720000-CAS" at bounding box center [484, 463] width 67 height 23
type input "D2511043720000-CAS"
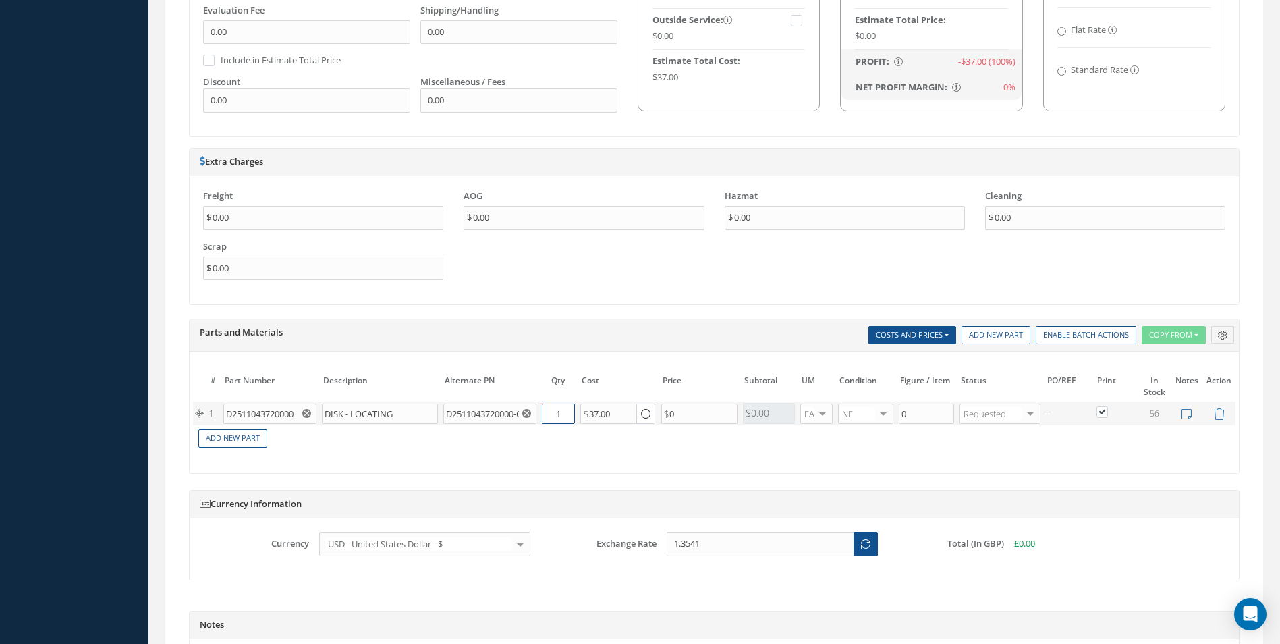
drag, startPoint x: 564, startPoint y: 411, endPoint x: 557, endPoint y: 416, distance: 8.8
click at [557, 416] on input "1" at bounding box center [558, 414] width 33 height 20
type input "2"
click at [213, 441] on link "Add New Part" at bounding box center [232, 438] width 69 height 18
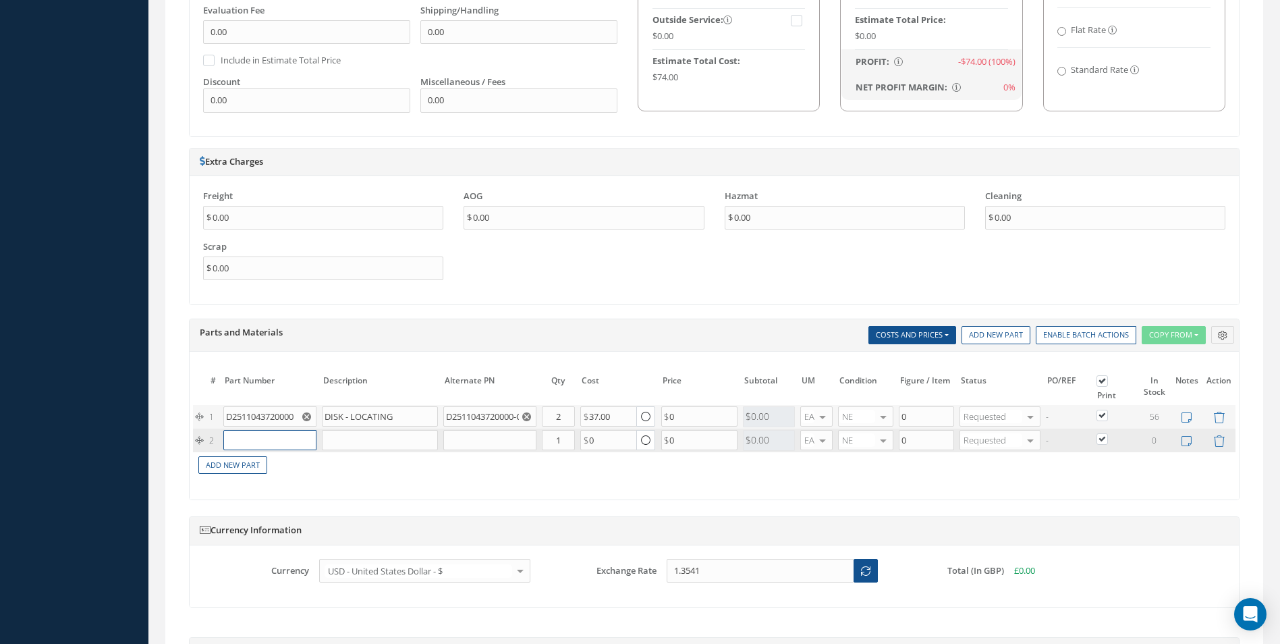
click at [275, 441] on input "text" at bounding box center [269, 440] width 92 height 20
paste input "D2511044420000"
type input "D2511044420000"
click at [285, 462] on div "D2511044420000" at bounding box center [262, 467] width 63 height 23
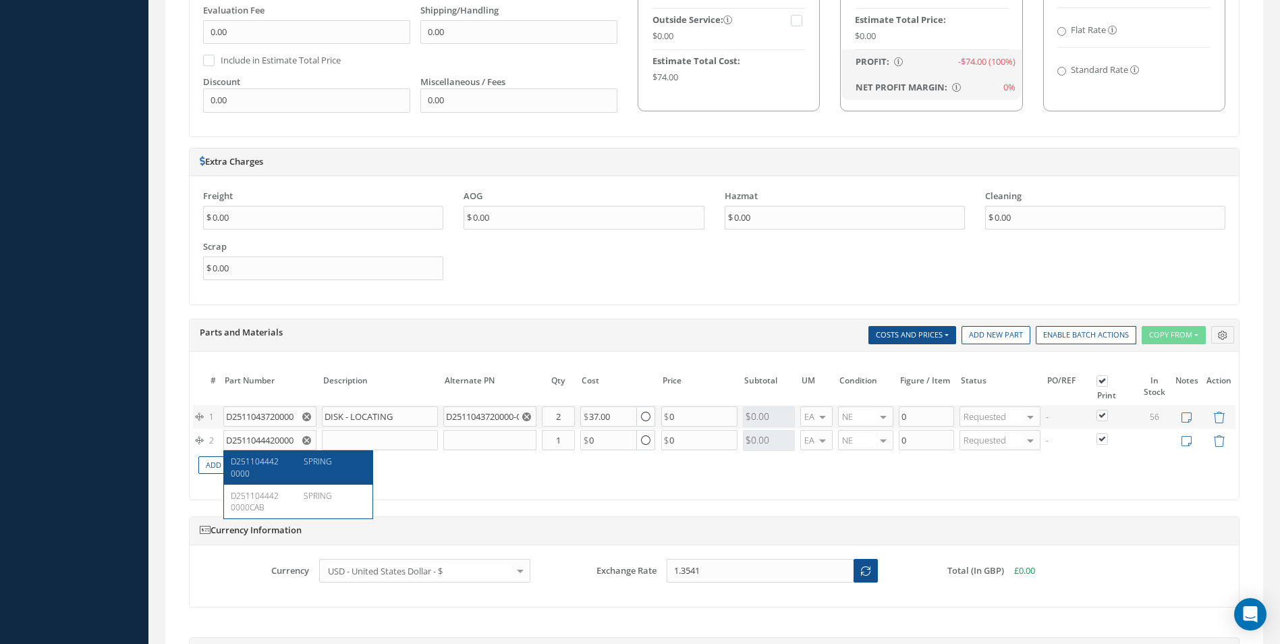
type input "SPRING"
type input "45.55"
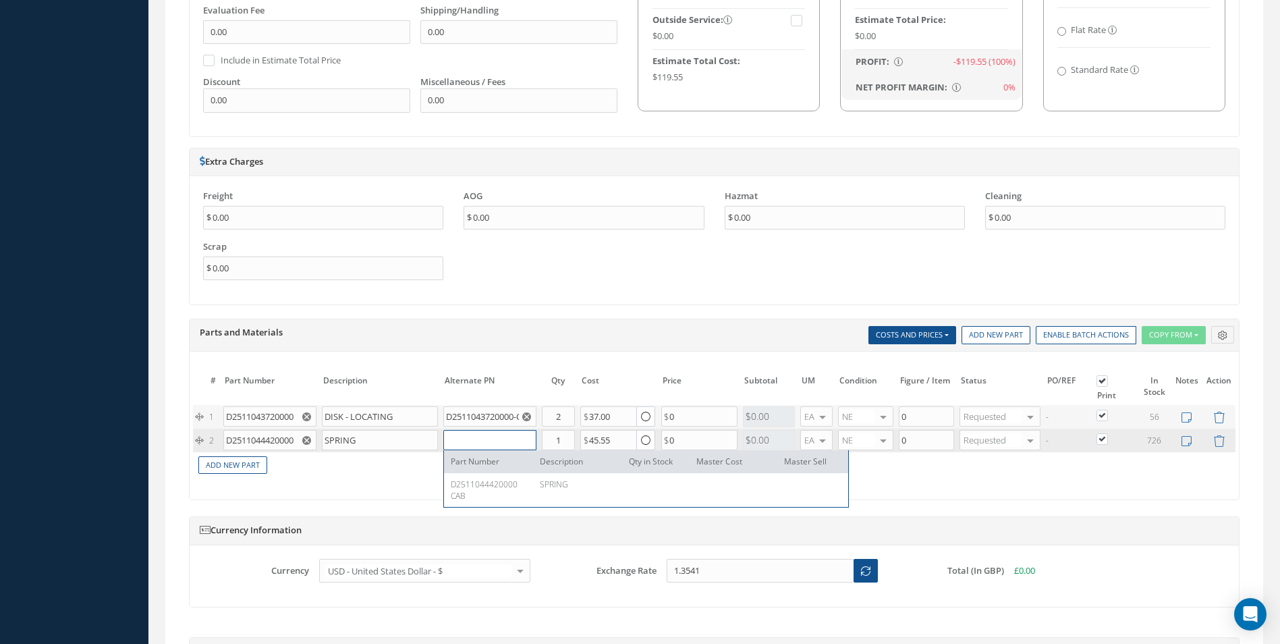
click at [469, 444] on input "text" at bounding box center [489, 440] width 92 height 20
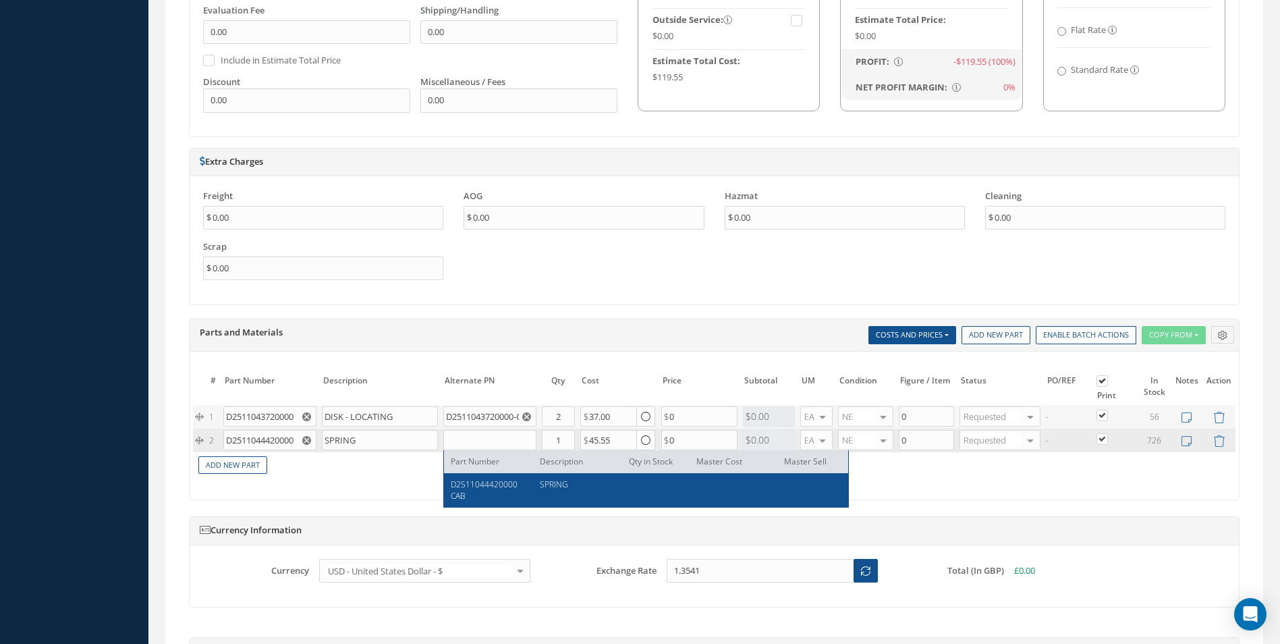
click at [485, 489] on span "D2511044420000CAB" at bounding box center [484, 490] width 67 height 23
type input "D2511044420000CAB"
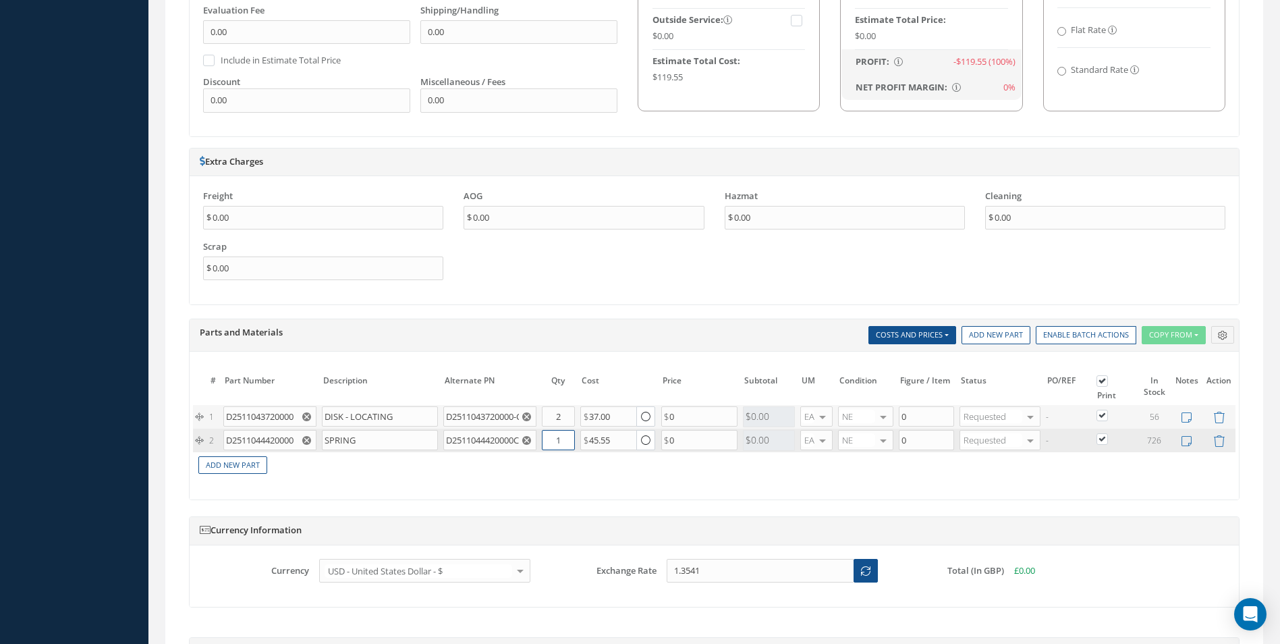
click at [556, 442] on input "1" at bounding box center [558, 440] width 33 height 20
type input "2"
click at [242, 467] on link "Add New Part" at bounding box center [232, 465] width 69 height 18
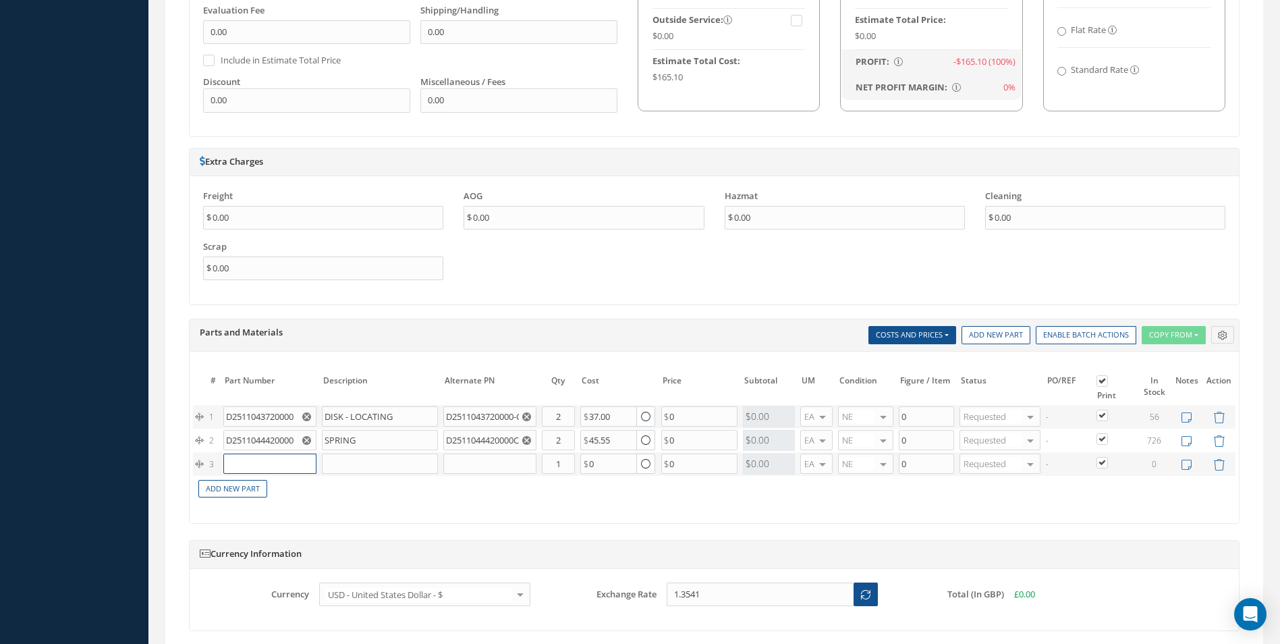
click at [244, 460] on input "text" at bounding box center [269, 464] width 92 height 20
paste input "NAS1921M04-03W"
type input "NAS1921M04-03W"
click at [283, 491] on div "NAS1921M04-03W" at bounding box center [262, 490] width 63 height 23
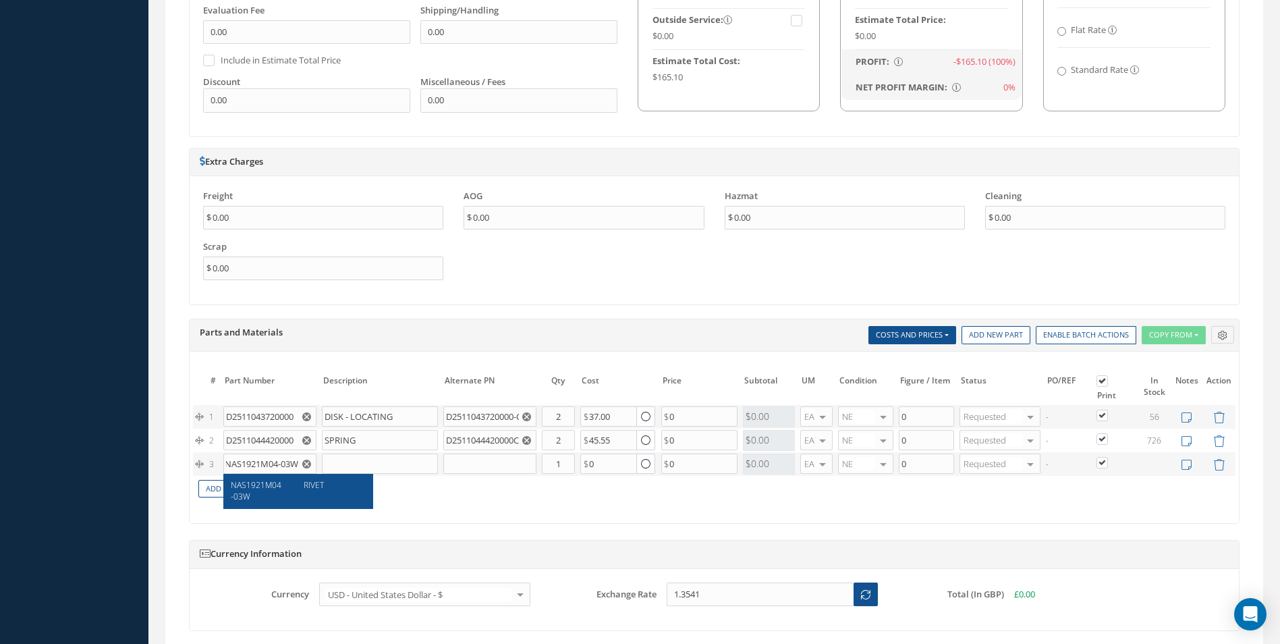
type input "RIVET"
type input "4.07"
drag, startPoint x: 566, startPoint y: 467, endPoint x: 556, endPoint y: 464, distance: 10.5
click at [556, 464] on input "1" at bounding box center [558, 464] width 33 height 20
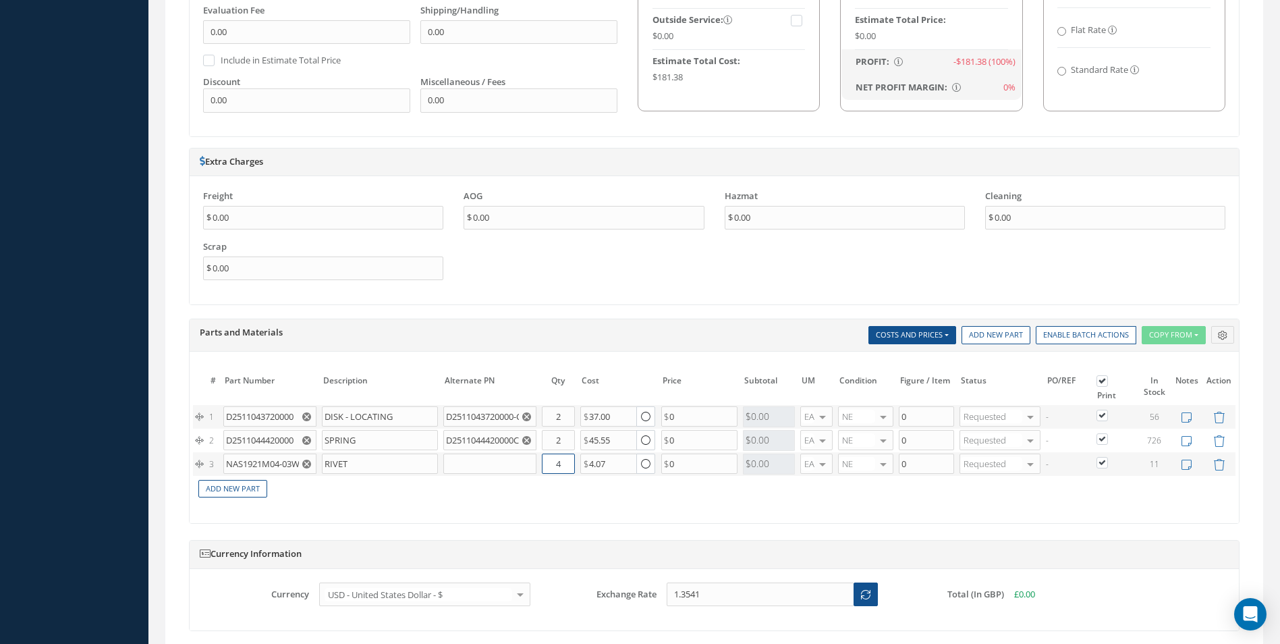
type input "4"
click at [567, 498] on td "Add New Part" at bounding box center [665, 488] width 945 height 24
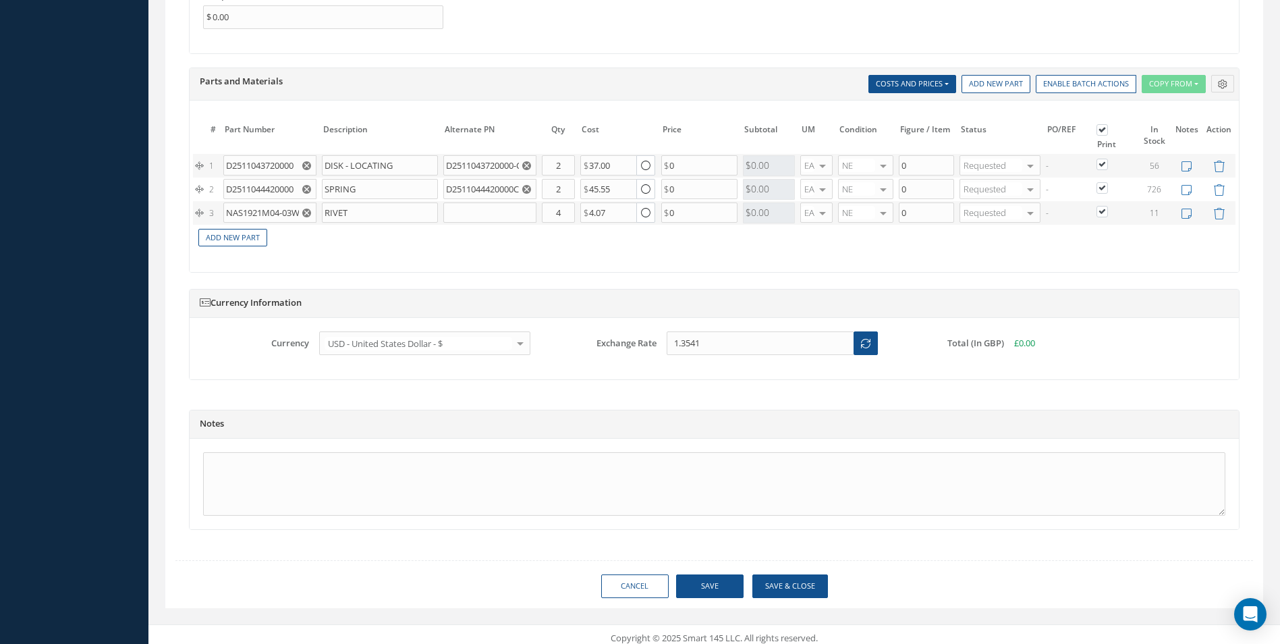
scroll to position [1142, 0]
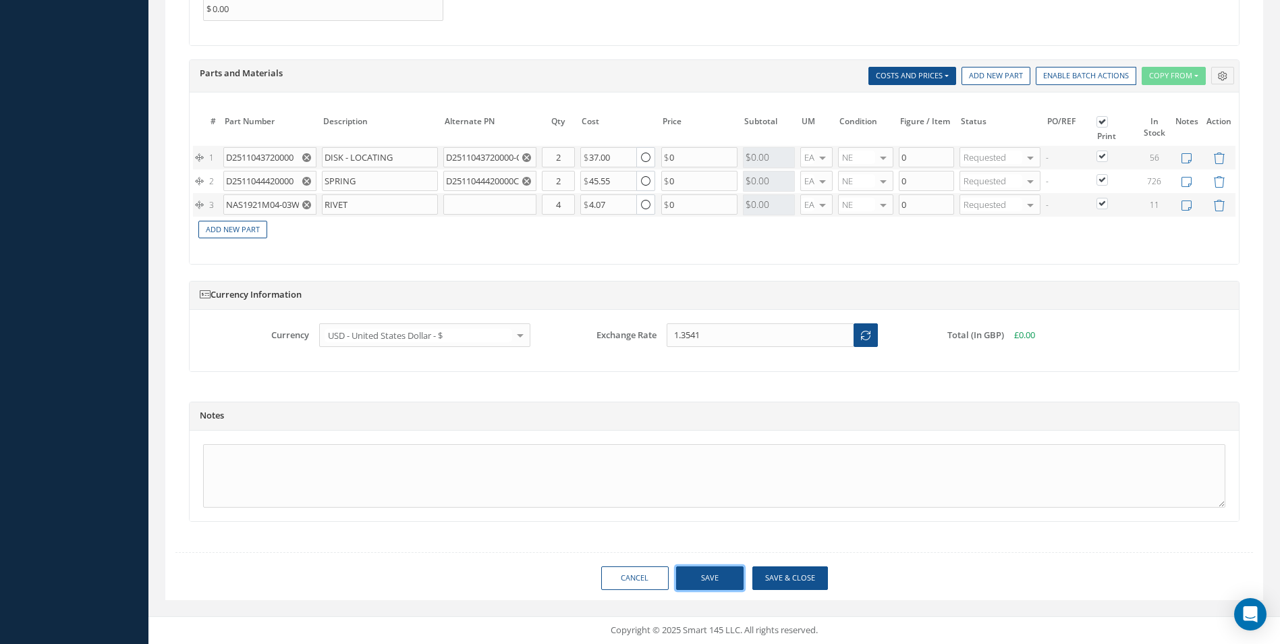
click at [709, 575] on button "Save" at bounding box center [709, 578] width 67 height 24
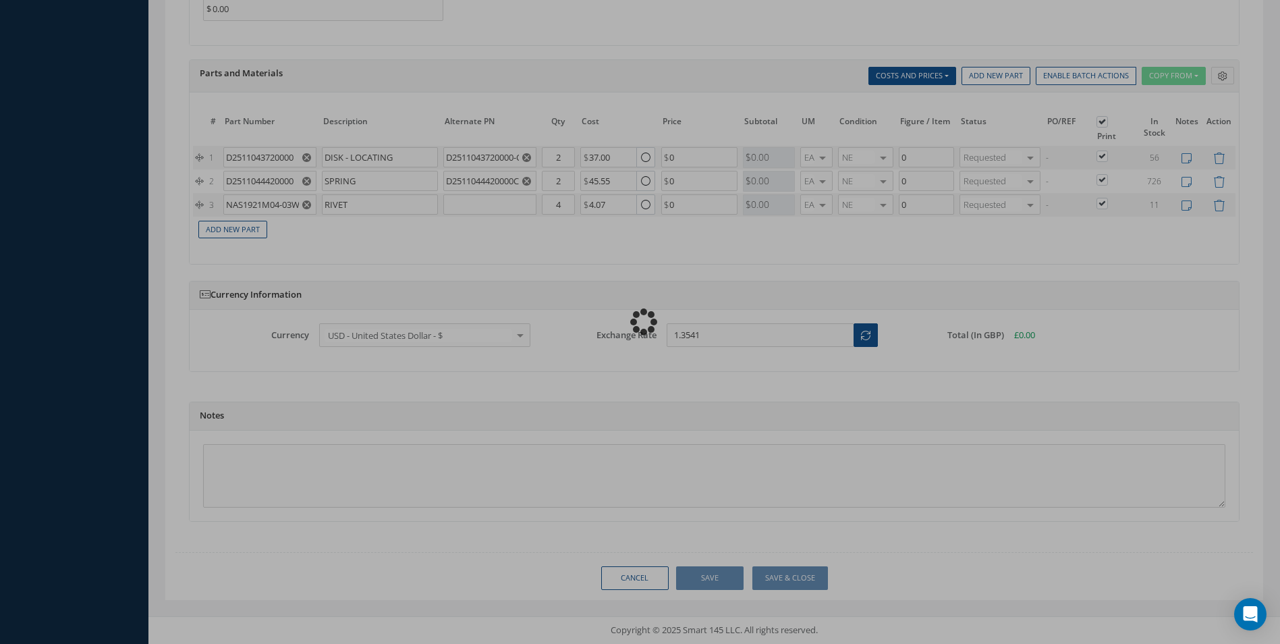
type input "0.00"
checkbox input "true"
type input "0.00"
checkbox input "true"
type input "0.00"
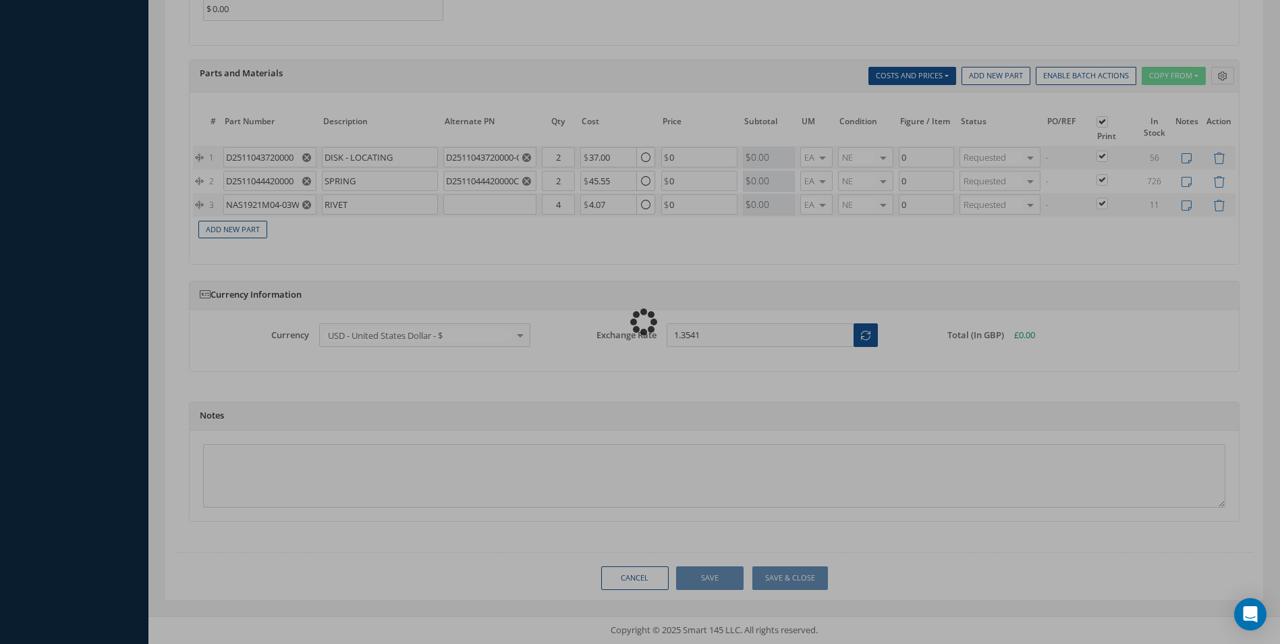
checkbox input "true"
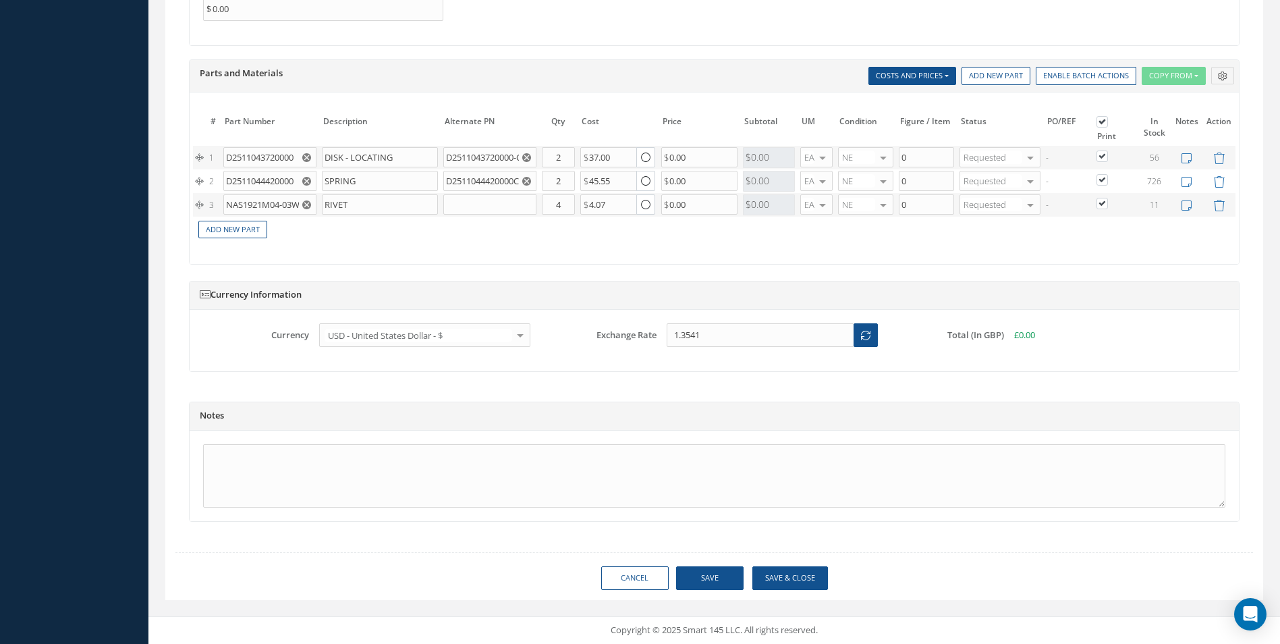
type input "AEROKNOW"
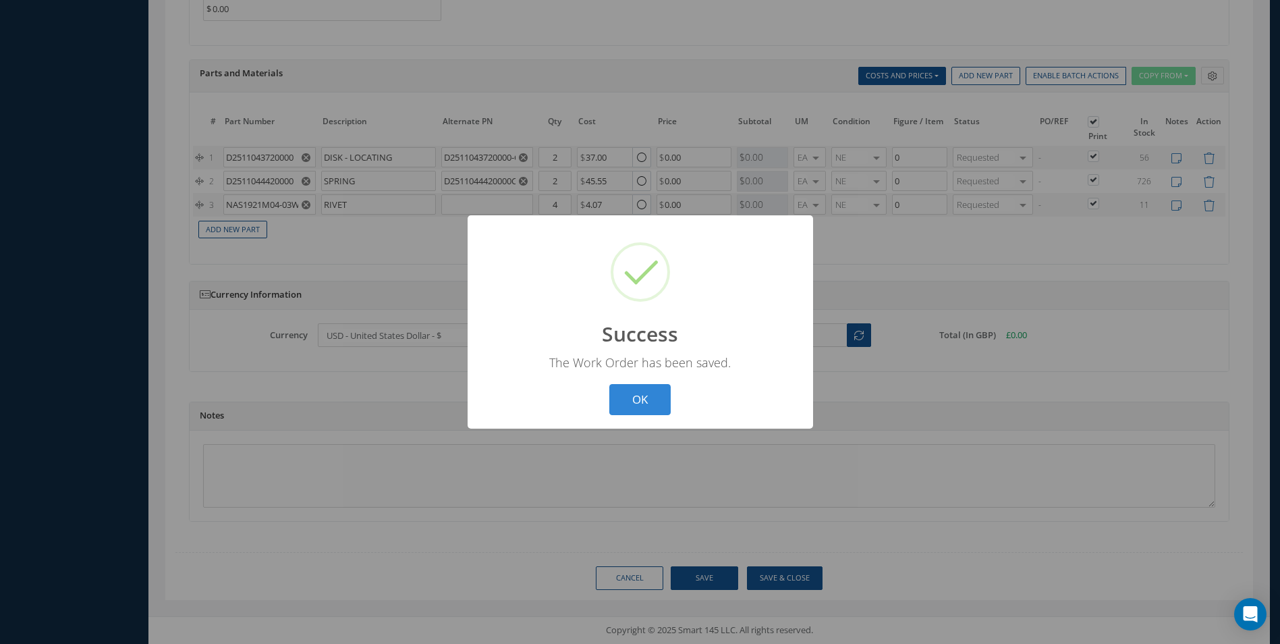
scroll to position [1139, 0]
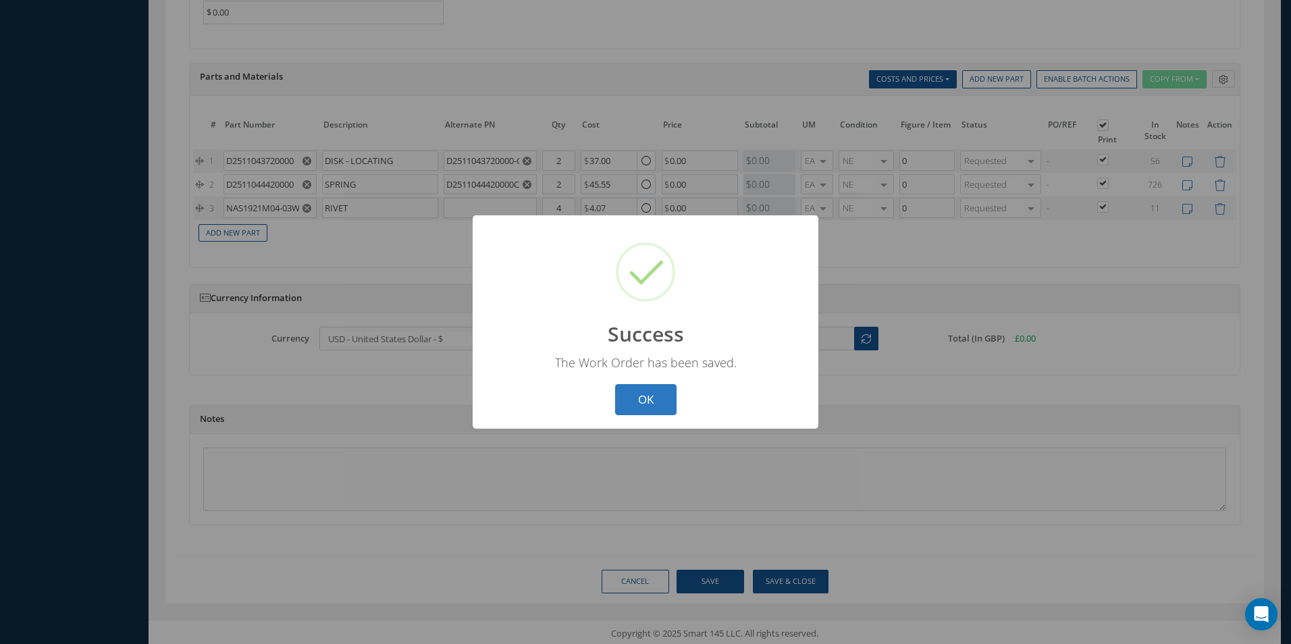
click at [642, 394] on button "OK" at bounding box center [645, 400] width 61 height 32
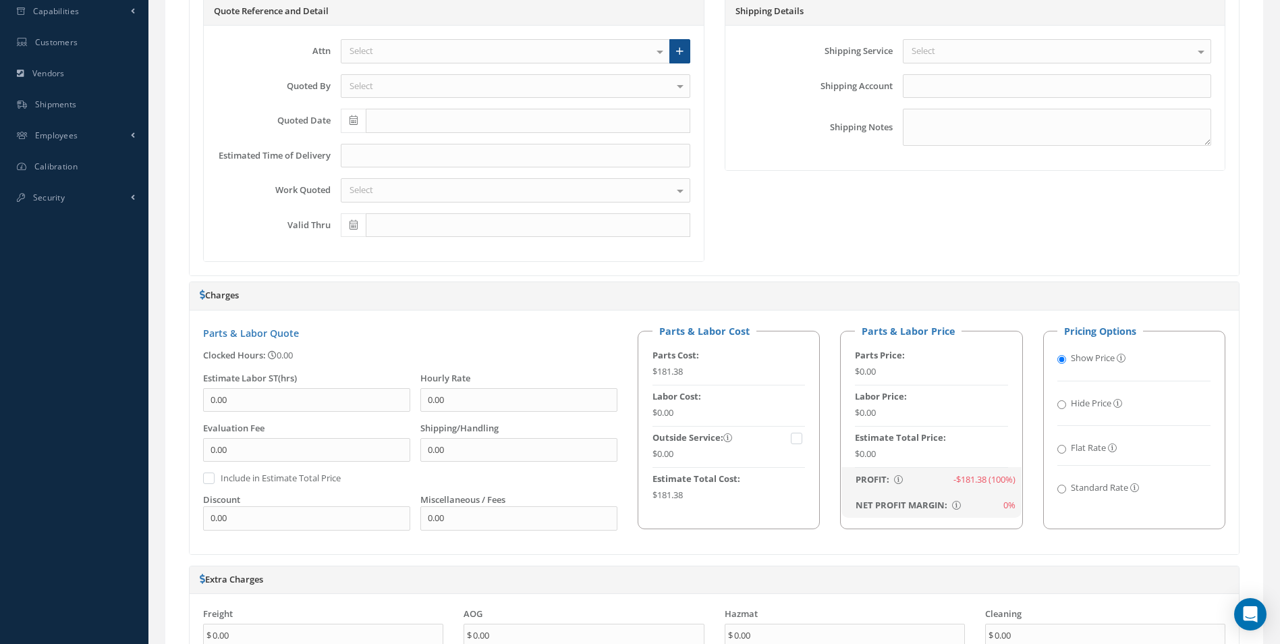
scroll to position [261, 0]
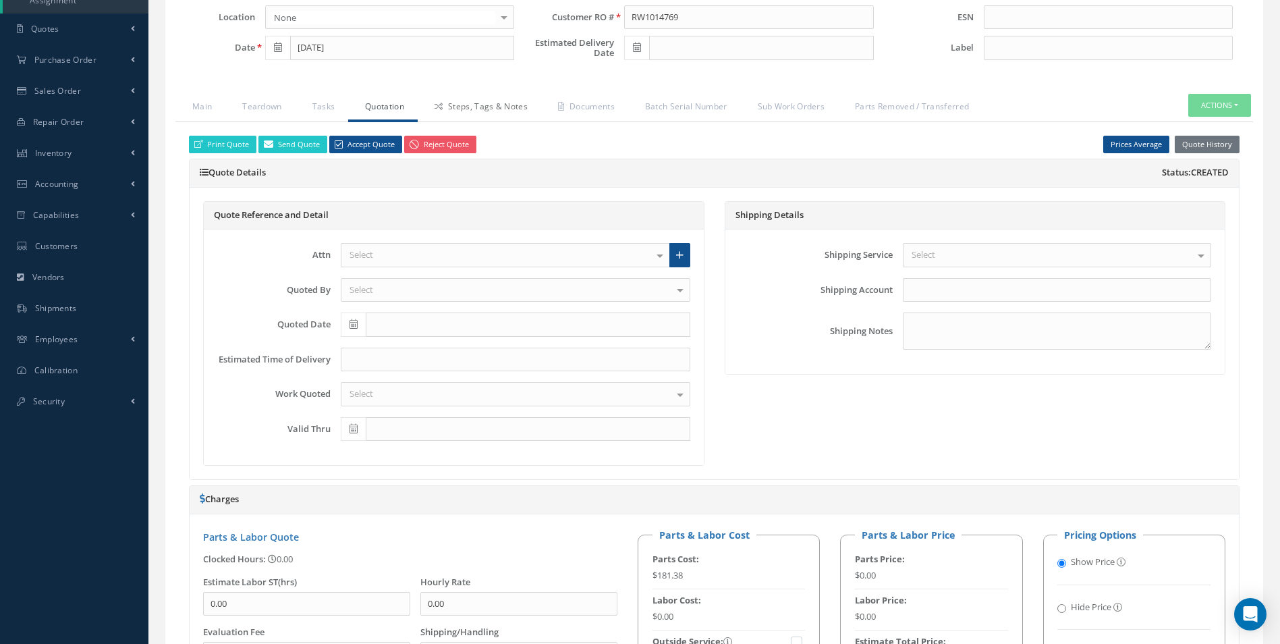
click at [495, 100] on link "Steps, Tags & Notes" at bounding box center [480, 108] width 124 height 28
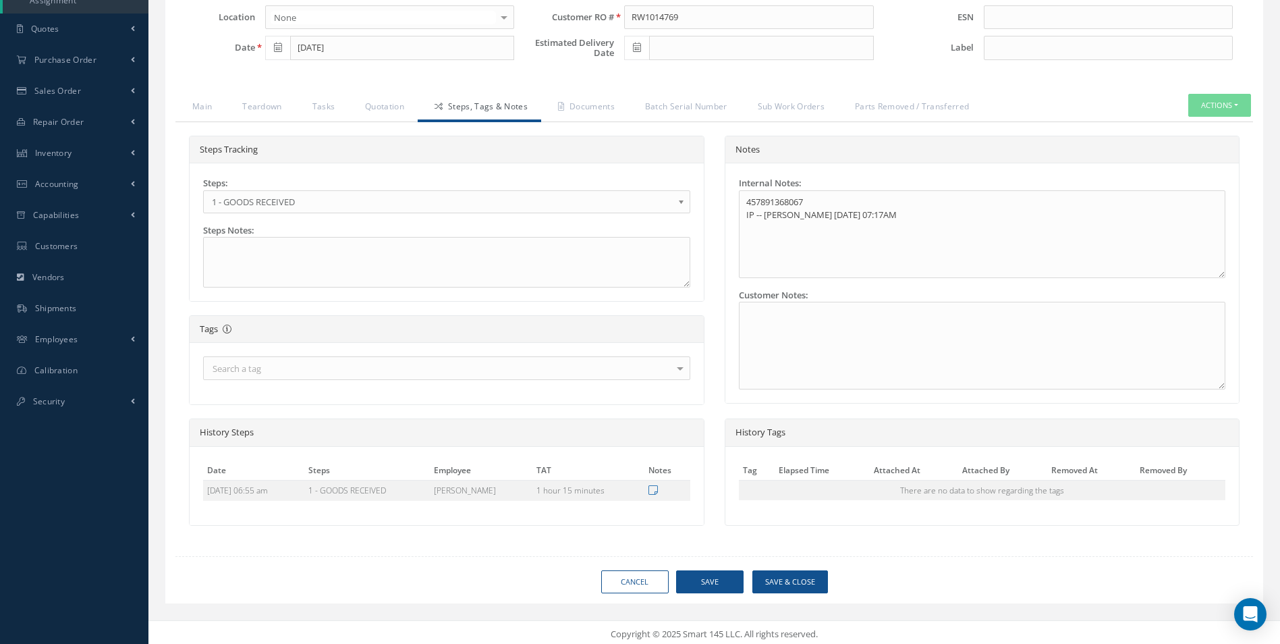
click at [676, 200] on link "1 - GOODS RECEIVED" at bounding box center [446, 201] width 487 height 23
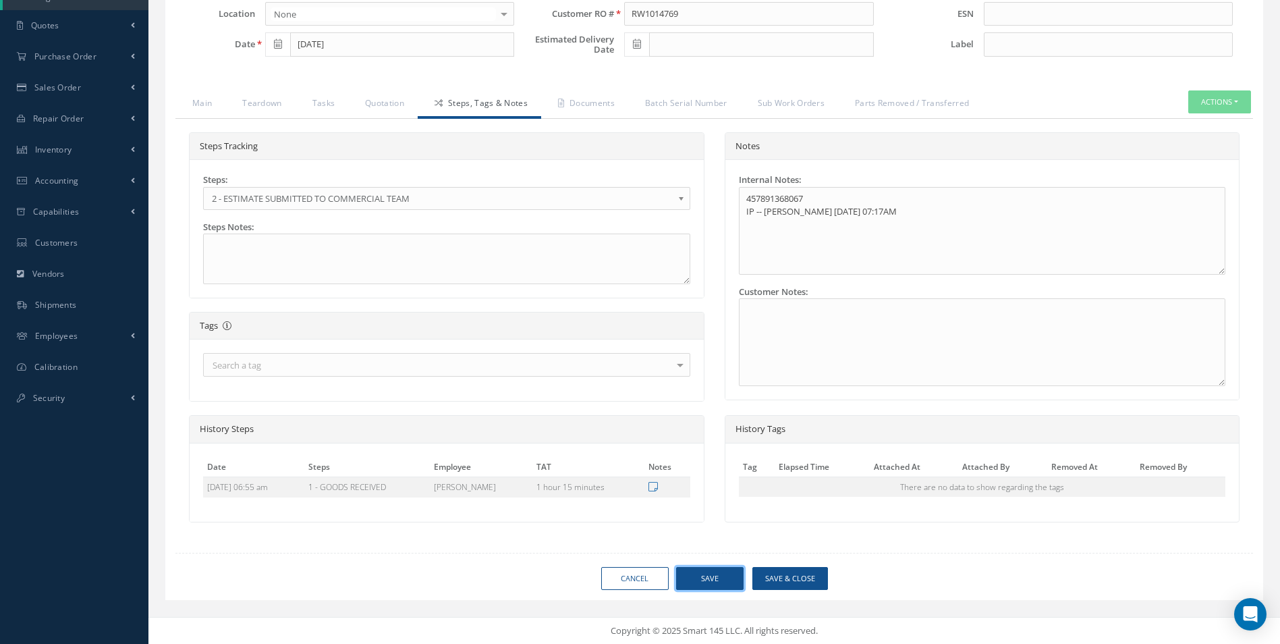
click at [706, 574] on button "Save" at bounding box center [709, 579] width 67 height 24
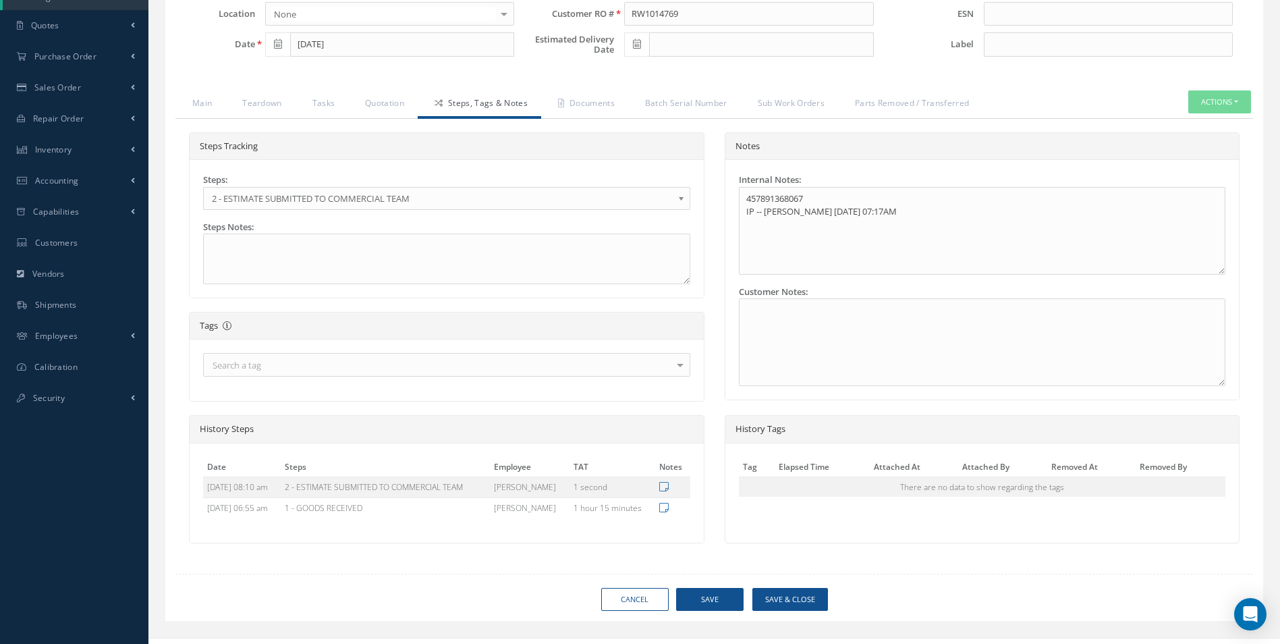
type input "AEROKNOW"
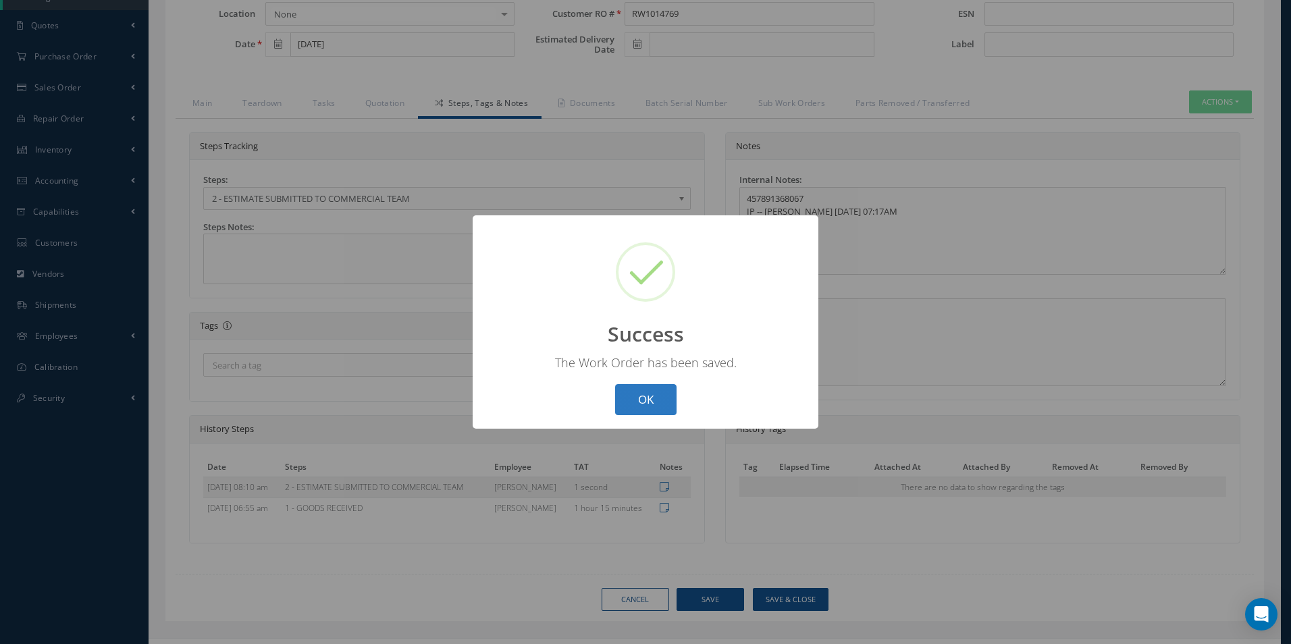
drag, startPoint x: 647, startPoint y: 398, endPoint x: 627, endPoint y: 379, distance: 27.2
click at [640, 395] on button "OK" at bounding box center [645, 400] width 61 height 32
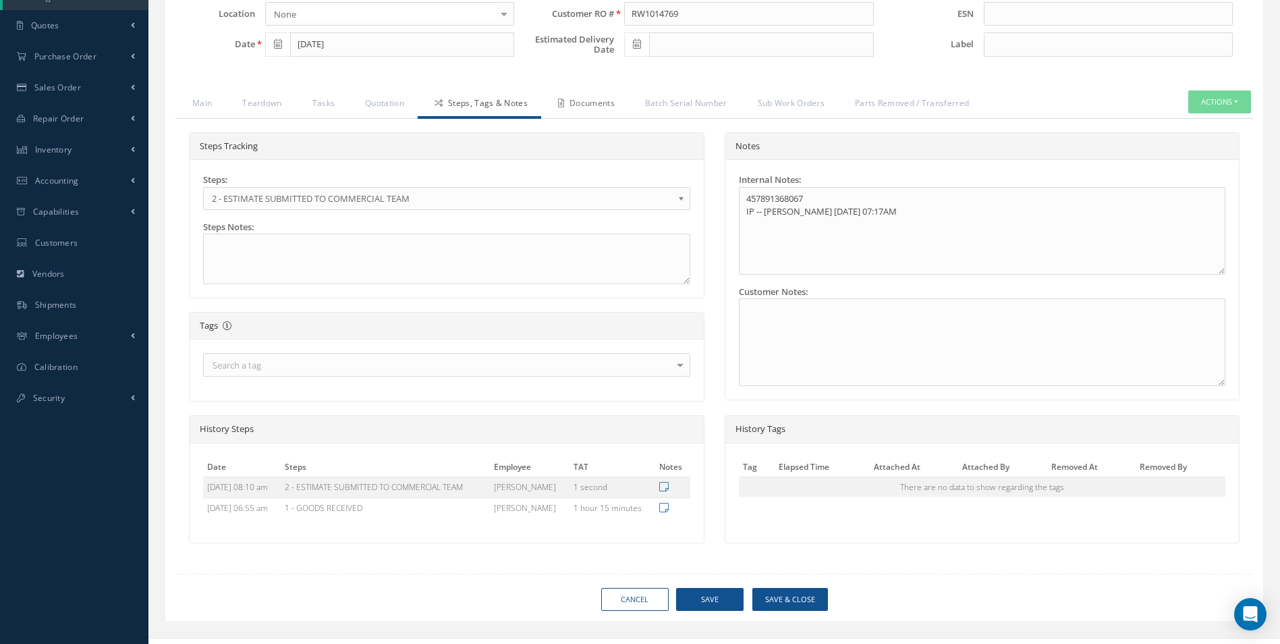
click at [589, 101] on link "Documents" at bounding box center [584, 104] width 87 height 28
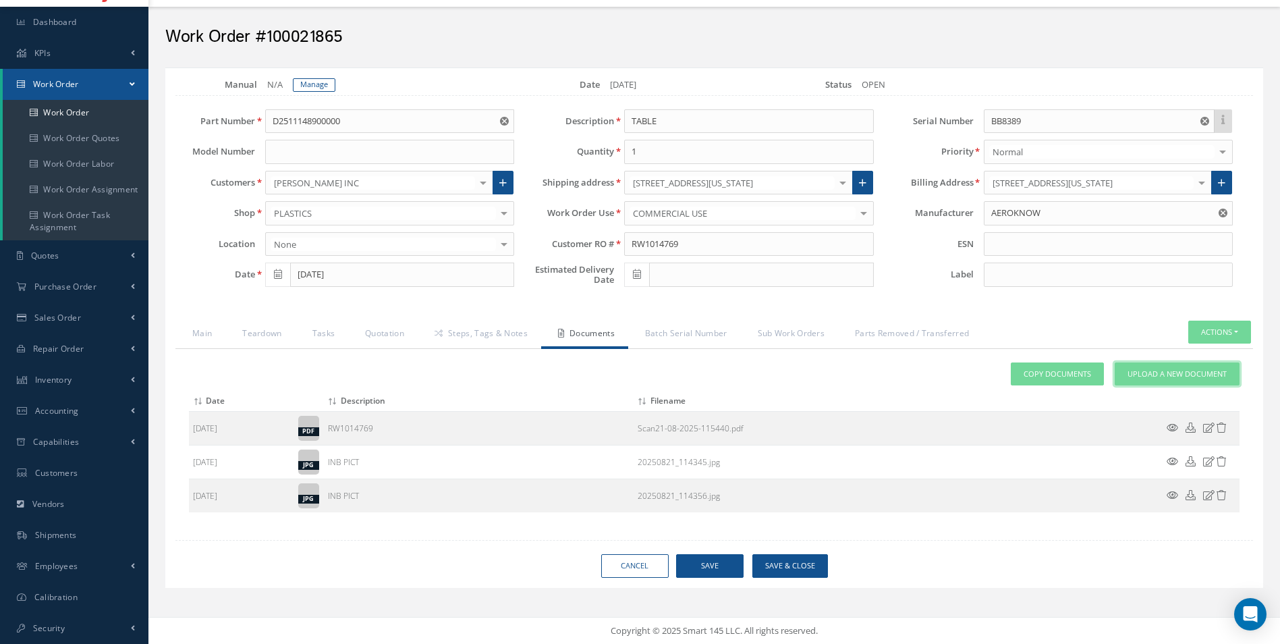
click at [1154, 371] on span "Upload a New Document" at bounding box center [1177, 374] width 99 height 11
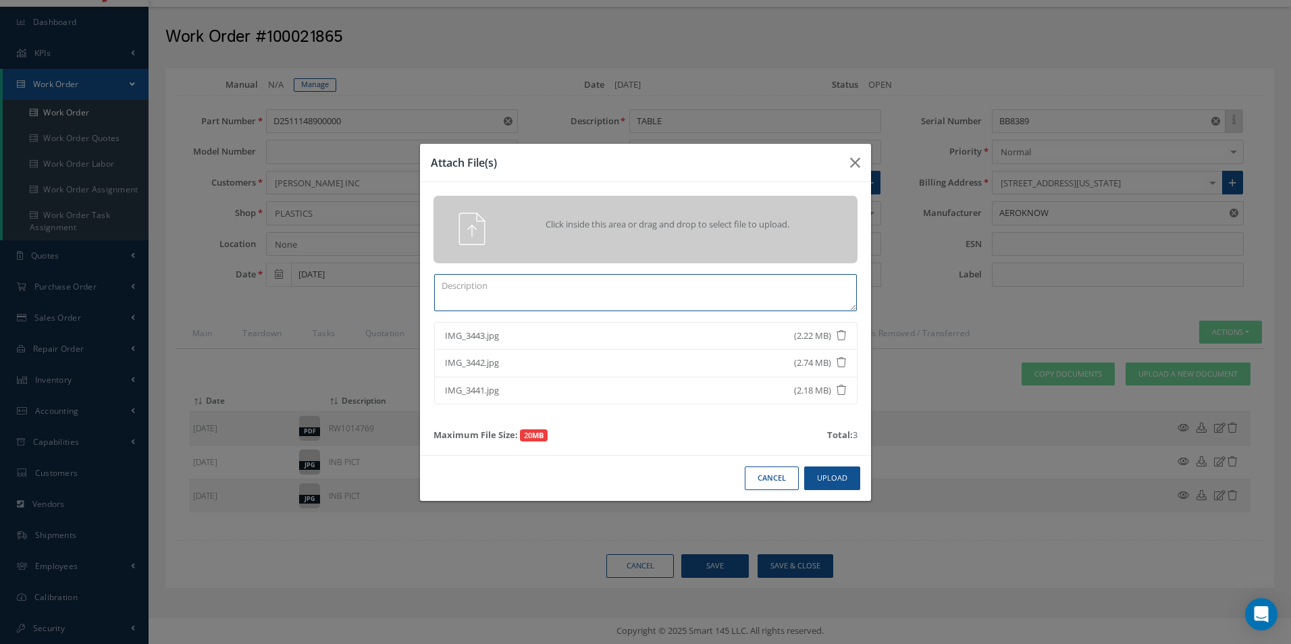
click at [521, 294] on textarea at bounding box center [645, 292] width 423 height 37
type textarea "QOUTE PICS"
click at [836, 479] on button "Upload" at bounding box center [832, 478] width 56 height 24
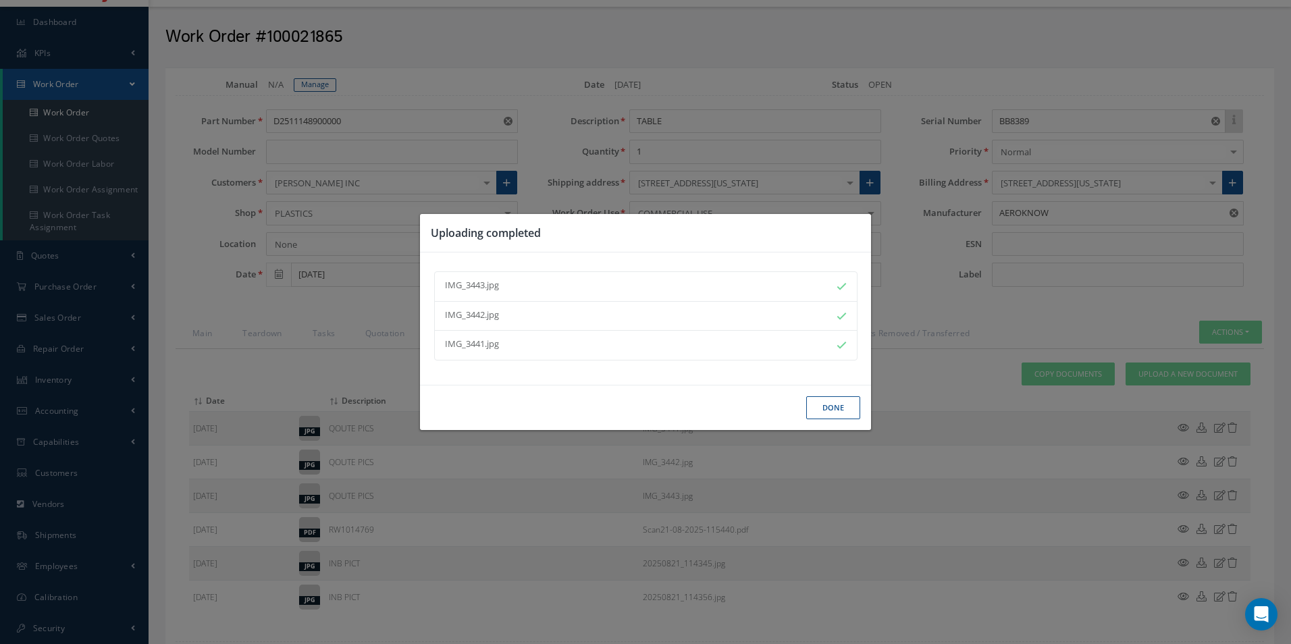
click at [827, 400] on button "Done" at bounding box center [833, 408] width 54 height 24
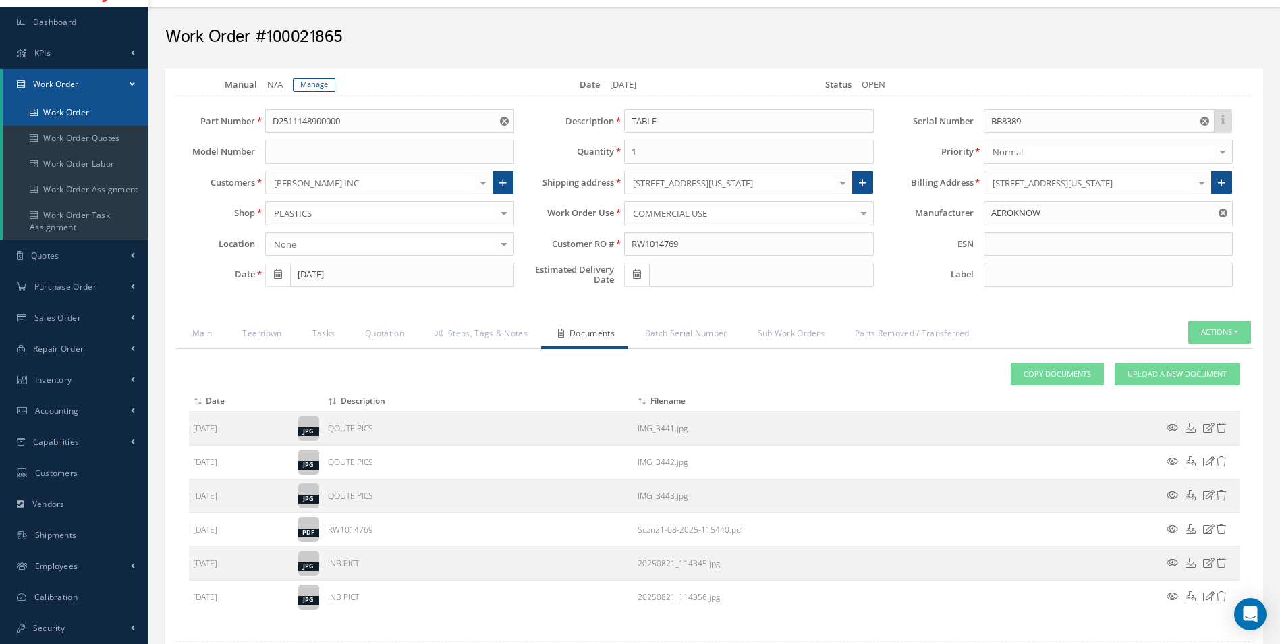
click at [76, 116] on link "Work Order" at bounding box center [76, 113] width 146 height 26
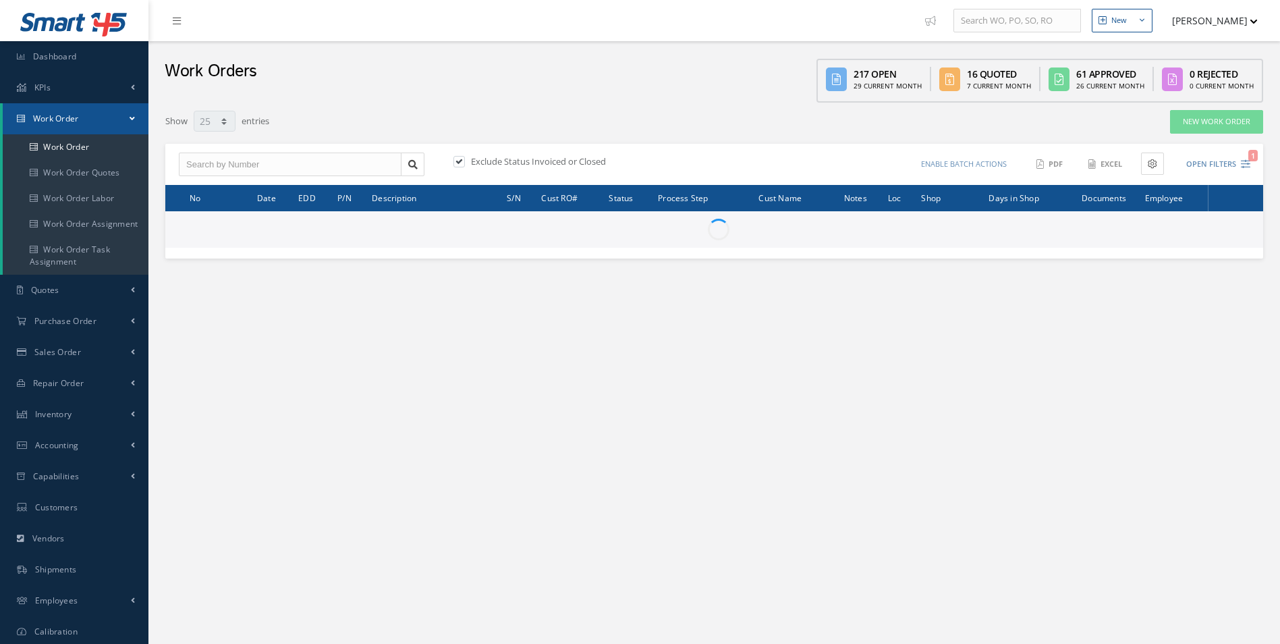
select select "25"
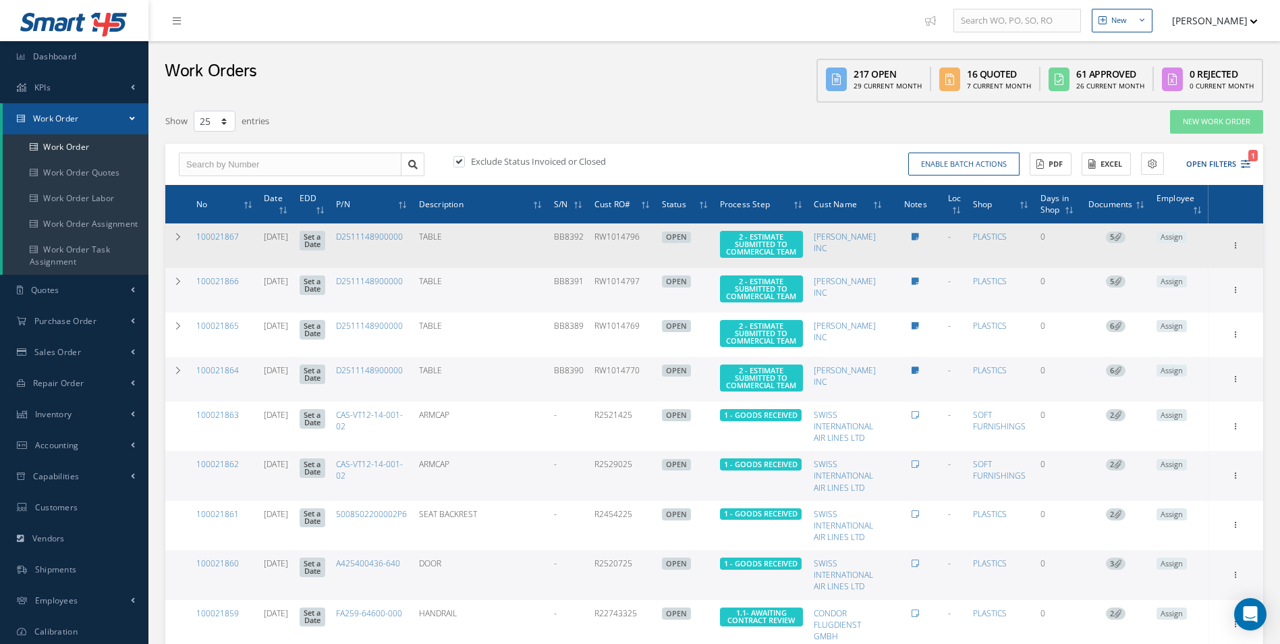
drag, startPoint x: 240, startPoint y: 236, endPoint x: 196, endPoint y: 244, distance: 44.5
click at [196, 244] on td "100021867" at bounding box center [224, 245] width 67 height 45
drag, startPoint x: 196, startPoint y: 244, endPoint x: 219, endPoint y: 238, distance: 24.2
copy link "100021867"
drag, startPoint x: 672, startPoint y: 234, endPoint x: 623, endPoint y: 238, distance: 49.4
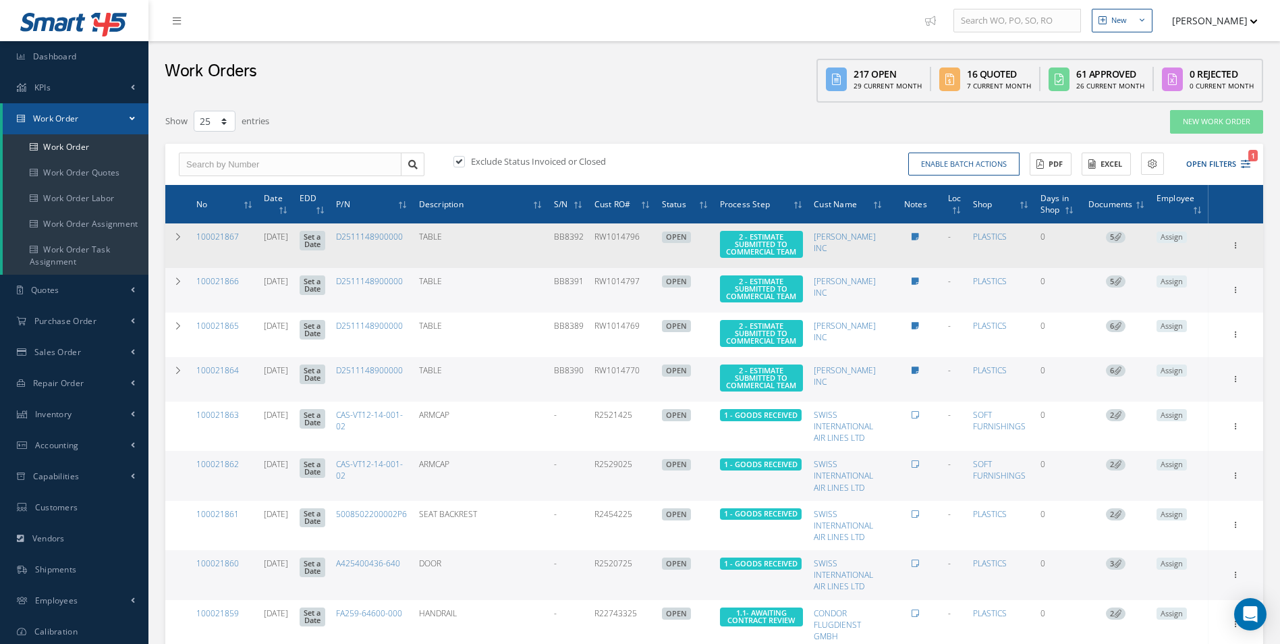
click at [623, 238] on td "RW1014796" at bounding box center [622, 245] width 67 height 45
drag, startPoint x: 623, startPoint y: 238, endPoint x: 643, endPoint y: 238, distance: 19.6
copy td "RW1014796"
drag, startPoint x: 437, startPoint y: 235, endPoint x: 367, endPoint y: 234, distance: 70.2
click at [367, 234] on td "D2511148900000" at bounding box center [372, 245] width 82 height 45
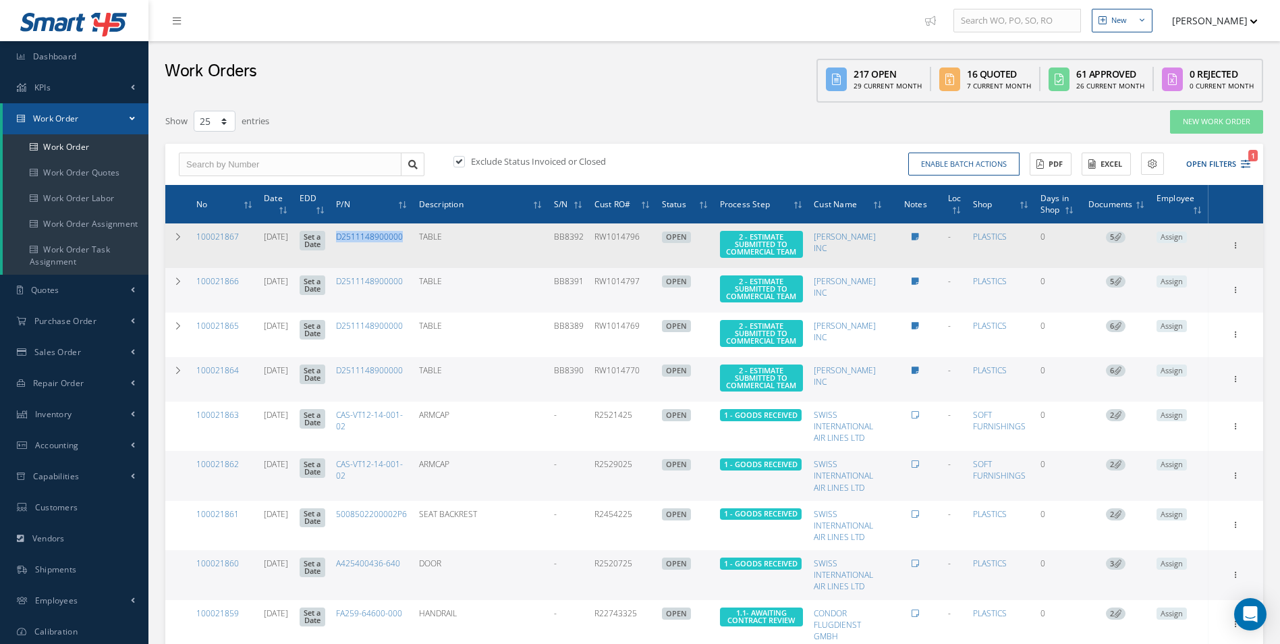
drag, startPoint x: 367, startPoint y: 234, endPoint x: 391, endPoint y: 236, distance: 25.1
copy link "D2511148900000"
drag, startPoint x: 610, startPoint y: 236, endPoint x: 582, endPoint y: 236, distance: 28.3
click at [582, 236] on td "BB8392" at bounding box center [569, 245] width 40 height 45
drag, startPoint x: 582, startPoint y: 236, endPoint x: 590, endPoint y: 238, distance: 8.5
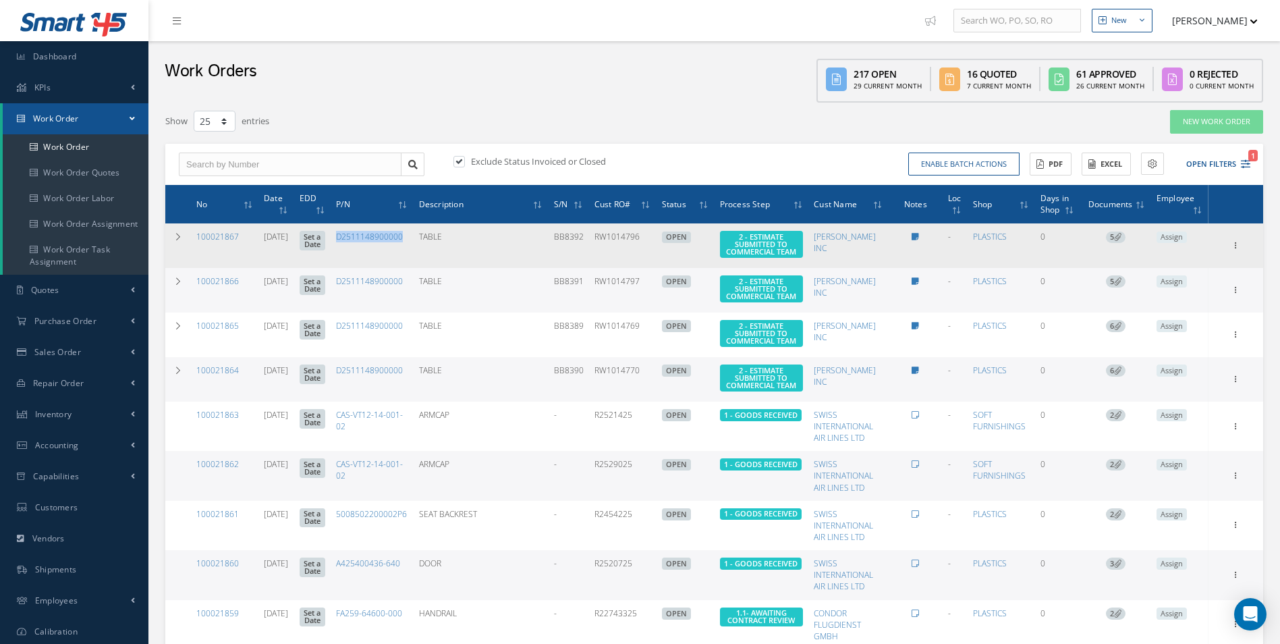
copy td "BB8392"
drag, startPoint x: 888, startPoint y: 235, endPoint x: 829, endPoint y: 236, distance: 59.4
click at [829, 236] on td "[PERSON_NAME] INC" at bounding box center [849, 245] width 80 height 45
drag, startPoint x: 829, startPoint y: 236, endPoint x: 848, endPoint y: 238, distance: 19.6
copy link "[PERSON_NAME] INC"
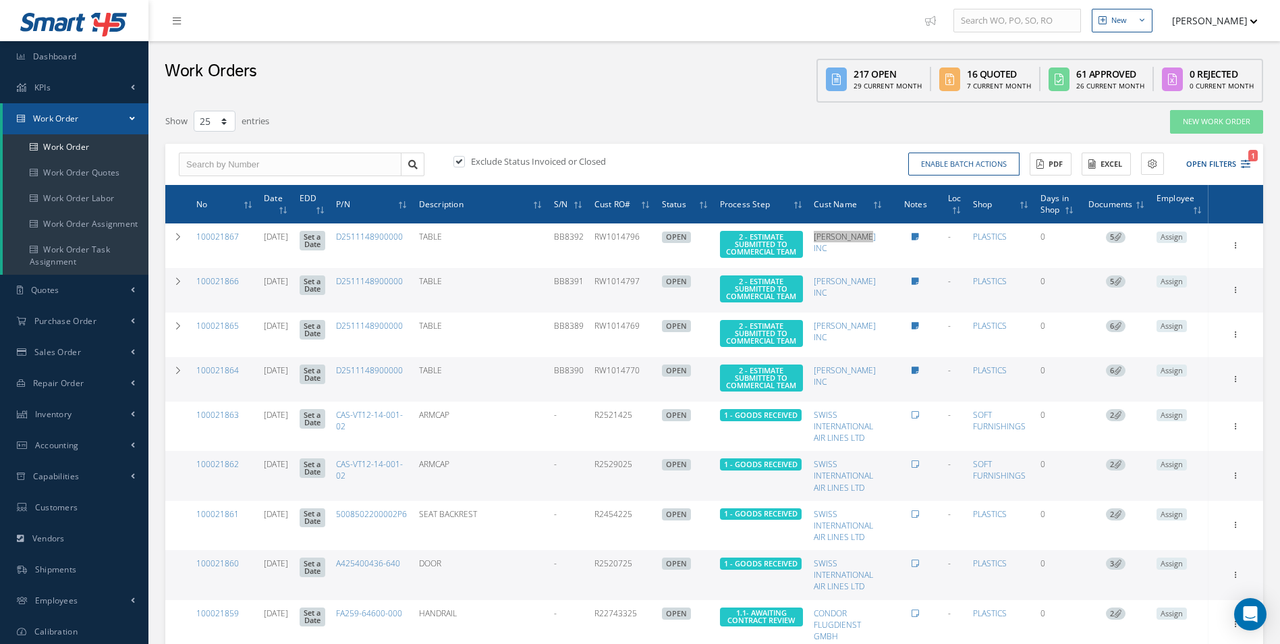
drag, startPoint x: 622, startPoint y: 289, endPoint x: 668, endPoint y: 289, distance: 46.6
click at [657, 289] on td "RW1014797" at bounding box center [622, 290] width 67 height 45
drag, startPoint x: 668, startPoint y: 289, endPoint x: 655, endPoint y: 286, distance: 13.8
copy td "RW1014797"
drag, startPoint x: 612, startPoint y: 286, endPoint x: 583, endPoint y: 286, distance: 29.7
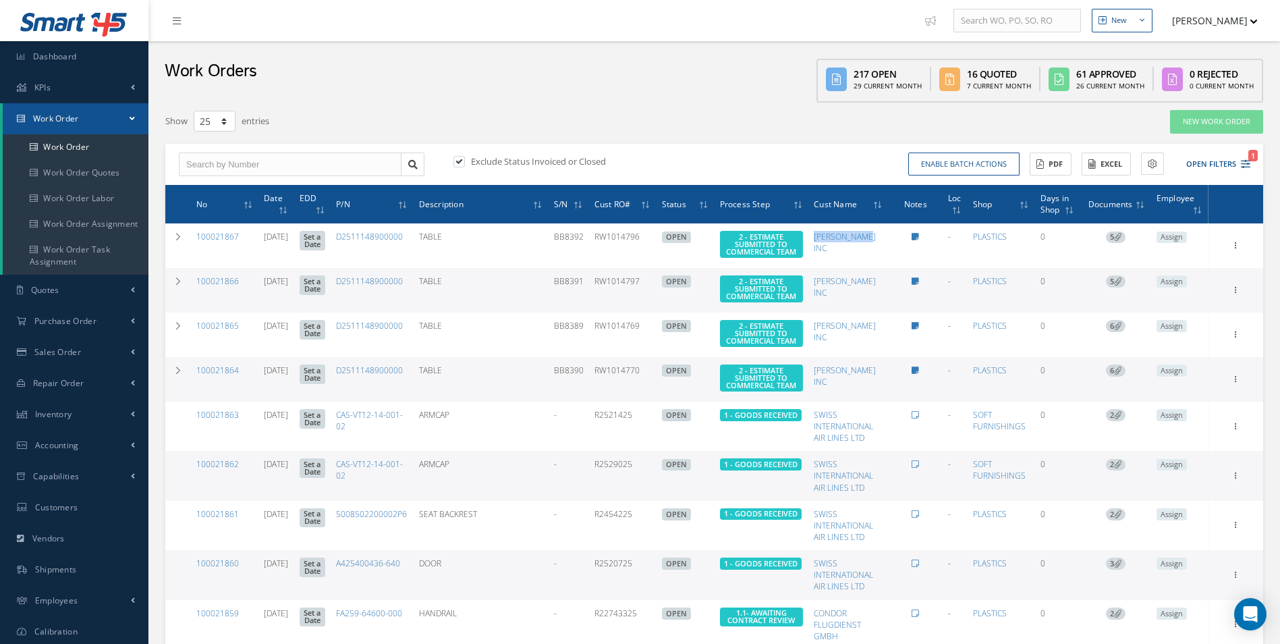
click at [583, 286] on td "BB8391" at bounding box center [569, 290] width 40 height 45
drag, startPoint x: 583, startPoint y: 286, endPoint x: 597, endPoint y: 287, distance: 14.2
copy td "BB8391"
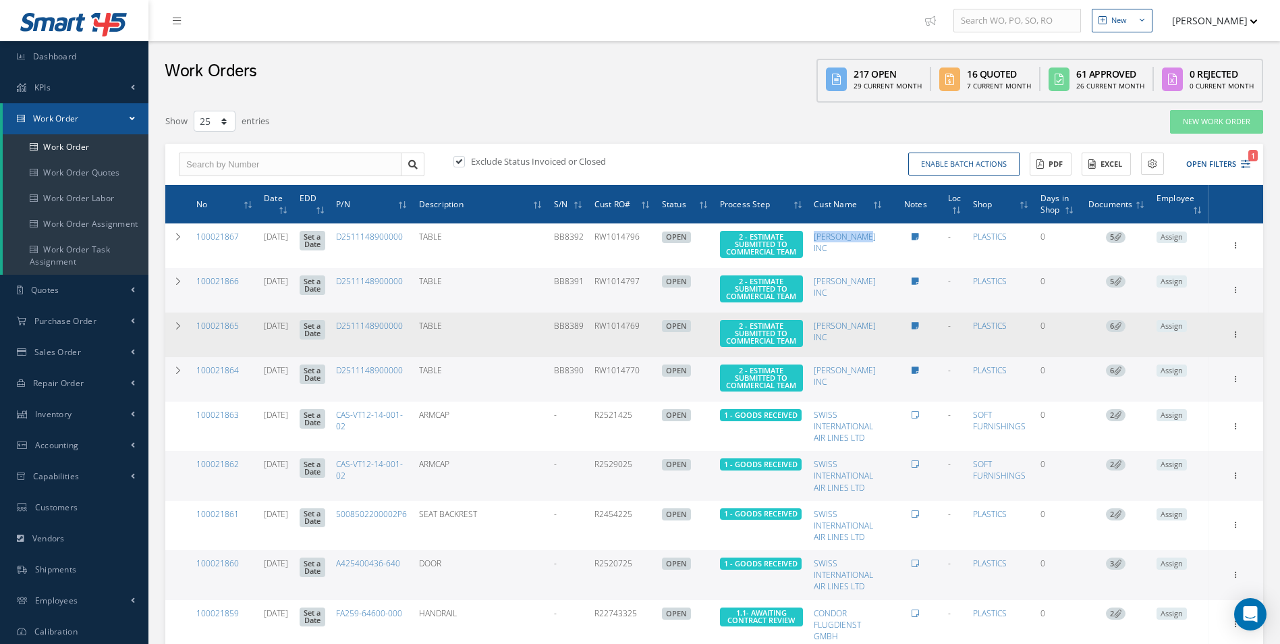
drag, startPoint x: 664, startPoint y: 337, endPoint x: 622, endPoint y: 344, distance: 42.5
click at [622, 344] on td "RW1014769" at bounding box center [622, 335] width 67 height 45
drag, startPoint x: 622, startPoint y: 344, endPoint x: 638, endPoint y: 343, distance: 15.6
copy td "RW1014769"
drag, startPoint x: 610, startPoint y: 340, endPoint x: 578, endPoint y: 340, distance: 31.7
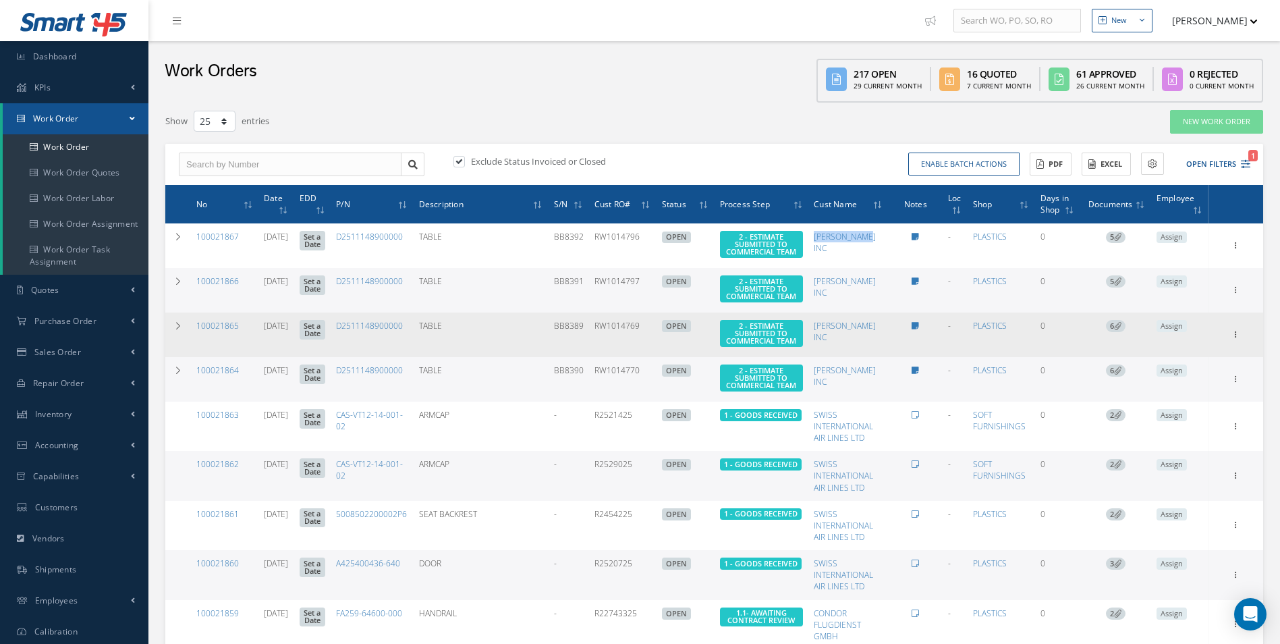
click at [578, 340] on td "BB8389" at bounding box center [569, 335] width 40 height 45
drag, startPoint x: 578, startPoint y: 340, endPoint x: 594, endPoint y: 343, distance: 15.8
copy td "BB8389"
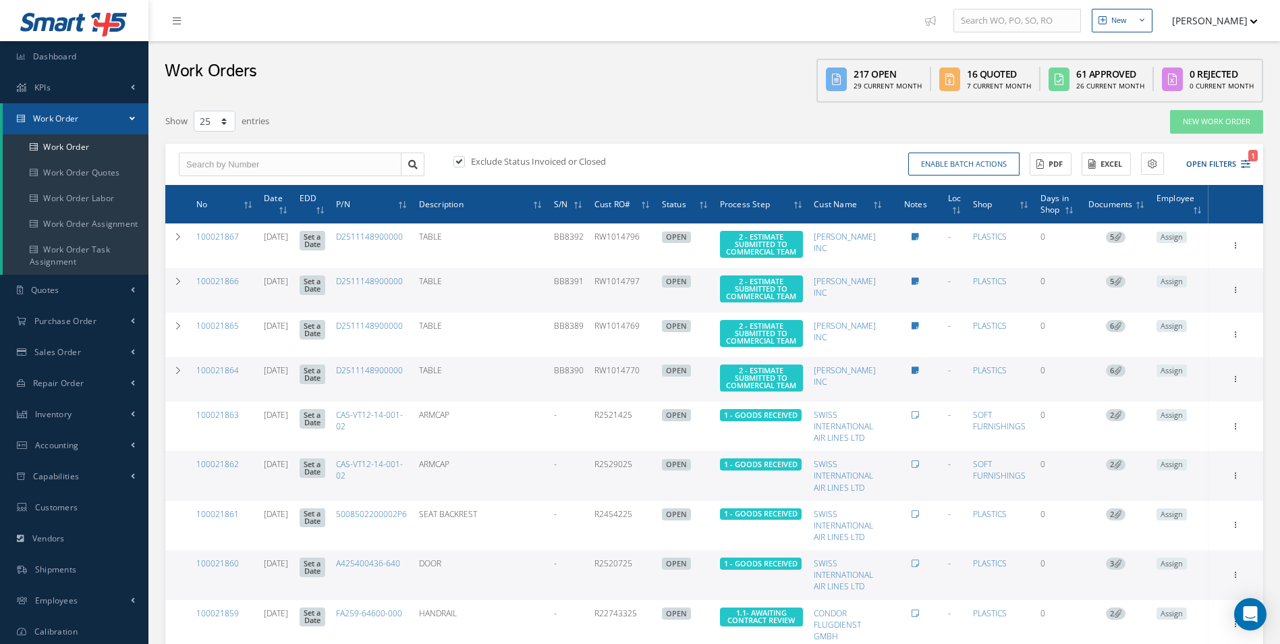
click at [657, 391] on td "RW1014770" at bounding box center [622, 379] width 67 height 45
drag, startPoint x: 666, startPoint y: 391, endPoint x: 620, endPoint y: 395, distance: 46.1
click at [620, 395] on td "RW1014770" at bounding box center [622, 379] width 67 height 45
drag, startPoint x: 620, startPoint y: 395, endPoint x: 639, endPoint y: 393, distance: 18.3
copy td "RW1014770"
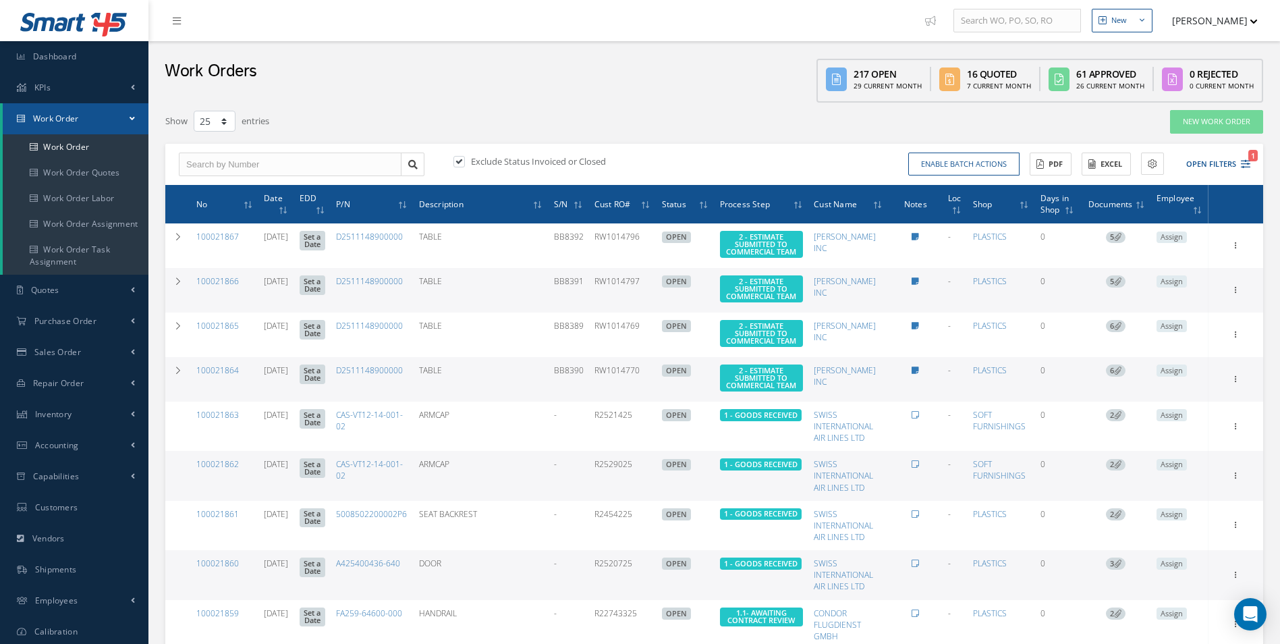
drag, startPoint x: 610, startPoint y: 392, endPoint x: 579, endPoint y: 394, distance: 31.1
click at [579, 394] on td "BB8390" at bounding box center [569, 379] width 40 height 45
drag, startPoint x: 579, startPoint y: 394, endPoint x: 594, endPoint y: 394, distance: 14.9
